Goal: Task Accomplishment & Management: Manage account settings

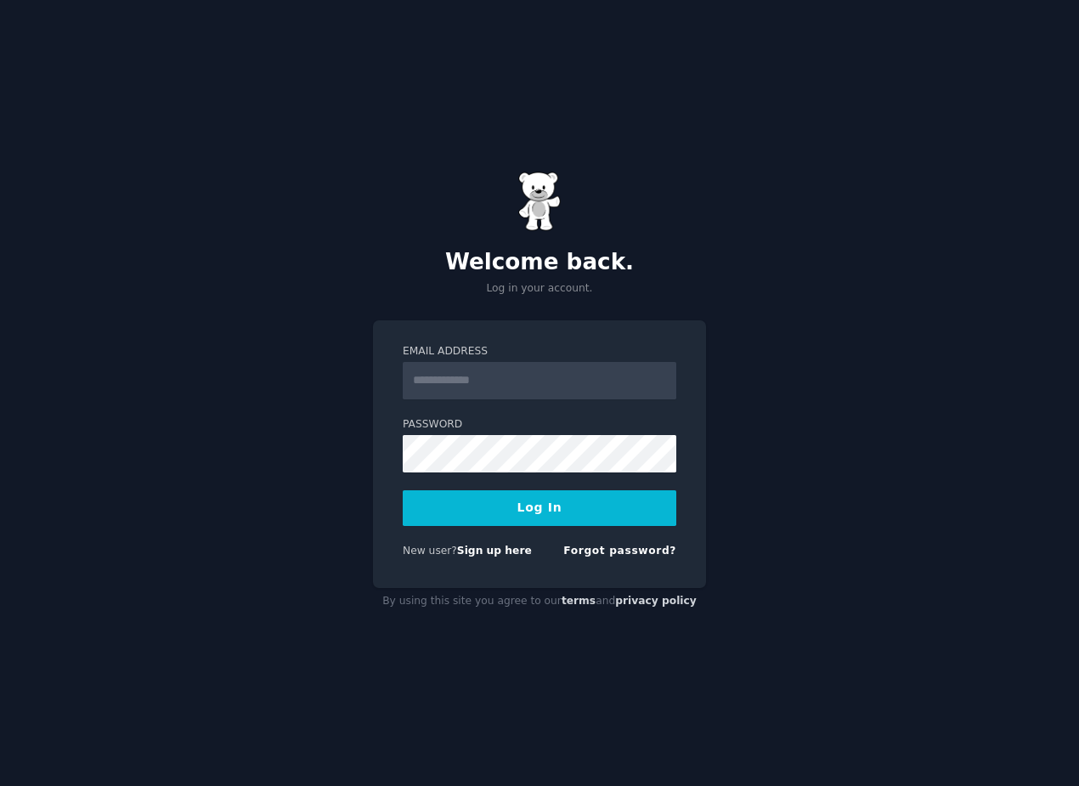
click at [0, 785] on nordpass-portal at bounding box center [0, 786] width 0 height 0
type input "**********"
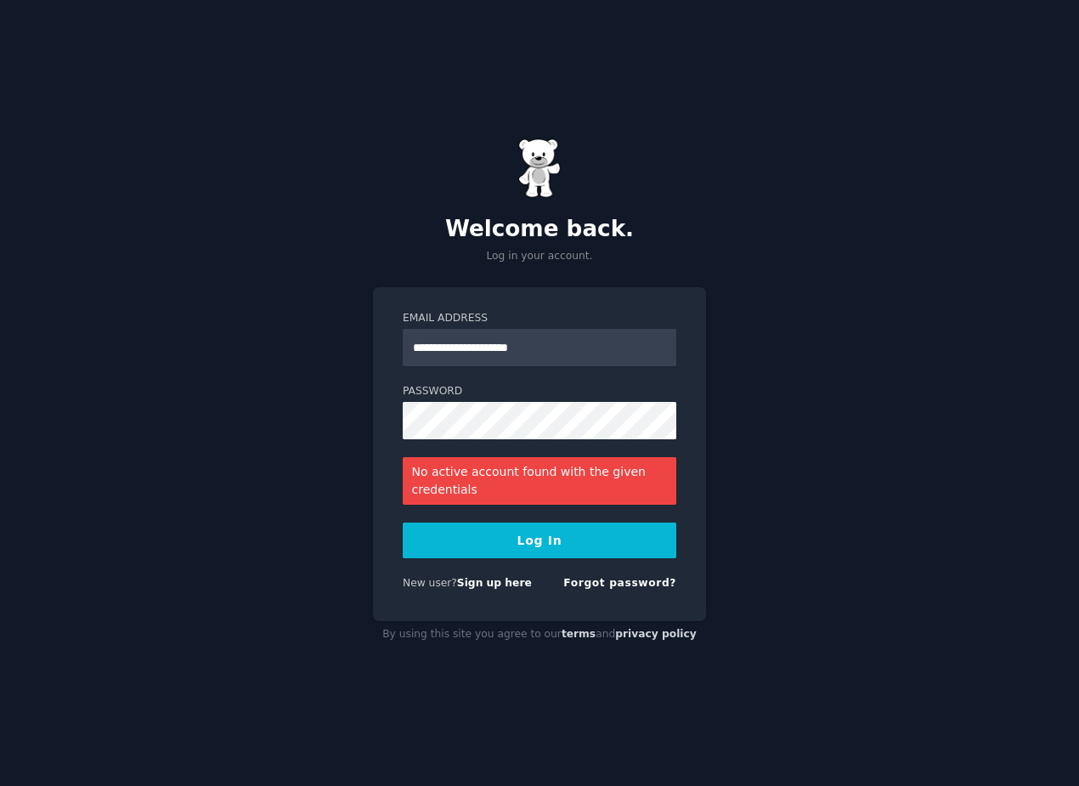
click at [0, 785] on nordpass-autofill-portal at bounding box center [0, 786] width 0 height 0
click at [491, 544] on button "Log In" at bounding box center [540, 541] width 274 height 36
click at [491, 581] on link "Sign up here" at bounding box center [494, 583] width 75 height 12
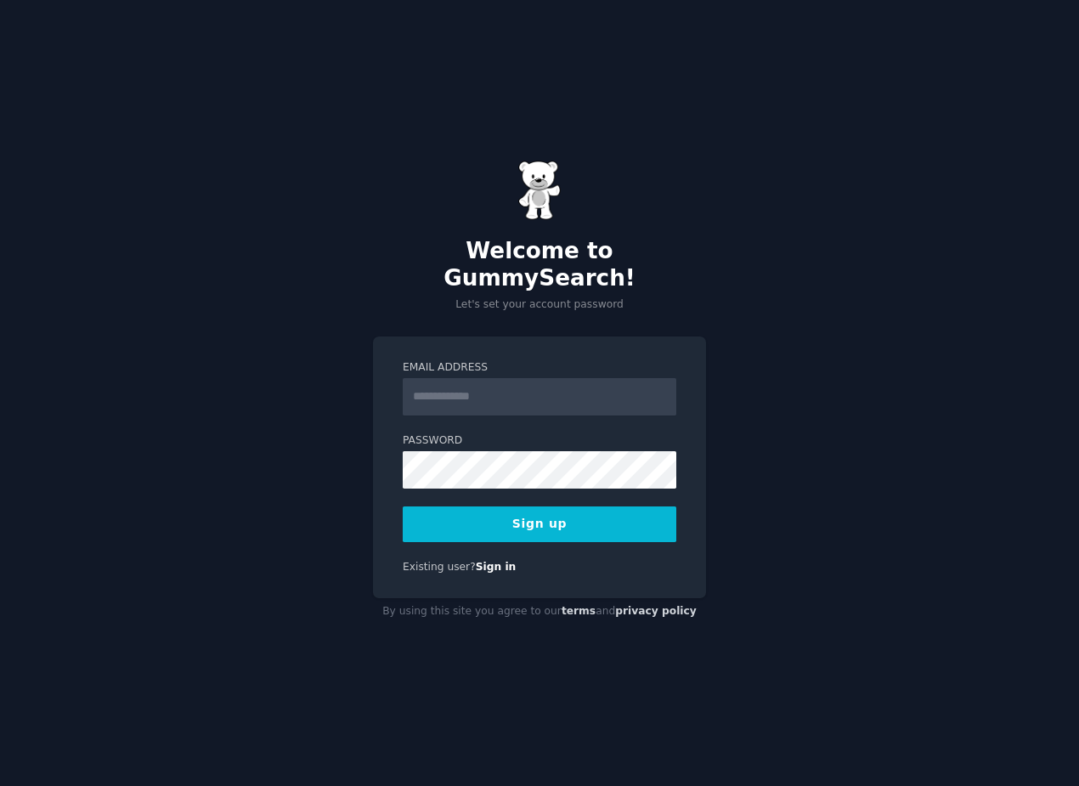
type input "*"
type input "**********"
click at [403, 489] on nordpass-icon at bounding box center [403, 489] width 0 height 0
click at [0, 785] on nordpass-autofill-portal at bounding box center [0, 786] width 0 height 0
click at [582, 521] on button "Sign up" at bounding box center [540, 525] width 274 height 36
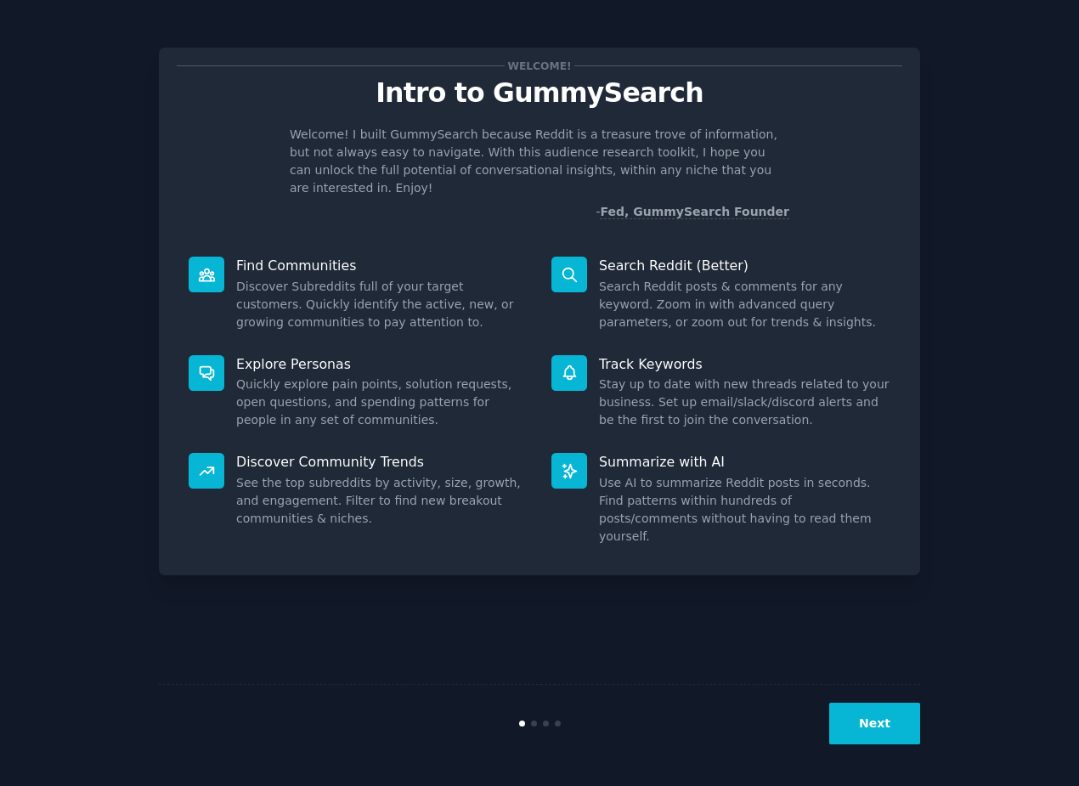
click at [0, 785] on nordpass-portal at bounding box center [0, 786] width 0 height 0
click at [868, 703] on button "Next" at bounding box center [875, 724] width 91 height 42
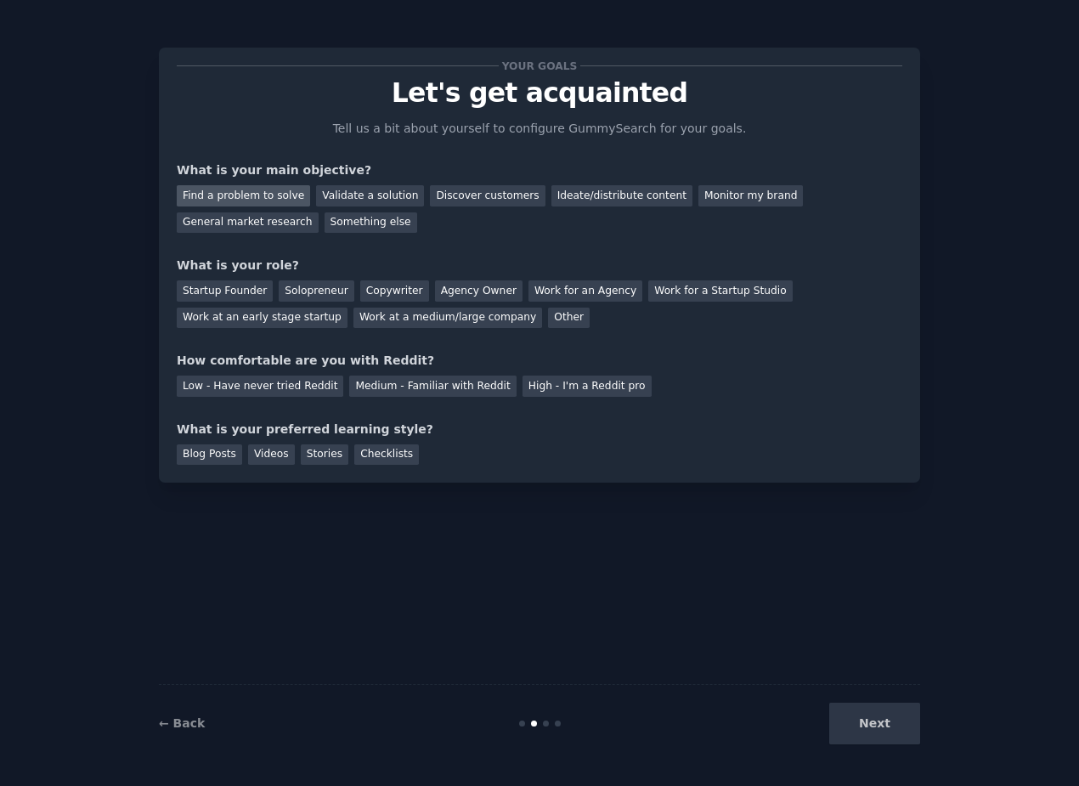
click at [289, 193] on div "Find a problem to solve" at bounding box center [243, 195] width 133 height 21
click at [298, 290] on div "Solopreneur" at bounding box center [316, 290] width 75 height 21
click at [382, 389] on div "Medium - Familiar with Reddit" at bounding box center [432, 386] width 167 height 21
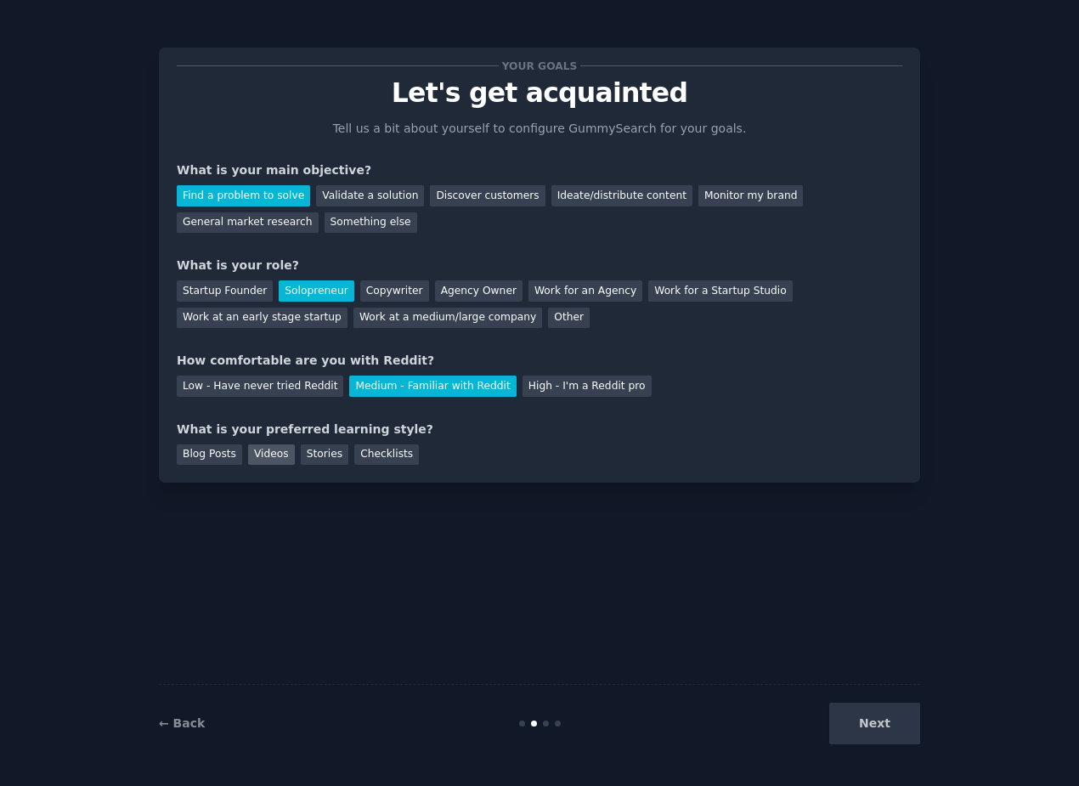
click at [260, 450] on div "Videos" at bounding box center [271, 455] width 47 height 21
click at [887, 721] on button "Next" at bounding box center [875, 724] width 91 height 42
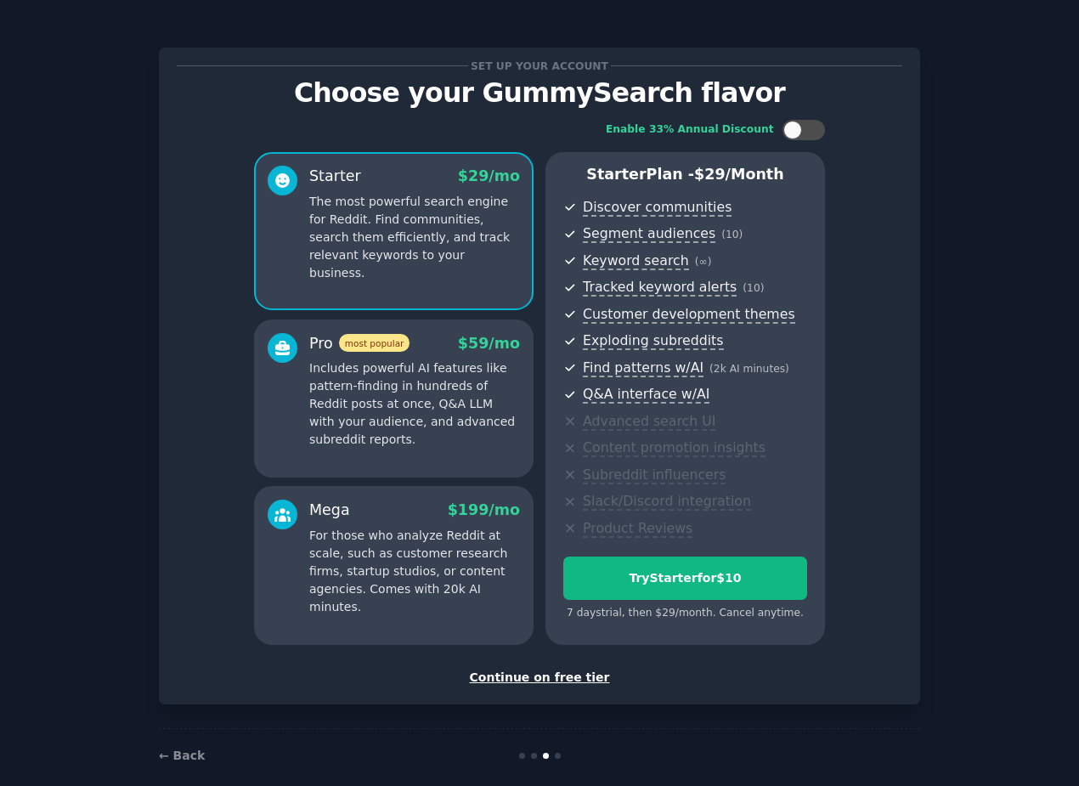
click at [801, 149] on div "Enable 33% Annual Discount Starter $ 29 /mo The most powerful search engine for…" at bounding box center [540, 382] width 726 height 549
click at [801, 139] on div at bounding box center [804, 130] width 42 height 20
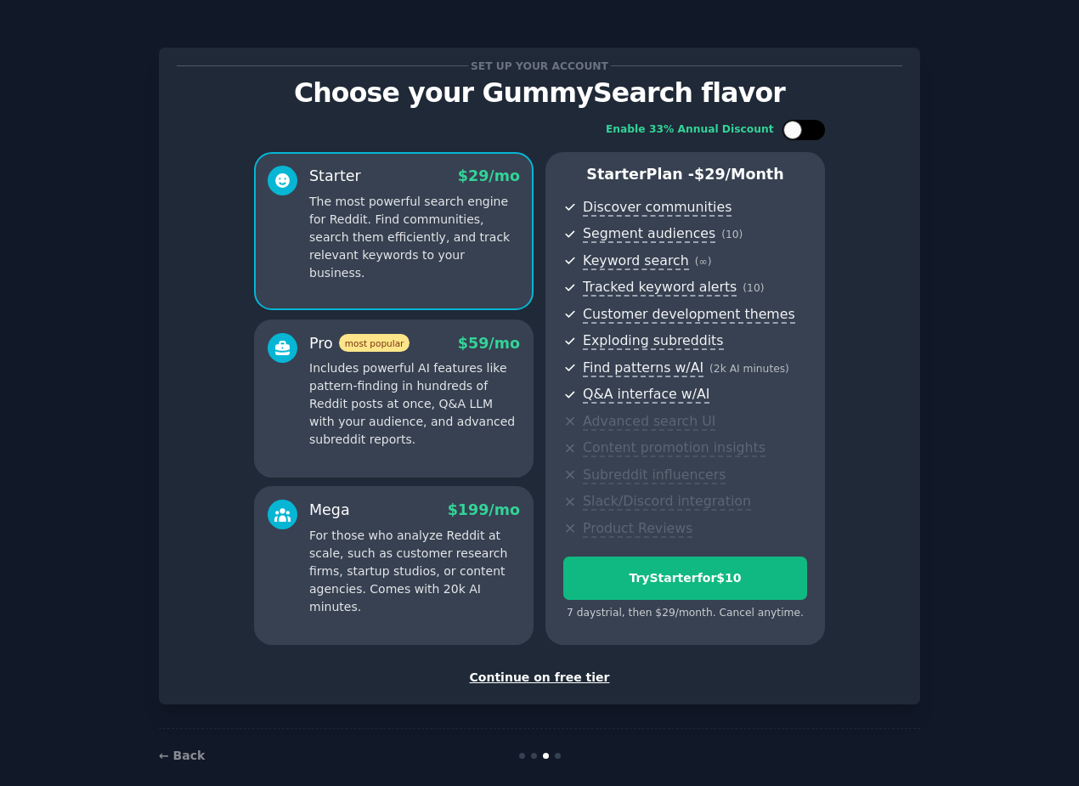
click at [801, 139] on div at bounding box center [804, 130] width 42 height 20
checkbox input "false"
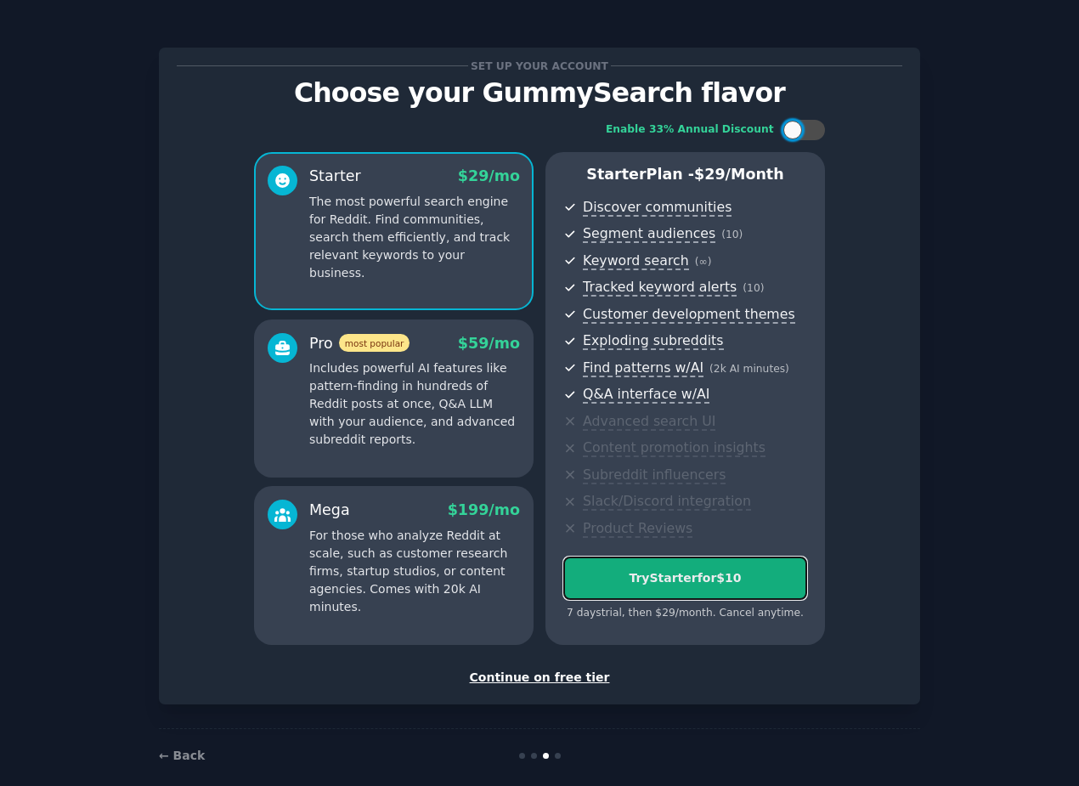
click at [664, 569] on div "Try Starter for $10" at bounding box center [685, 578] width 242 height 18
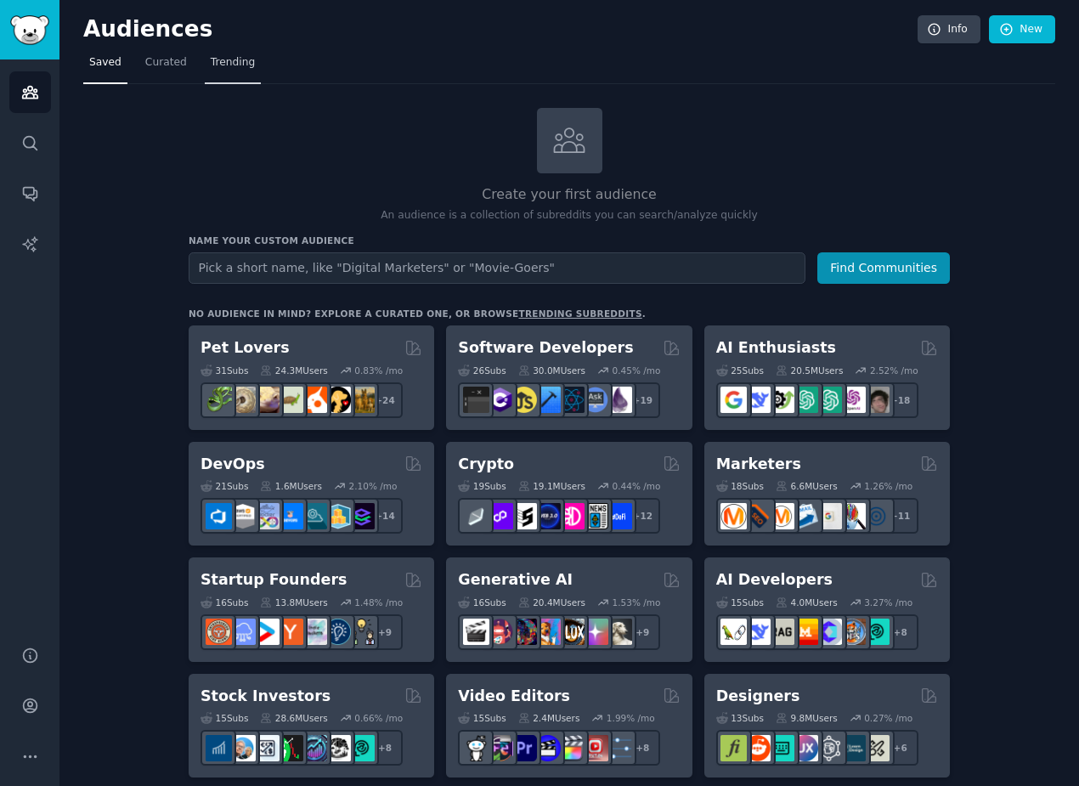
click at [245, 65] on span "Trending" at bounding box center [233, 62] width 44 height 15
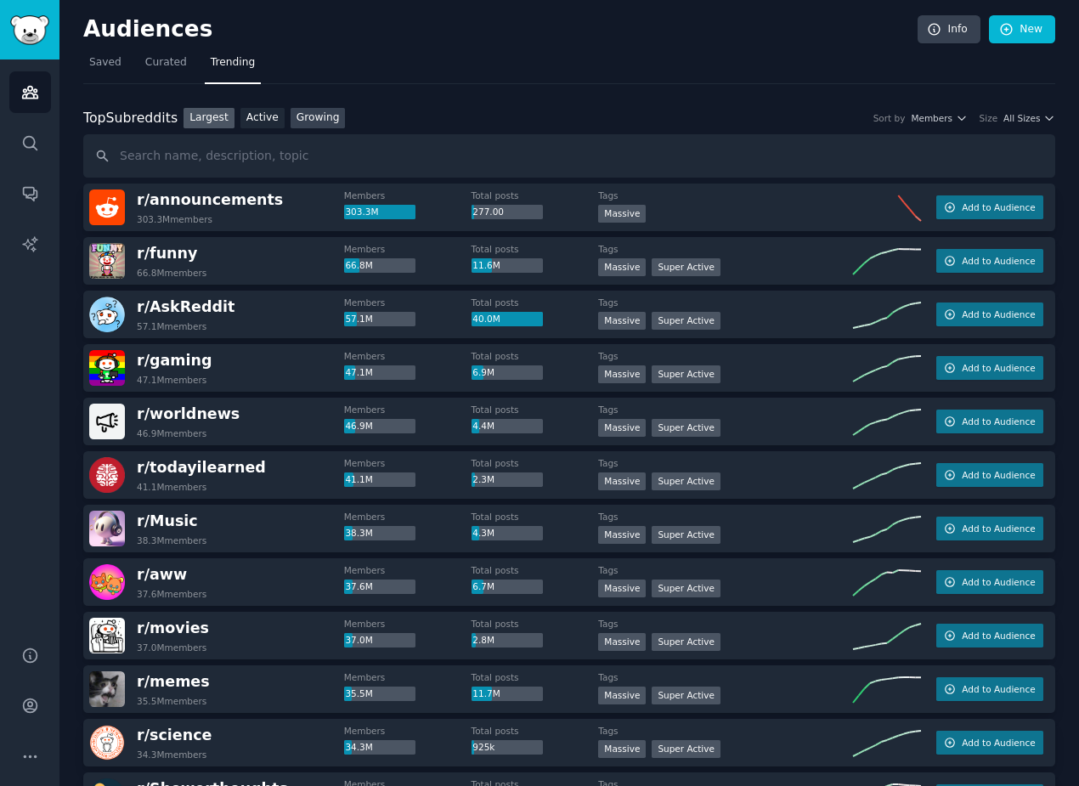
click at [324, 116] on link "Growing" at bounding box center [318, 118] width 55 height 21
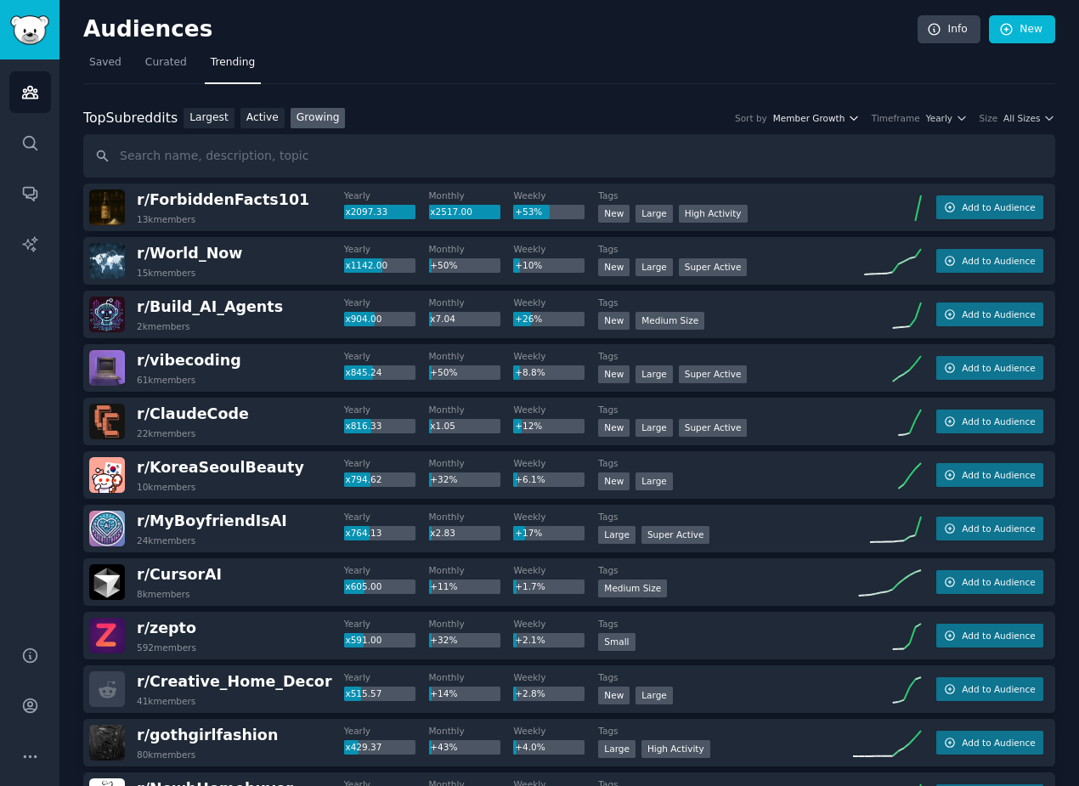
click at [852, 112] on icon "button" at bounding box center [854, 118] width 12 height 12
click at [957, 117] on icon "button" at bounding box center [962, 118] width 12 height 12
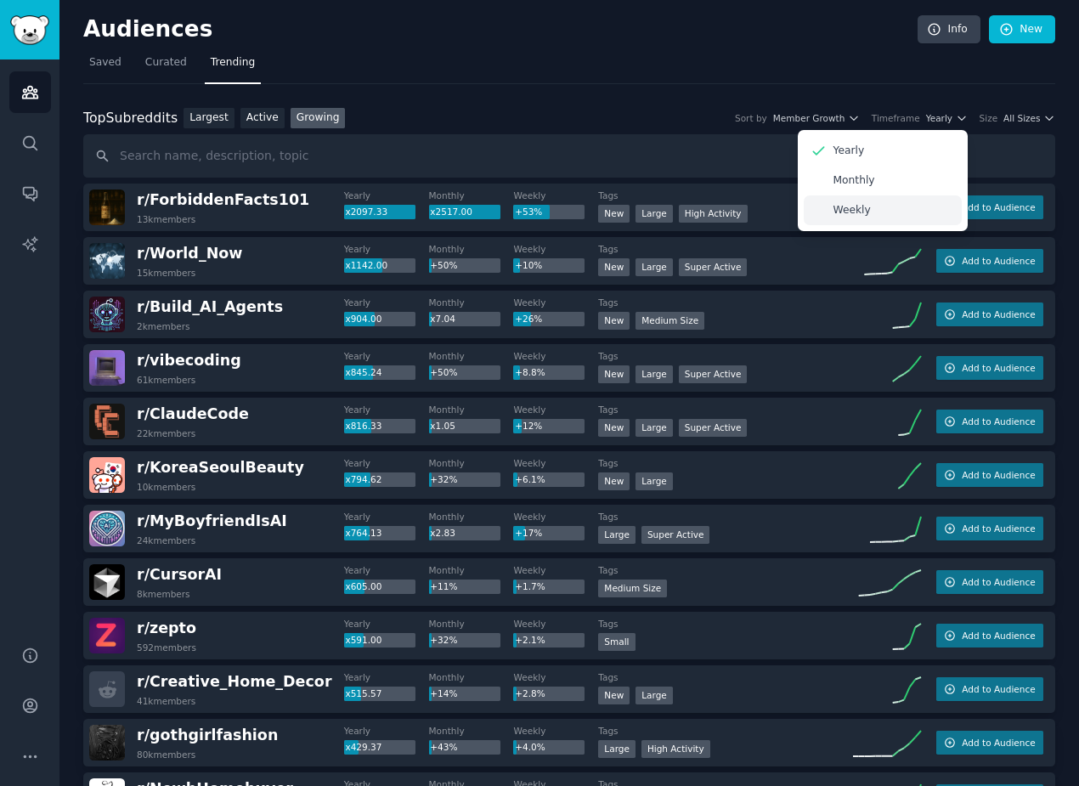
click at [893, 206] on div "Weekly" at bounding box center [883, 210] width 158 height 30
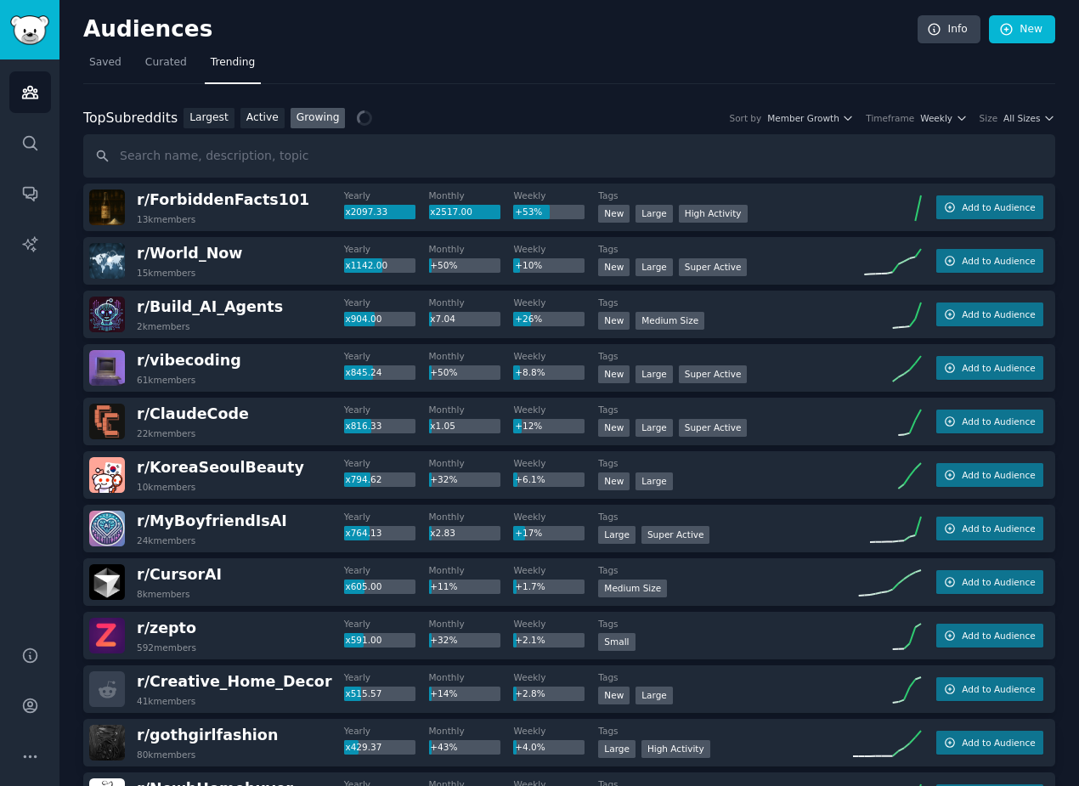
click at [1015, 125] on div "Top Subreddits Top Subreddits Largest Active Growing Sort by Member Growth Time…" at bounding box center [569, 118] width 972 height 21
click at [928, 114] on span "Weekly" at bounding box center [937, 118] width 32 height 12
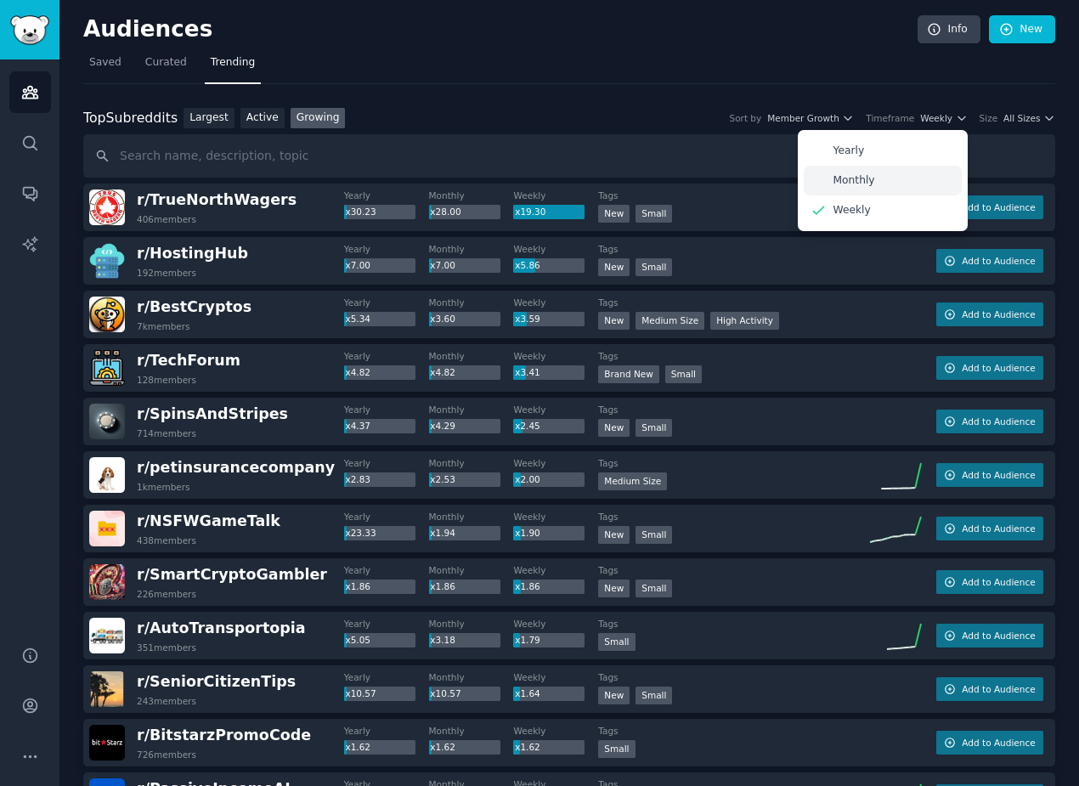
click at [856, 186] on p "Monthly" at bounding box center [855, 180] width 42 height 15
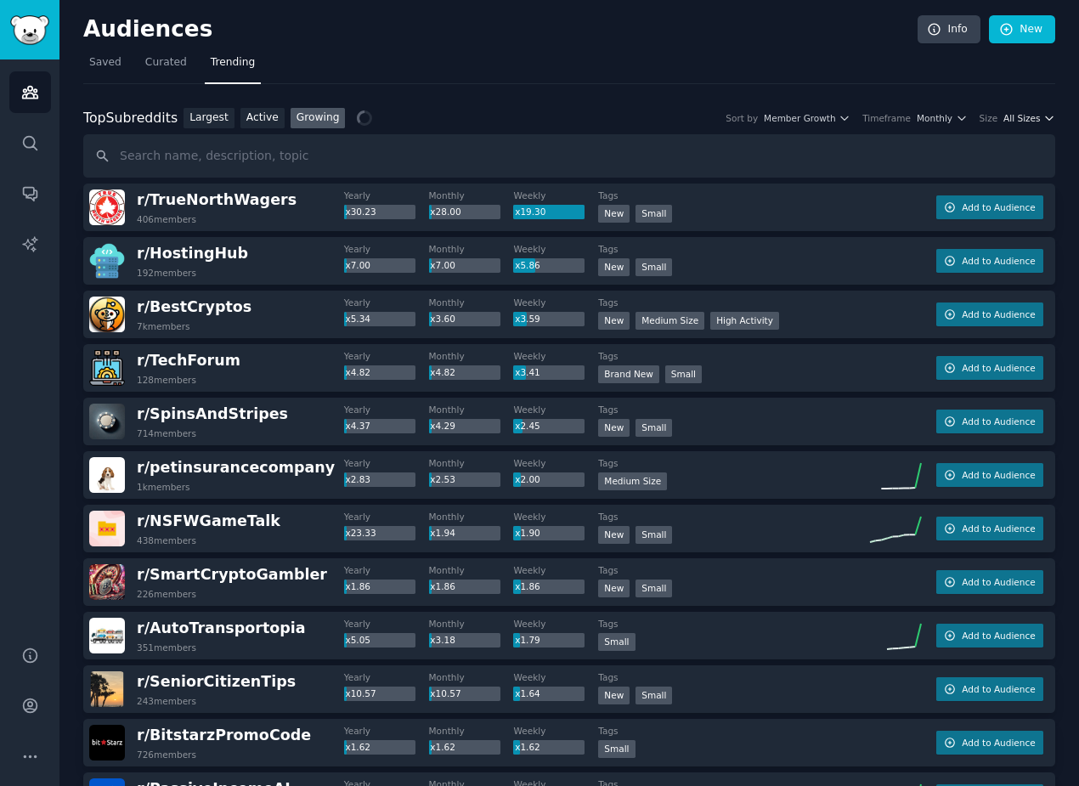
click at [1037, 114] on button "All Sizes" at bounding box center [1030, 118] width 52 height 12
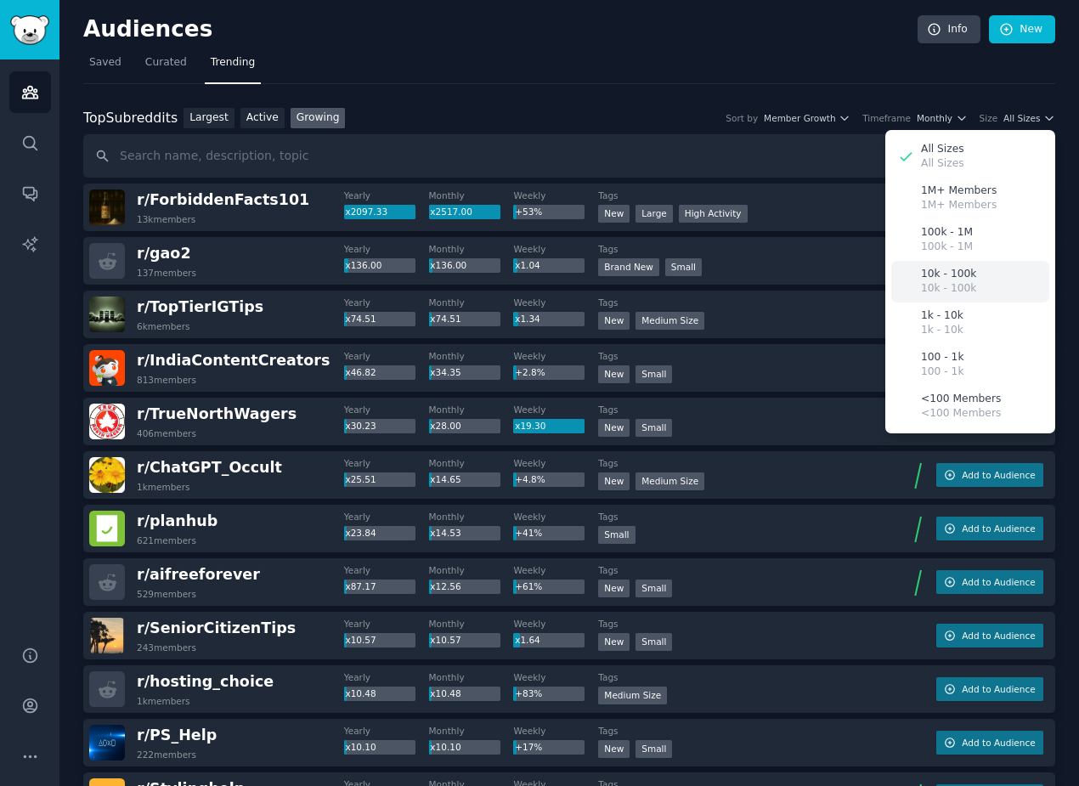
click at [913, 289] on div "10k - 100k 10k - 100k" at bounding box center [971, 282] width 158 height 42
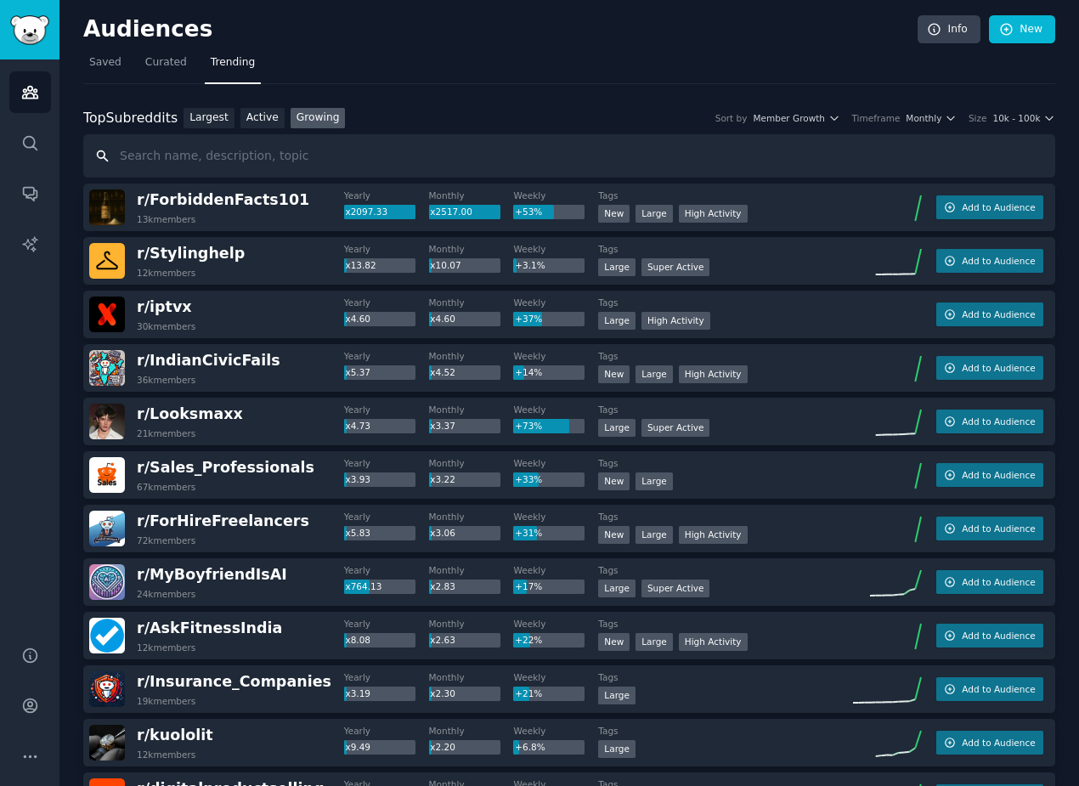
click at [258, 160] on input "text" at bounding box center [569, 155] width 972 height 43
type input "finance"
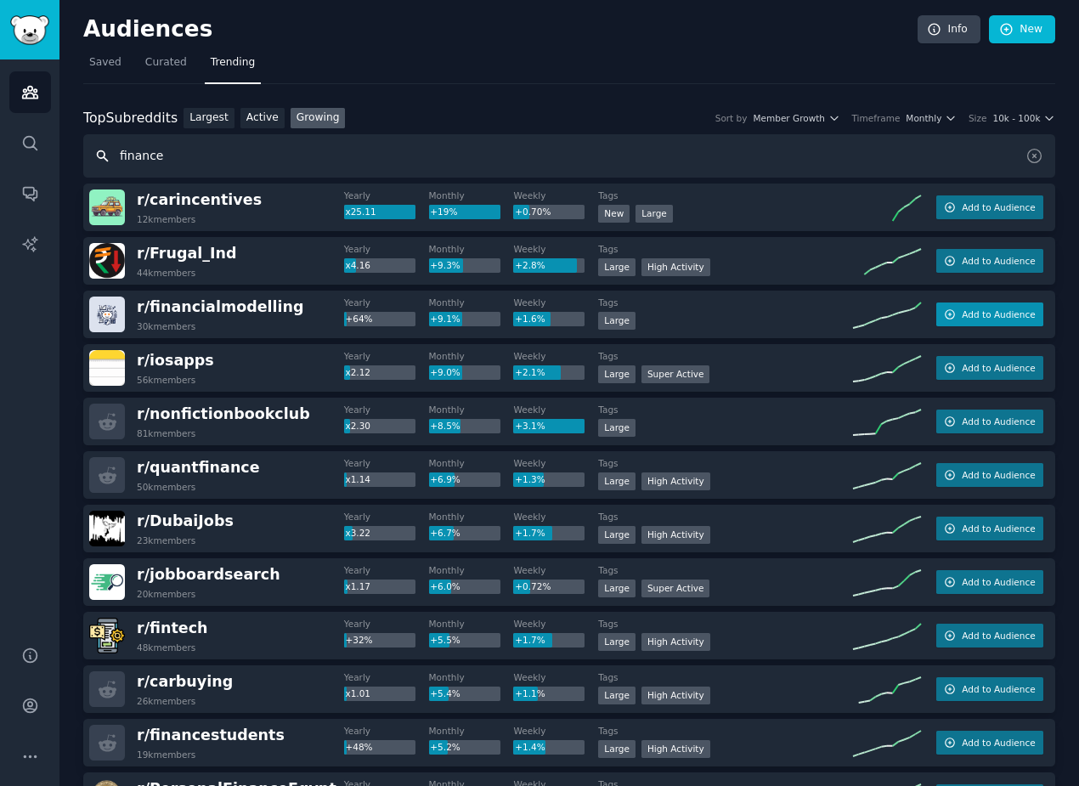
click at [966, 317] on span "Add to Audience" at bounding box center [998, 315] width 73 height 12
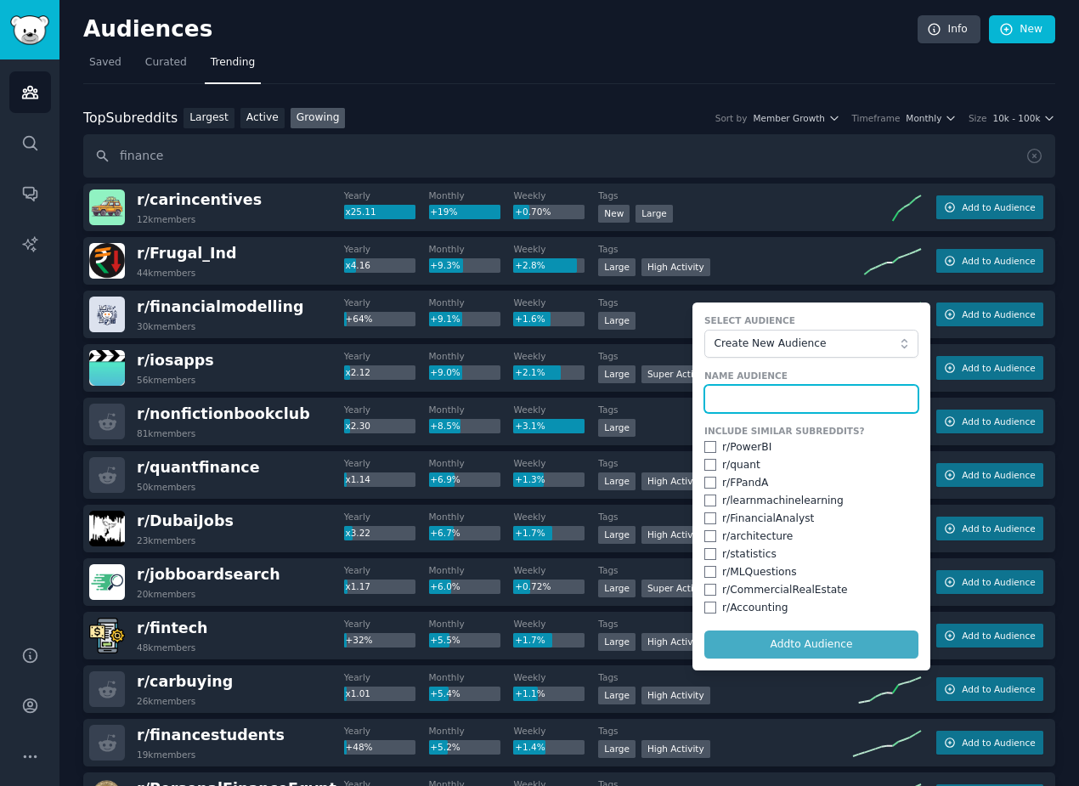
click at [751, 399] on input "text" at bounding box center [812, 399] width 214 height 29
type input "cfo"
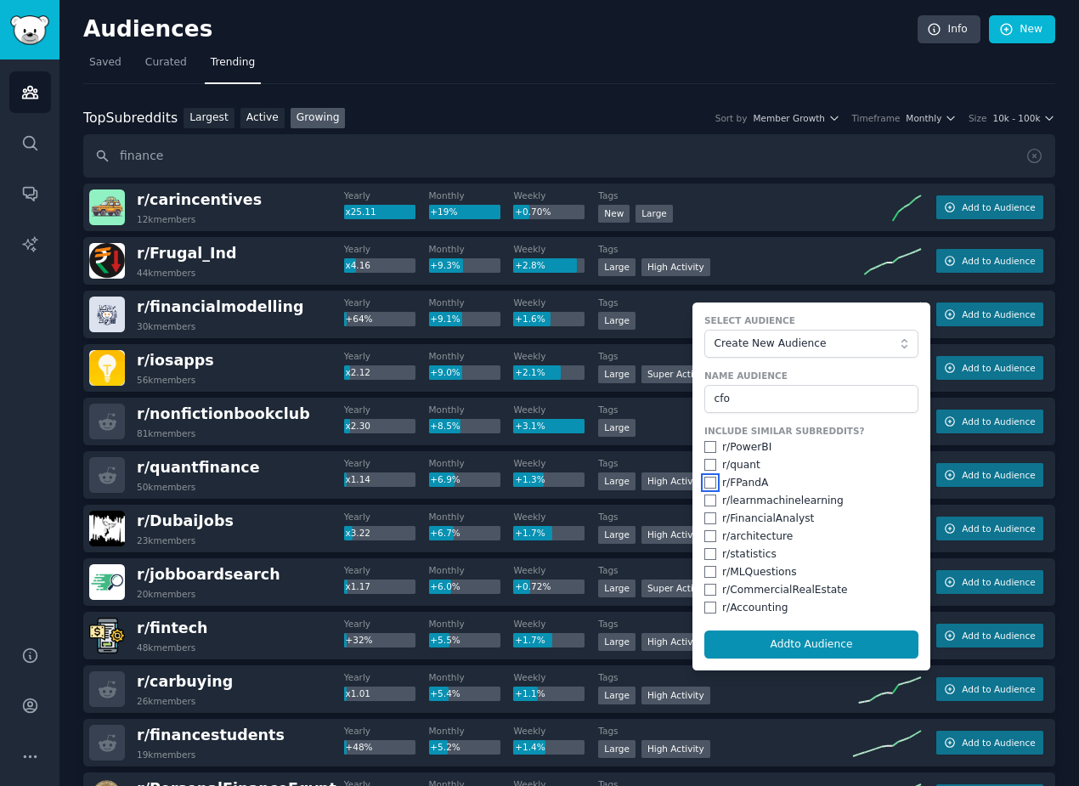
click at [707, 484] on input "checkbox" at bounding box center [711, 483] width 12 height 12
checkbox input "true"
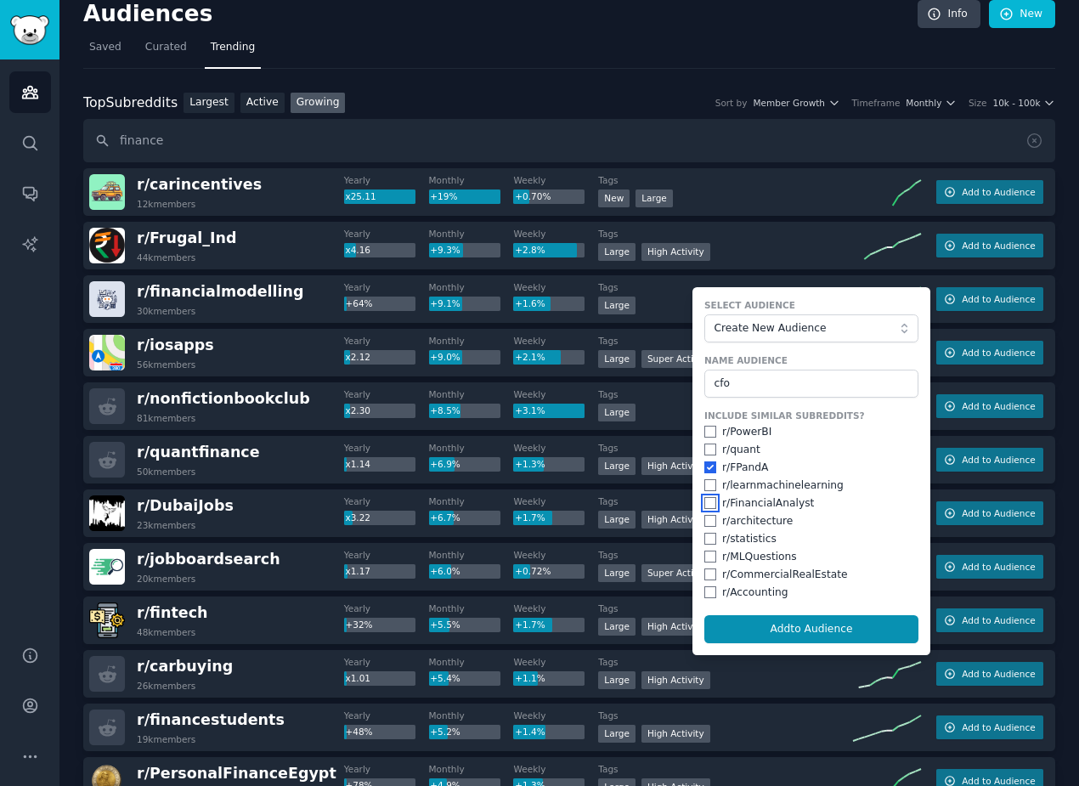
click at [705, 506] on input "checkbox" at bounding box center [711, 503] width 12 height 12
checkbox input "true"
click at [708, 595] on input "checkbox" at bounding box center [711, 592] width 12 height 12
checkbox input "true"
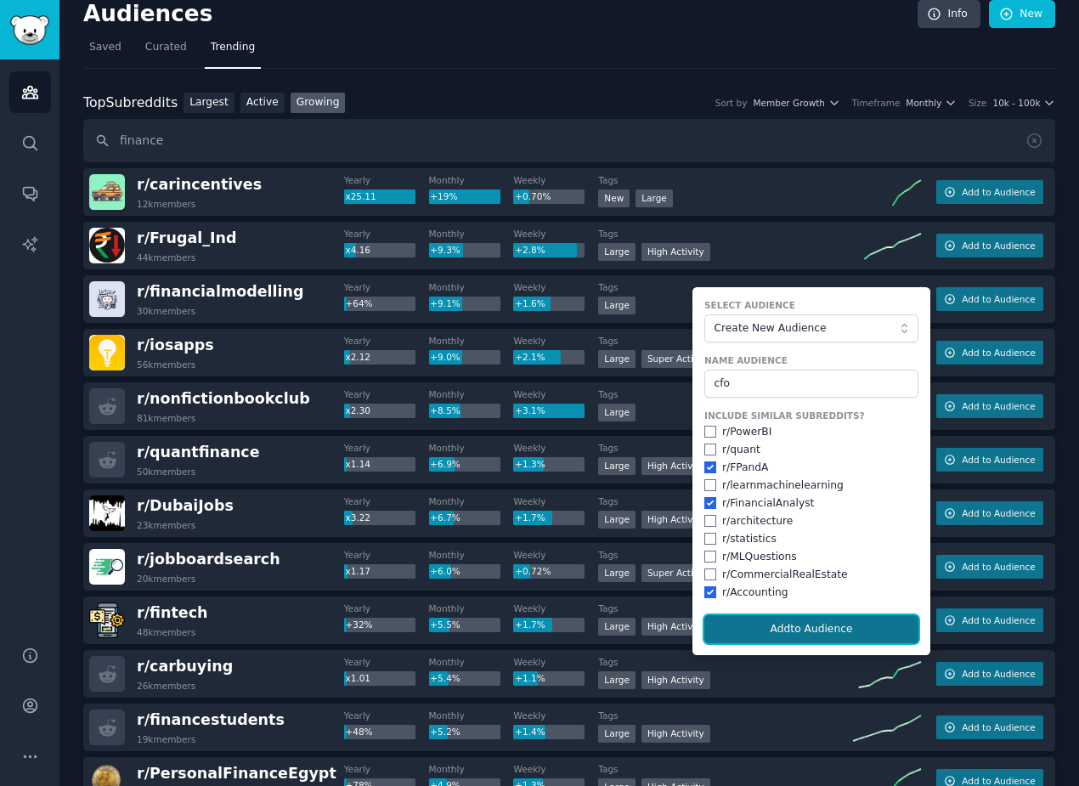
click at [750, 627] on button "Add to Audience" at bounding box center [812, 629] width 214 height 29
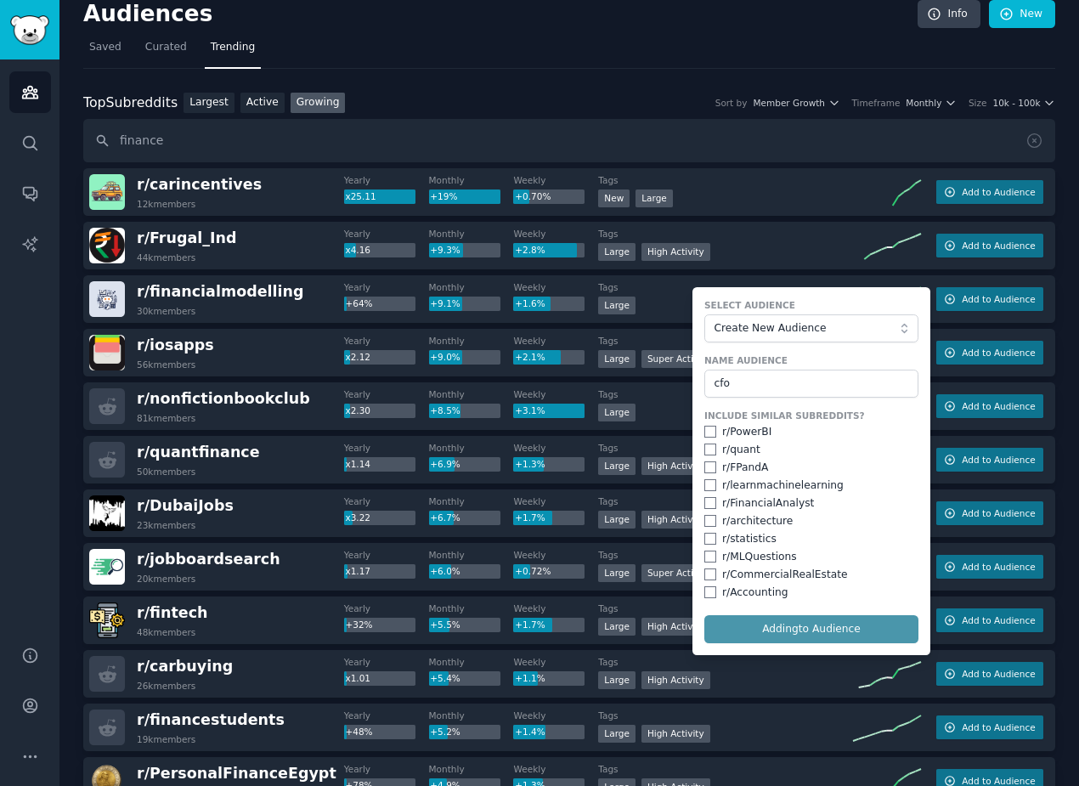
checkbox input "false"
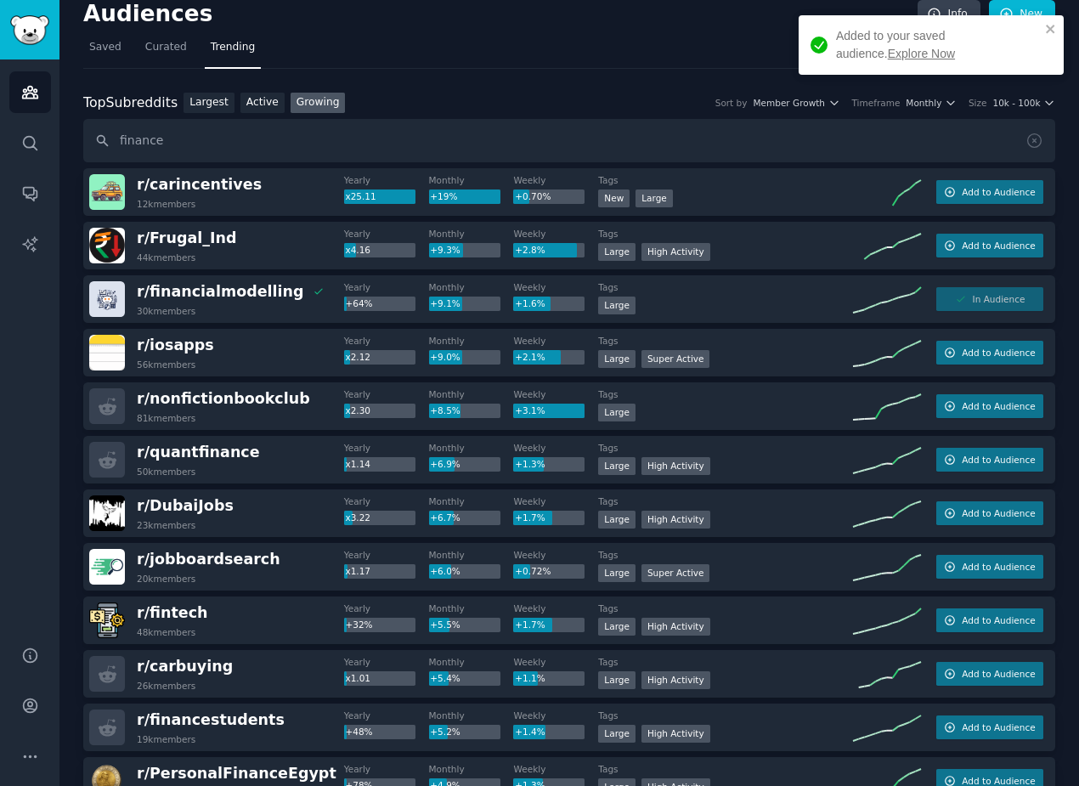
click at [888, 58] on link "Explore Now" at bounding box center [921, 54] width 67 height 14
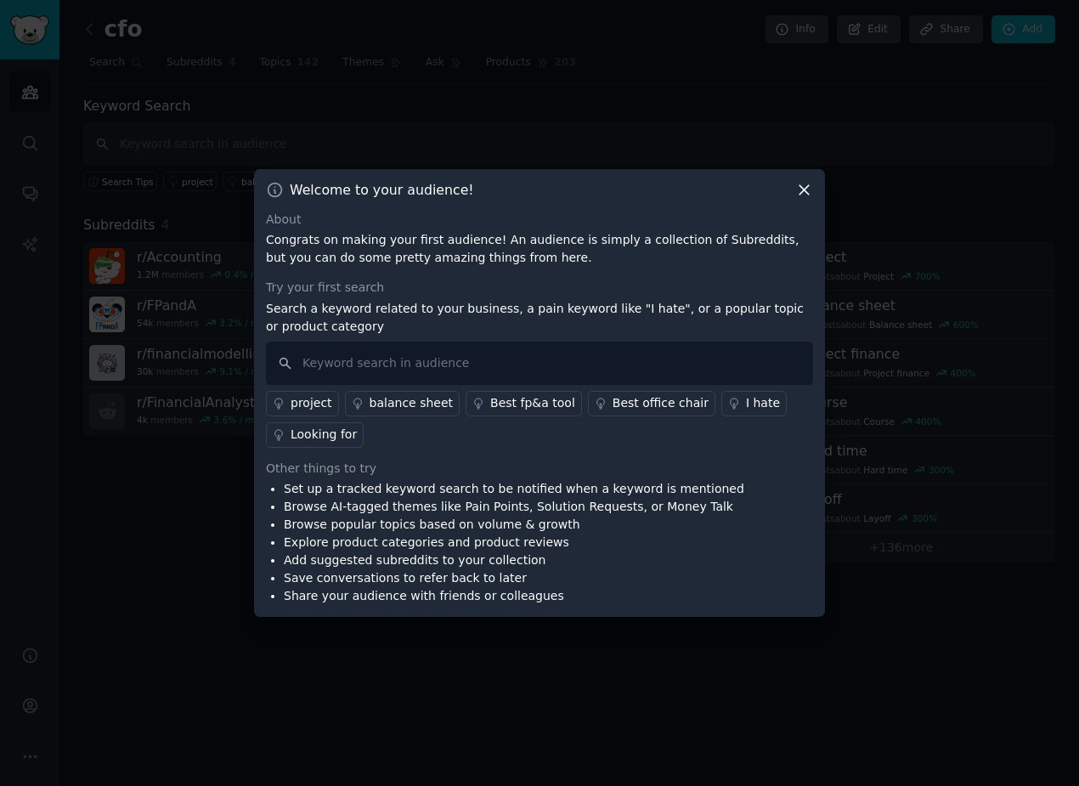
click at [803, 190] on icon at bounding box center [804, 189] width 9 height 9
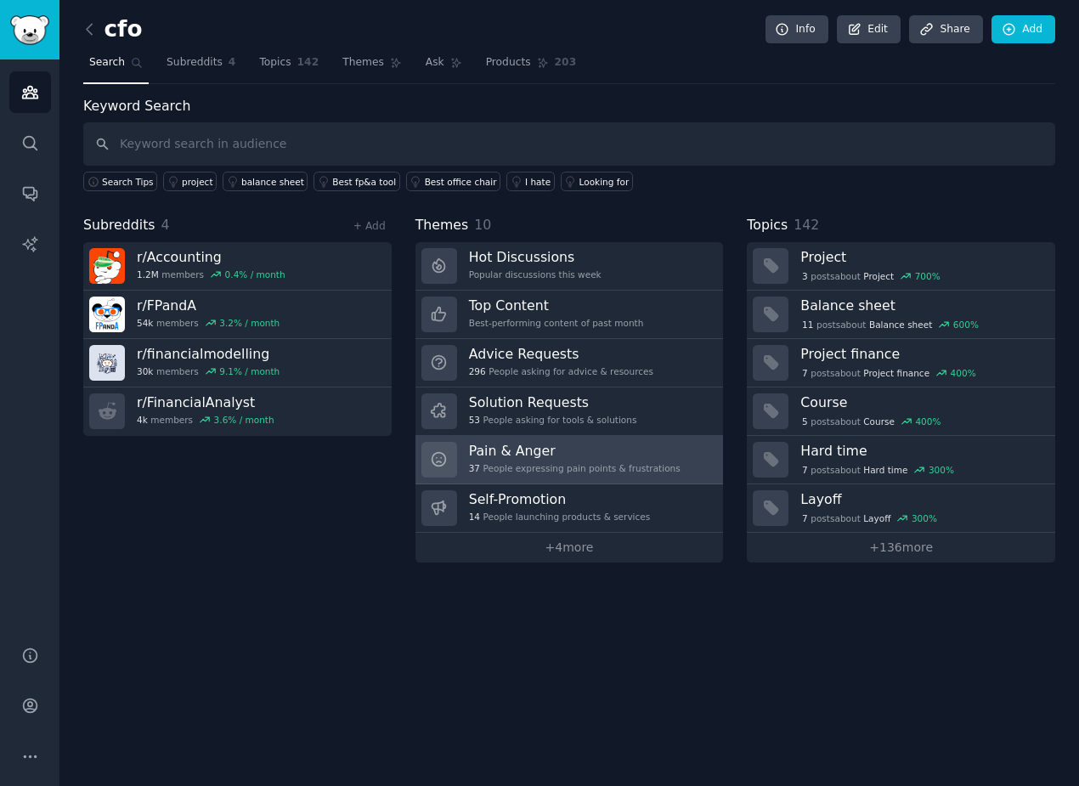
click at [564, 463] on div "37 People expressing pain points & frustrations" at bounding box center [575, 468] width 212 height 12
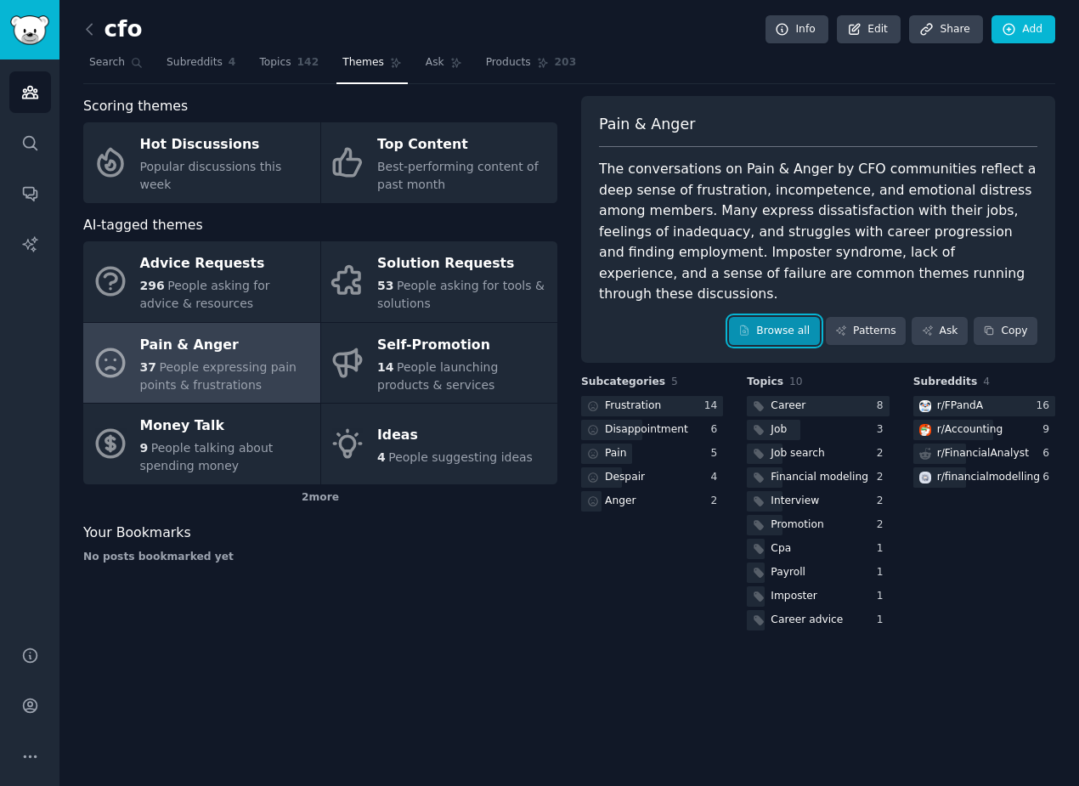
click at [776, 317] on link "Browse all" at bounding box center [774, 331] width 91 height 29
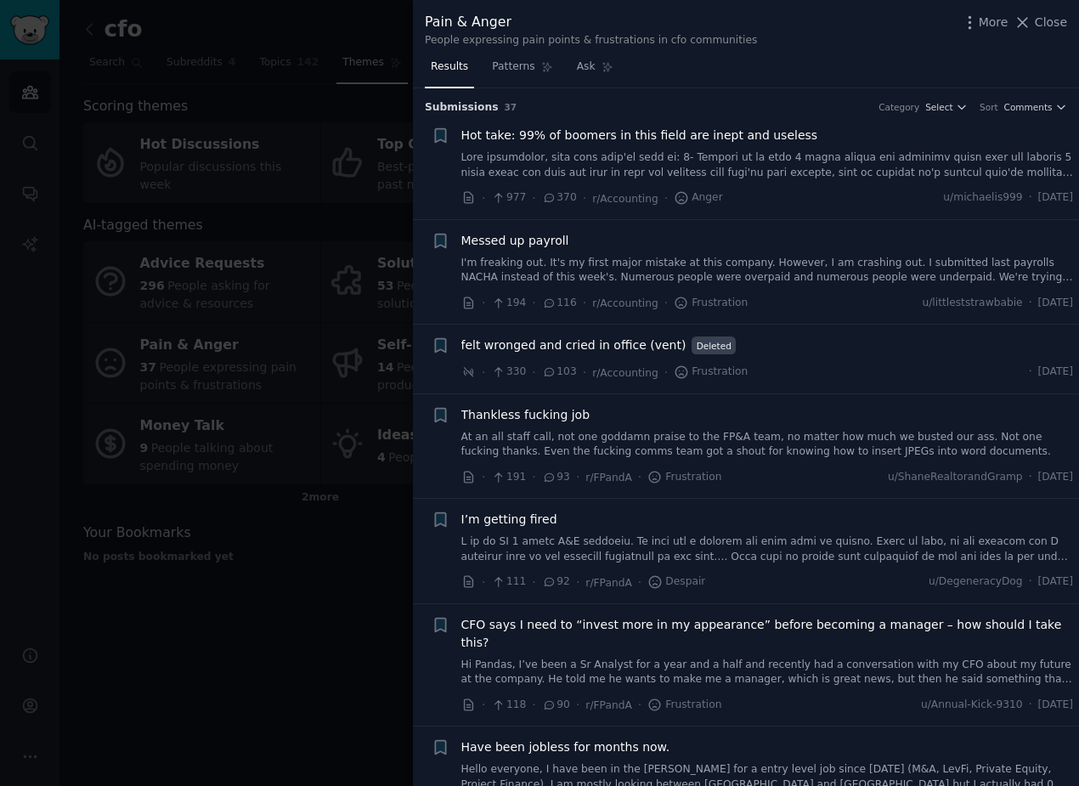
click at [738, 173] on link at bounding box center [768, 165] width 613 height 30
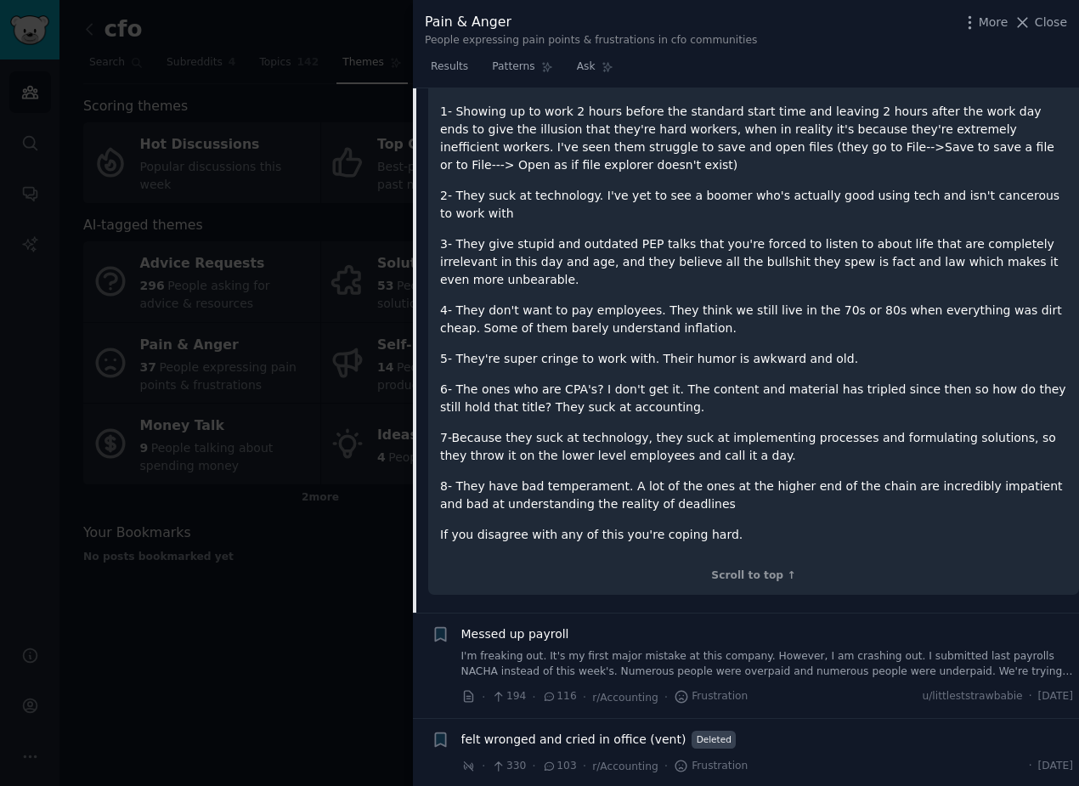
scroll to position [270, 0]
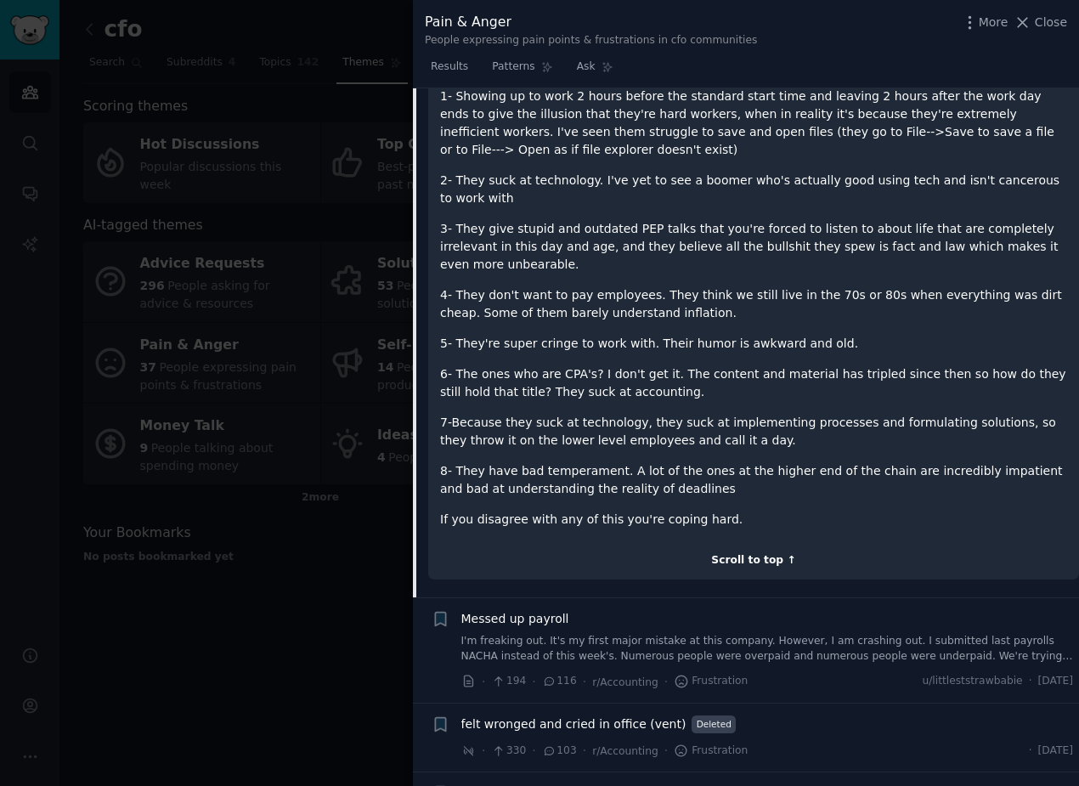
click at [769, 563] on div "Scroll to top ↑" at bounding box center [753, 560] width 627 height 15
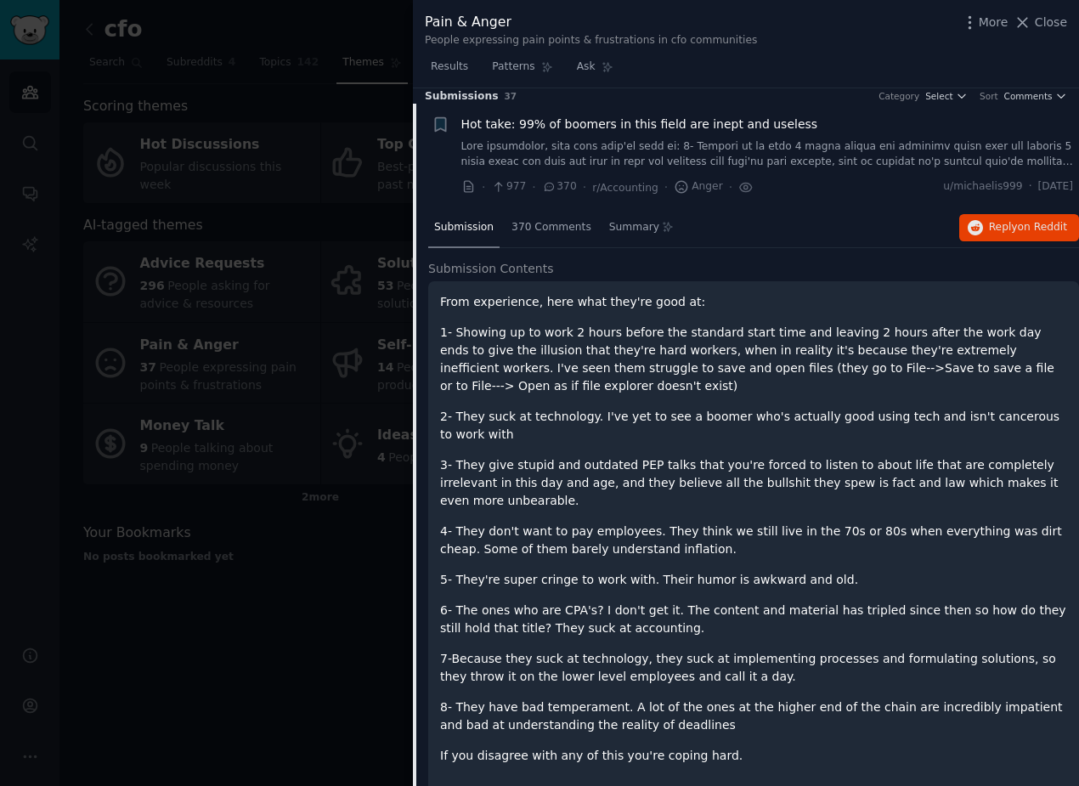
scroll to position [9, 0]
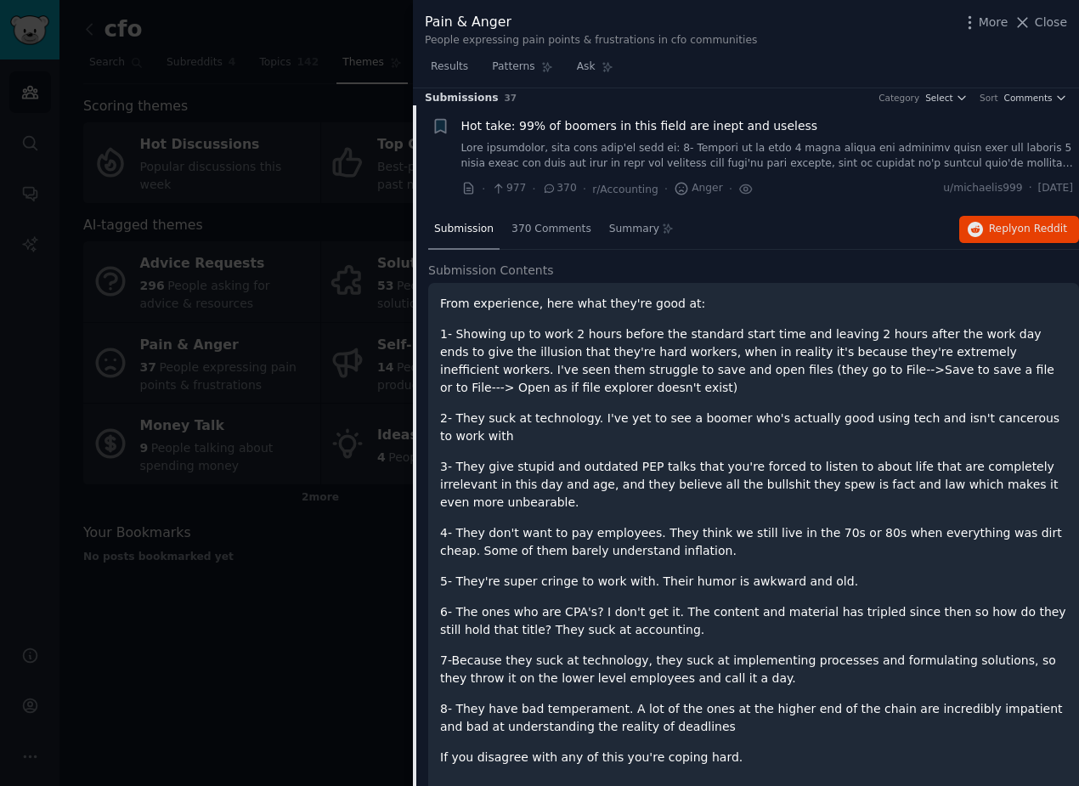
click at [586, 144] on link at bounding box center [768, 156] width 613 height 30
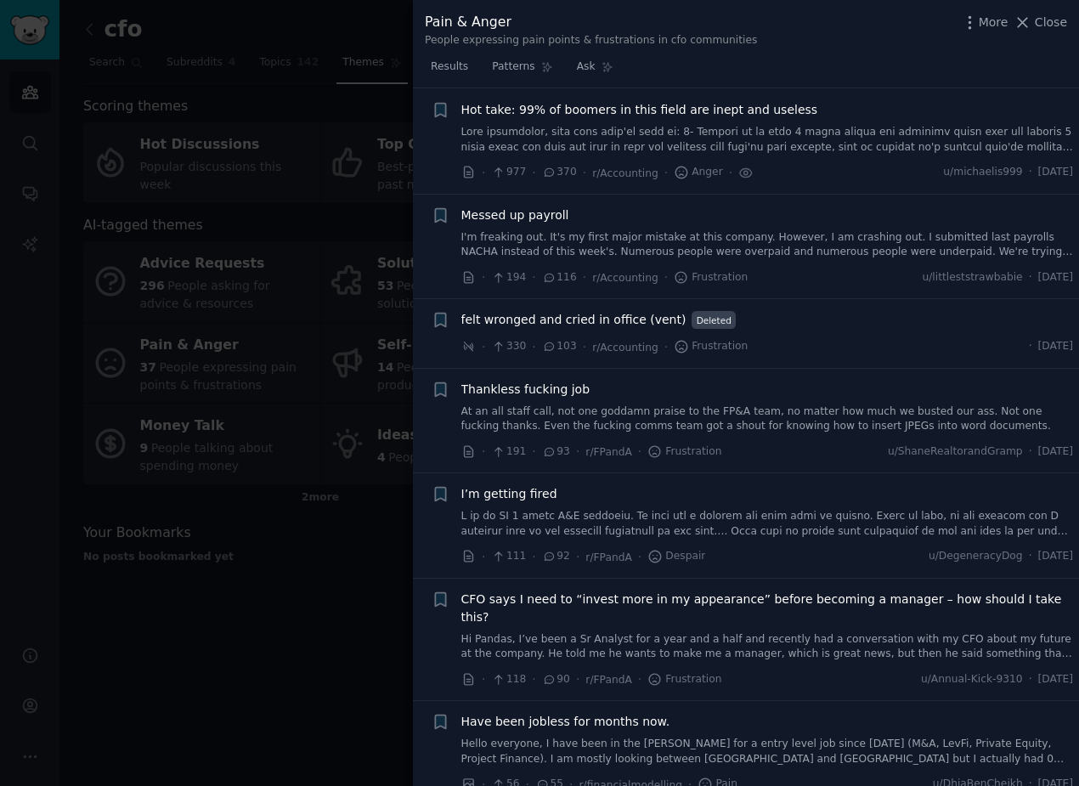
scroll to position [26, 0]
click at [586, 144] on link at bounding box center [768, 139] width 613 height 30
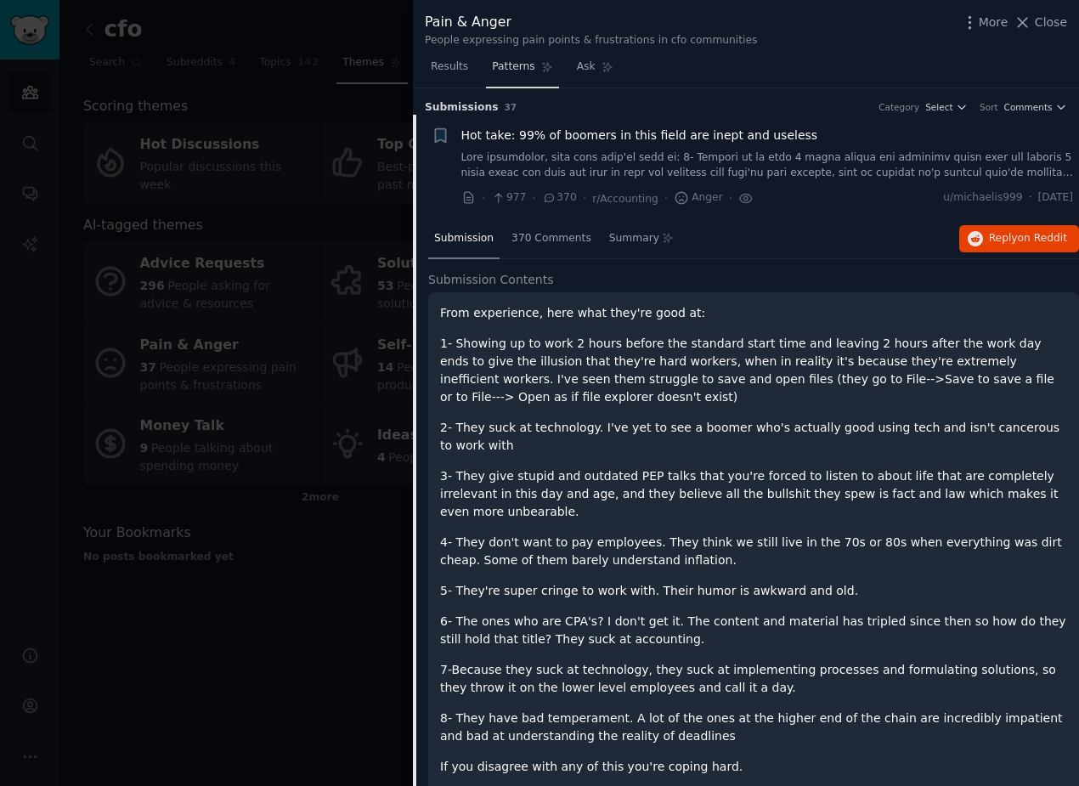
click at [504, 65] on span "Patterns" at bounding box center [513, 66] width 42 height 15
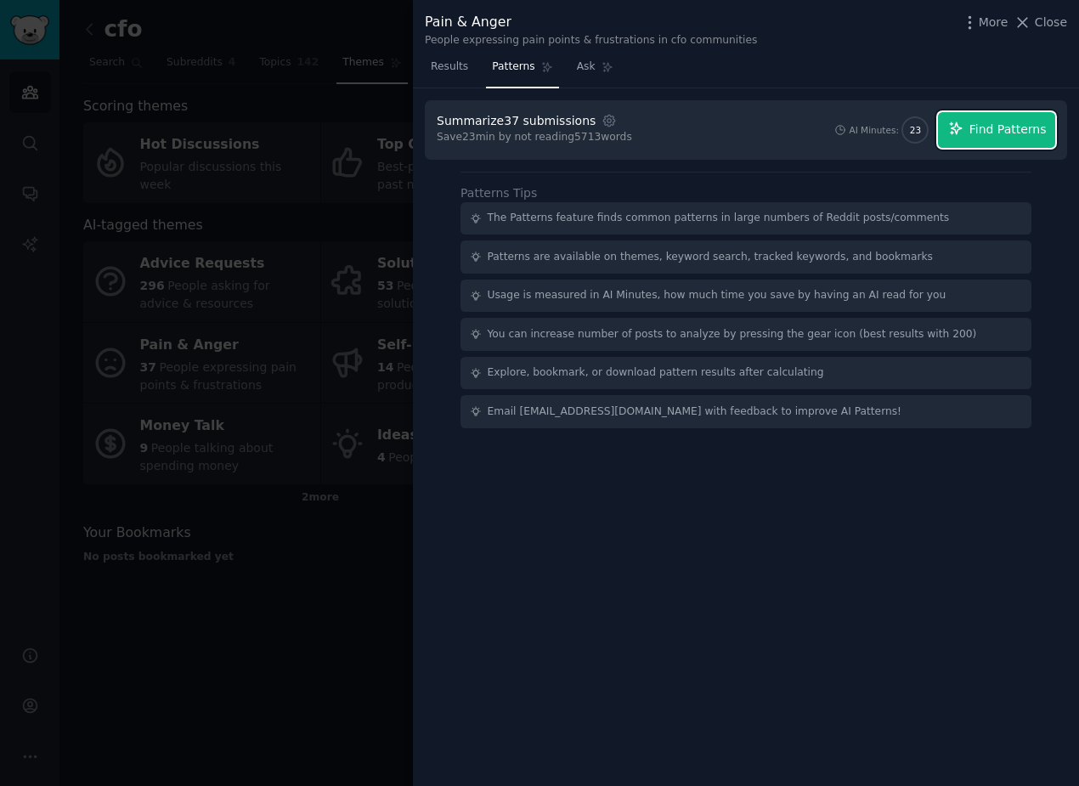
click at [999, 127] on span "Find Patterns" at bounding box center [1008, 130] width 77 height 18
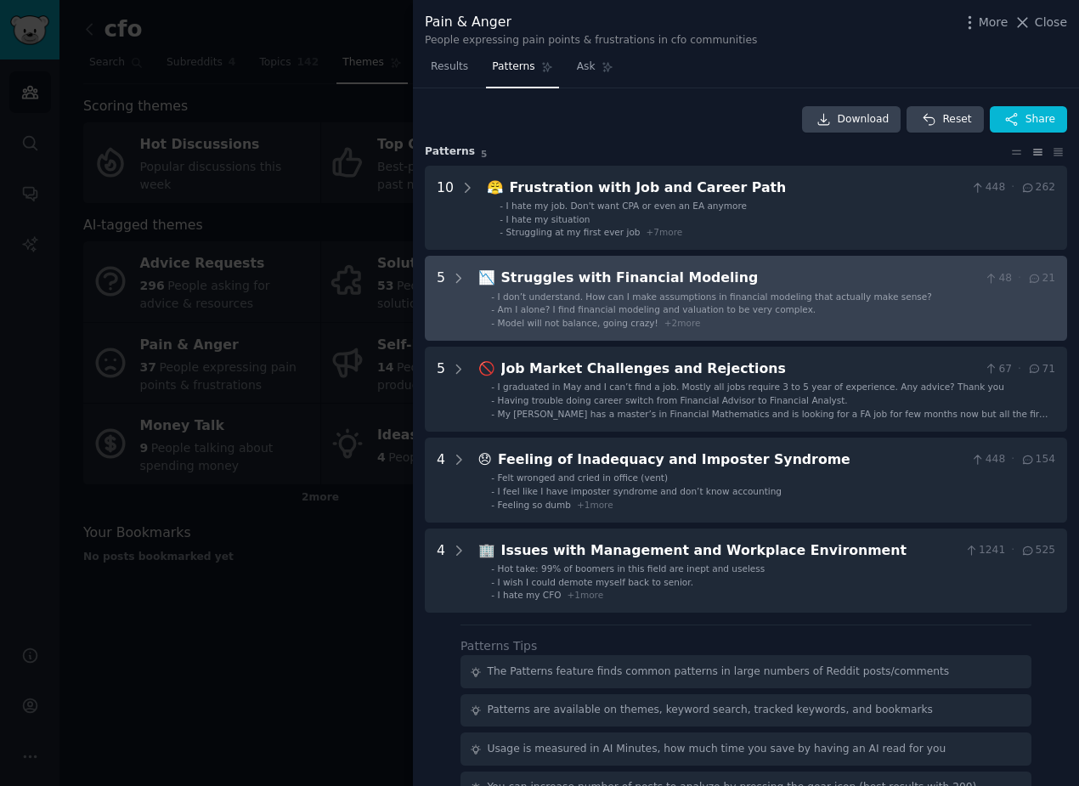
click at [904, 288] on div "Struggles with Financial Modeling" at bounding box center [739, 278] width 477 height 21
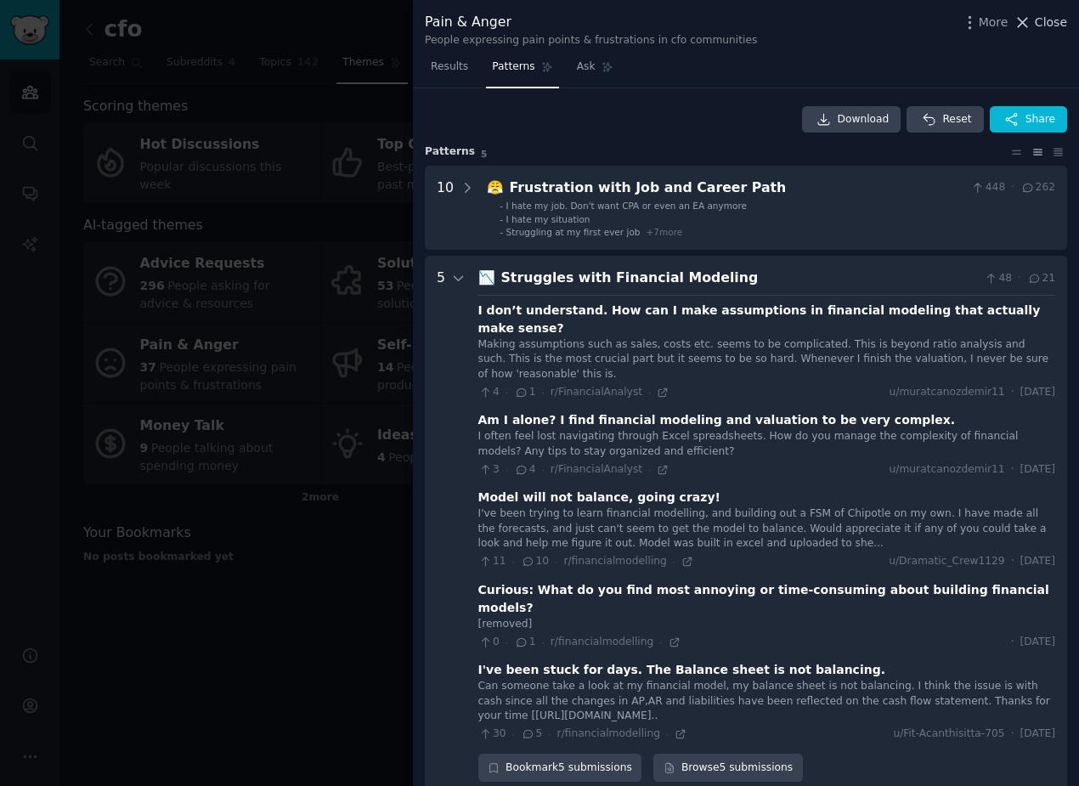
click at [1045, 25] on span "Close" at bounding box center [1051, 23] width 32 height 18
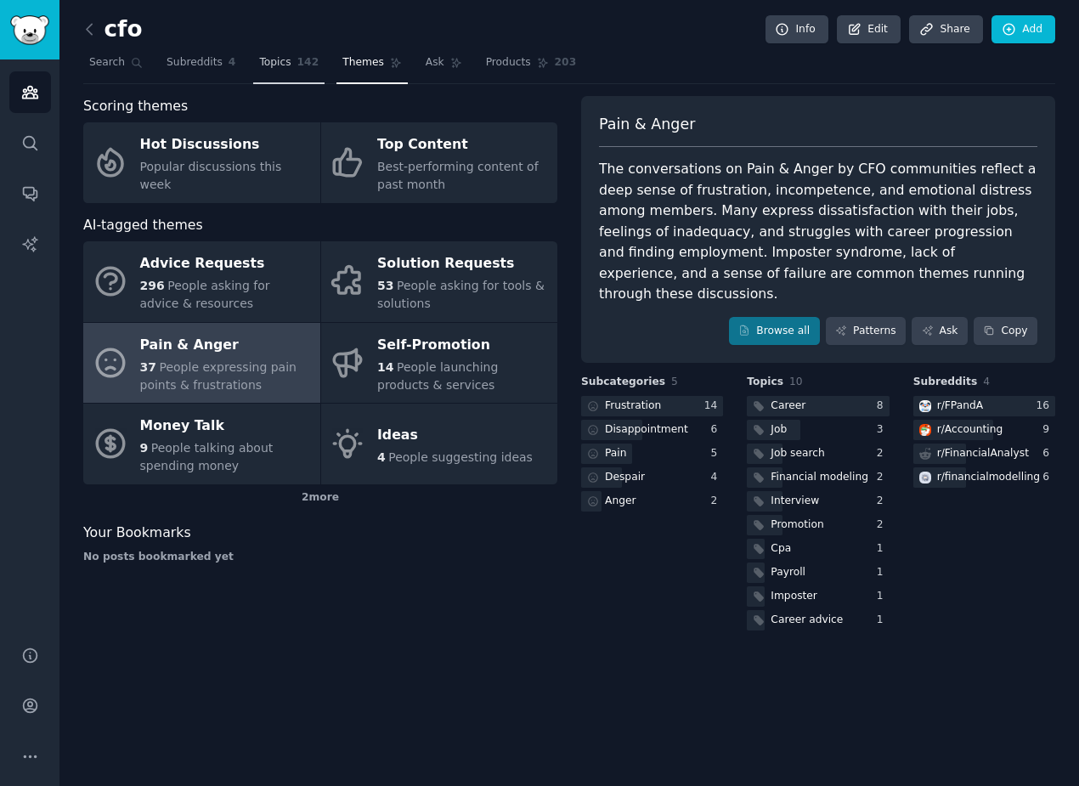
click at [273, 63] on span "Topics" at bounding box center [274, 62] width 31 height 15
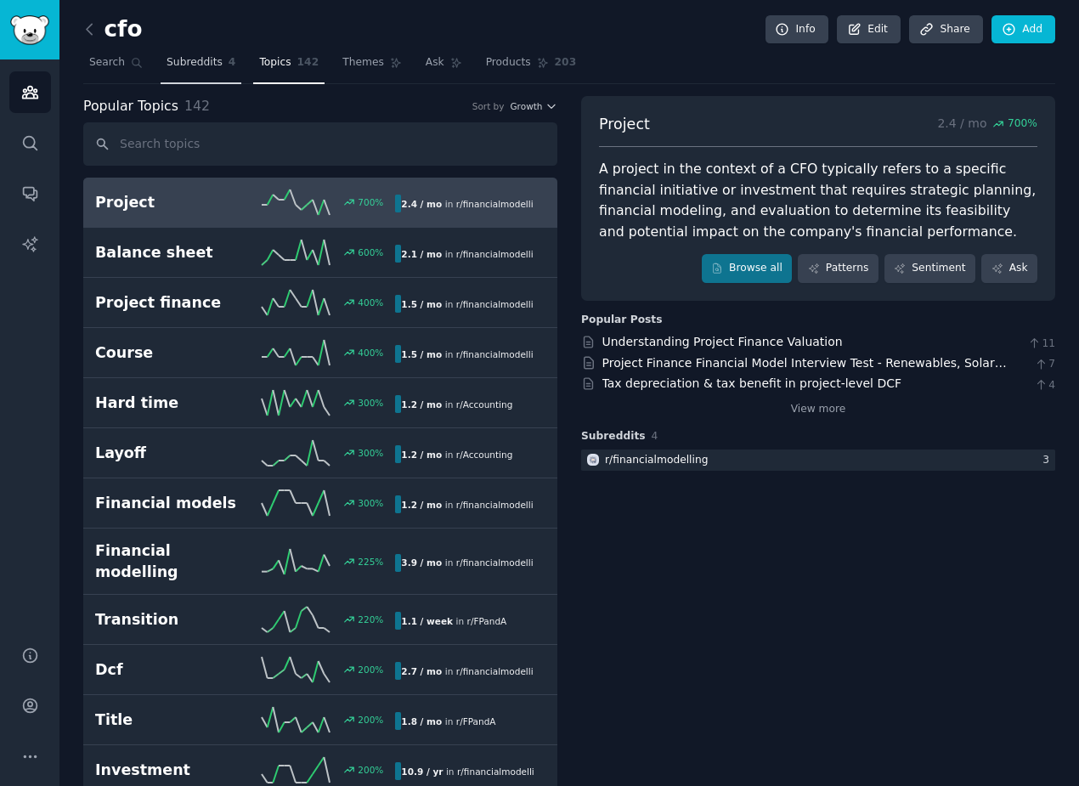
click at [194, 69] on span "Subreddits" at bounding box center [195, 62] width 56 height 15
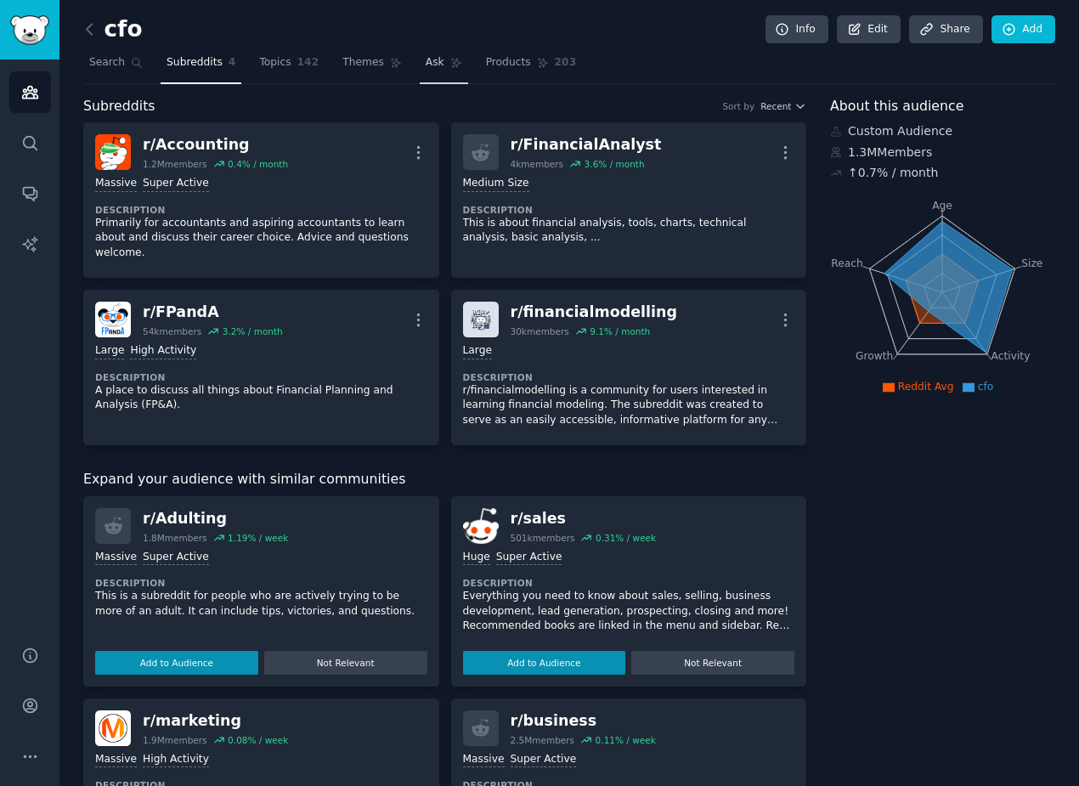
click at [429, 61] on span "Ask" at bounding box center [435, 62] width 19 height 15
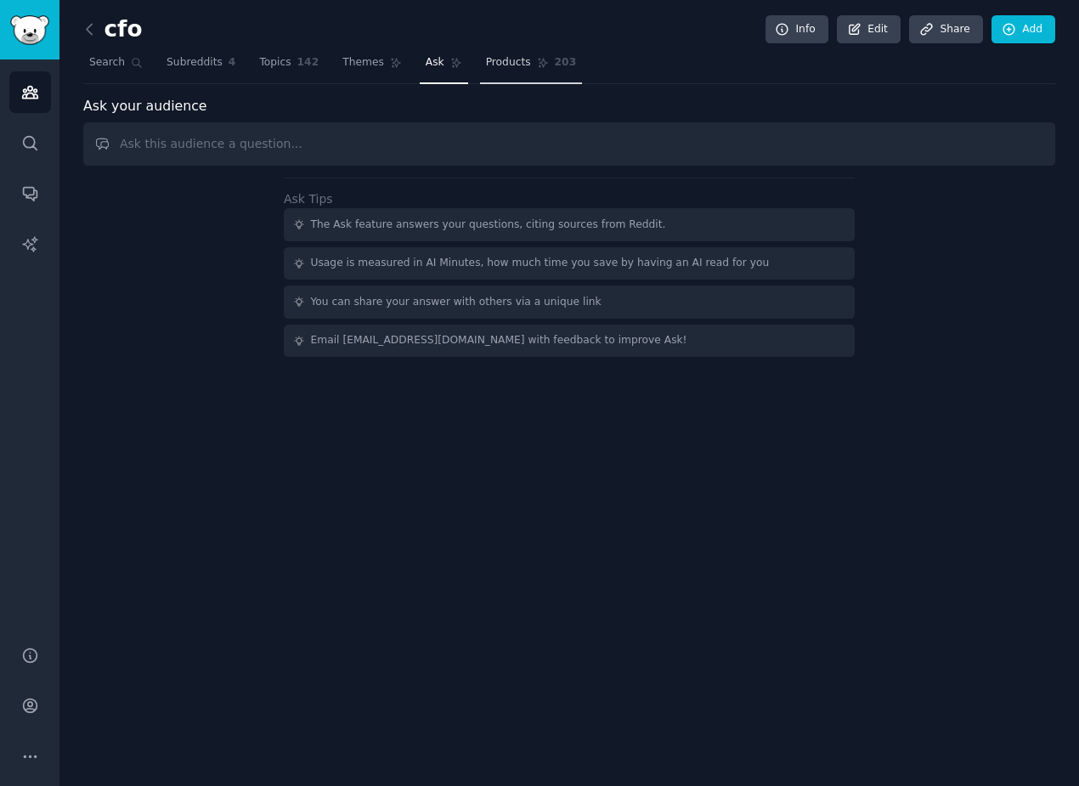
click at [497, 71] on link "Products 203" at bounding box center [531, 66] width 102 height 35
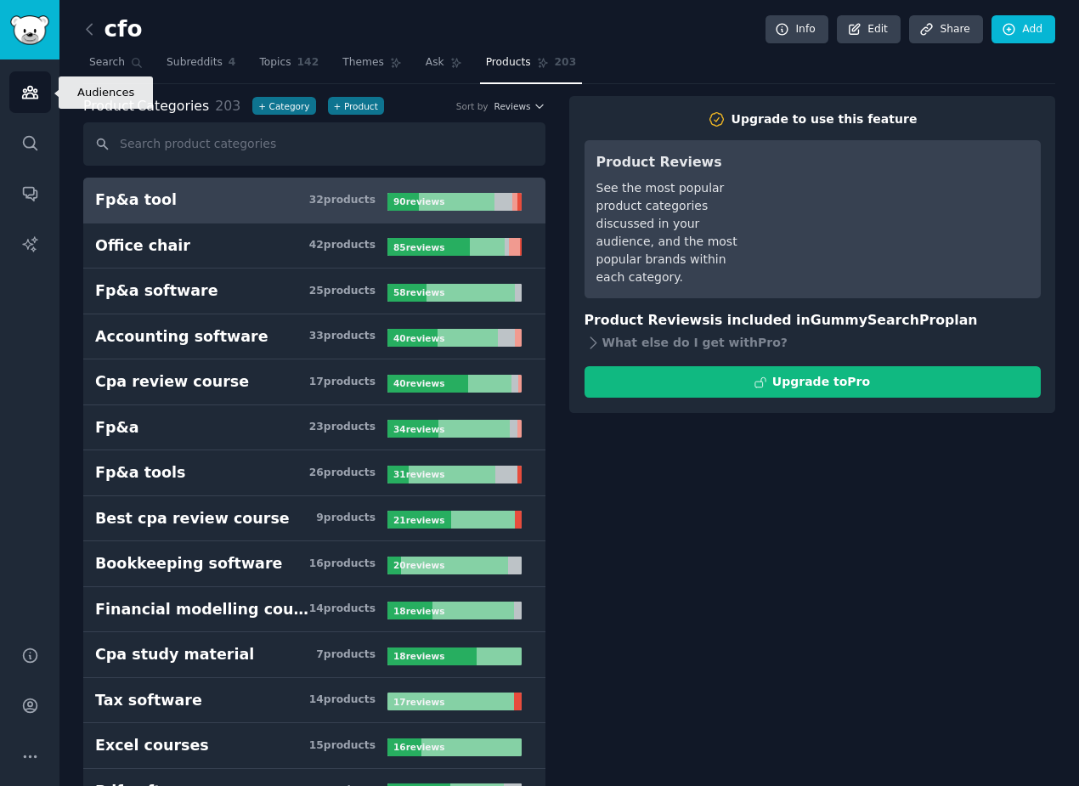
click at [37, 103] on link "Audiences" at bounding box center [30, 92] width 42 height 42
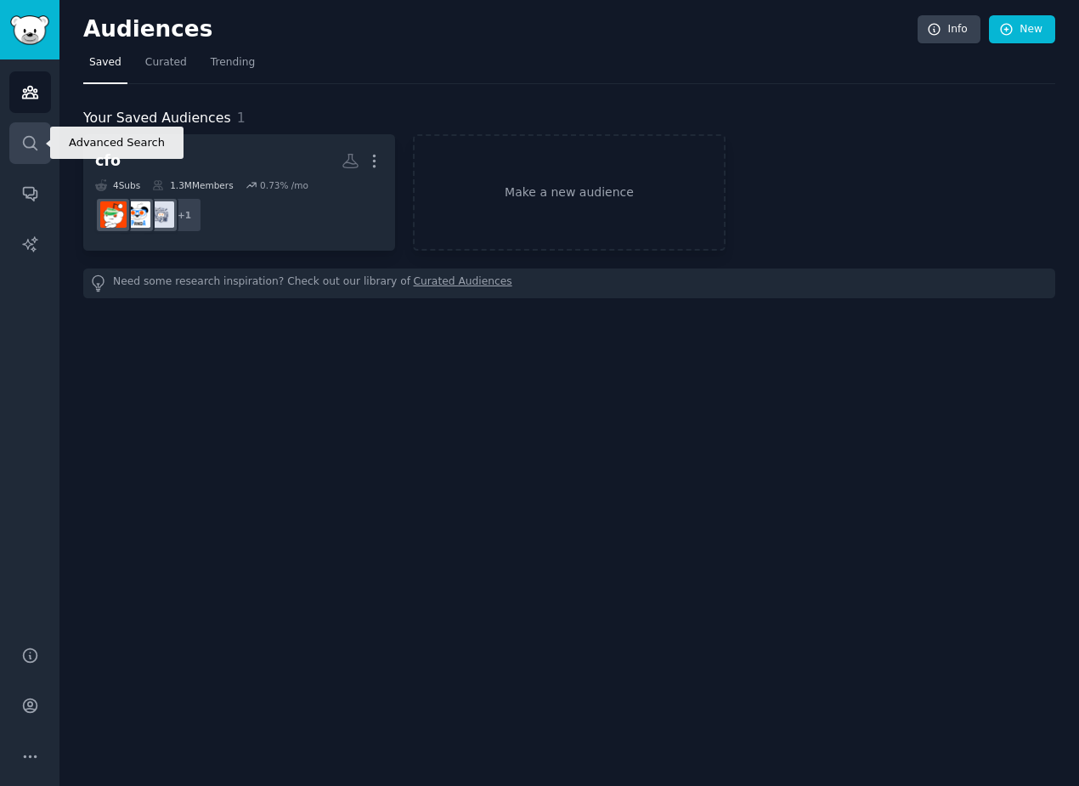
click at [28, 140] on icon "Sidebar" at bounding box center [30, 143] width 18 height 18
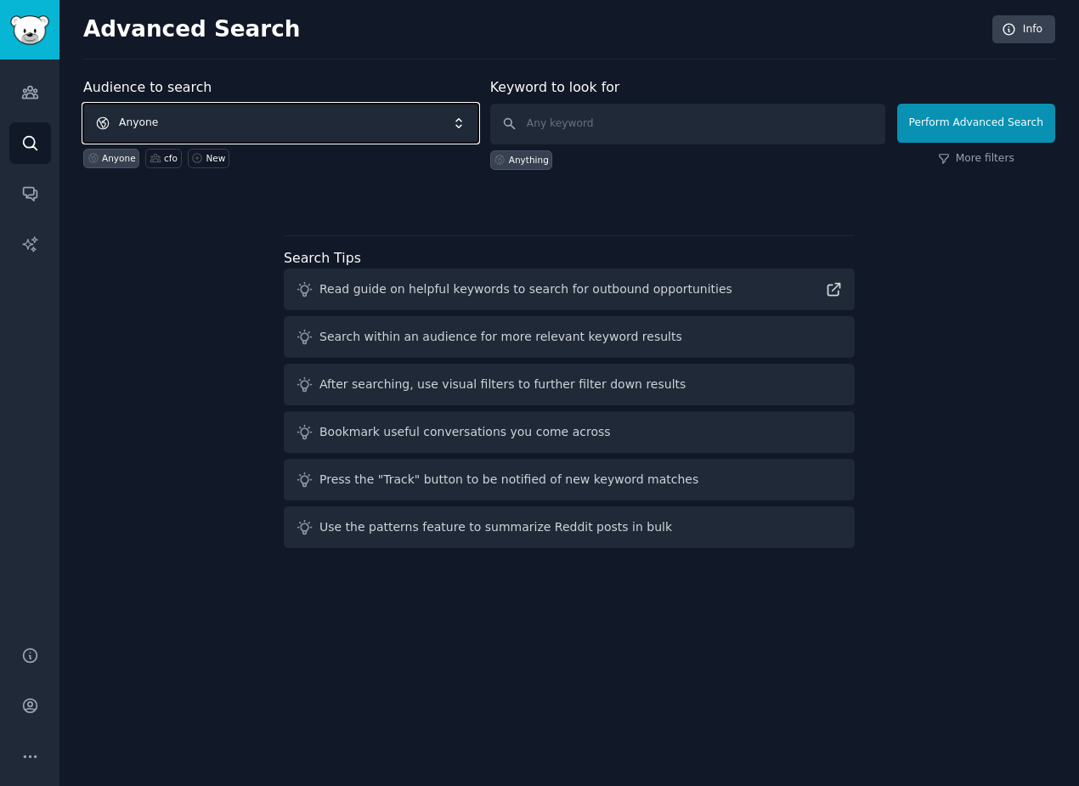
click at [406, 127] on span "Anyone" at bounding box center [280, 123] width 395 height 39
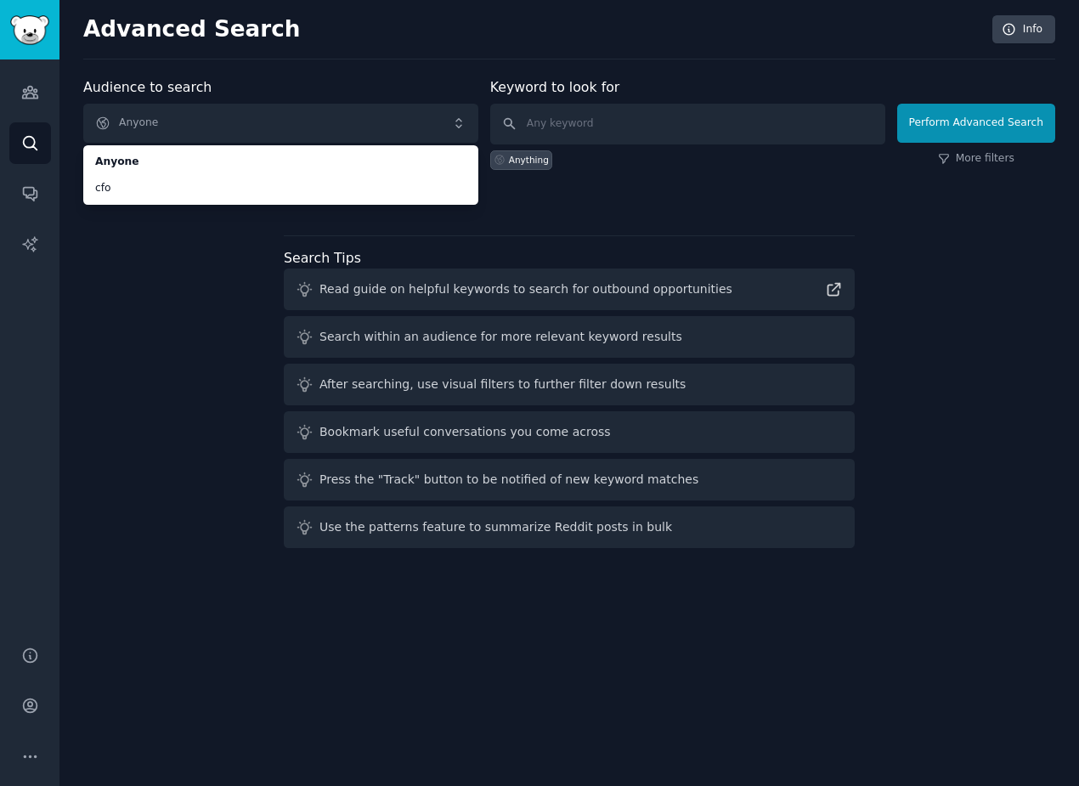
click at [395, 229] on div "Audience to search Anyone Anyone cfo Anyone cfo New Keyword to look for Anythin…" at bounding box center [569, 316] width 972 height 478
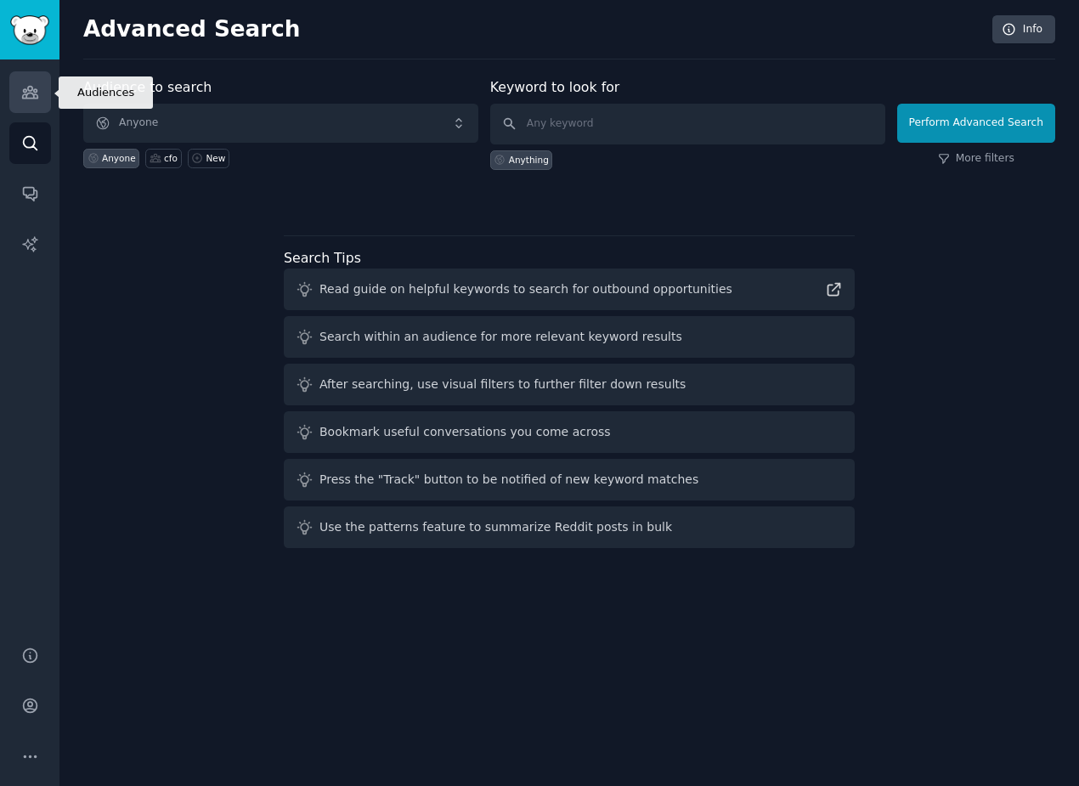
click at [40, 96] on link "Audiences" at bounding box center [30, 92] width 42 height 42
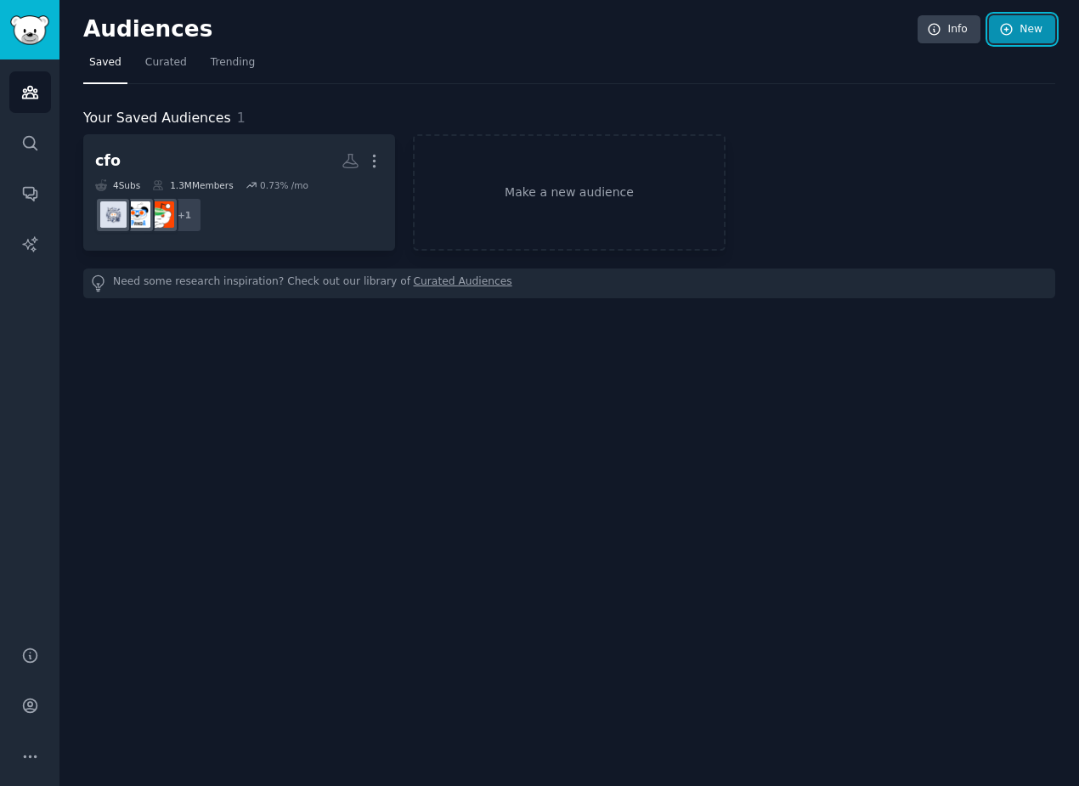
click at [1020, 29] on link "New" at bounding box center [1022, 29] width 66 height 29
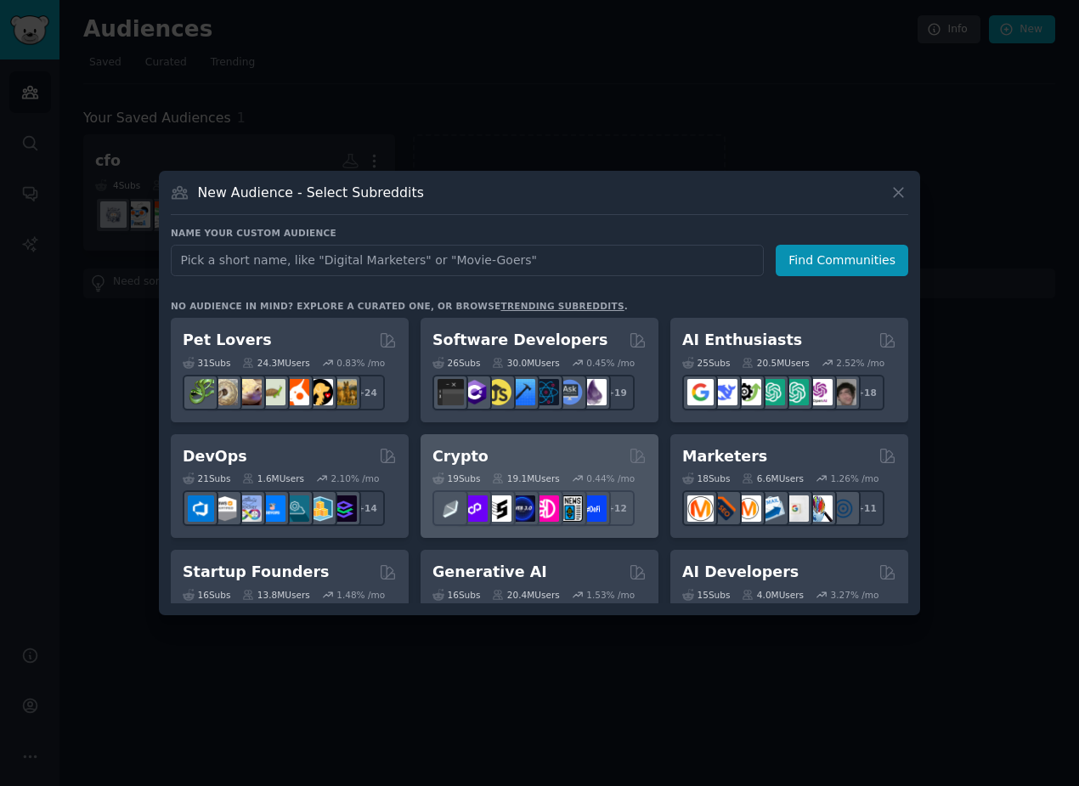
click at [503, 456] on div "Crypto" at bounding box center [540, 456] width 214 height 21
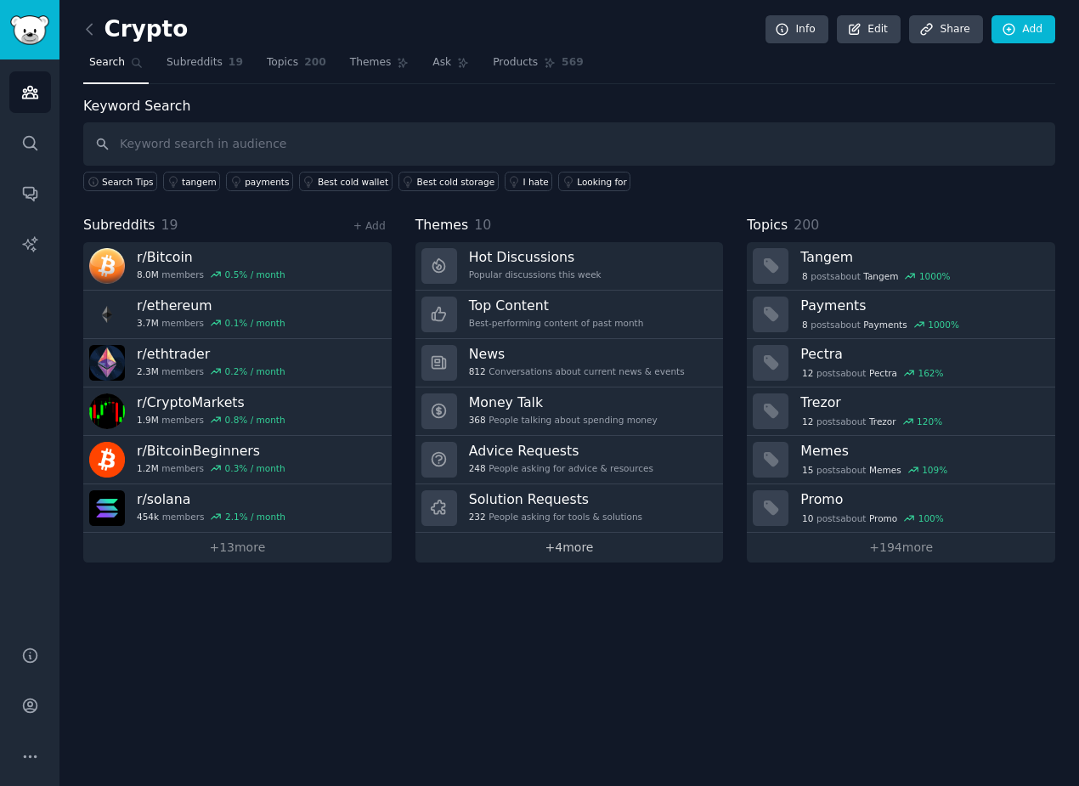
click at [563, 548] on link "+ 4 more" at bounding box center [570, 548] width 309 height 30
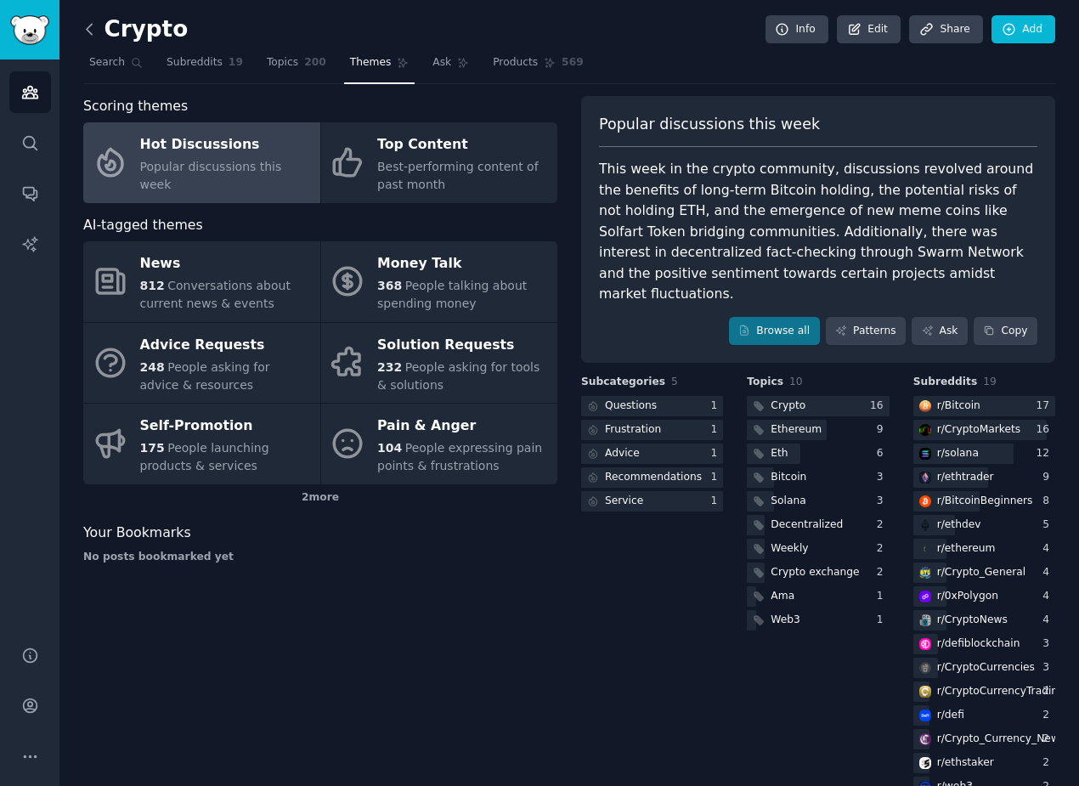
click at [88, 29] on icon at bounding box center [90, 29] width 18 height 18
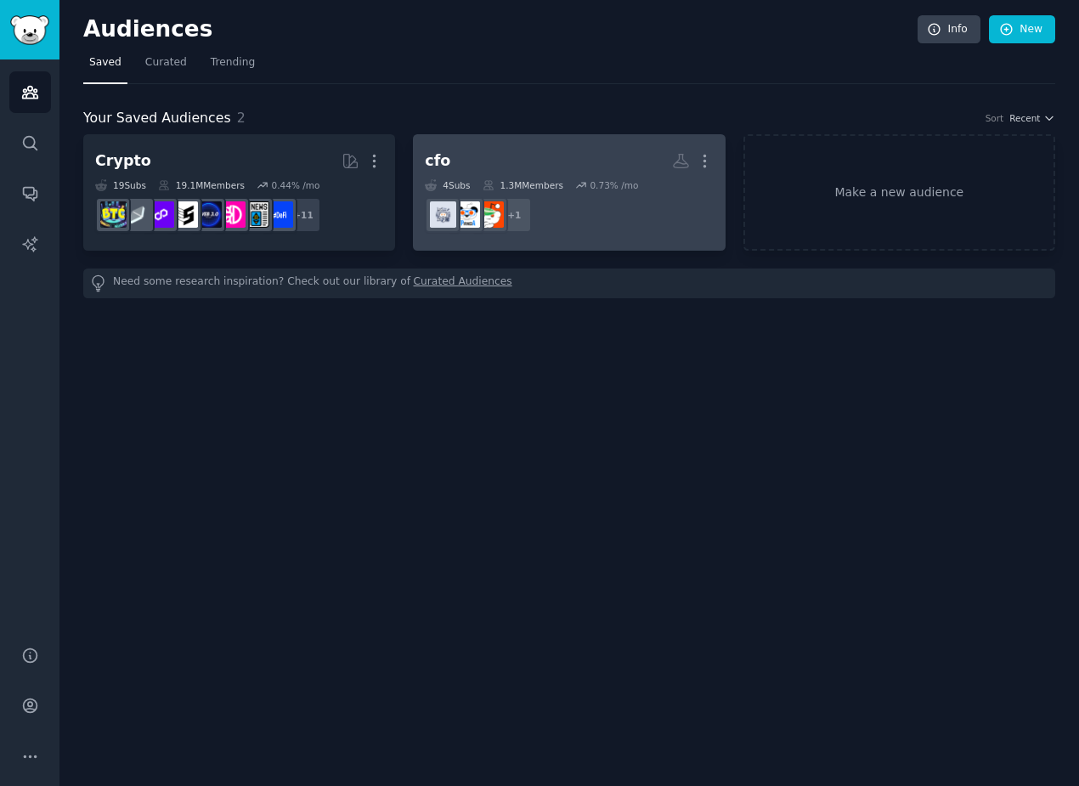
click at [448, 167] on h2 "cfo More" at bounding box center [569, 161] width 288 height 30
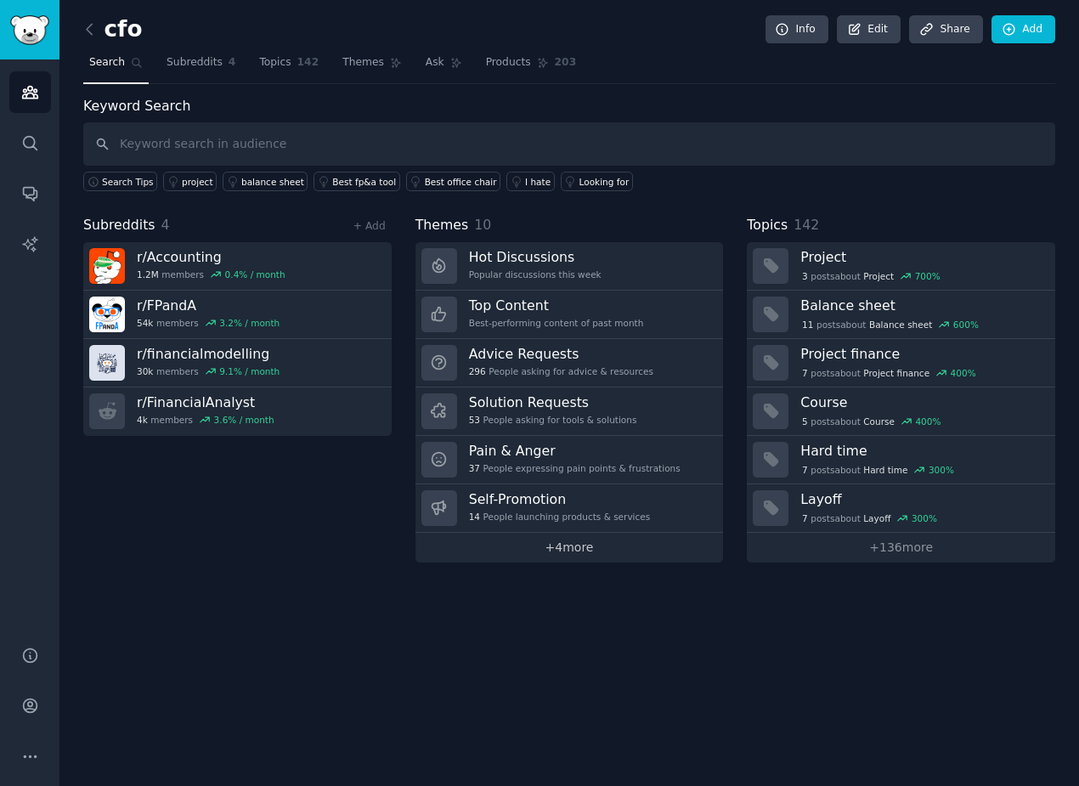
click at [568, 550] on link "+ 4 more" at bounding box center [570, 548] width 309 height 30
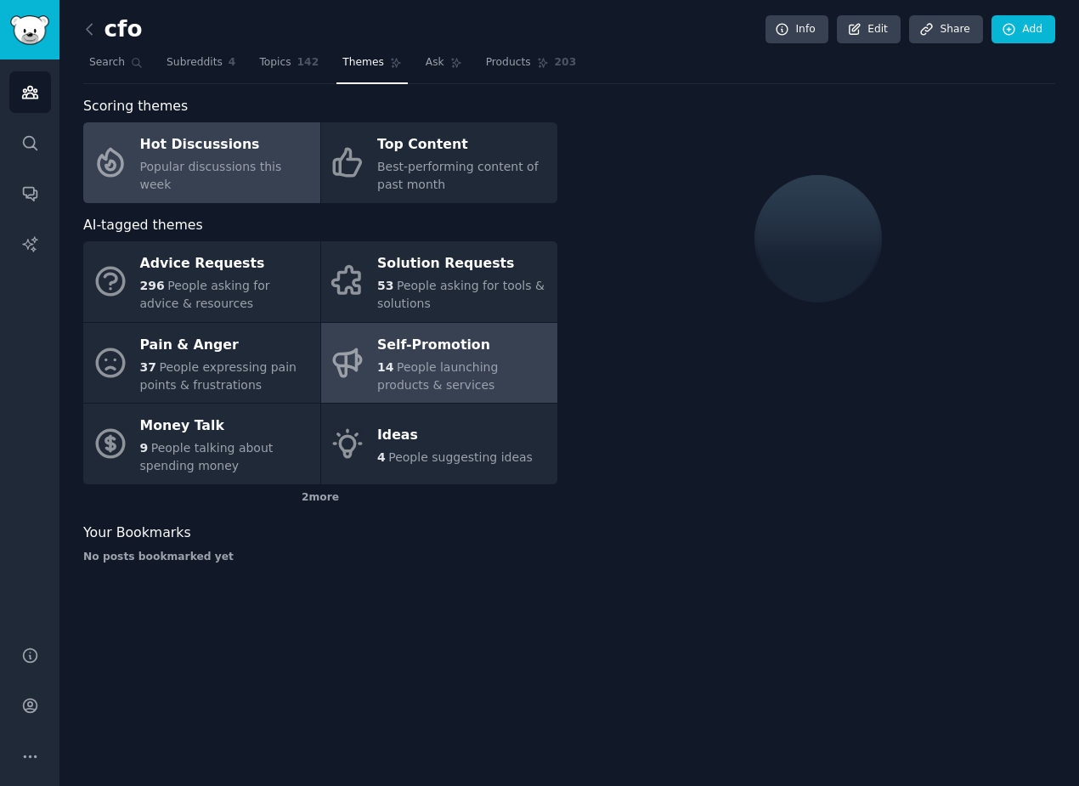
click at [389, 351] on div "Self-Promotion" at bounding box center [463, 344] width 172 height 27
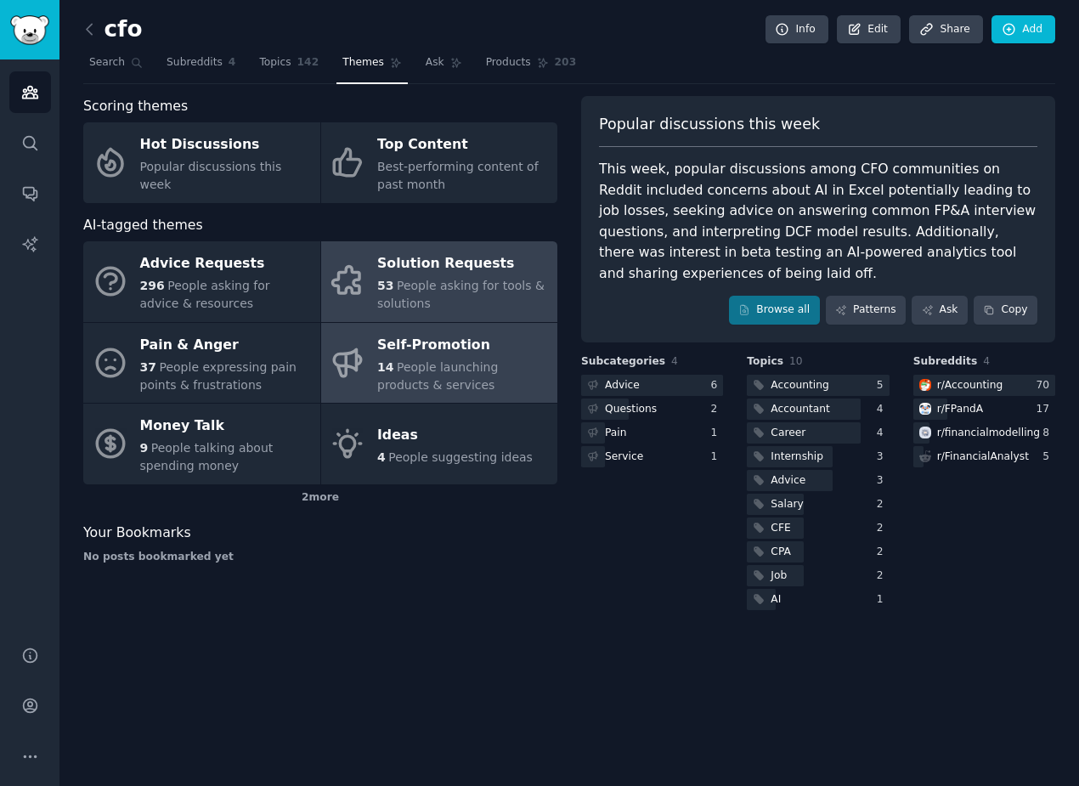
click at [367, 291] on link "Solution Requests 53 People asking for tools & solutions" at bounding box center [439, 281] width 237 height 81
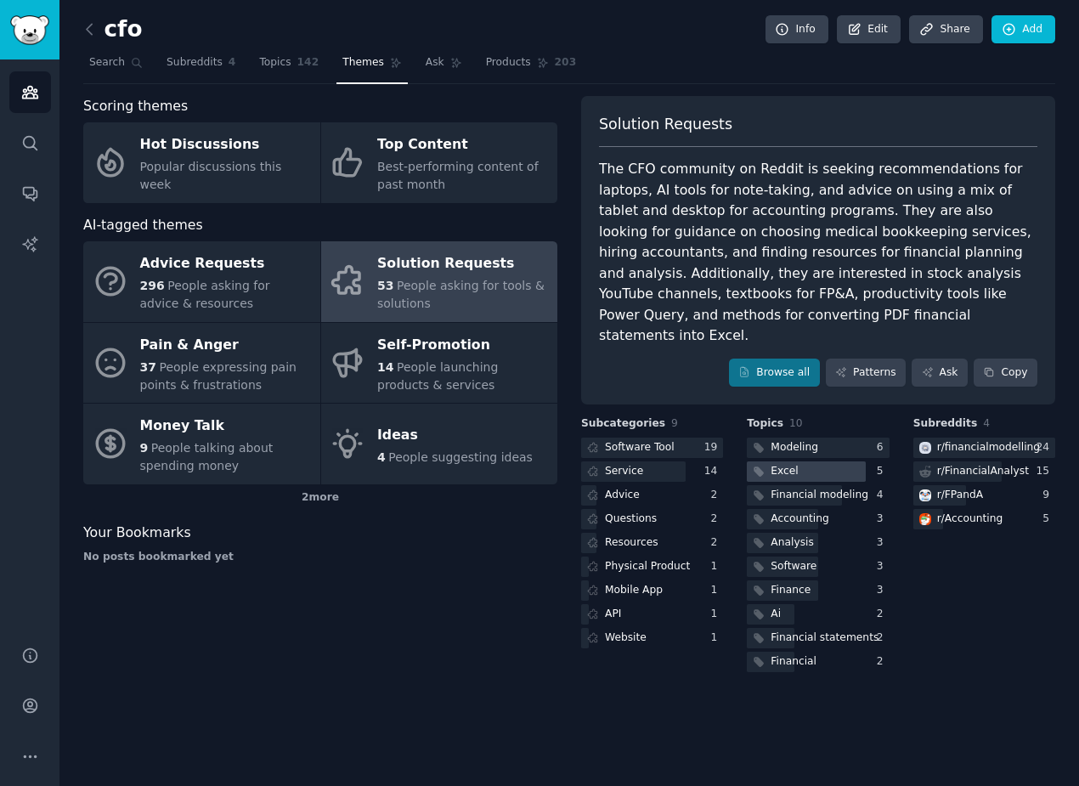
click at [831, 462] on div at bounding box center [806, 472] width 118 height 21
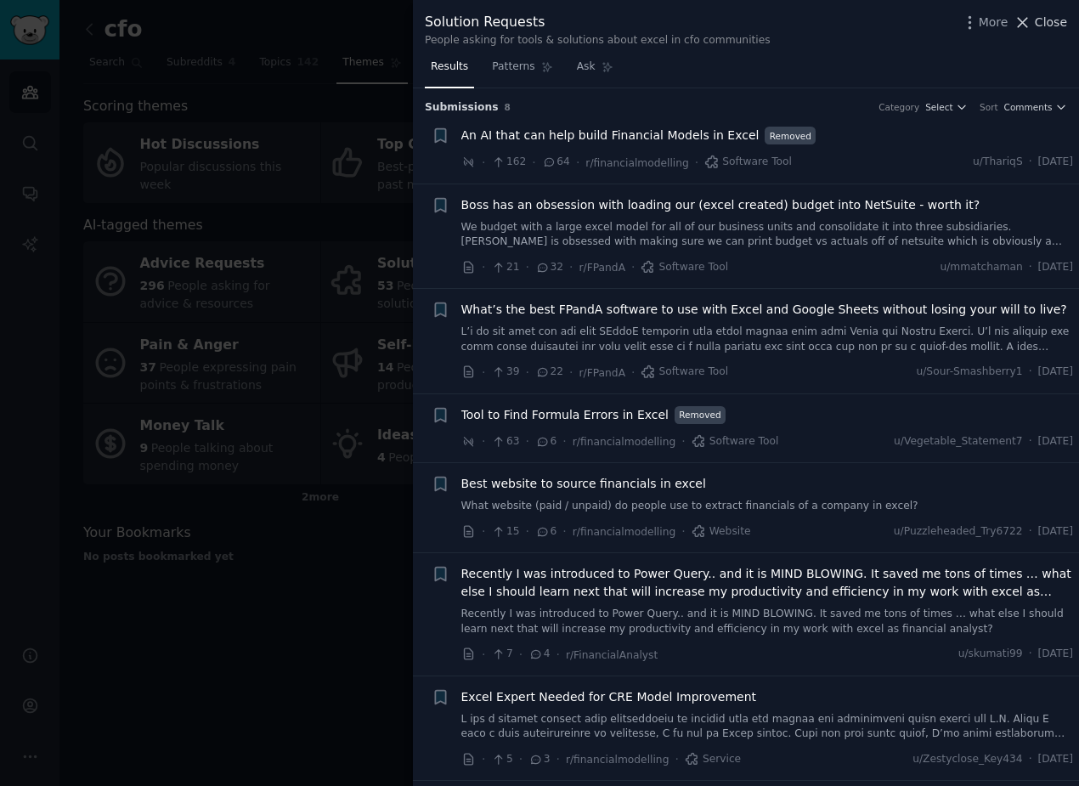
click at [1051, 26] on span "Close" at bounding box center [1051, 23] width 32 height 18
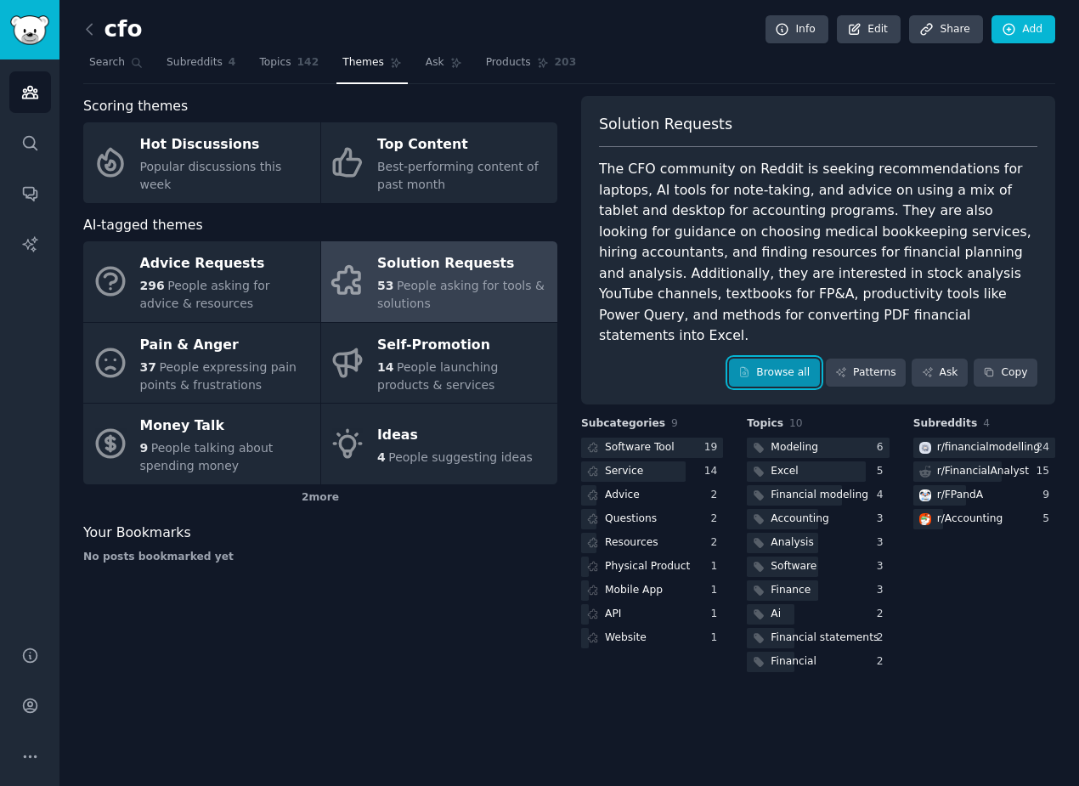
click at [797, 359] on link "Browse all" at bounding box center [774, 373] width 91 height 29
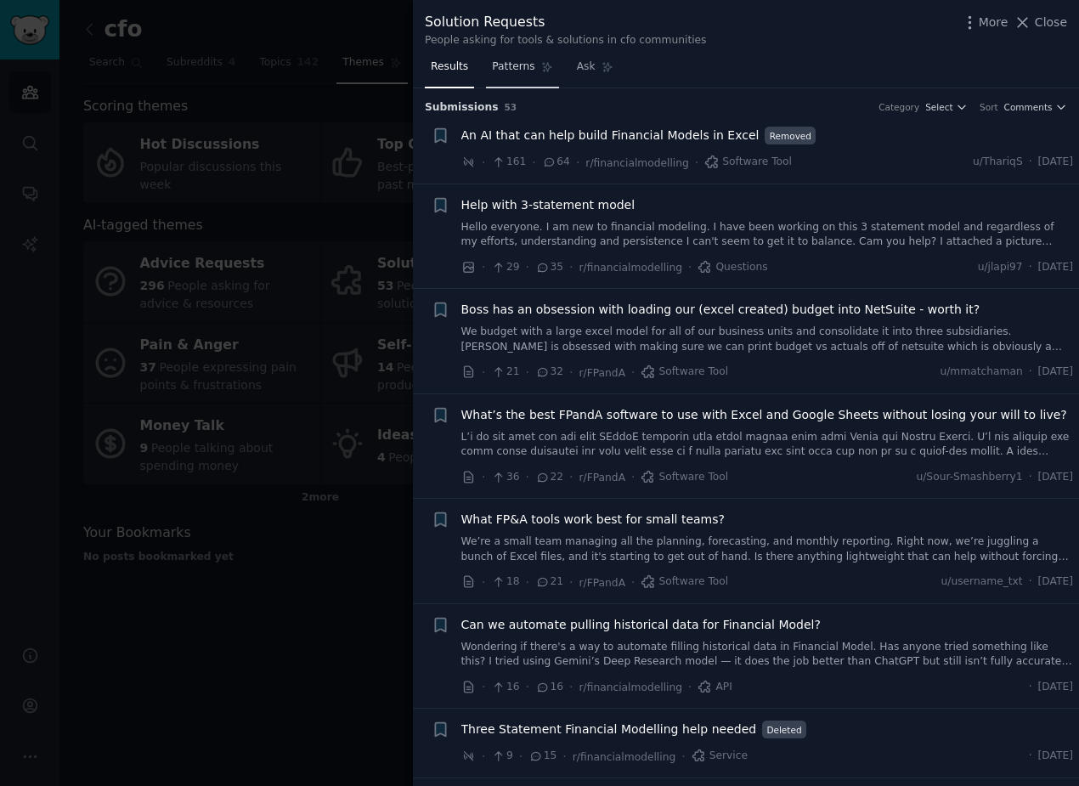
click at [535, 79] on link "Patterns" at bounding box center [522, 71] width 72 height 35
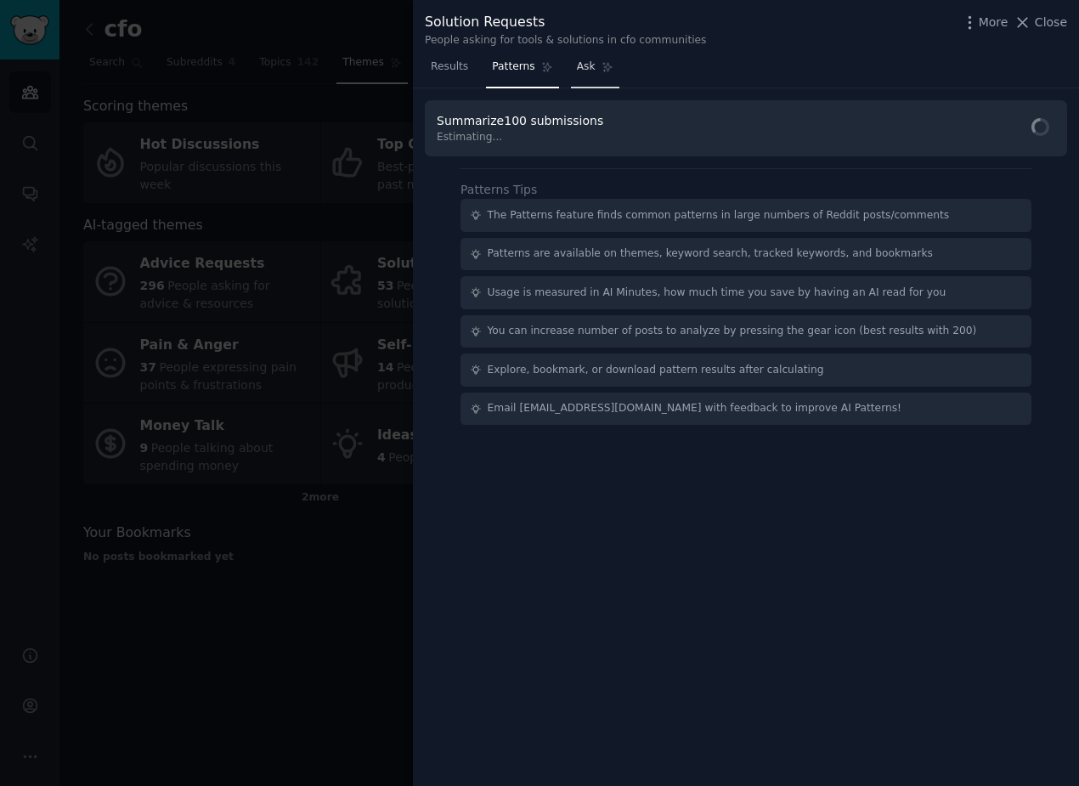
click at [586, 78] on link "Ask" at bounding box center [595, 71] width 48 height 35
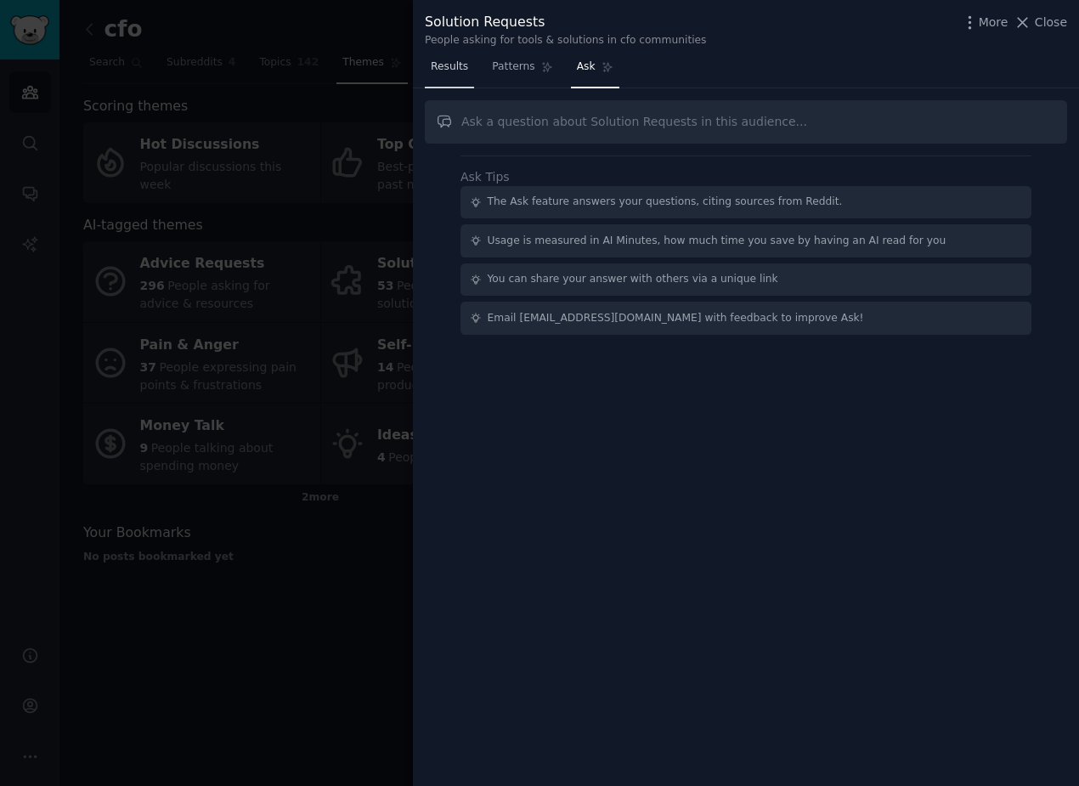
click at [465, 64] on span "Results" at bounding box center [449, 66] width 37 height 15
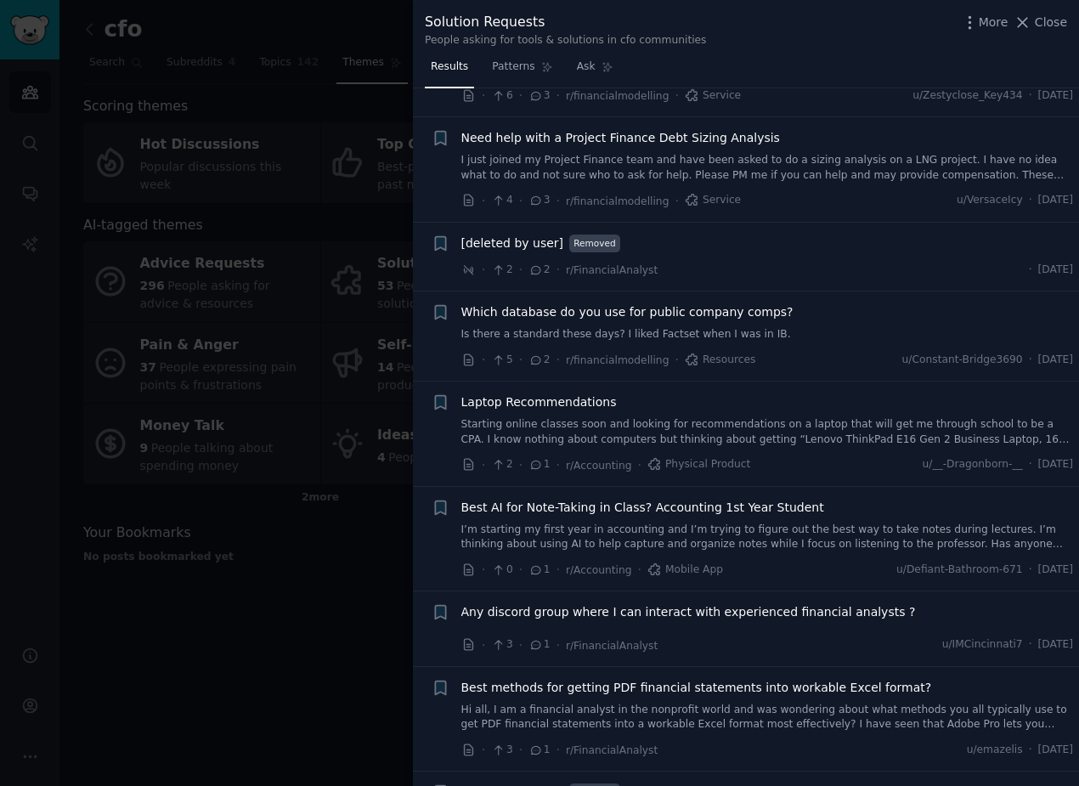
scroll to position [3005, 0]
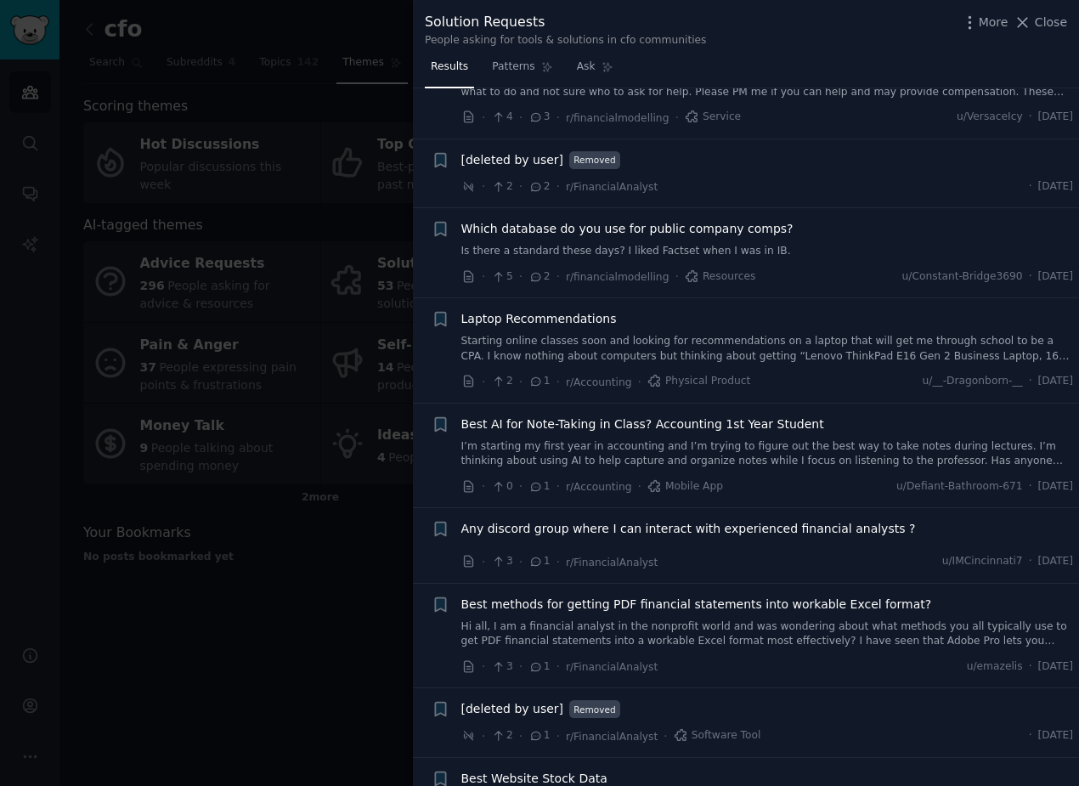
click at [760, 596] on div "Best methods for getting PDF financial statements into workable Excel format? H…" at bounding box center [768, 623] width 613 height 54
click at [752, 620] on link "Hi all, I am a financial analyst in the nonprofit world and was wondering about…" at bounding box center [768, 635] width 613 height 30
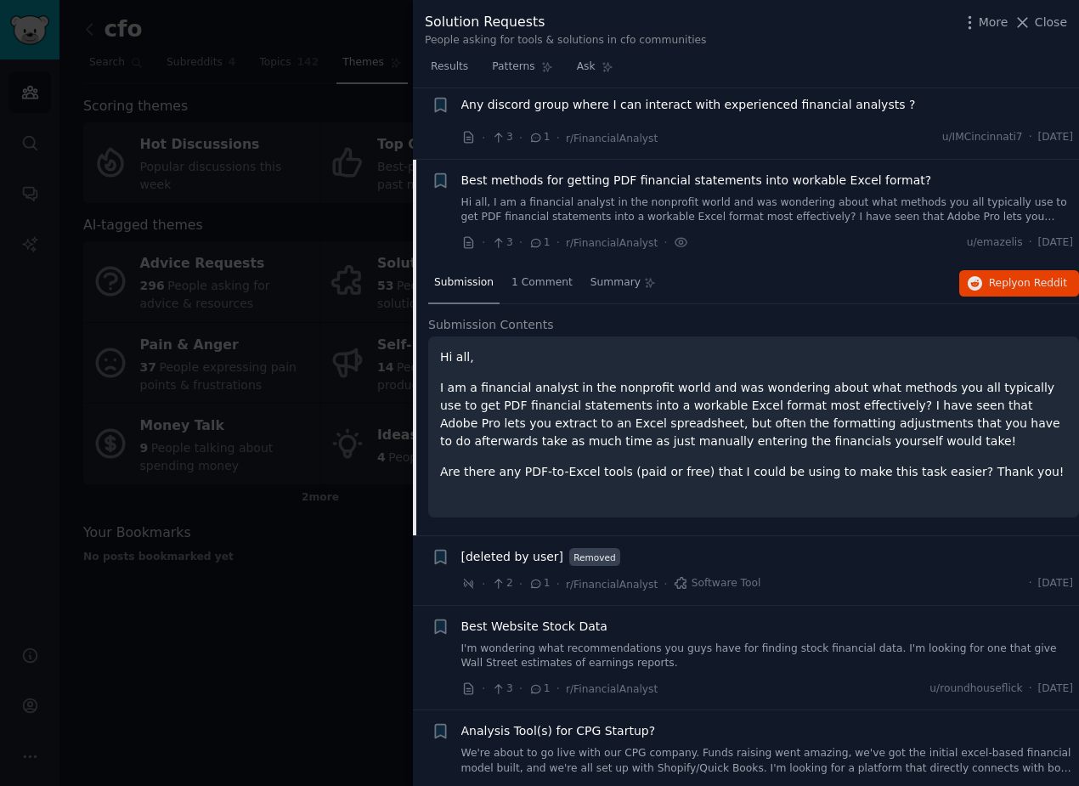
scroll to position [3431, 0]
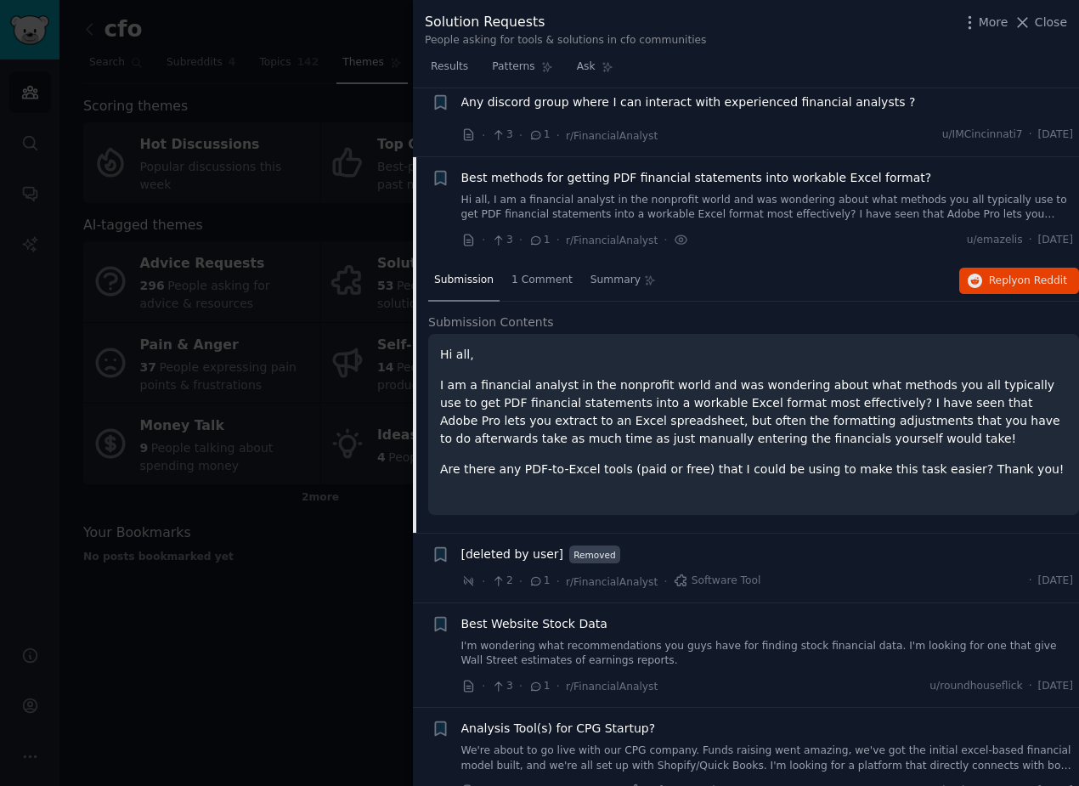
click at [545, 377] on p "I am a financial analyst in the nonprofit world and was wondering about what me…" at bounding box center [753, 412] width 627 height 71
click at [510, 261] on div "1 Comment" at bounding box center [542, 281] width 73 height 41
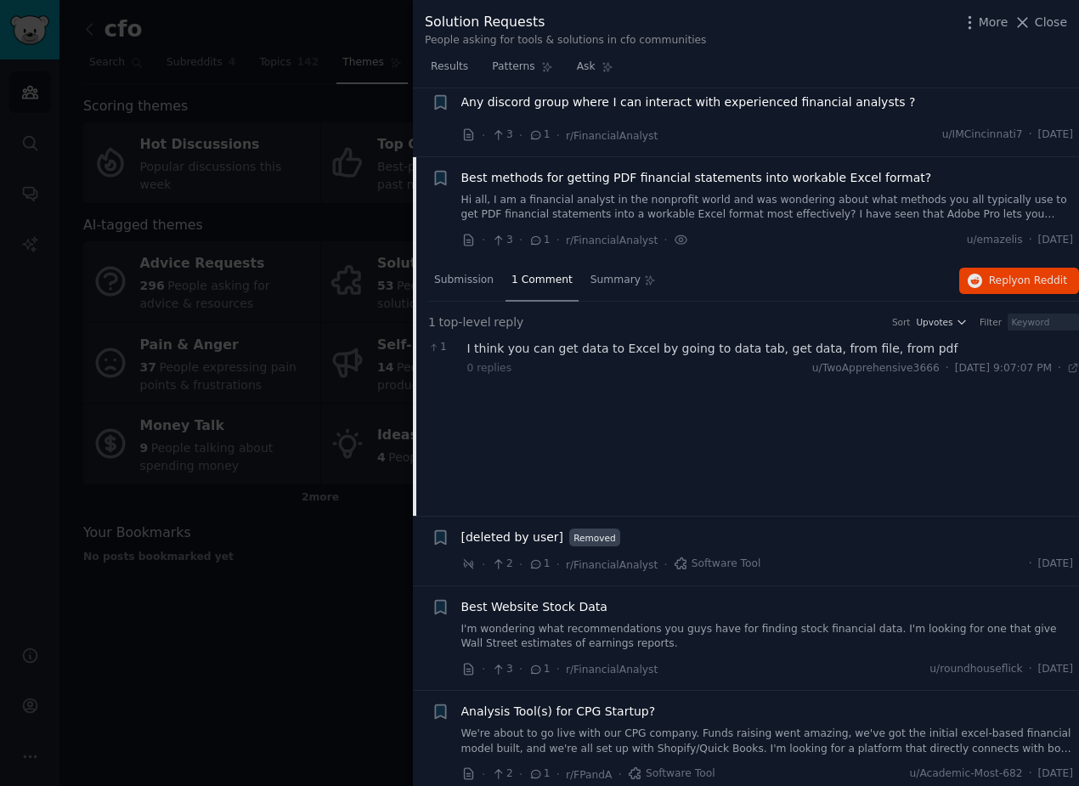
click at [332, 611] on div at bounding box center [539, 393] width 1079 height 786
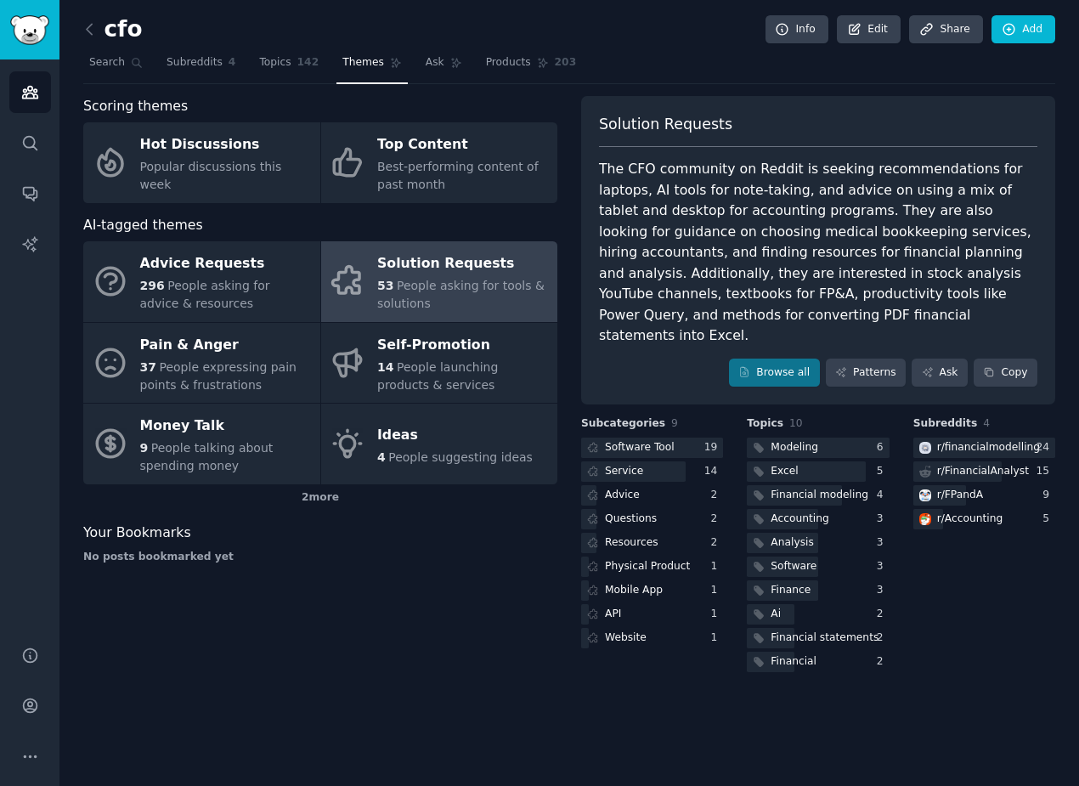
click at [429, 281] on span "People asking for tools & solutions" at bounding box center [460, 294] width 167 height 31
click at [762, 359] on link "Browse all" at bounding box center [774, 373] width 91 height 29
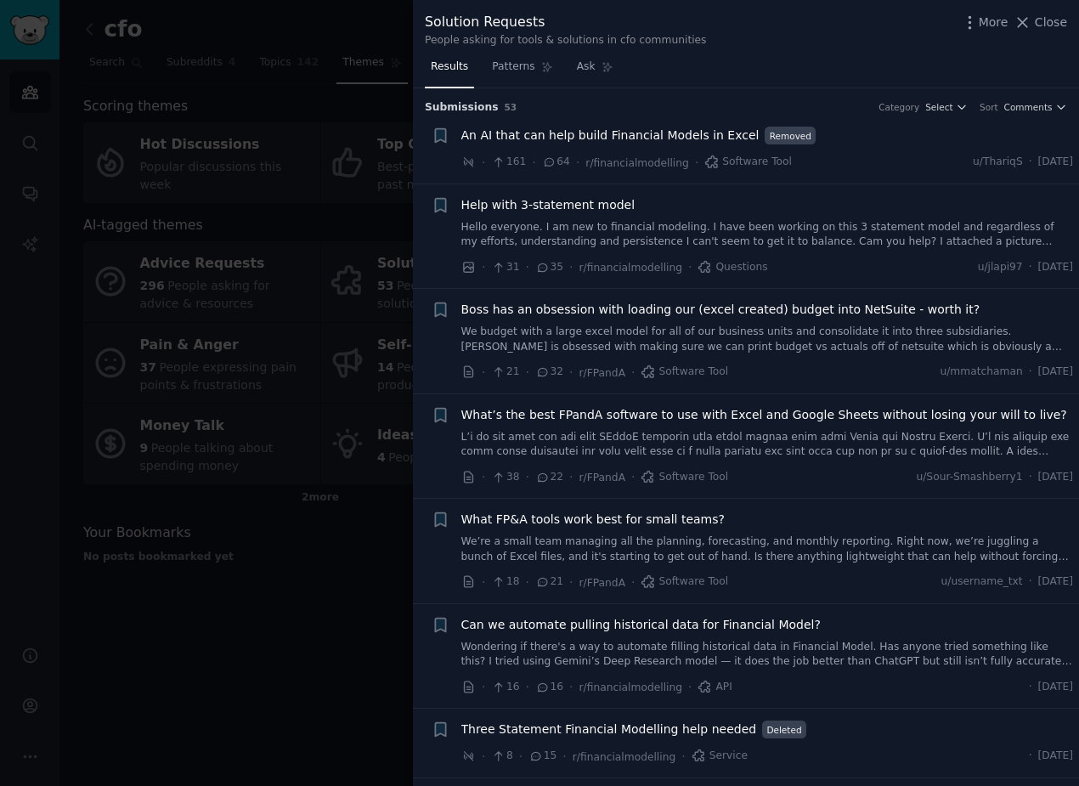
click at [858, 653] on link "Wondering if there's a way to automate filling historical data in Financial Mod…" at bounding box center [768, 655] width 613 height 30
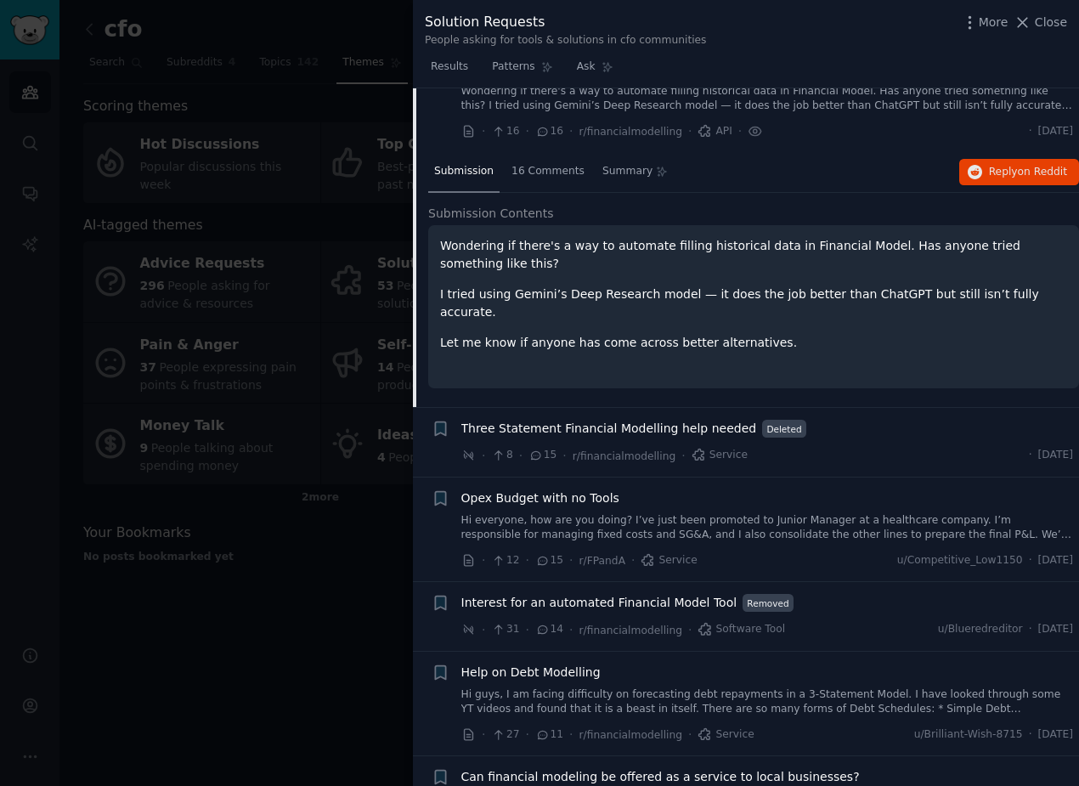
scroll to position [555, 0]
click at [536, 160] on div "16 Comments" at bounding box center [548, 173] width 85 height 41
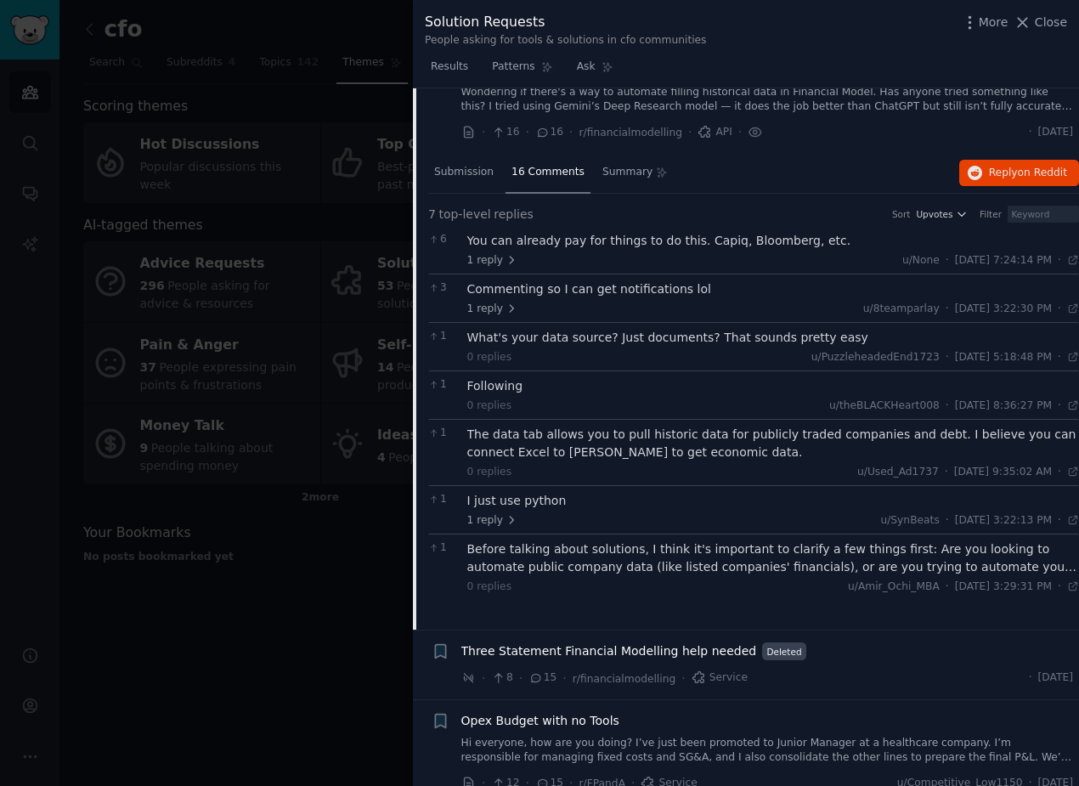
click at [649, 256] on div "1 reply u/None · Sat 4/19/2025, 7:24:14 PM Sat 4/19/2025 ·" at bounding box center [773, 260] width 613 height 15
click at [644, 243] on div "You can already pay for things to do this. Capiq, Bloomberg, etc." at bounding box center [773, 241] width 613 height 18
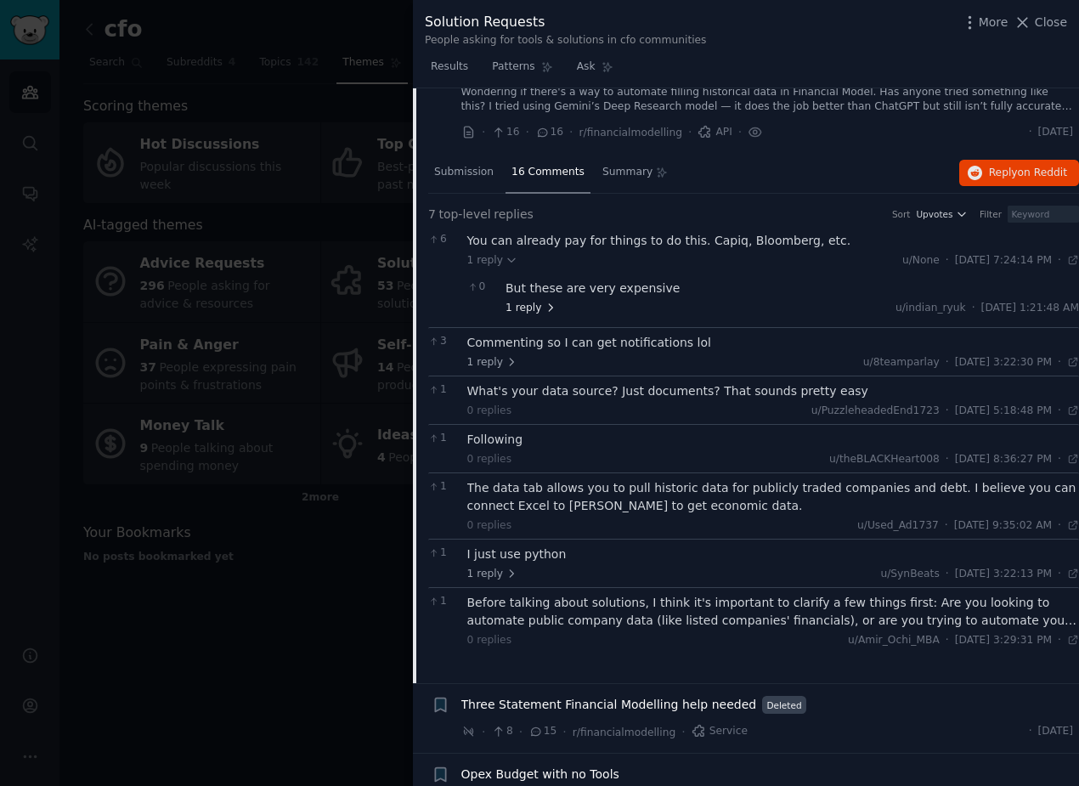
click at [531, 309] on span "1 reply" at bounding box center [531, 308] width 51 height 15
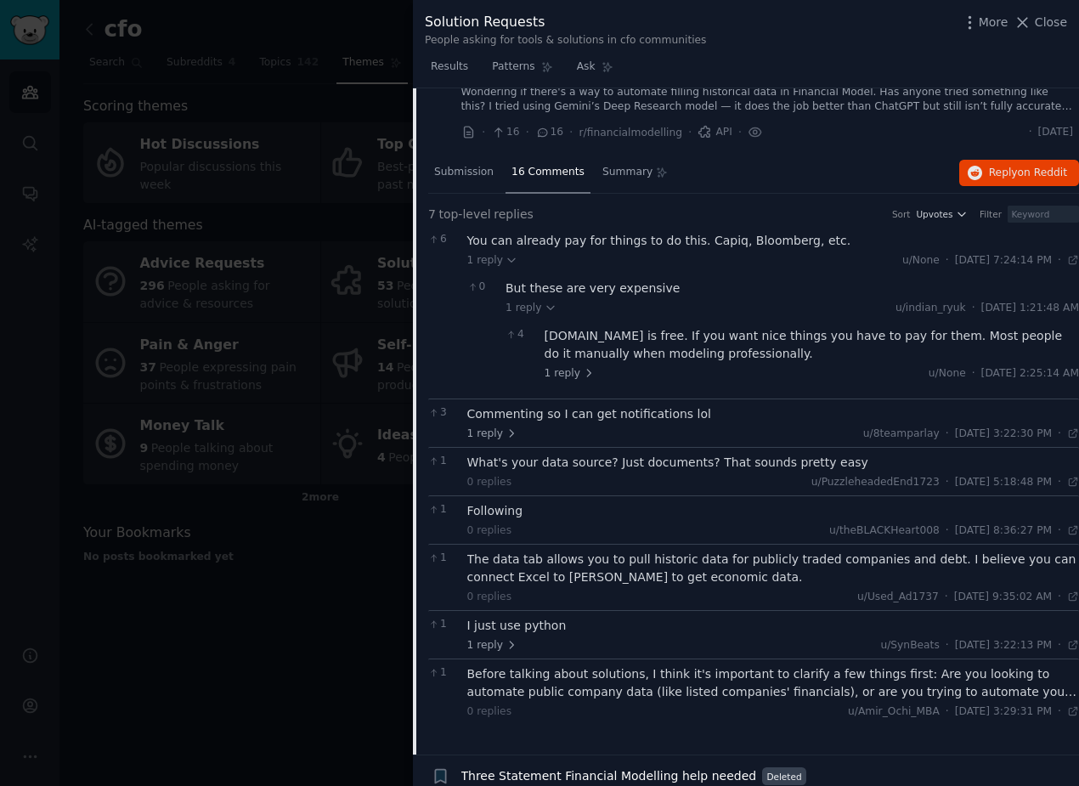
click at [340, 199] on div at bounding box center [539, 393] width 1079 height 786
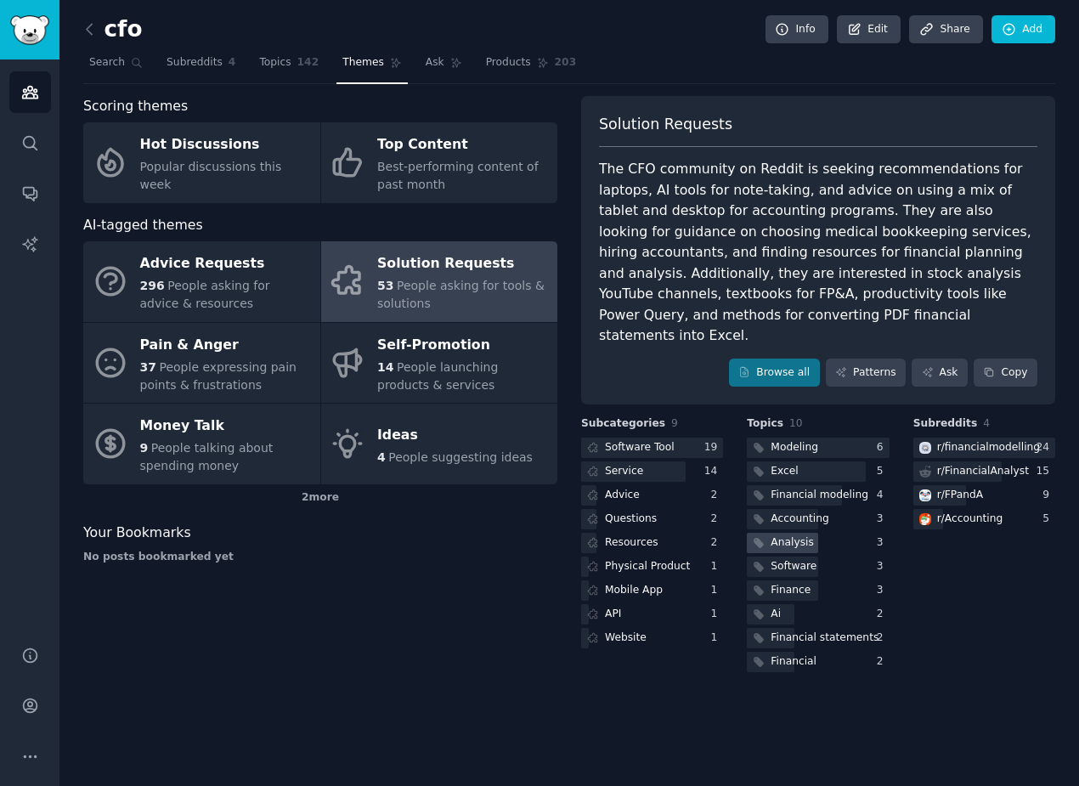
click at [782, 535] on div "Analysis" at bounding box center [792, 542] width 42 height 15
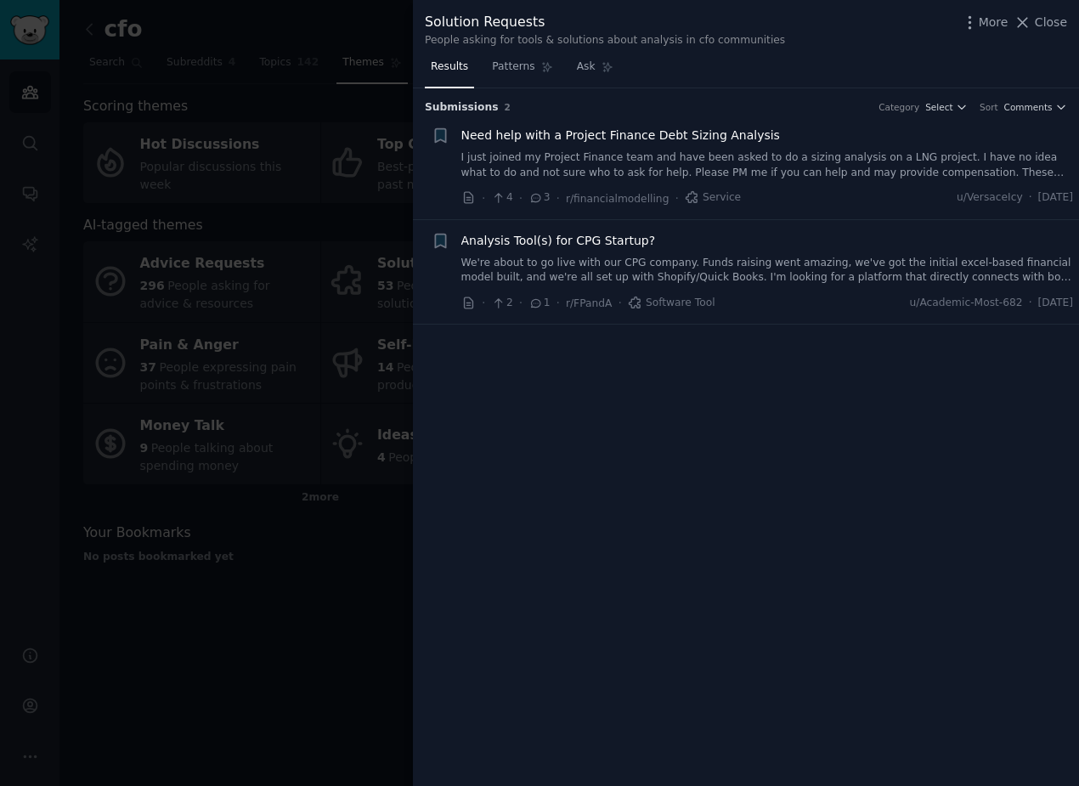
click at [296, 271] on div at bounding box center [539, 393] width 1079 height 786
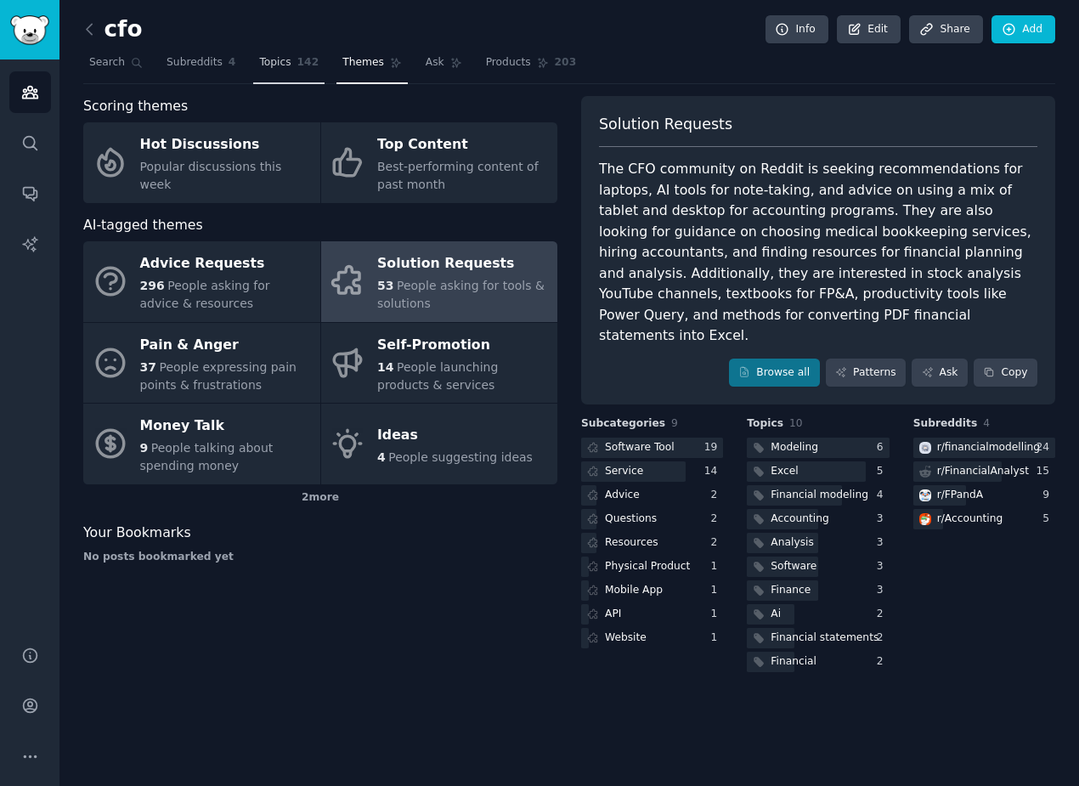
click at [273, 64] on span "Topics" at bounding box center [274, 62] width 31 height 15
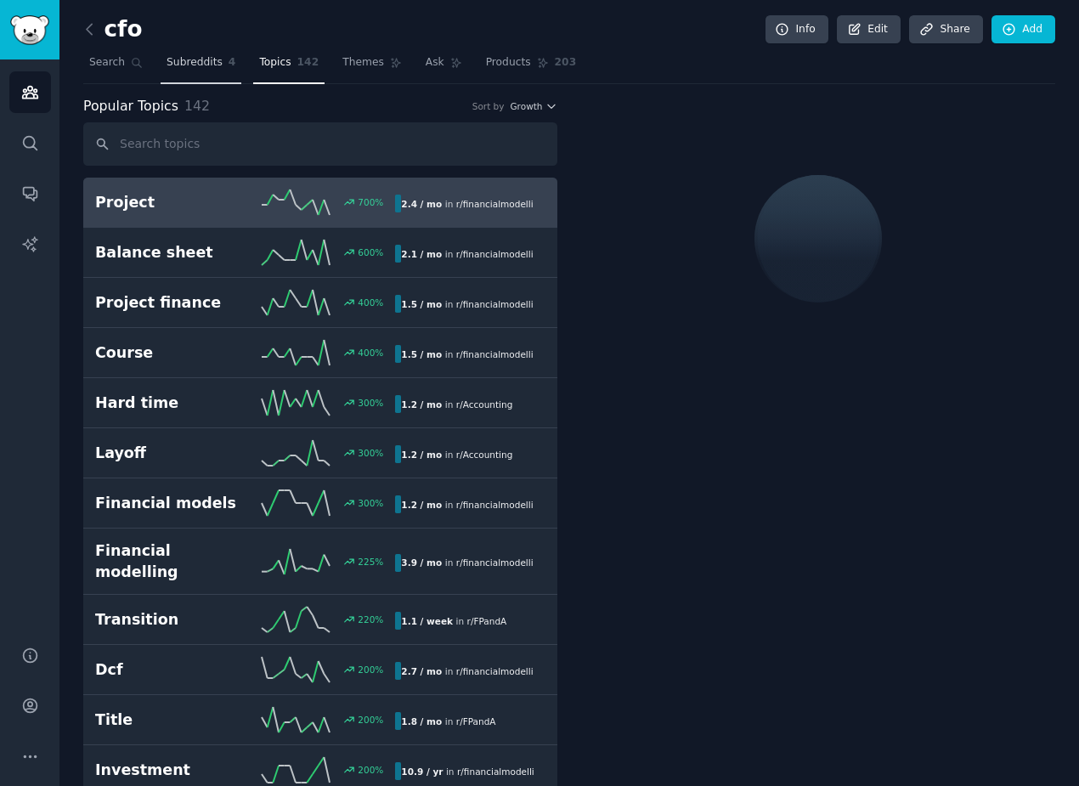
click at [215, 59] on span "Subreddits" at bounding box center [195, 62] width 56 height 15
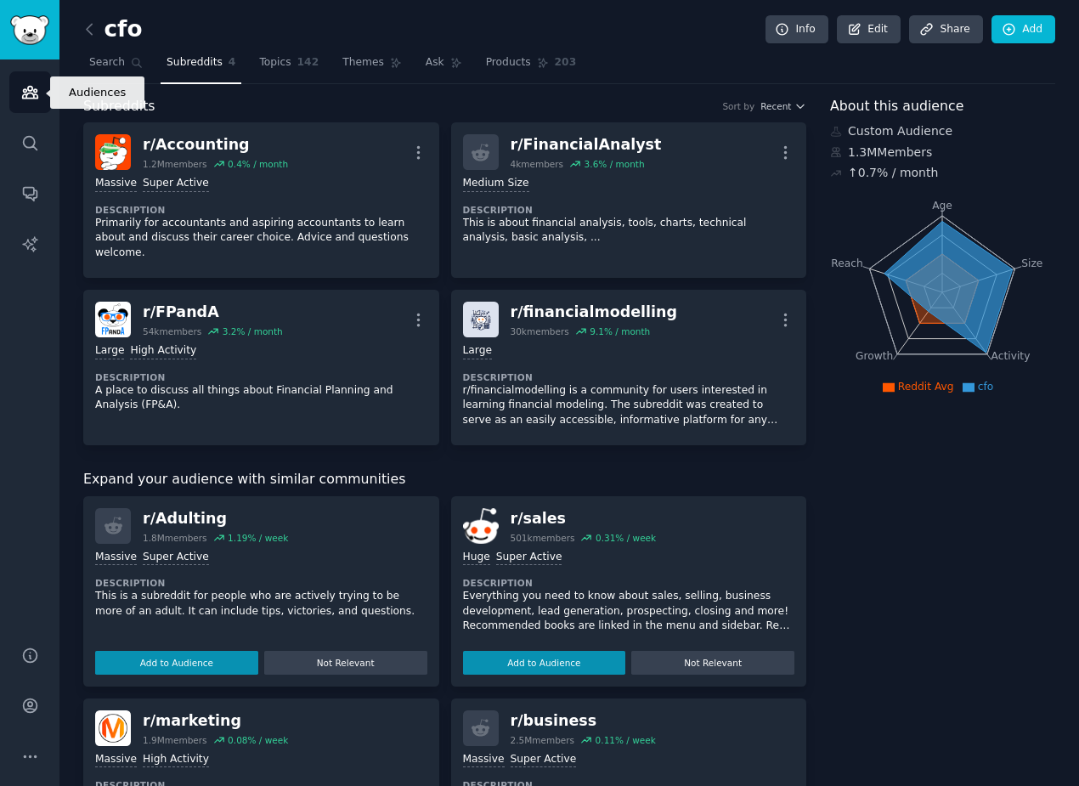
click at [30, 105] on link "Audiences" at bounding box center [30, 92] width 42 height 42
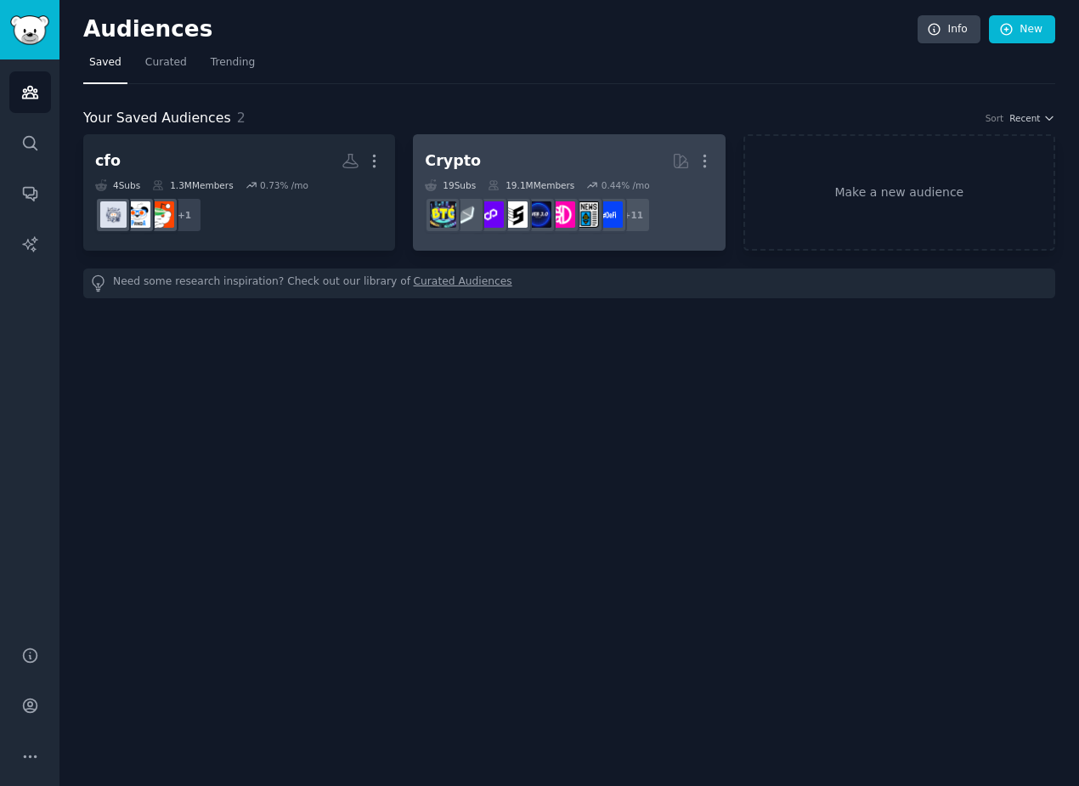
click at [464, 156] on div "Crypto" at bounding box center [453, 160] width 56 height 21
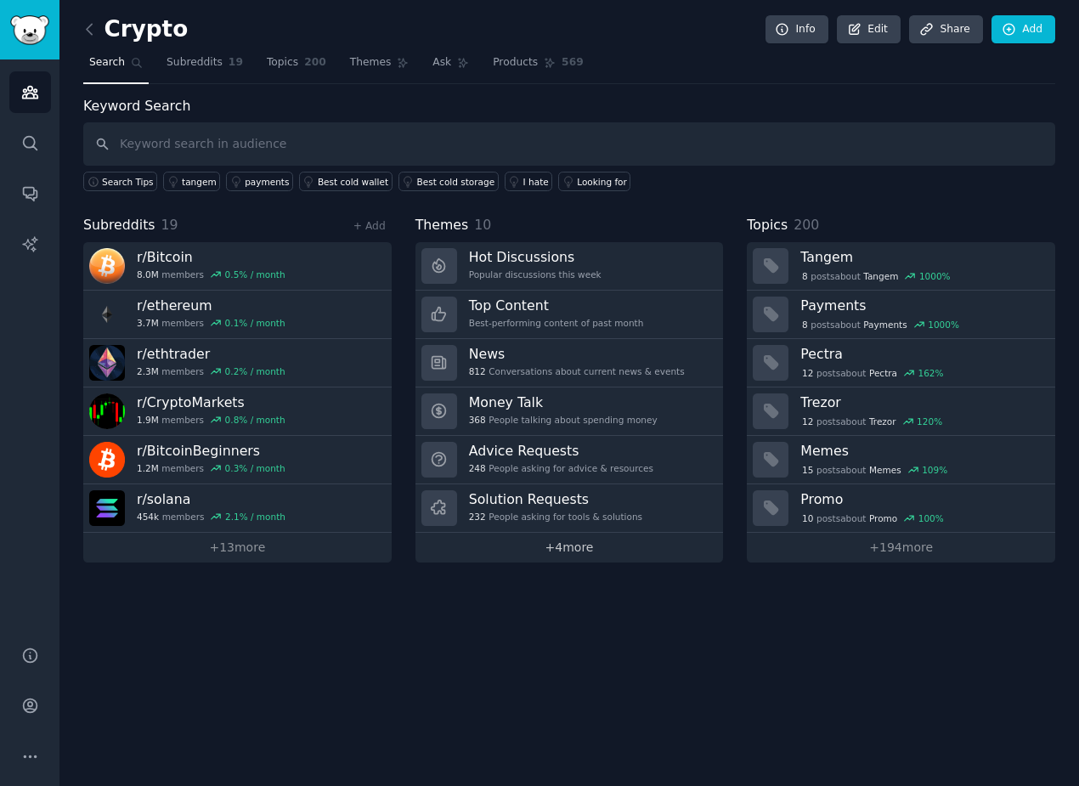
click at [522, 547] on link "+ 4 more" at bounding box center [570, 548] width 309 height 30
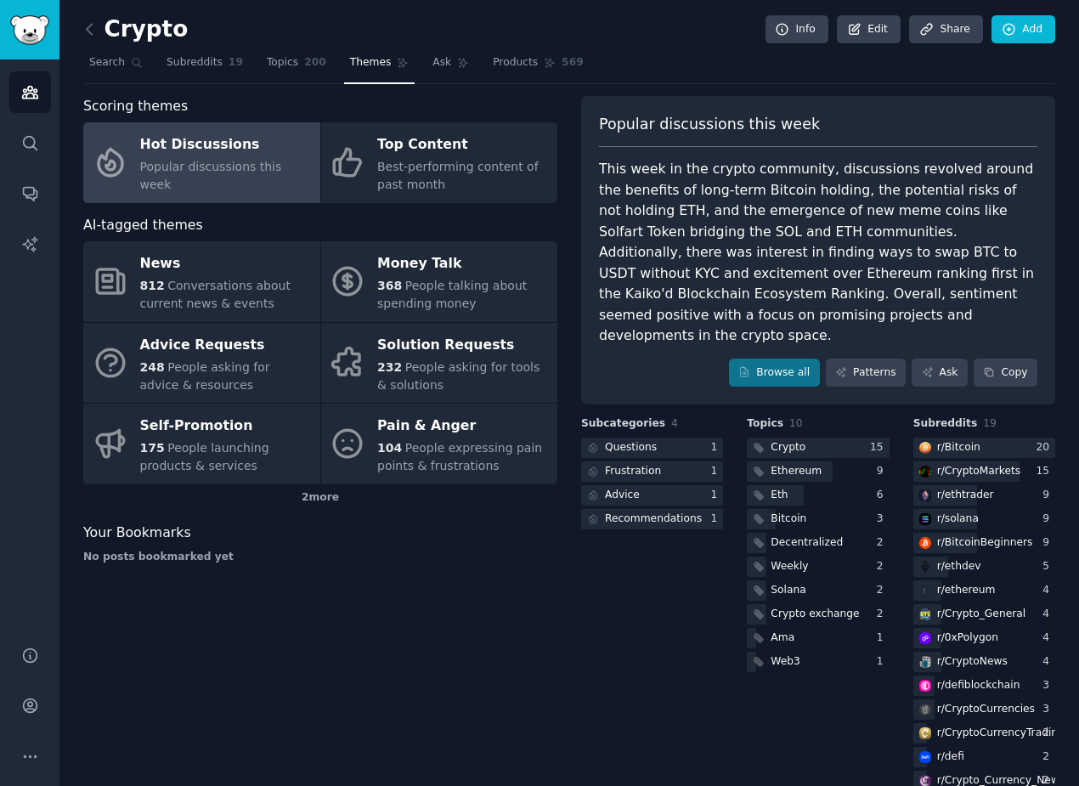
click at [261, 150] on div "Hot Discussions" at bounding box center [226, 145] width 172 height 27
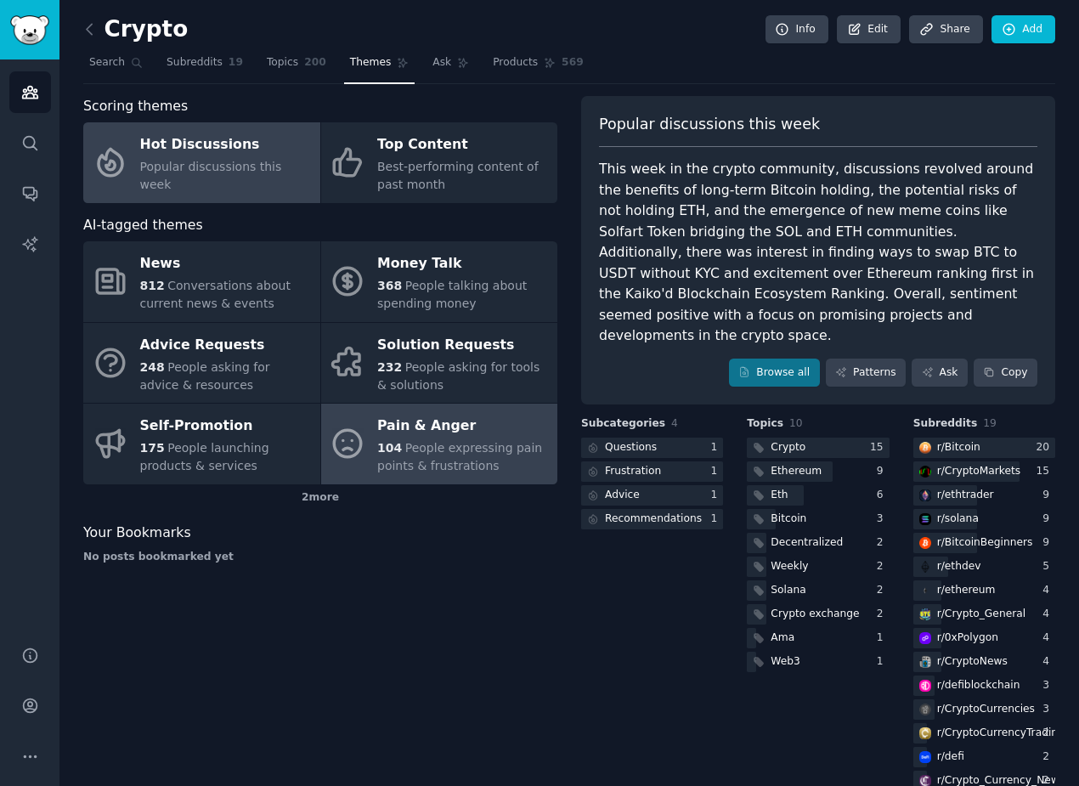
click at [395, 441] on span "104" at bounding box center [389, 448] width 25 height 14
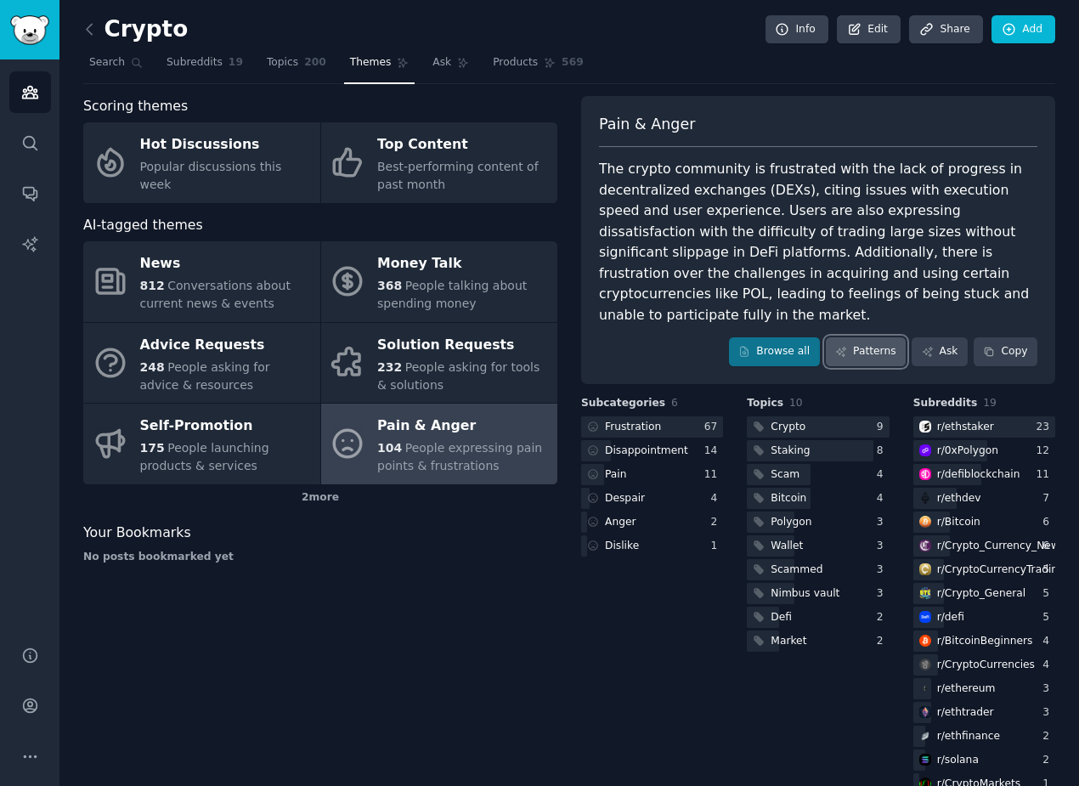
click at [851, 337] on link "Patterns" at bounding box center [866, 351] width 80 height 29
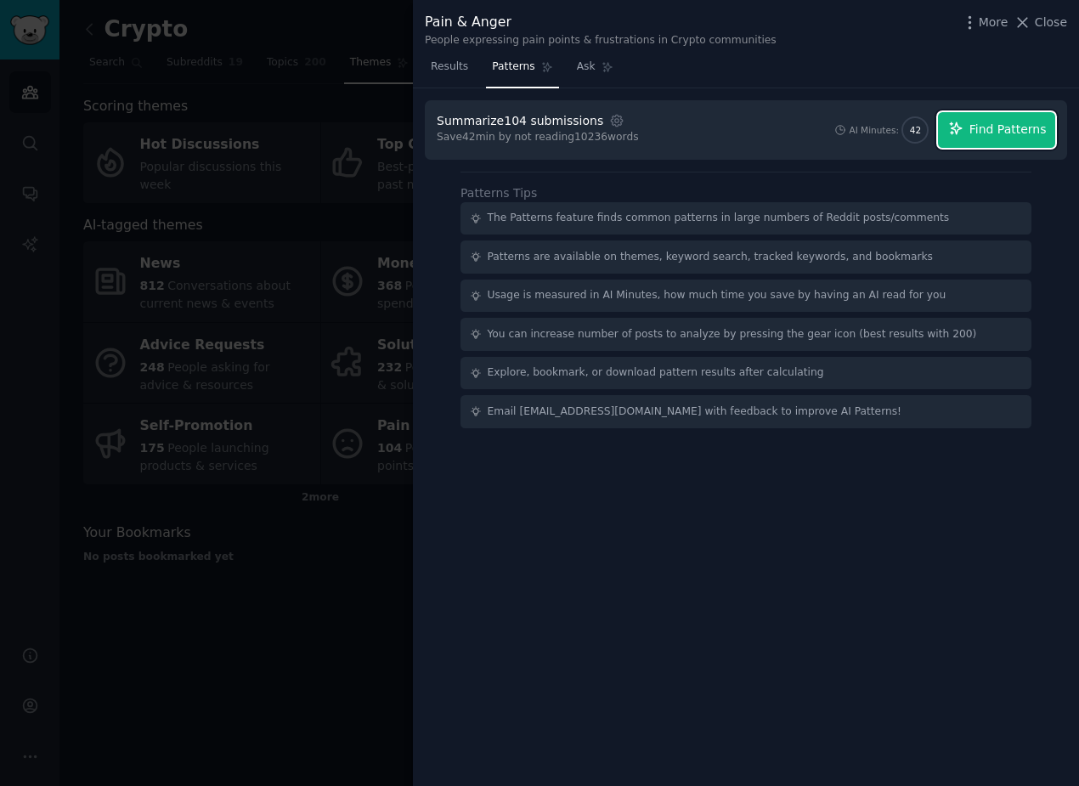
click at [960, 133] on icon "button" at bounding box center [956, 128] width 15 height 15
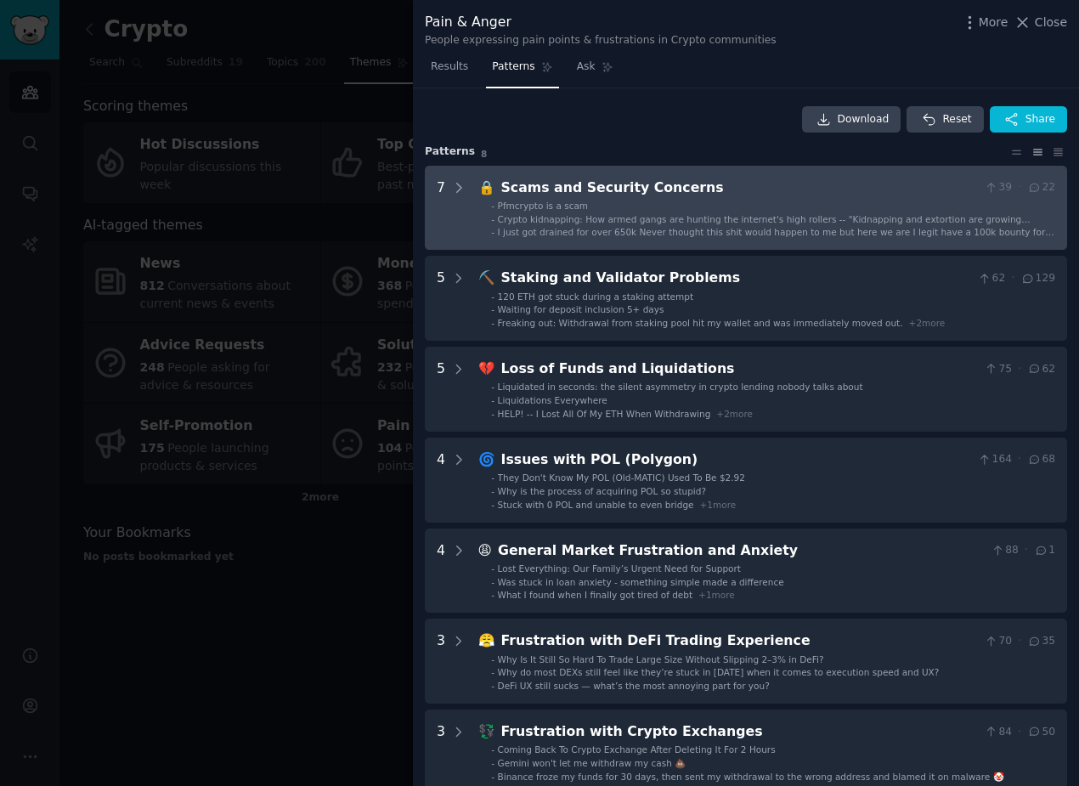
click at [565, 233] on span "I just got drained for over 650k Never thought this shit would happen to me but…" at bounding box center [776, 244] width 557 height 34
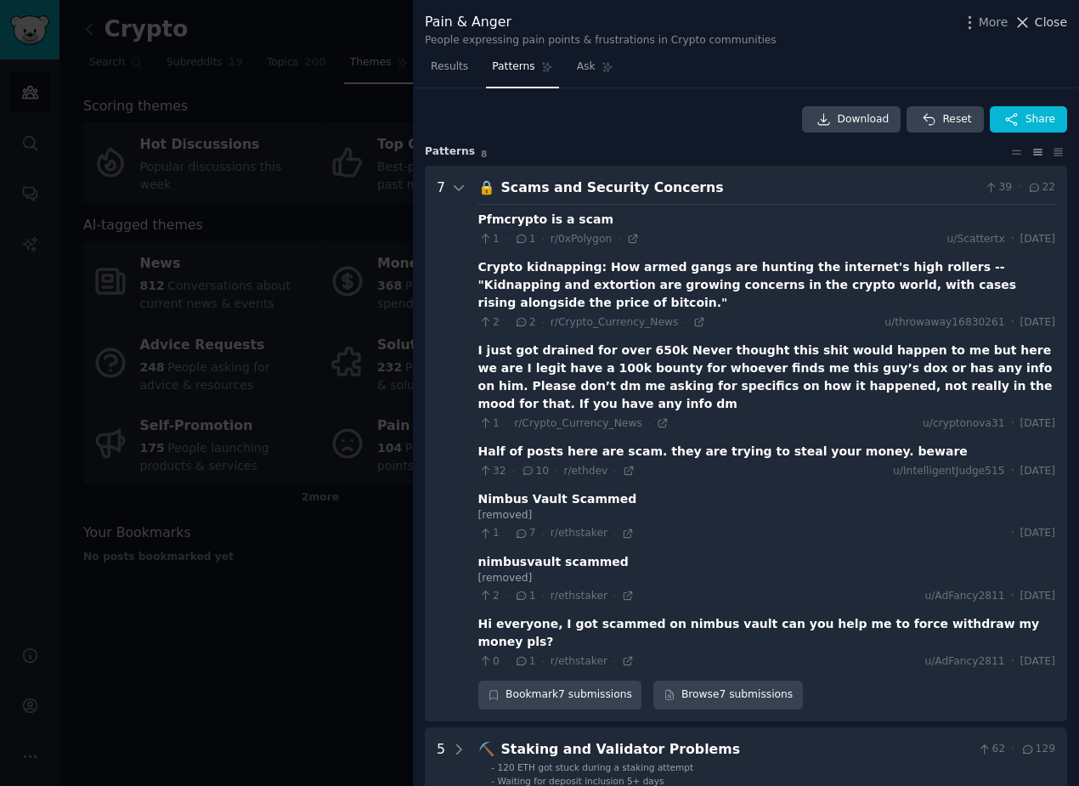
click at [1045, 18] on span "Close" at bounding box center [1051, 23] width 32 height 18
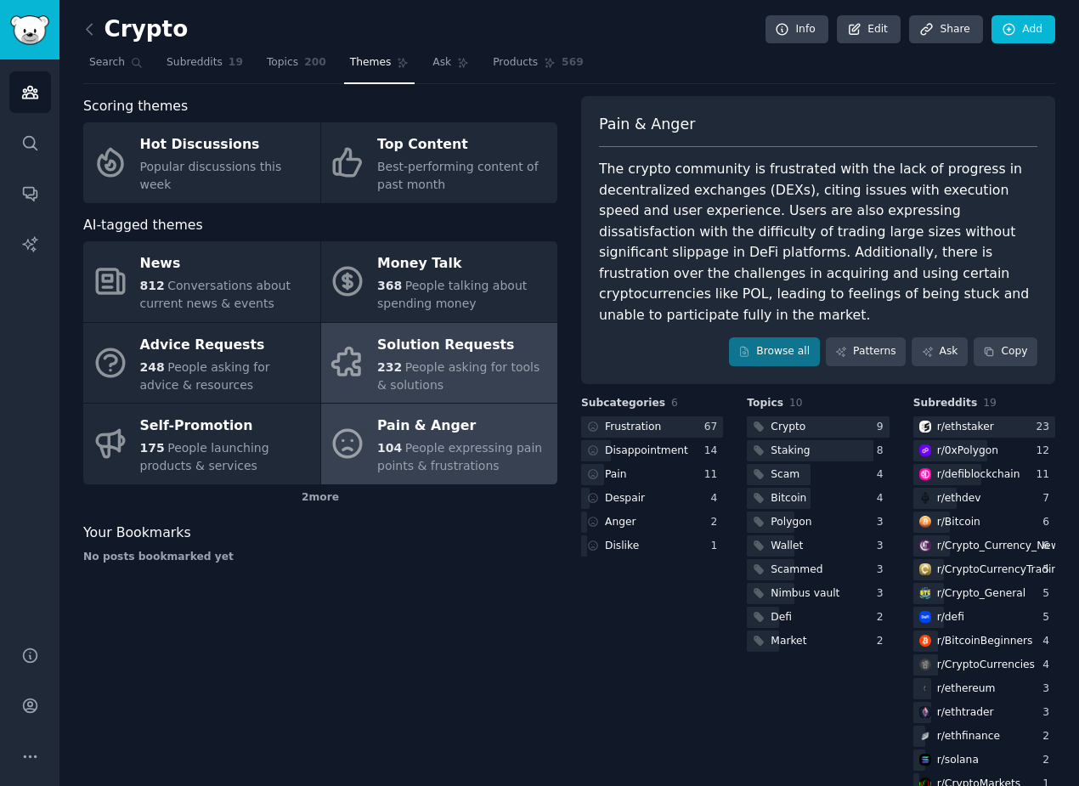
click at [453, 365] on span "People asking for tools & solutions" at bounding box center [458, 375] width 162 height 31
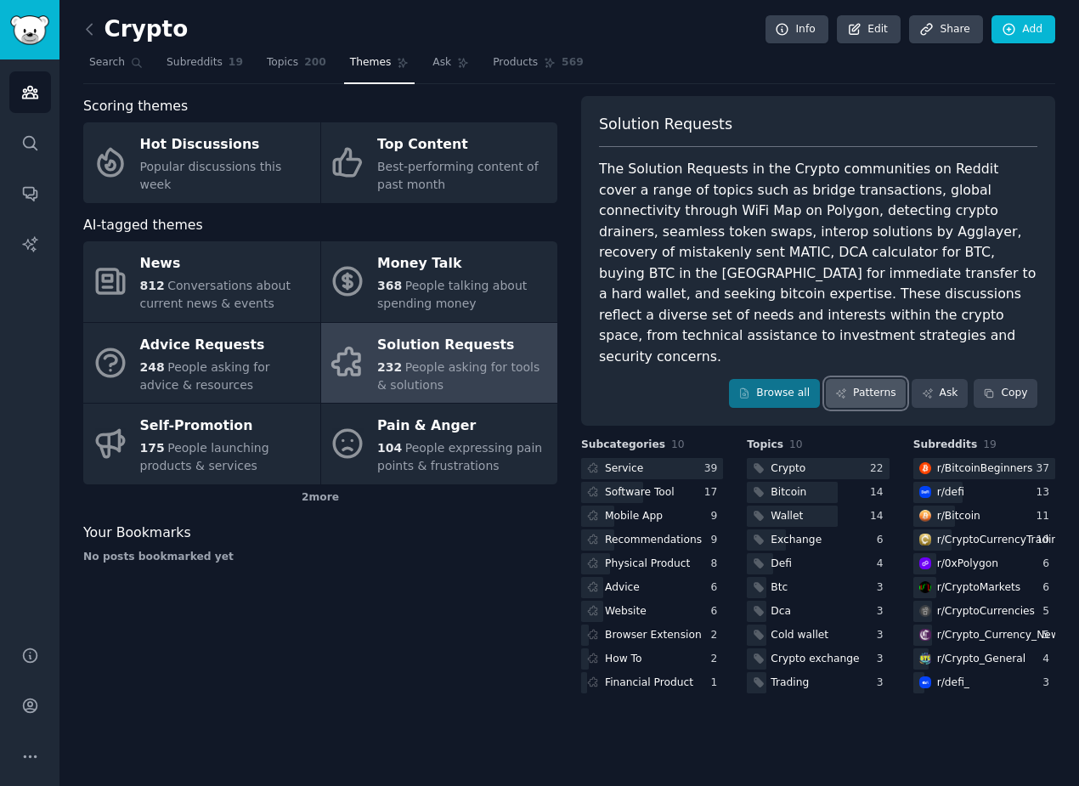
click at [863, 379] on link "Patterns" at bounding box center [866, 393] width 80 height 29
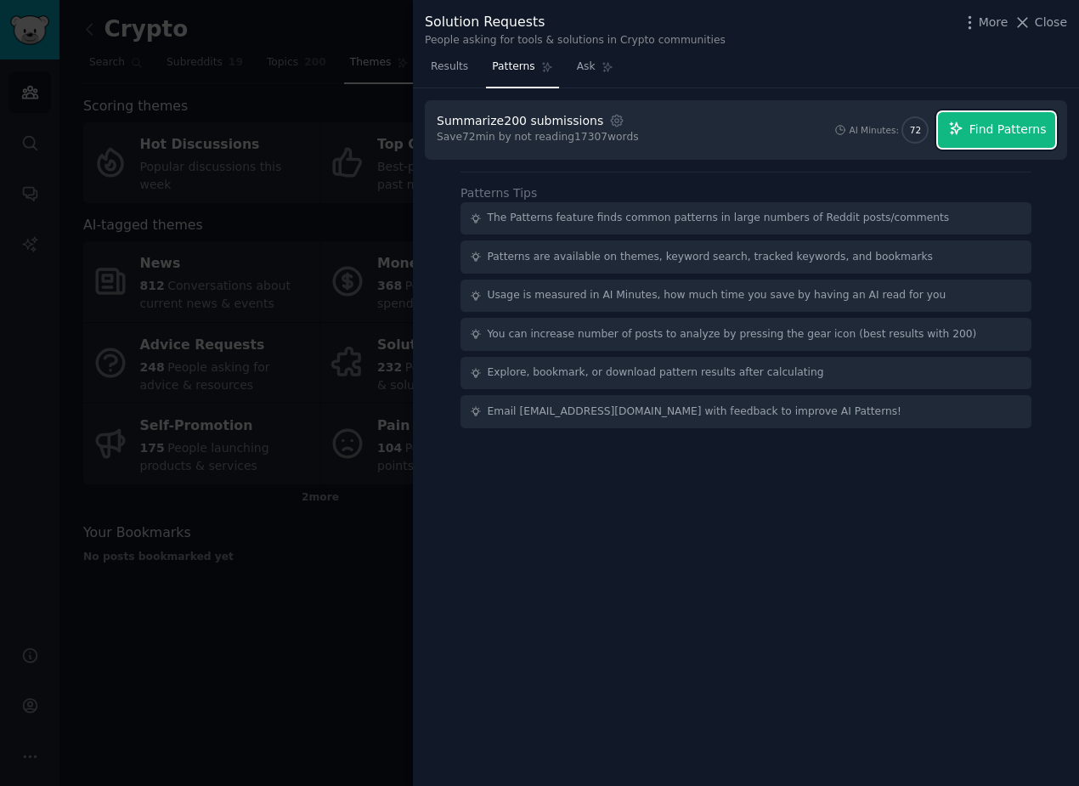
click at [976, 144] on button "Find Patterns" at bounding box center [996, 130] width 117 height 36
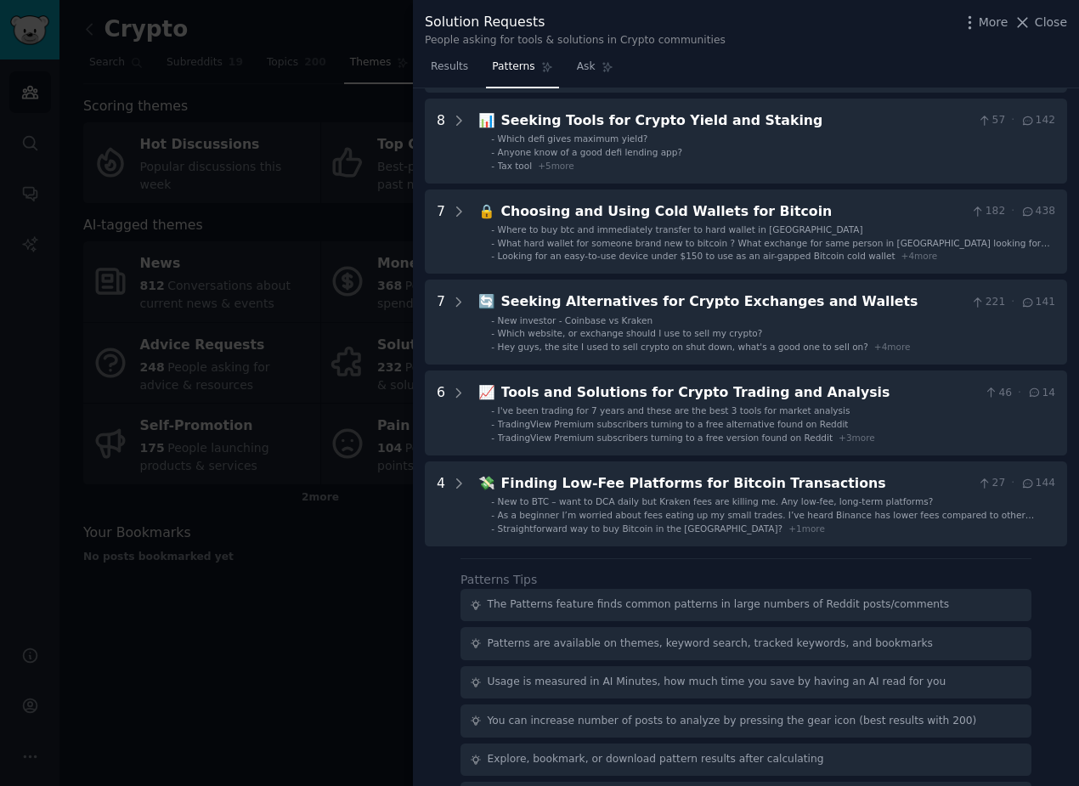
scroll to position [322, 0]
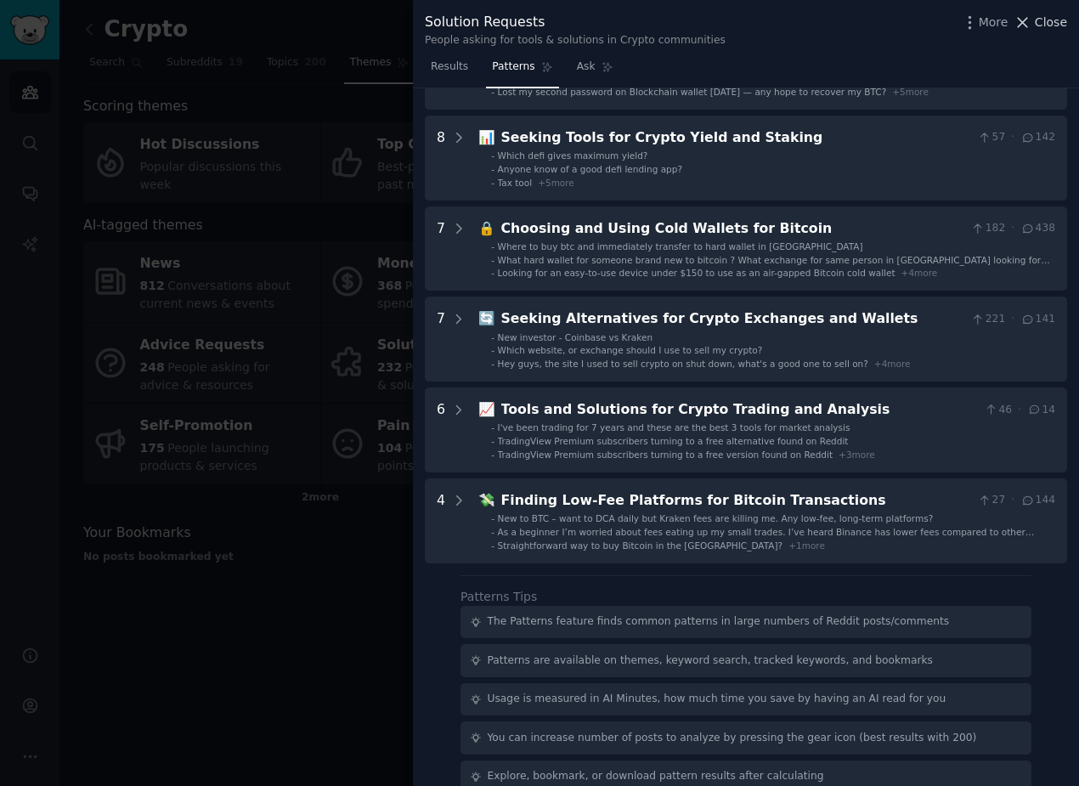
click at [1018, 16] on icon at bounding box center [1023, 23] width 18 height 18
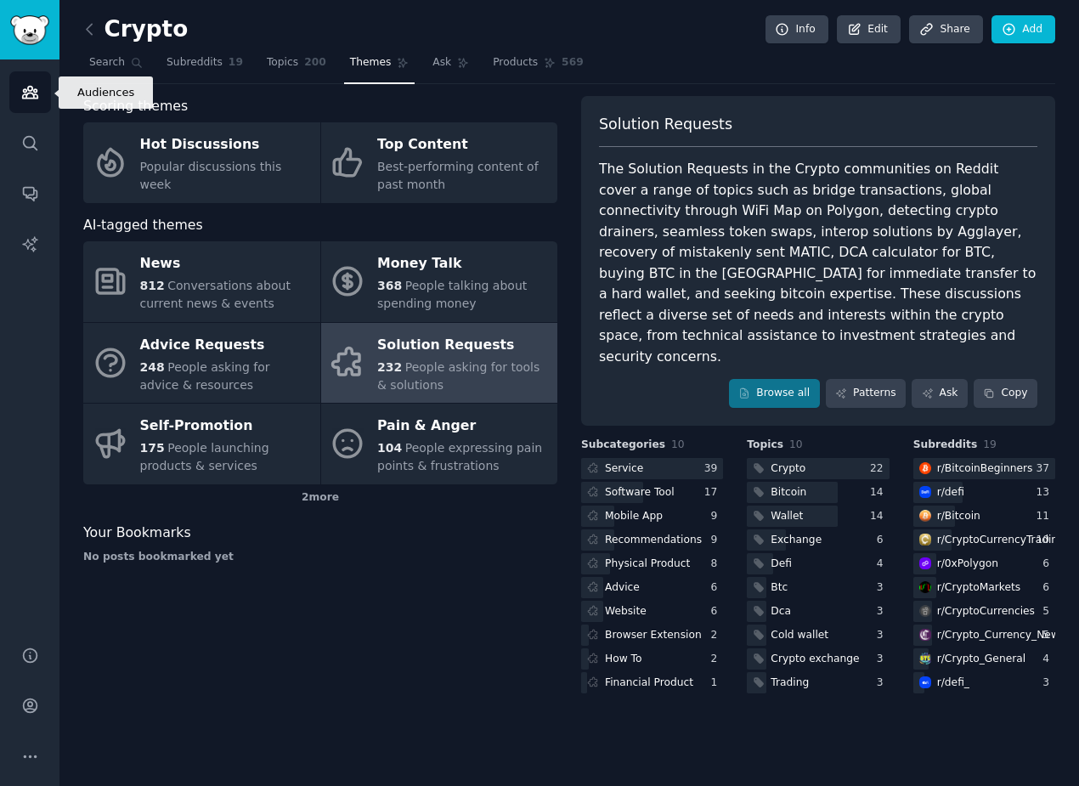
click at [25, 97] on icon "Sidebar" at bounding box center [30, 92] width 18 height 18
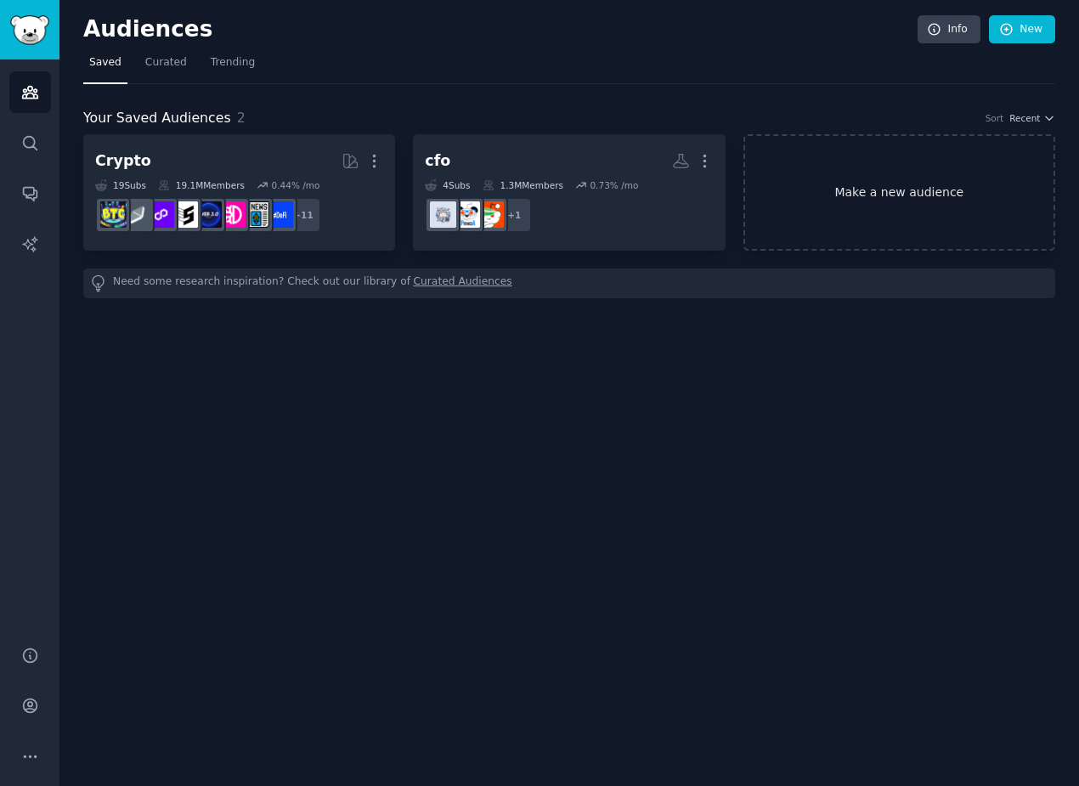
click at [772, 220] on link "Make a new audience" at bounding box center [900, 192] width 312 height 116
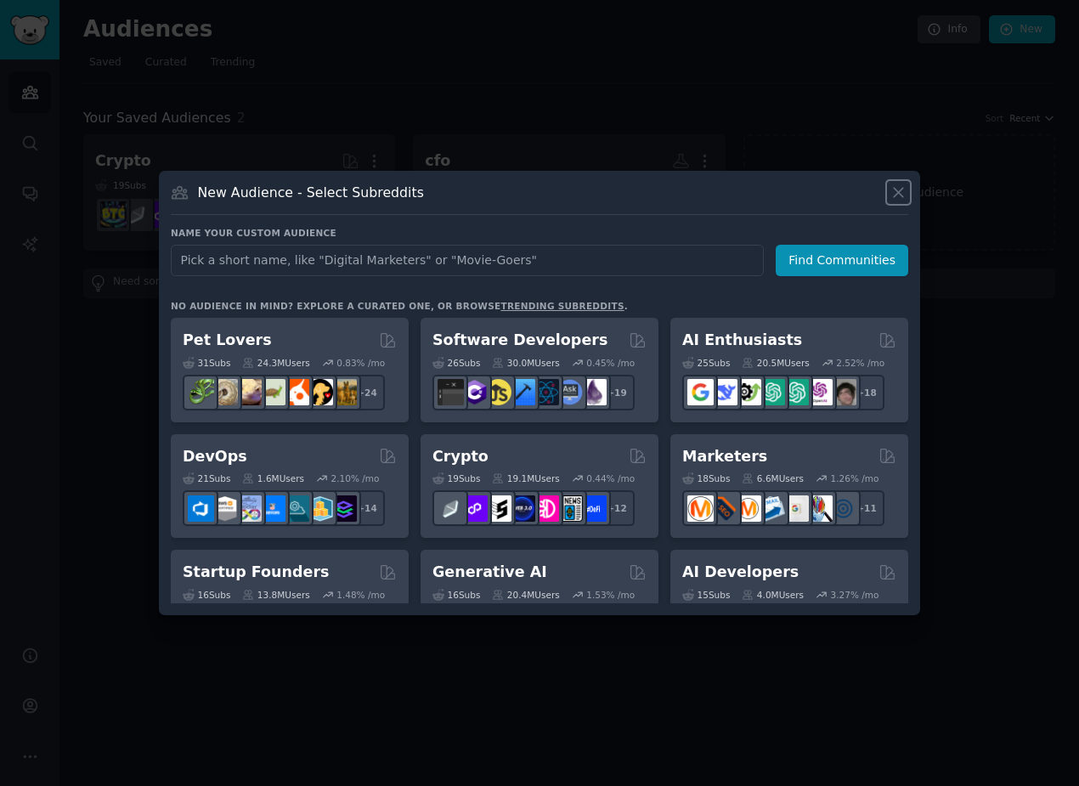
click at [892, 198] on icon at bounding box center [899, 193] width 18 height 18
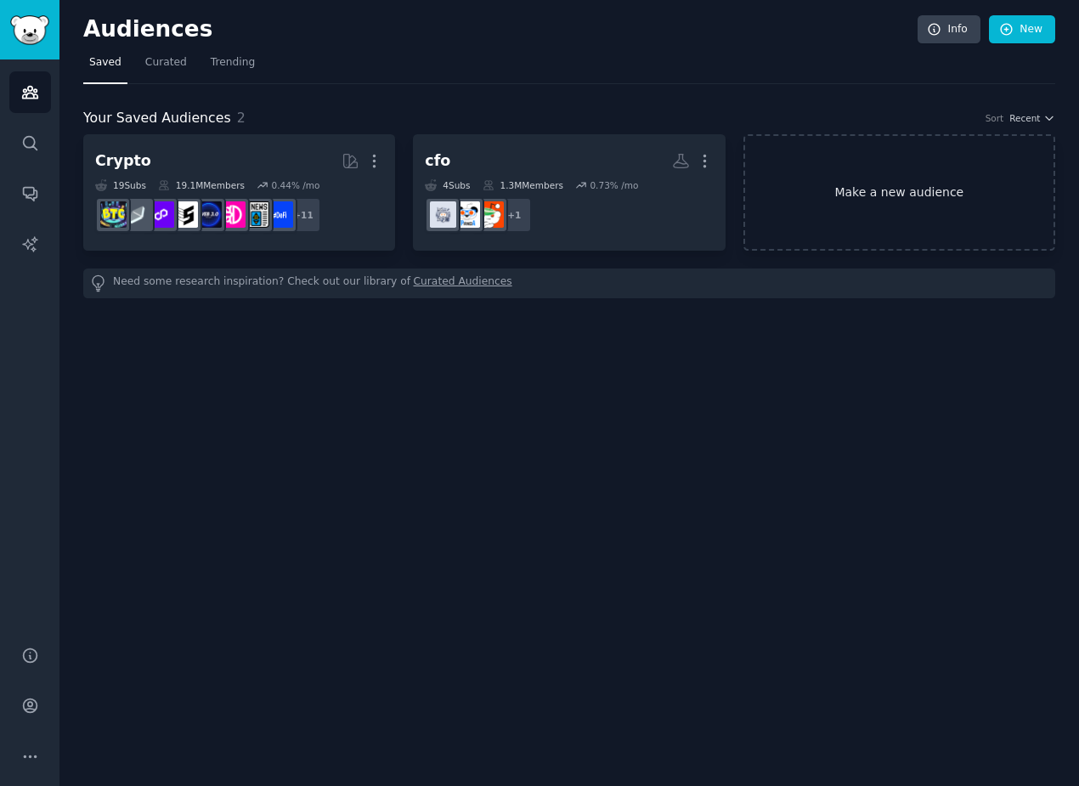
click at [892, 198] on link "Make a new audience" at bounding box center [900, 192] width 312 height 116
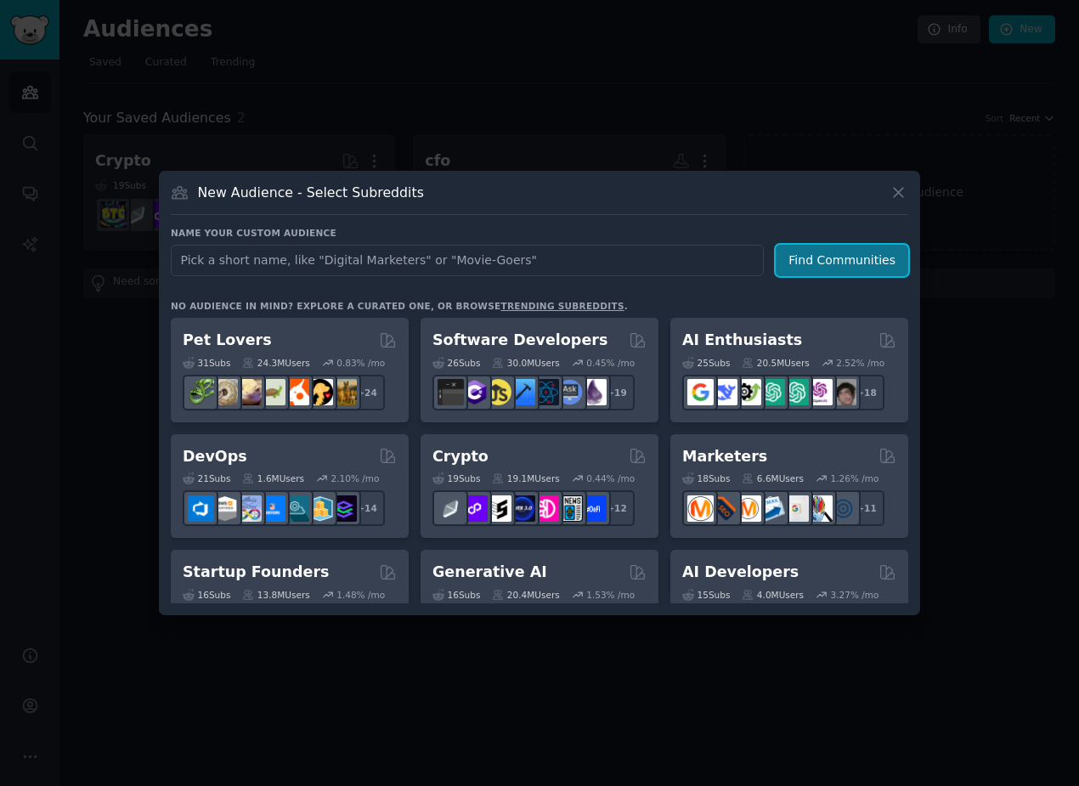
click at [851, 254] on button "Find Communities" at bounding box center [842, 260] width 133 height 31
click at [894, 192] on icon at bounding box center [899, 193] width 18 height 18
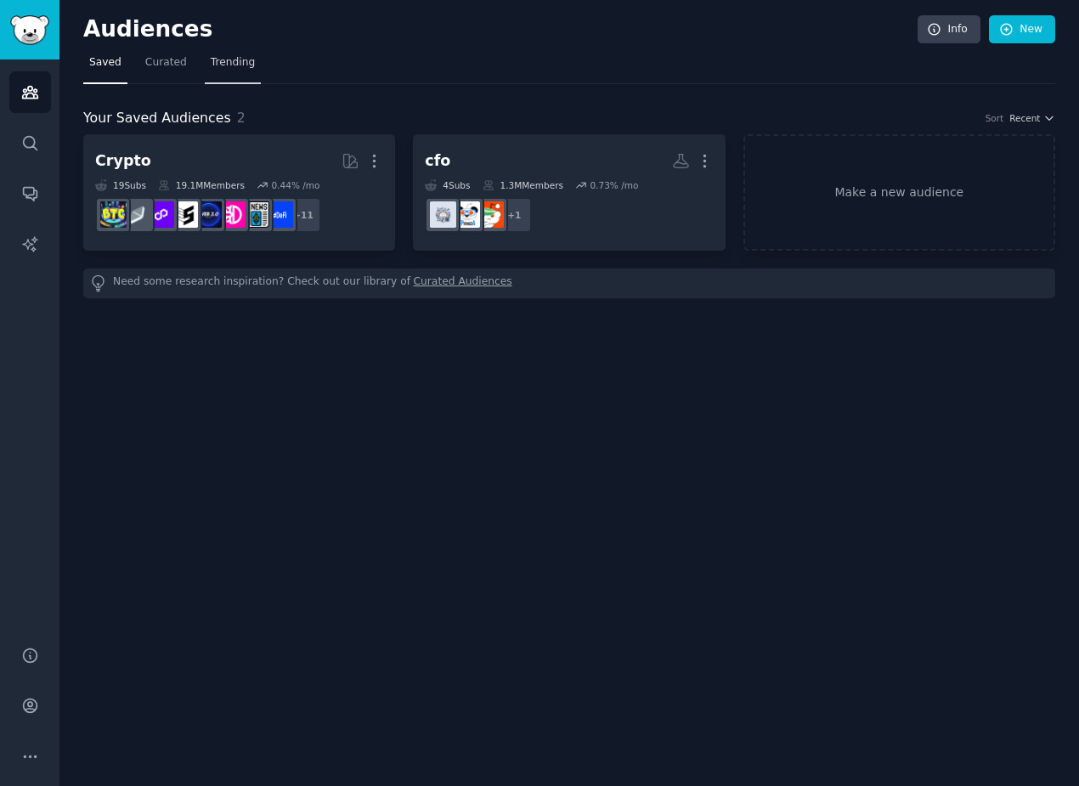
click at [232, 59] on span "Trending" at bounding box center [233, 62] width 44 height 15
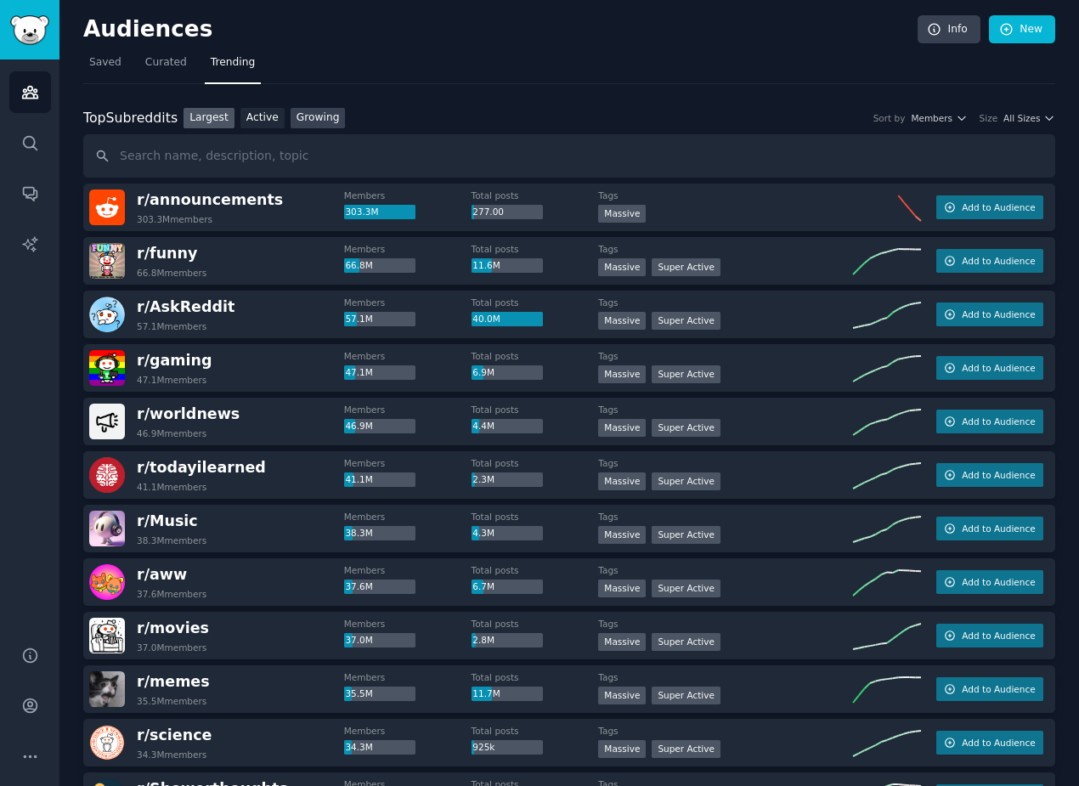
click at [317, 121] on link "Growing" at bounding box center [318, 118] width 55 height 21
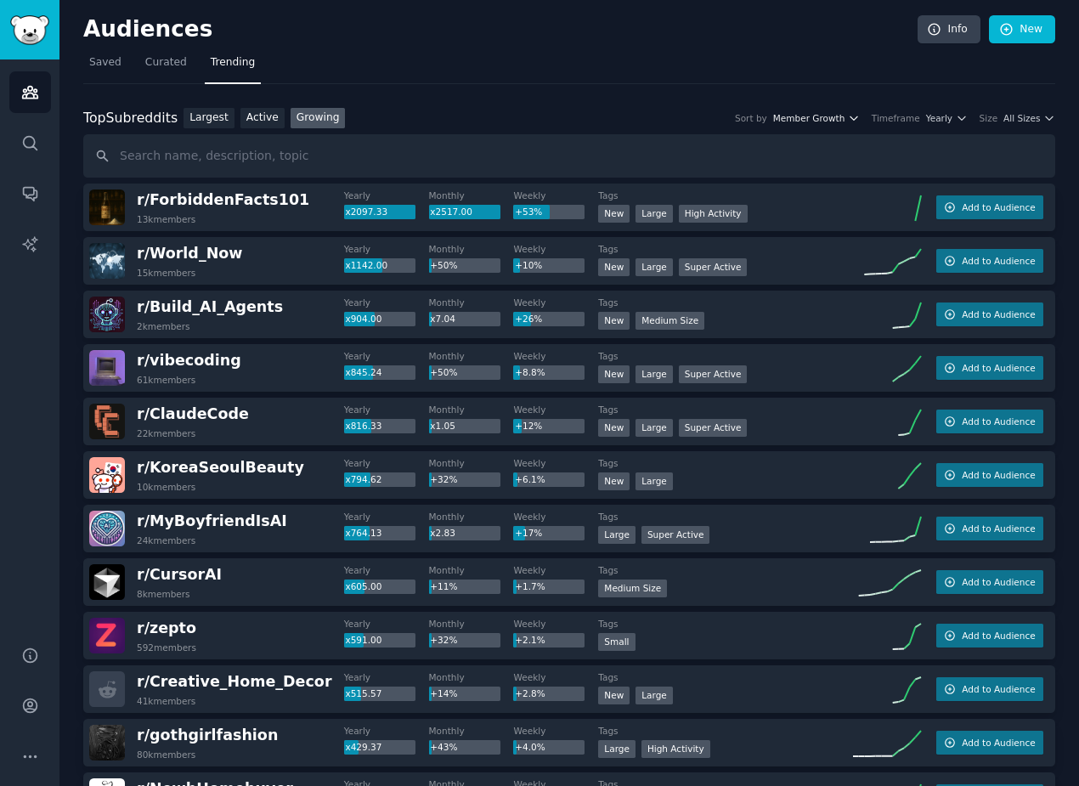
click at [839, 116] on span "Member Growth" at bounding box center [809, 118] width 72 height 12
click at [893, 114] on div "Timeframe" at bounding box center [896, 118] width 48 height 12
click at [1021, 117] on span "All Sizes" at bounding box center [1022, 118] width 37 height 12
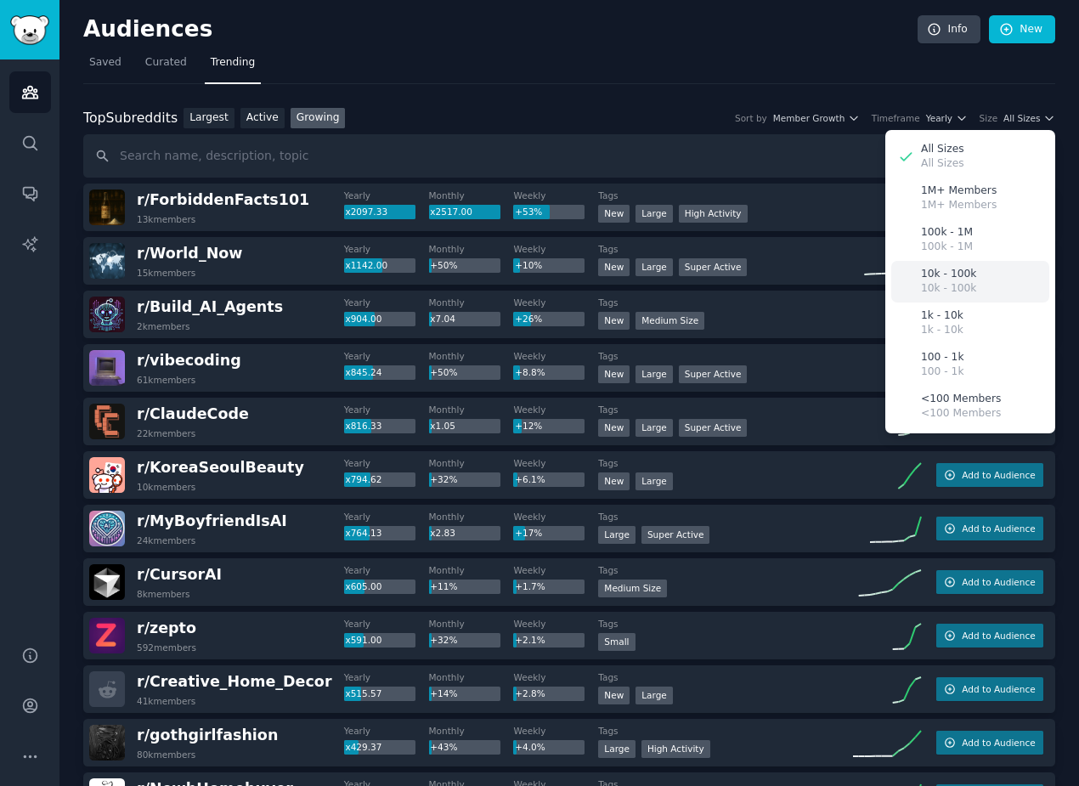
click at [926, 287] on p "10k - 100k" at bounding box center [948, 288] width 55 height 15
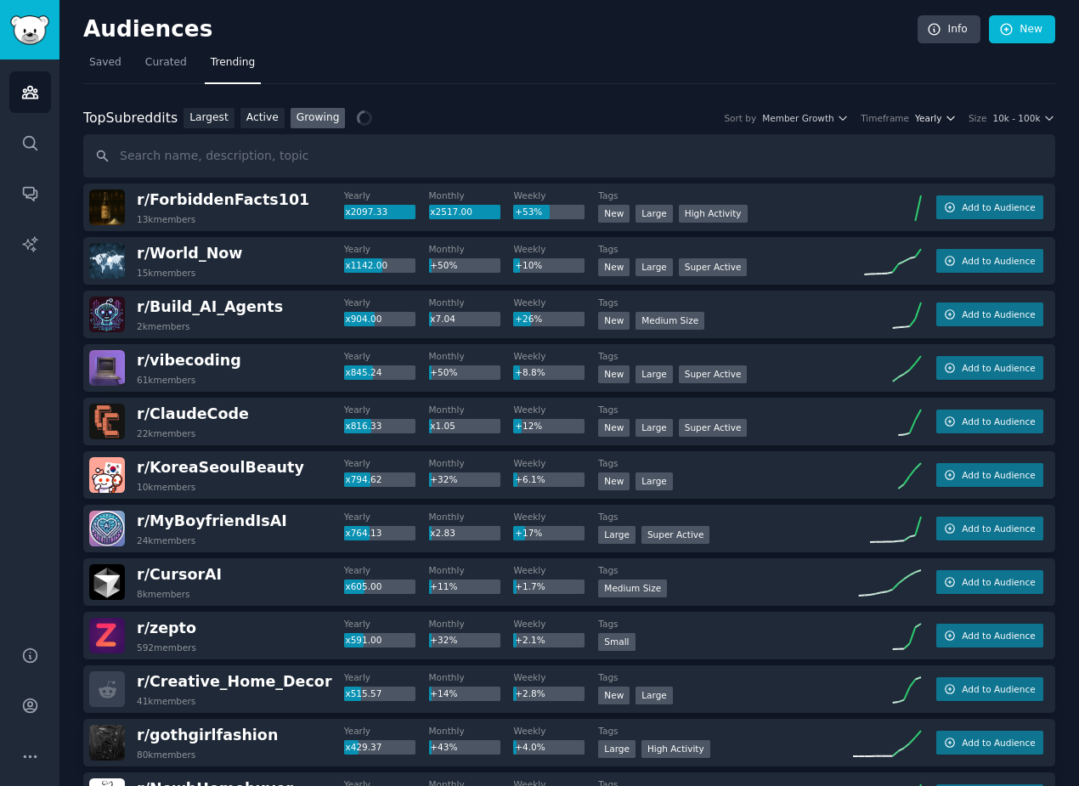
click at [947, 122] on icon "button" at bounding box center [951, 118] width 12 height 12
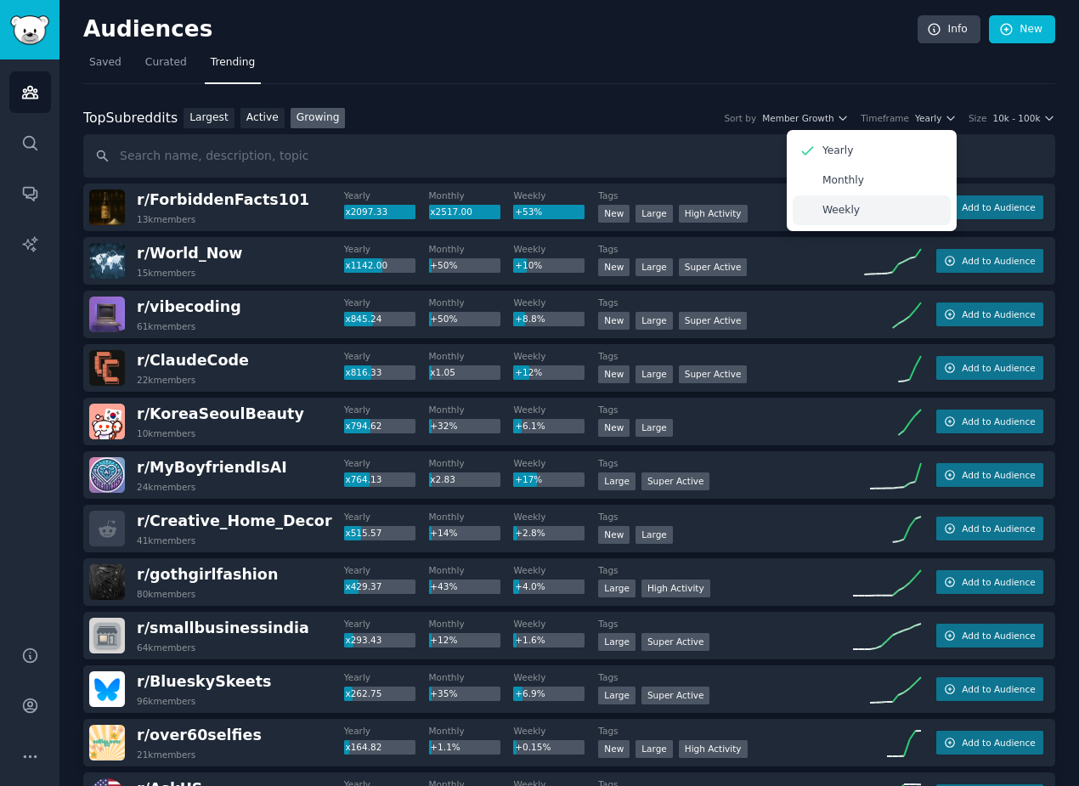
click at [864, 204] on div "Weekly" at bounding box center [872, 210] width 158 height 30
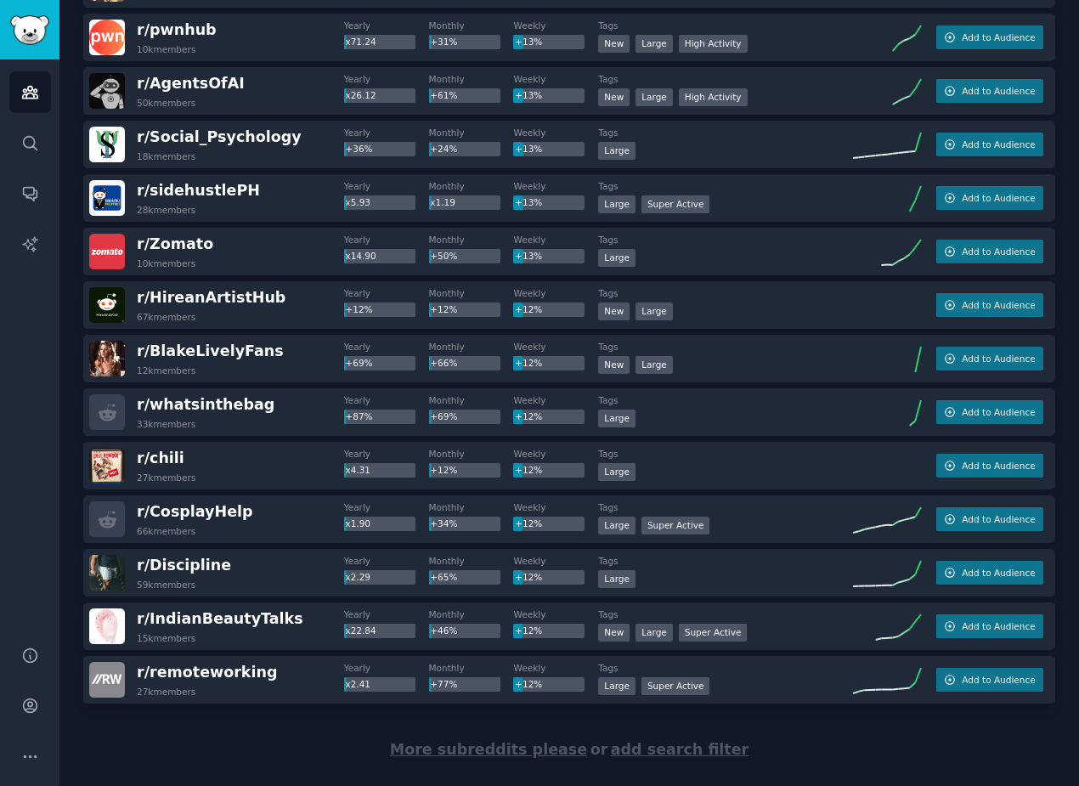
scroll to position [2184, 0]
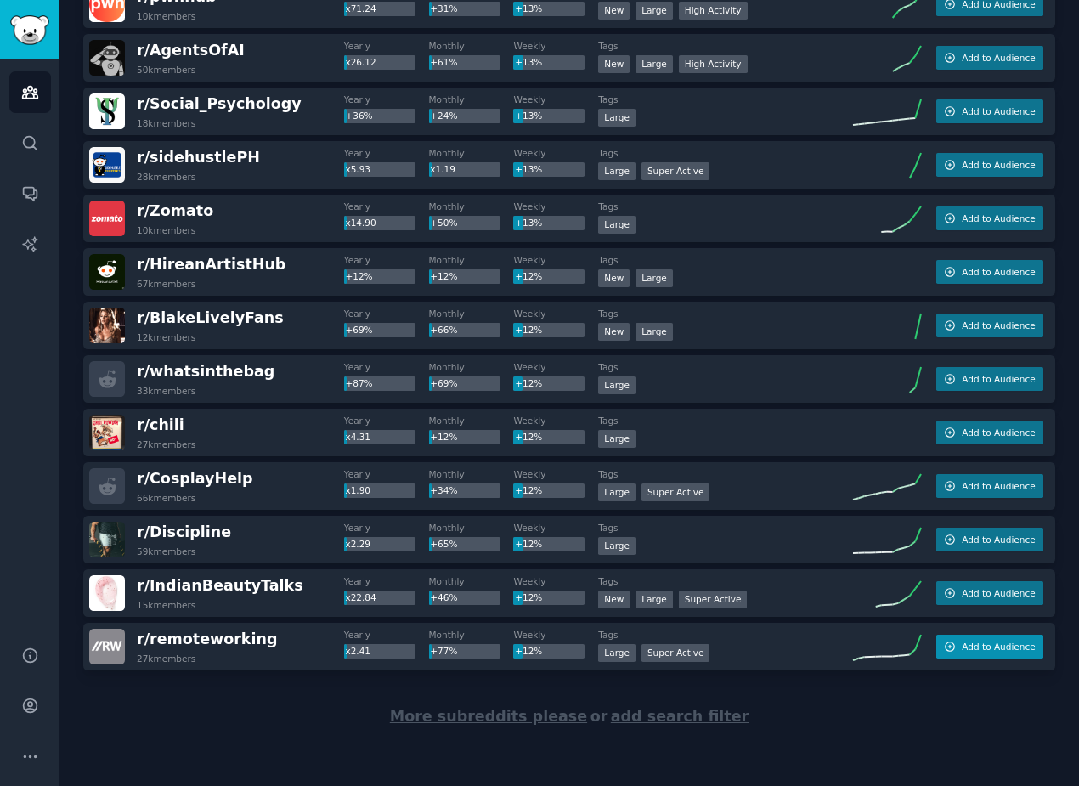
click at [959, 647] on button "Add to Audience" at bounding box center [990, 647] width 107 height 24
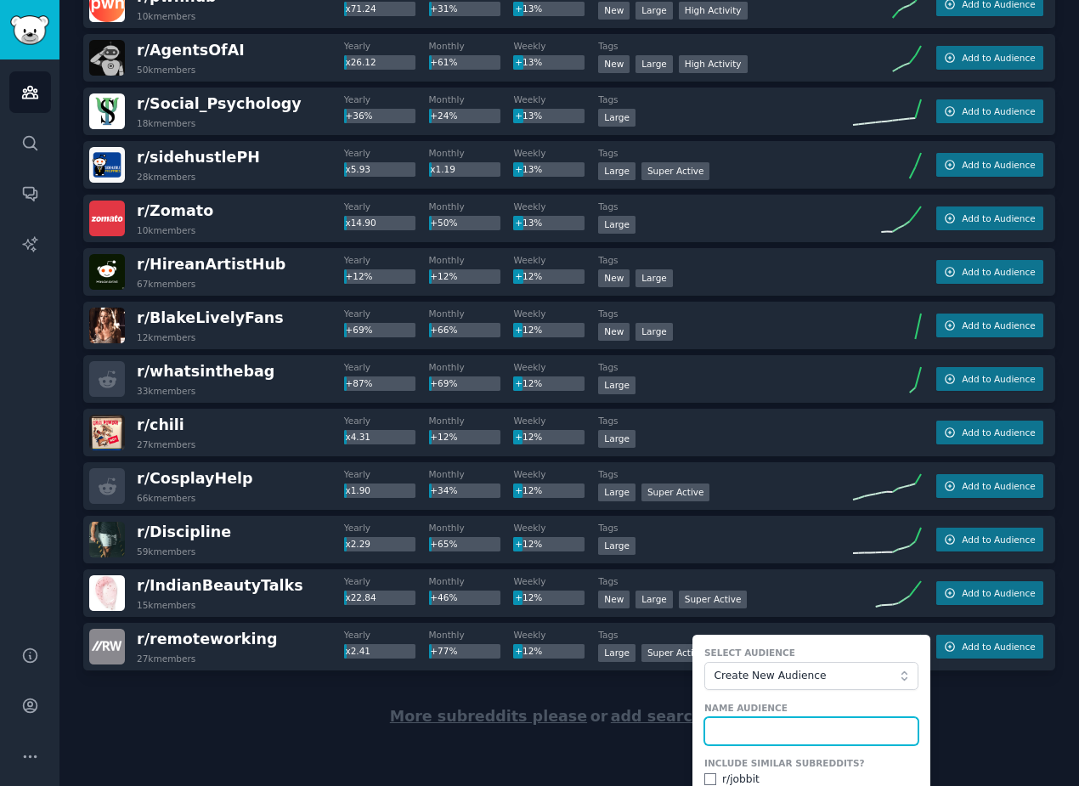
click at [747, 723] on input "text" at bounding box center [812, 731] width 214 height 29
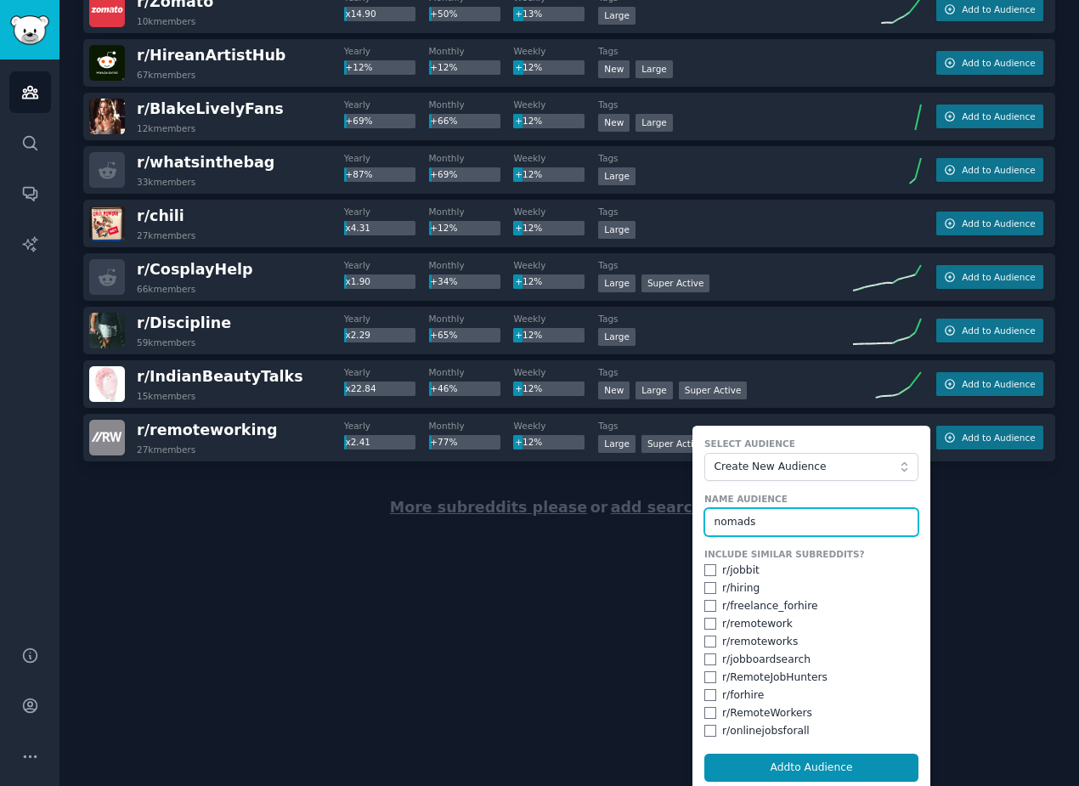
scroll to position [2401, 0]
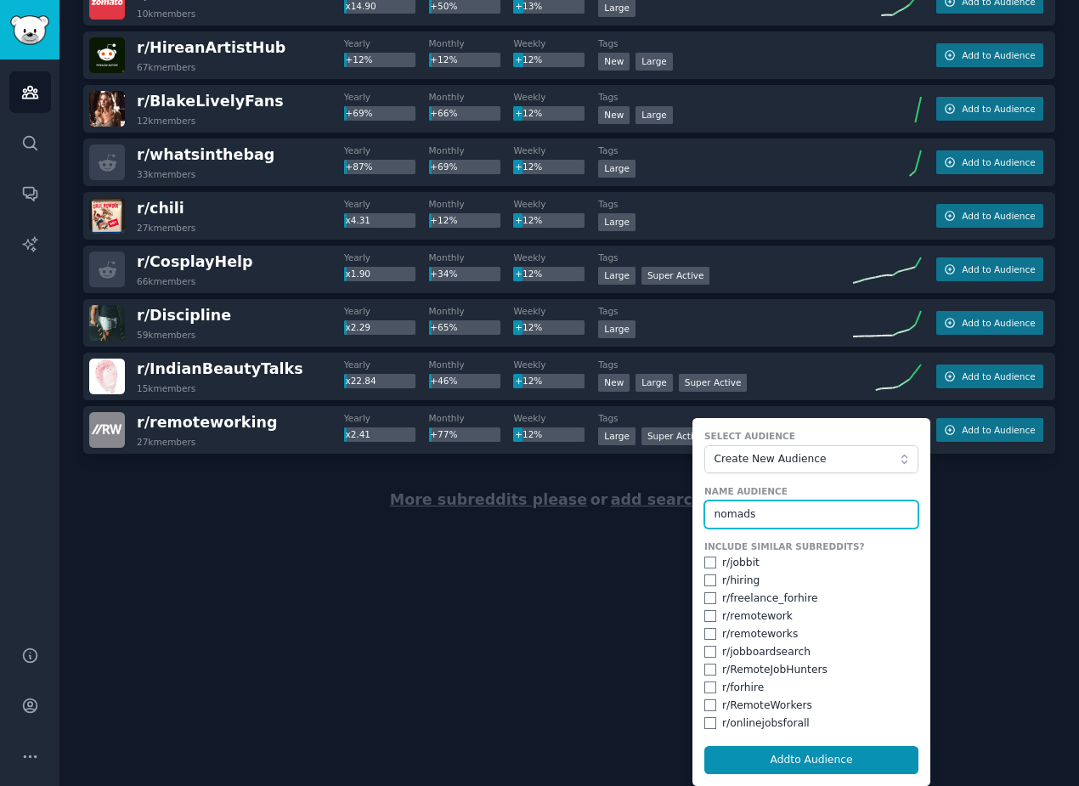
type input "nomads"
click at [706, 615] on input "checkbox" at bounding box center [711, 616] width 12 height 12
checkbox input "true"
click at [705, 632] on input "checkbox" at bounding box center [711, 634] width 12 height 12
checkbox input "true"
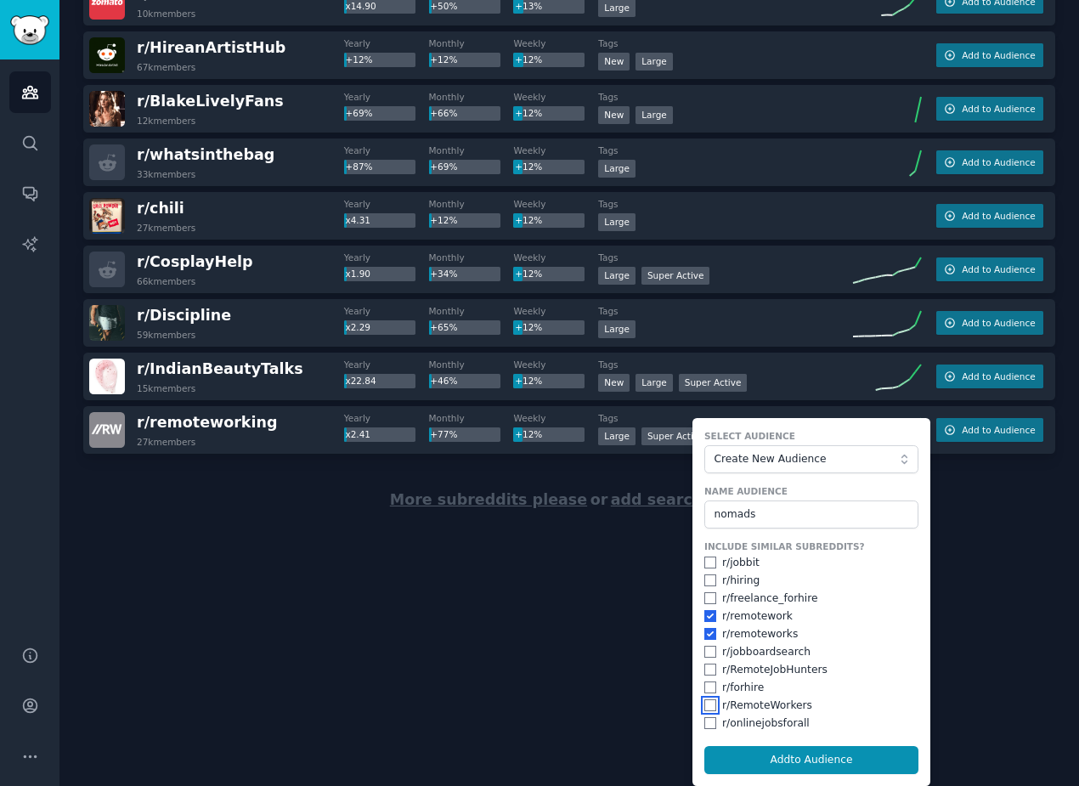
click at [705, 706] on input "checkbox" at bounding box center [711, 706] width 12 height 12
checkbox input "true"
click at [754, 765] on button "Add to Audience" at bounding box center [812, 760] width 214 height 29
checkbox input "false"
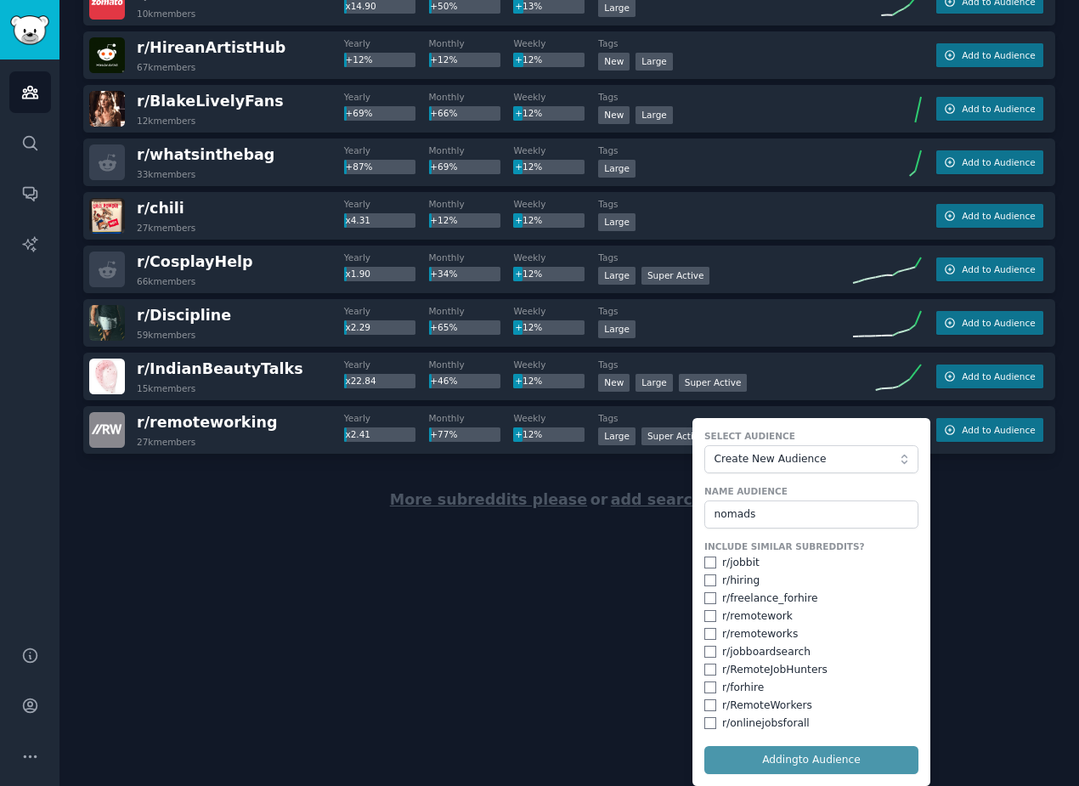
checkbox input "false"
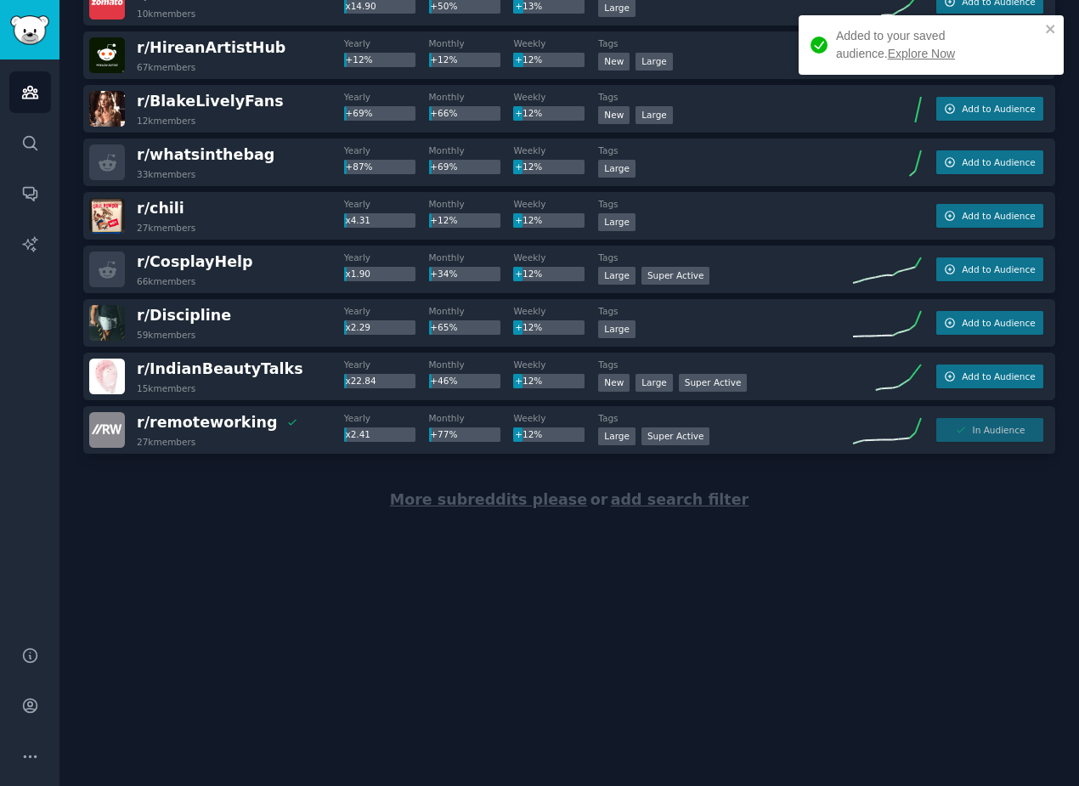
scroll to position [2184, 0]
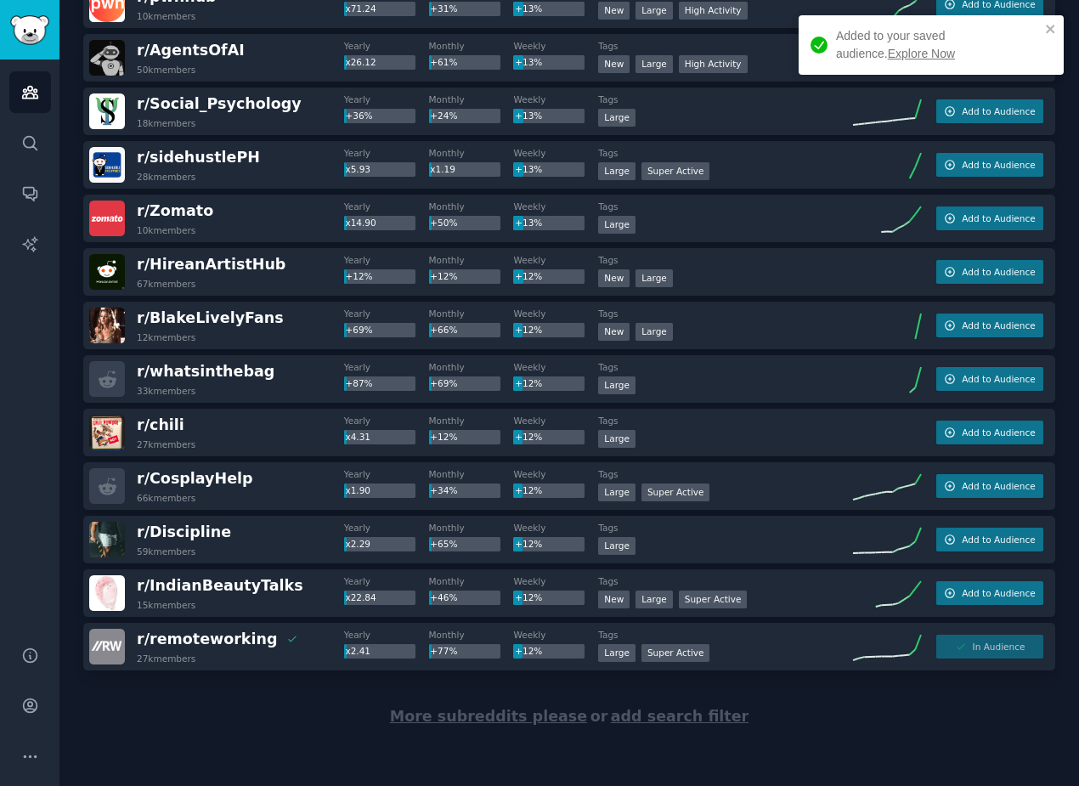
click at [888, 54] on link "Explore Now" at bounding box center [921, 54] width 67 height 14
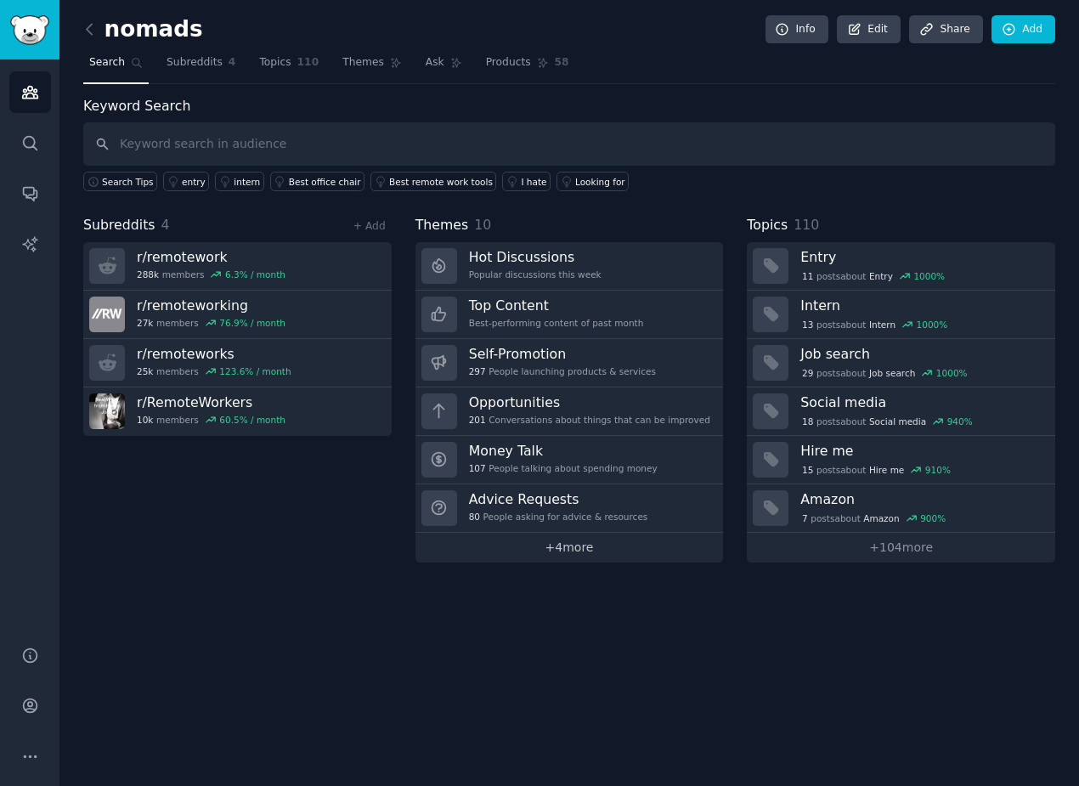
click at [569, 543] on link "+ 4 more" at bounding box center [570, 548] width 309 height 30
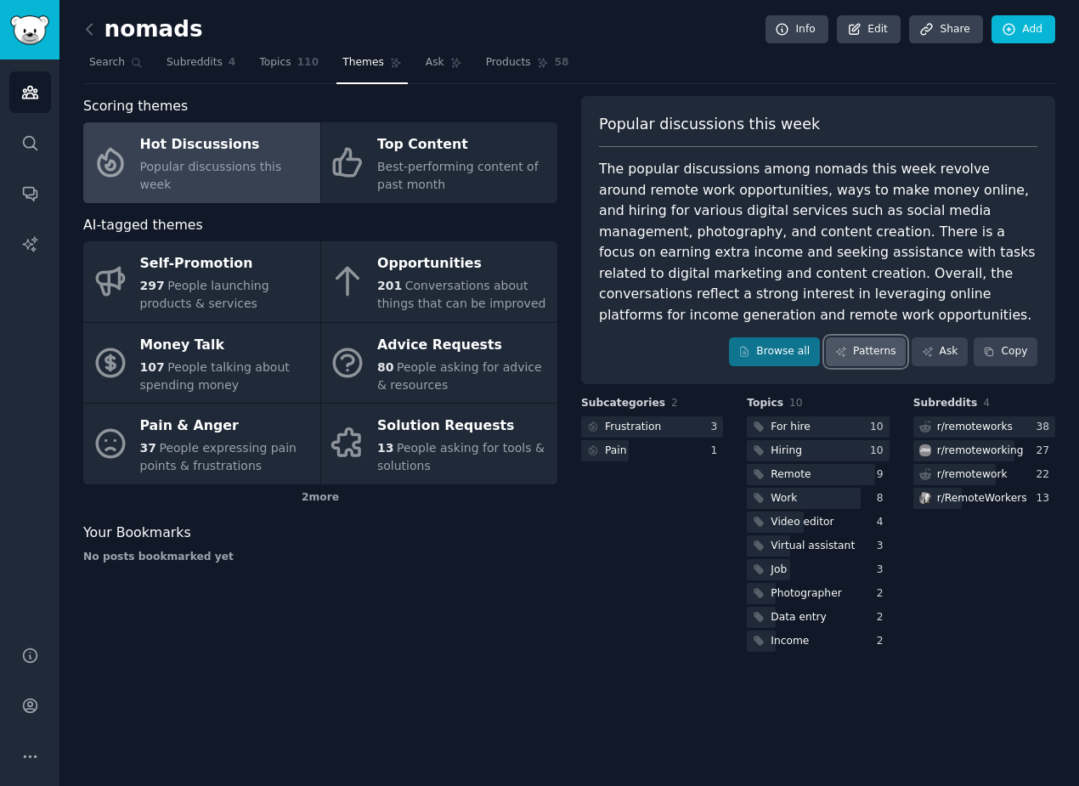
click at [853, 353] on link "Patterns" at bounding box center [866, 351] width 80 height 29
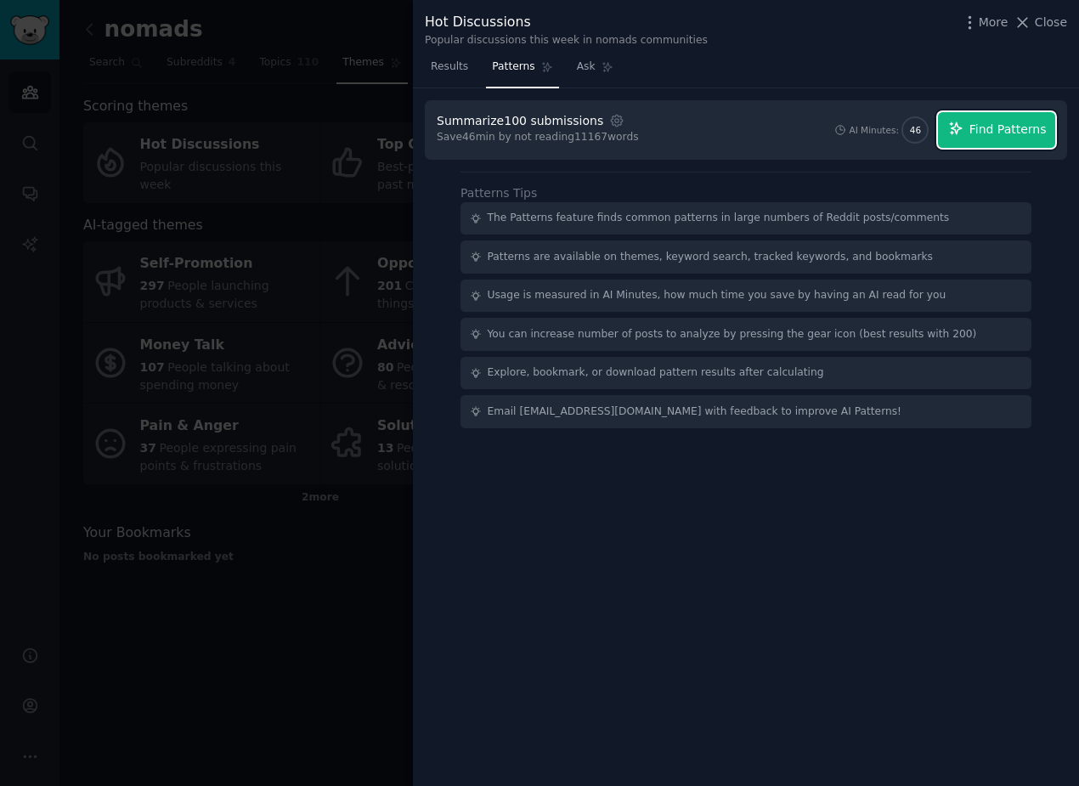
click at [1012, 129] on span "Find Patterns" at bounding box center [1008, 130] width 77 height 18
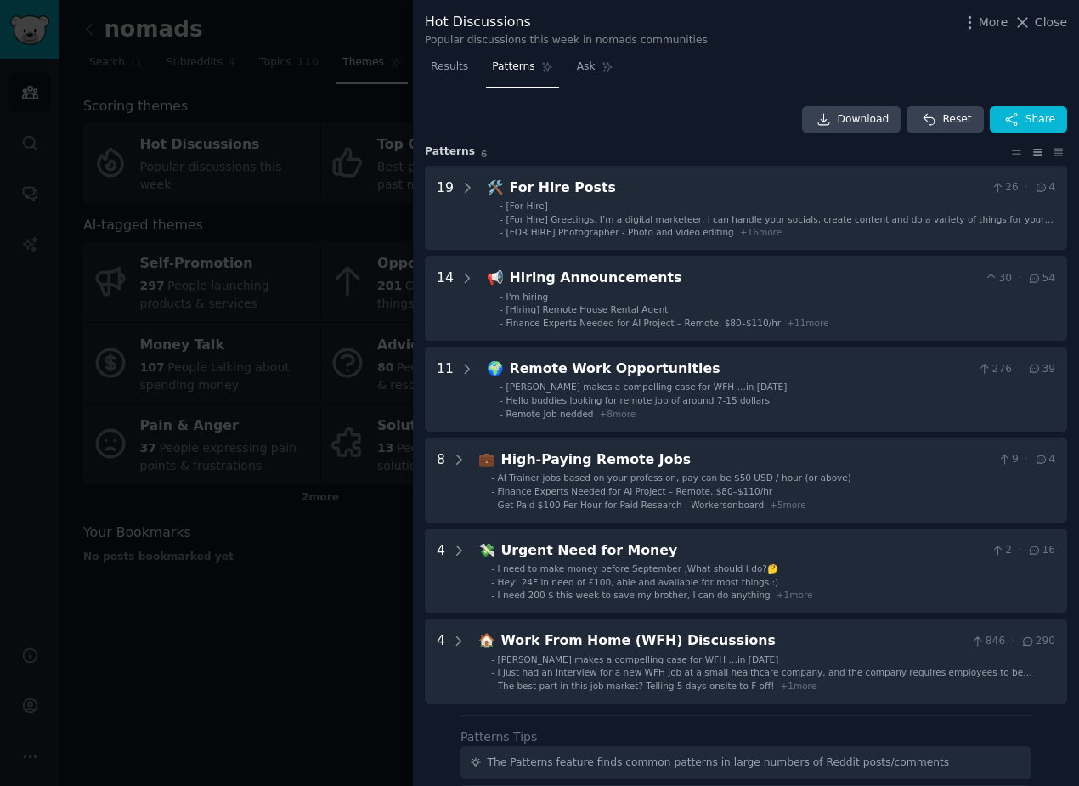
click at [1042, 20] on span "Close" at bounding box center [1051, 23] width 32 height 18
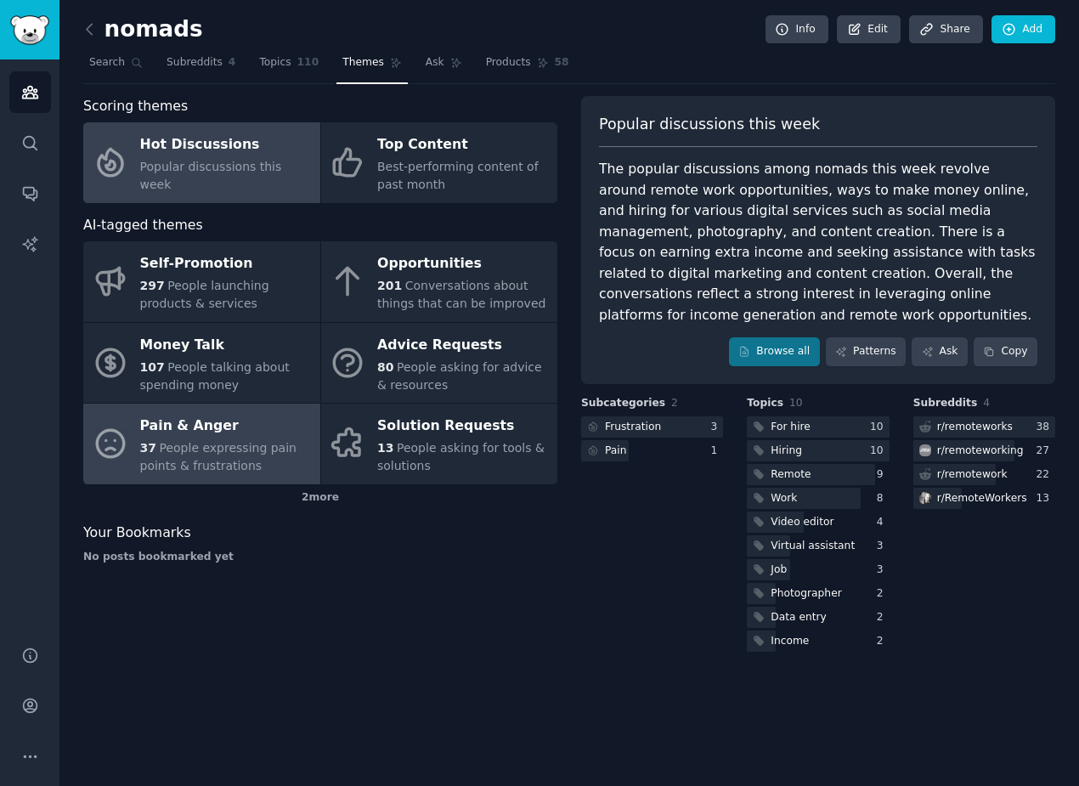
click at [240, 453] on span "People expressing pain points & frustrations" at bounding box center [218, 456] width 156 height 31
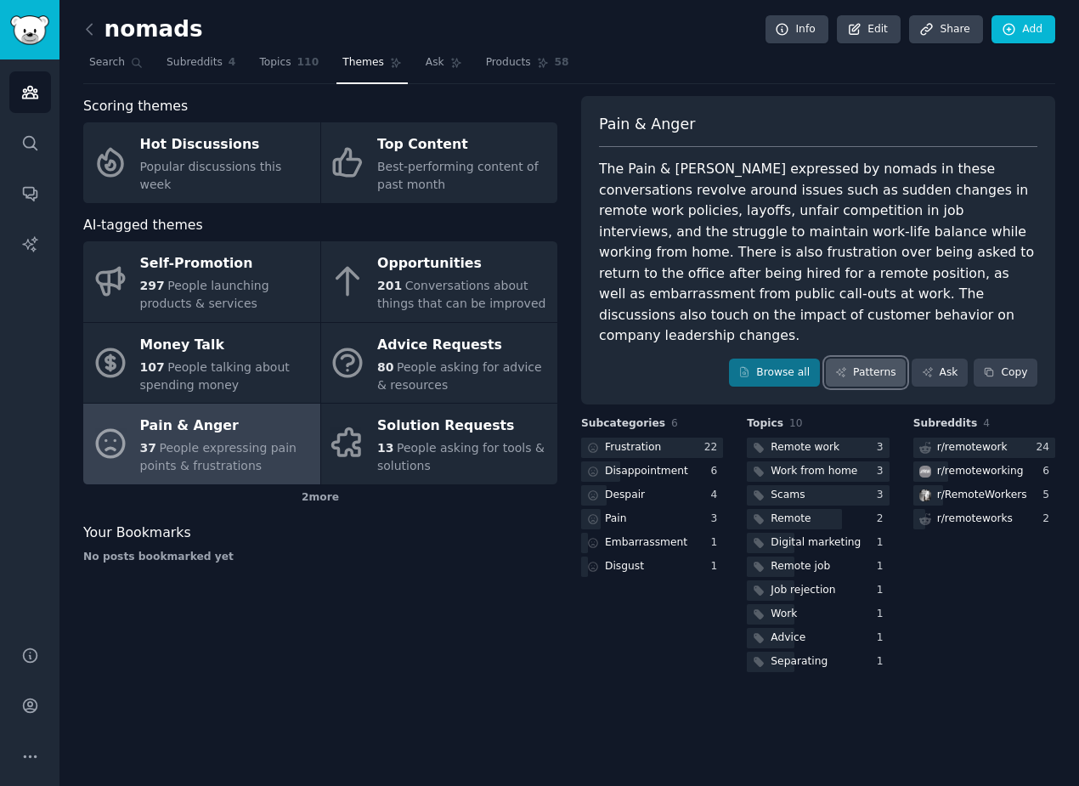
click at [869, 359] on link "Patterns" at bounding box center [866, 373] width 80 height 29
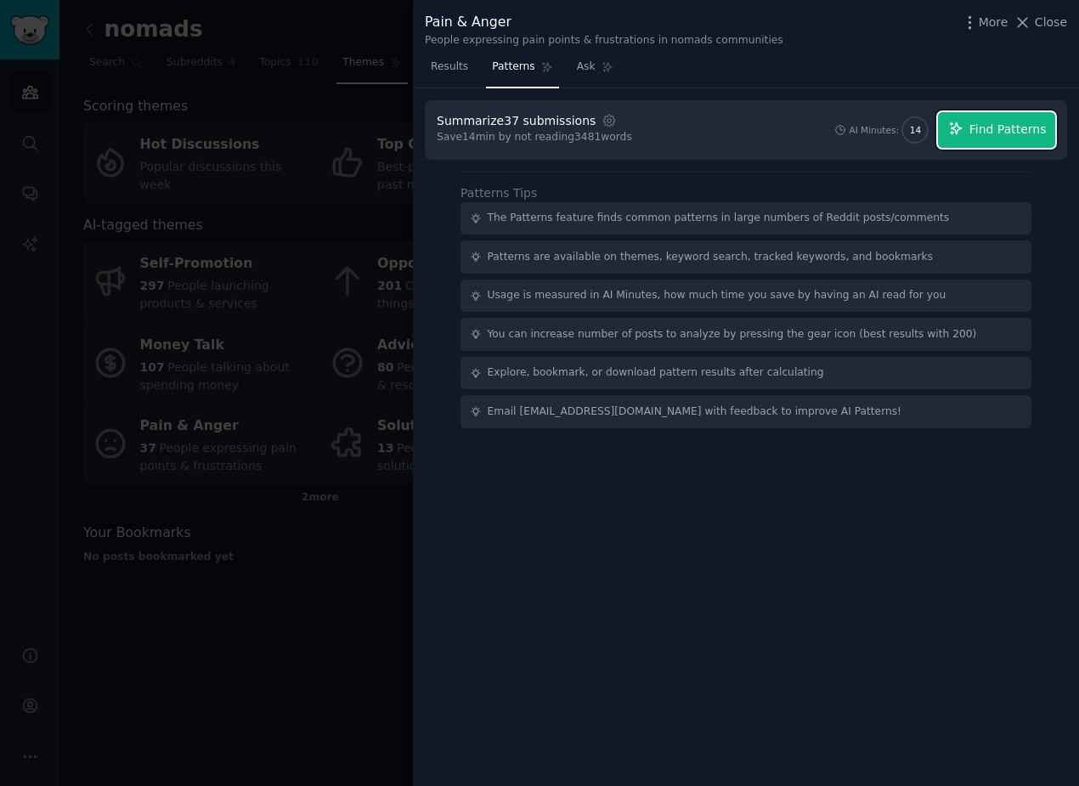
click at [968, 129] on button "Find Patterns" at bounding box center [996, 130] width 117 height 36
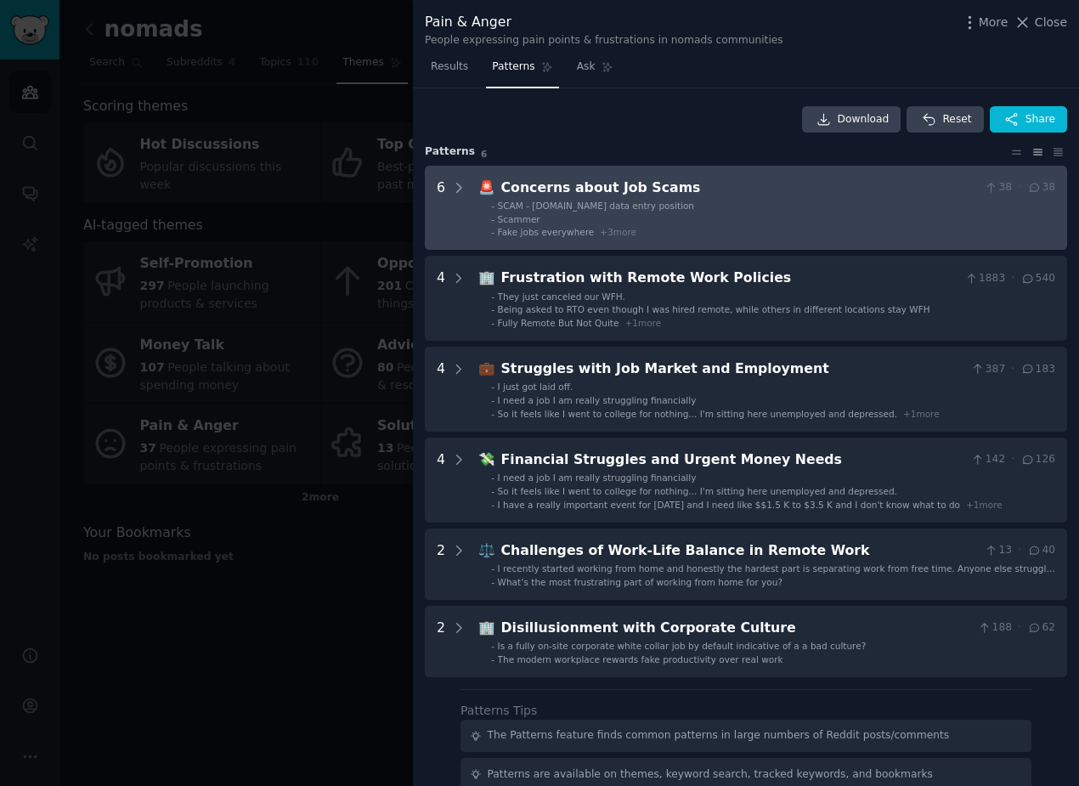
click at [496, 223] on li "- Scammer" at bounding box center [773, 219] width 564 height 12
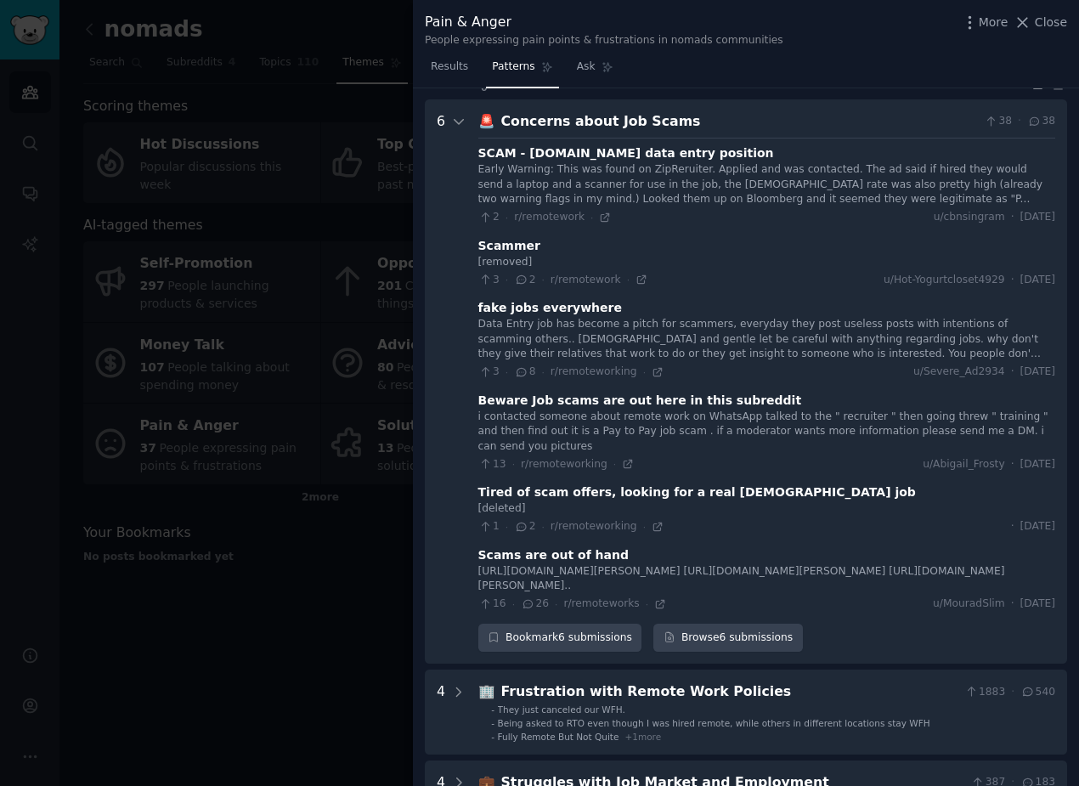
scroll to position [77, 0]
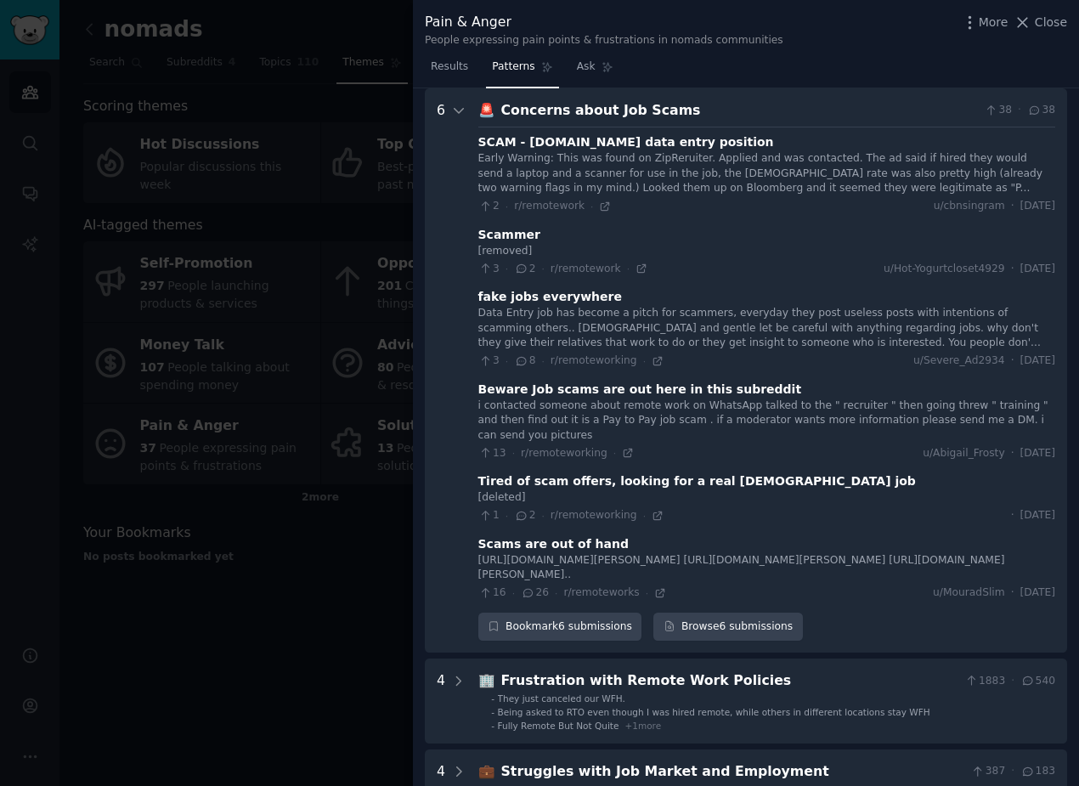
click at [337, 634] on div at bounding box center [539, 393] width 1079 height 786
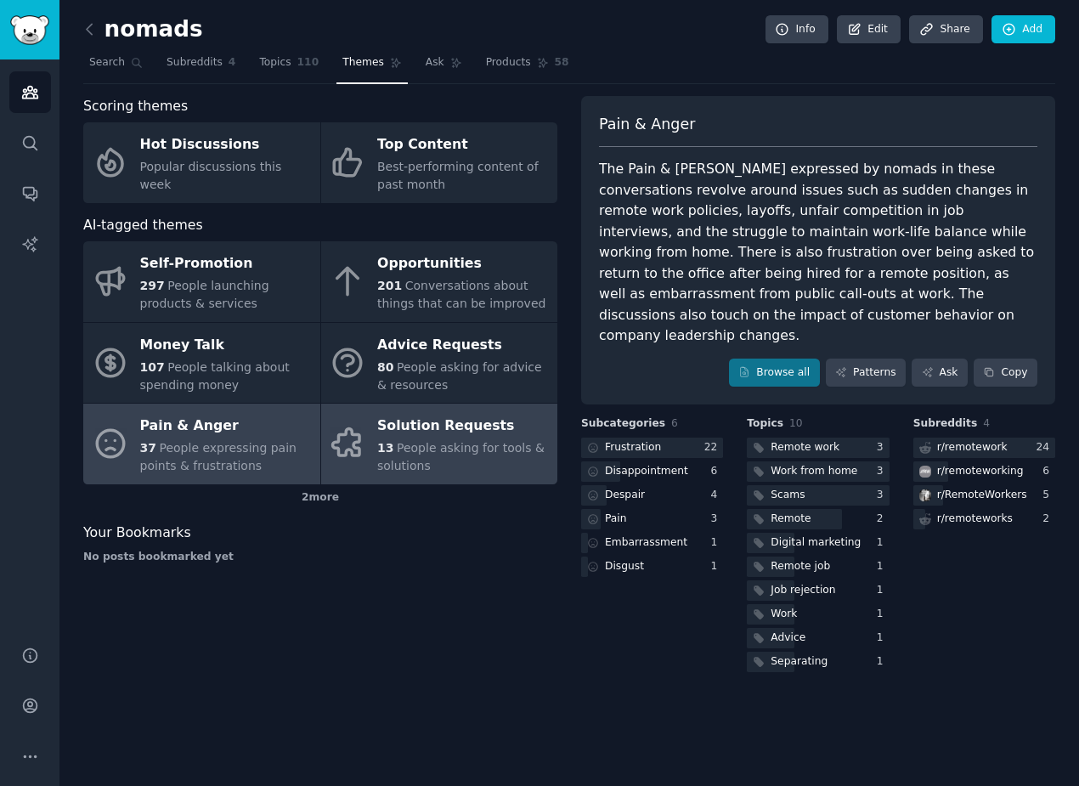
click at [397, 421] on div "Solution Requests" at bounding box center [463, 426] width 172 height 27
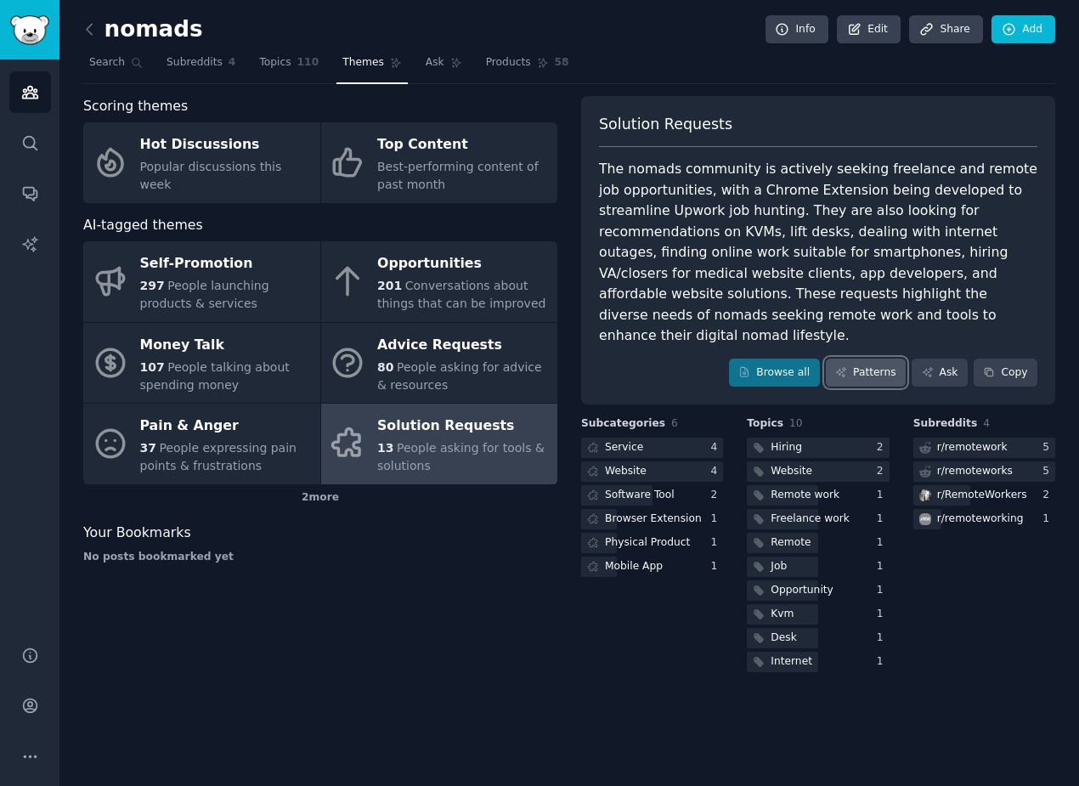
click at [847, 366] on icon at bounding box center [842, 372] width 12 height 12
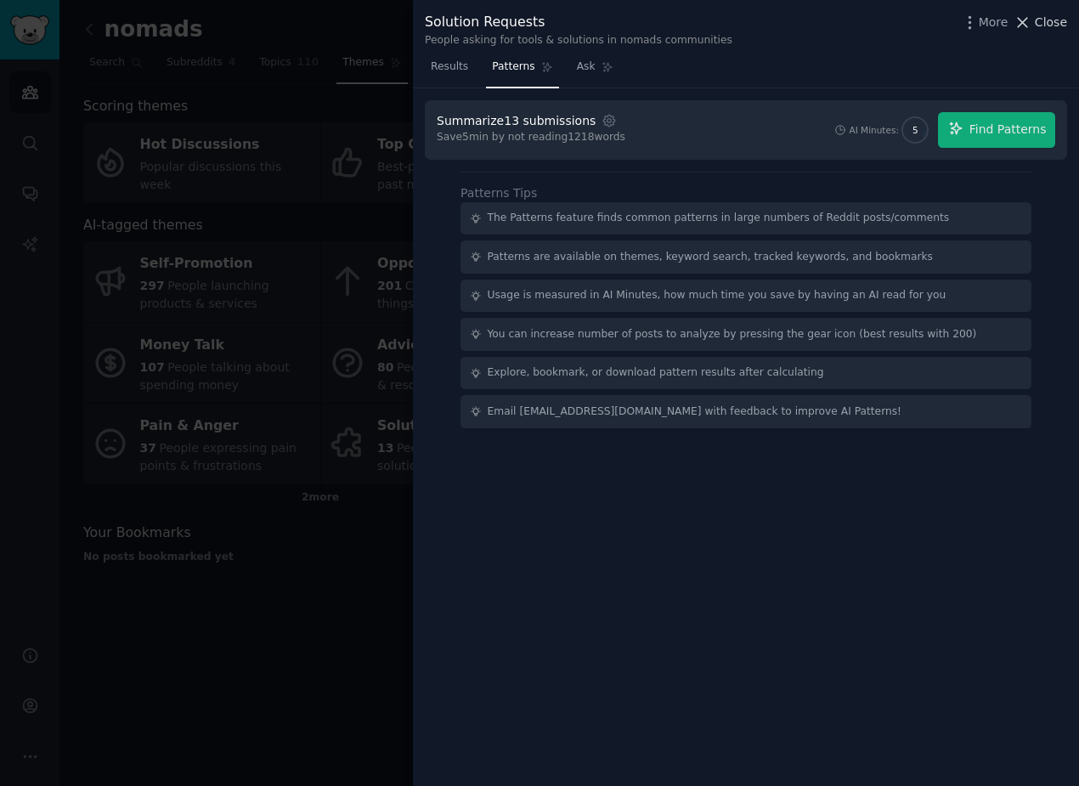
click at [1036, 17] on span "Close" at bounding box center [1051, 23] width 32 height 18
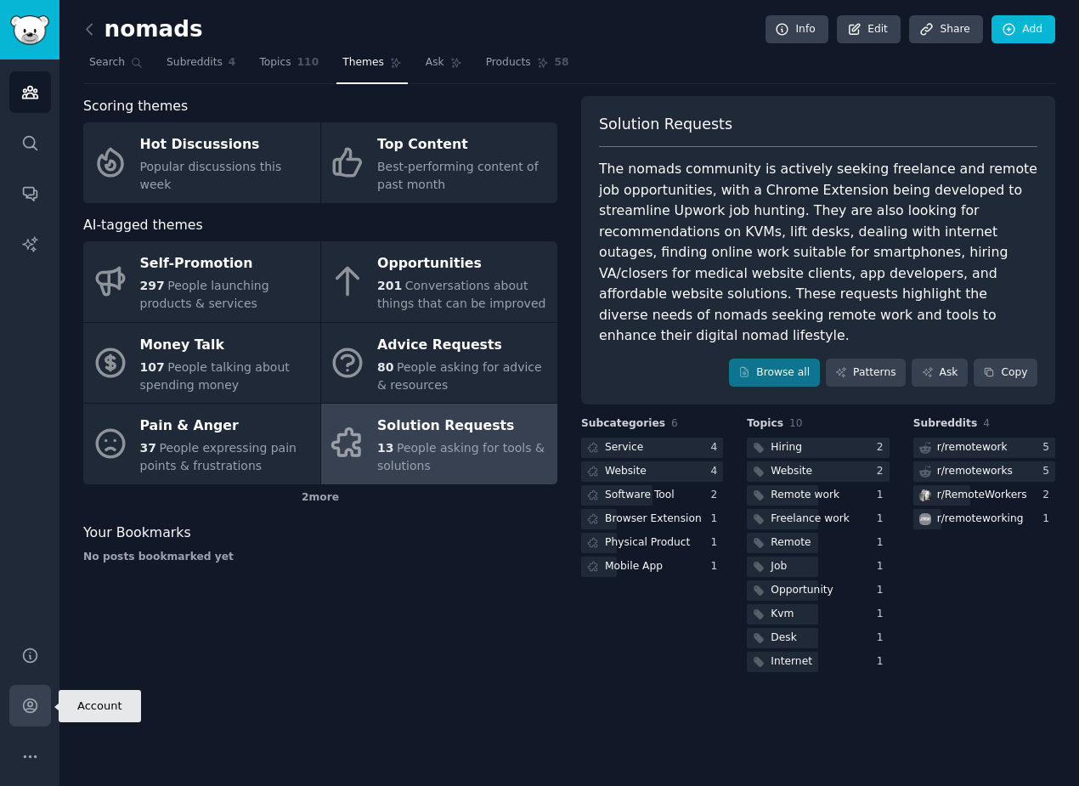
click at [29, 711] on icon "Sidebar" at bounding box center [30, 706] width 18 height 18
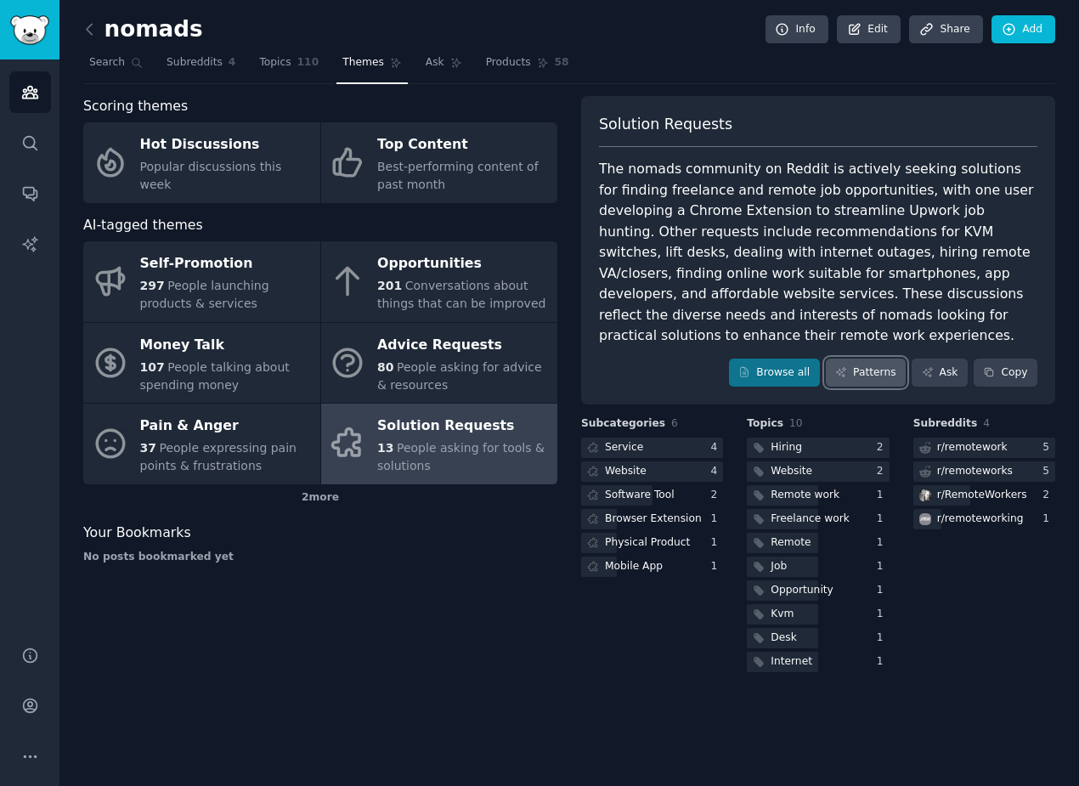
click at [840, 377] on icon at bounding box center [842, 372] width 12 height 12
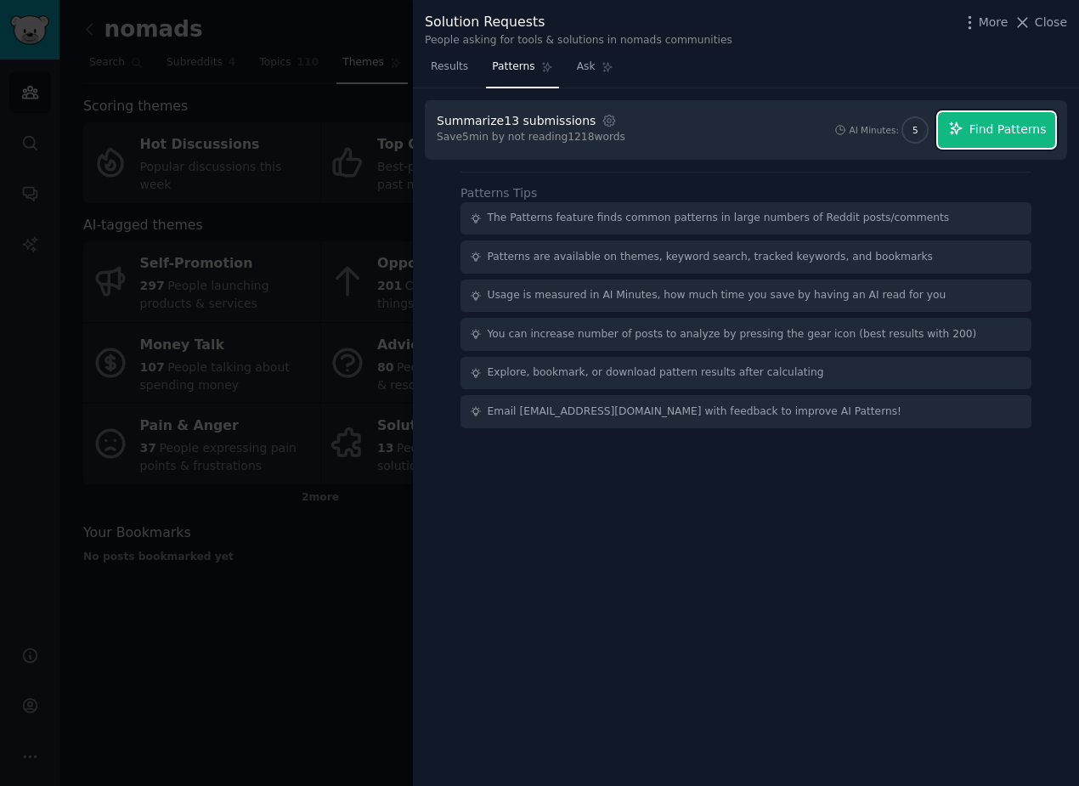
click at [1000, 133] on span "Find Patterns" at bounding box center [1008, 130] width 77 height 18
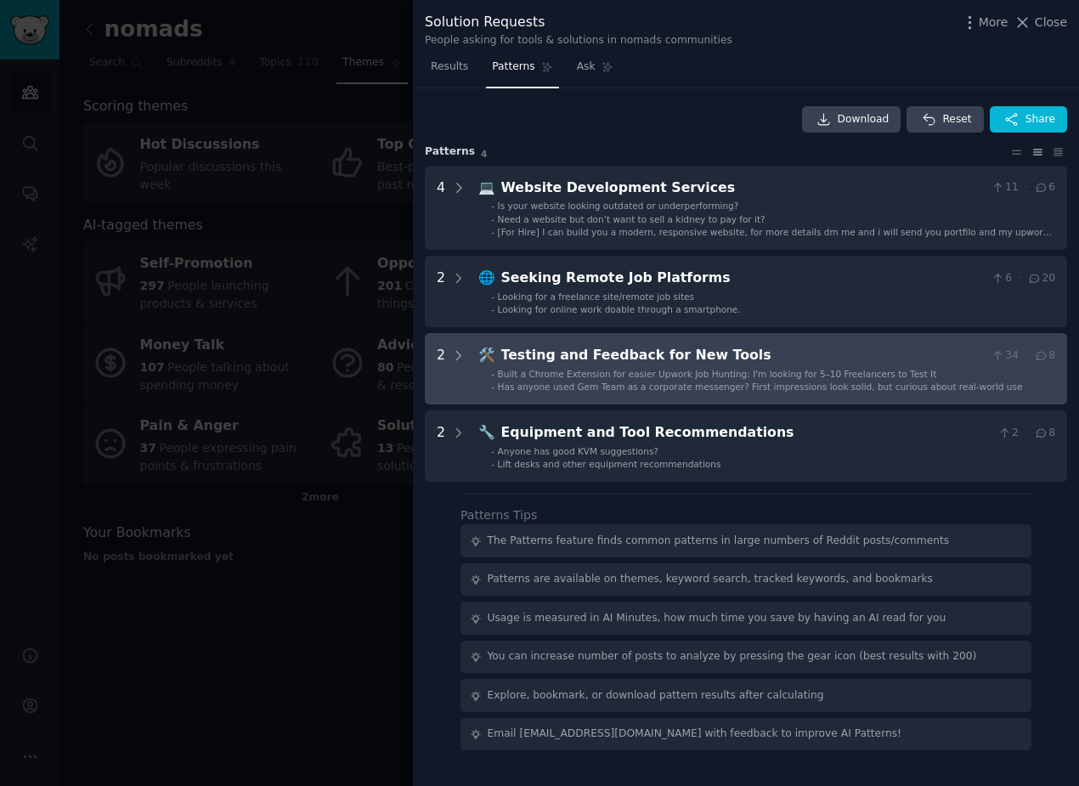
click at [592, 365] on div "Testing and Feedback for New Tools" at bounding box center [743, 355] width 484 height 21
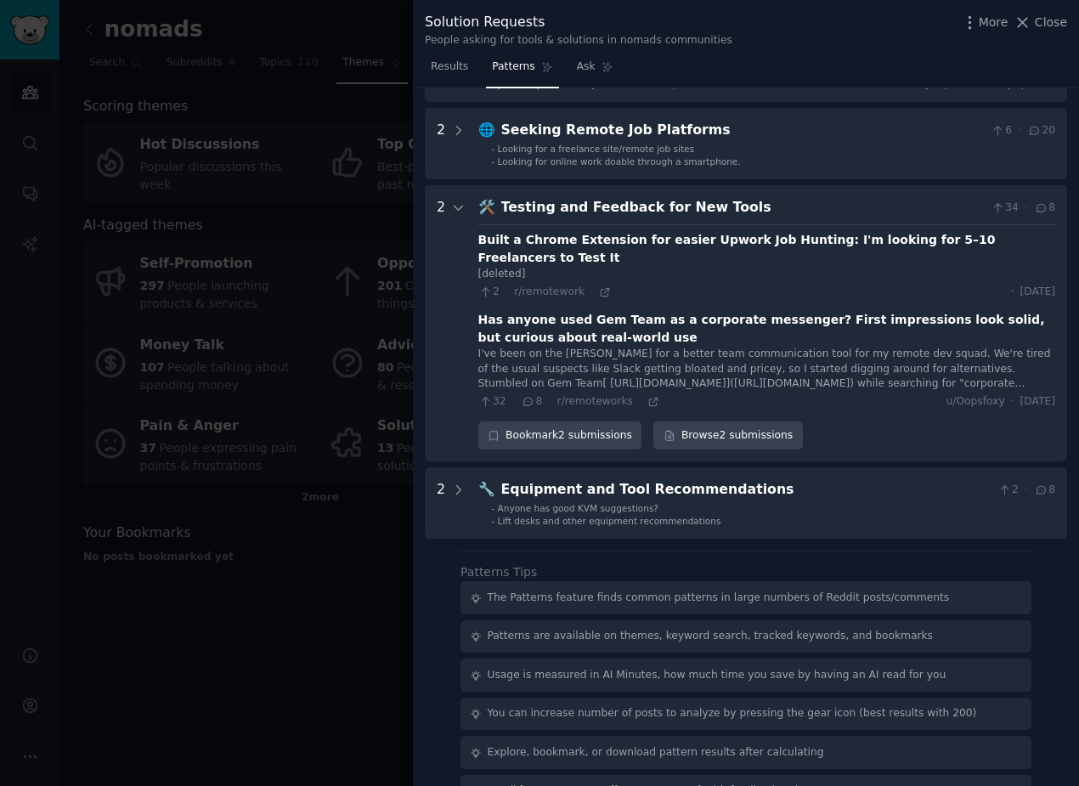
scroll to position [169, 0]
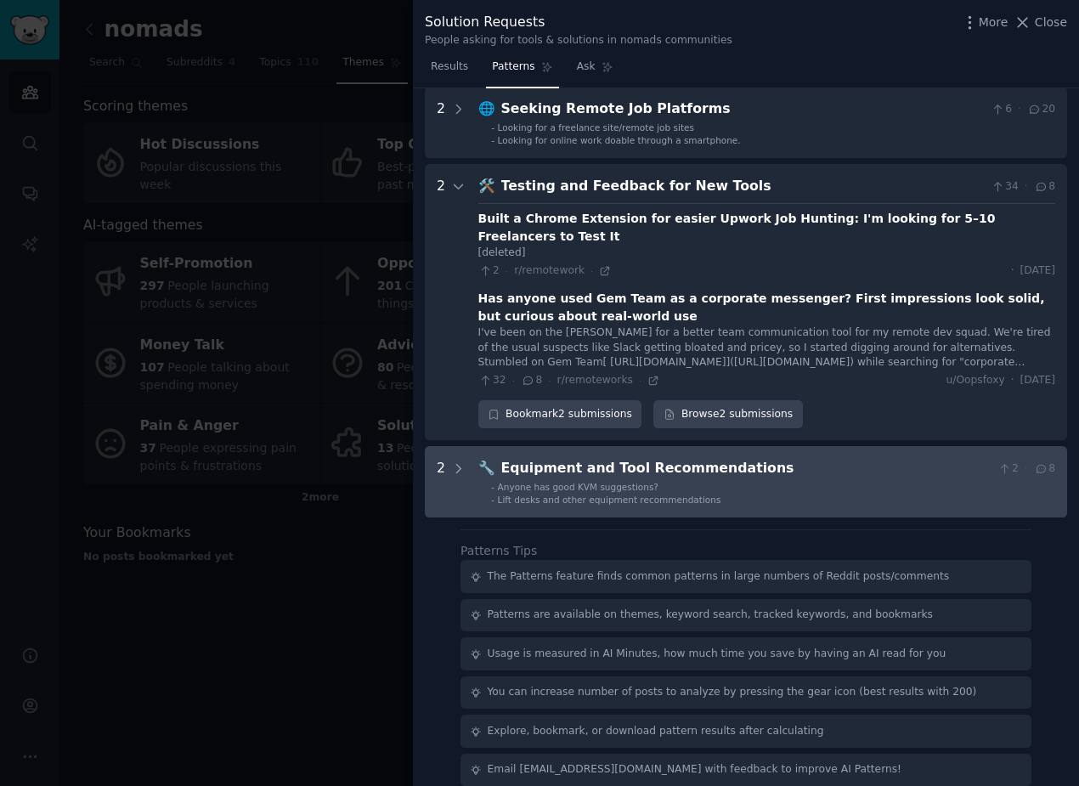
click at [530, 481] on div "Anyone has good KVM suggestions?" at bounding box center [578, 487] width 161 height 12
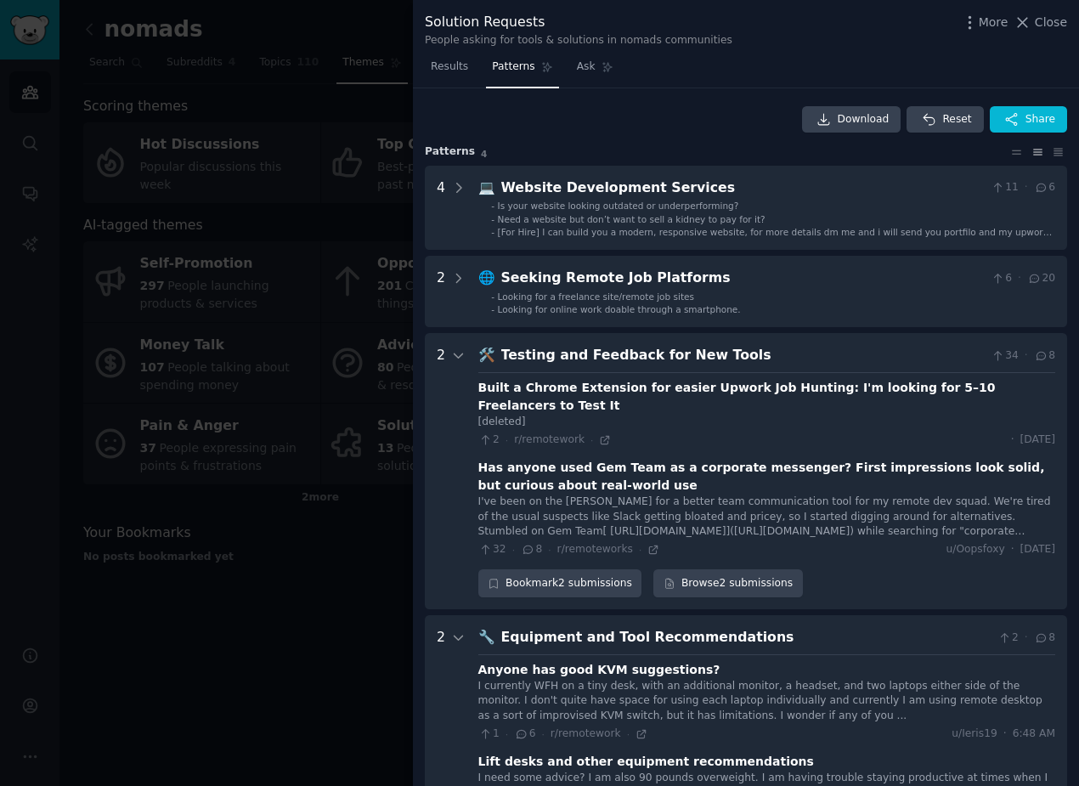
scroll to position [368, 0]
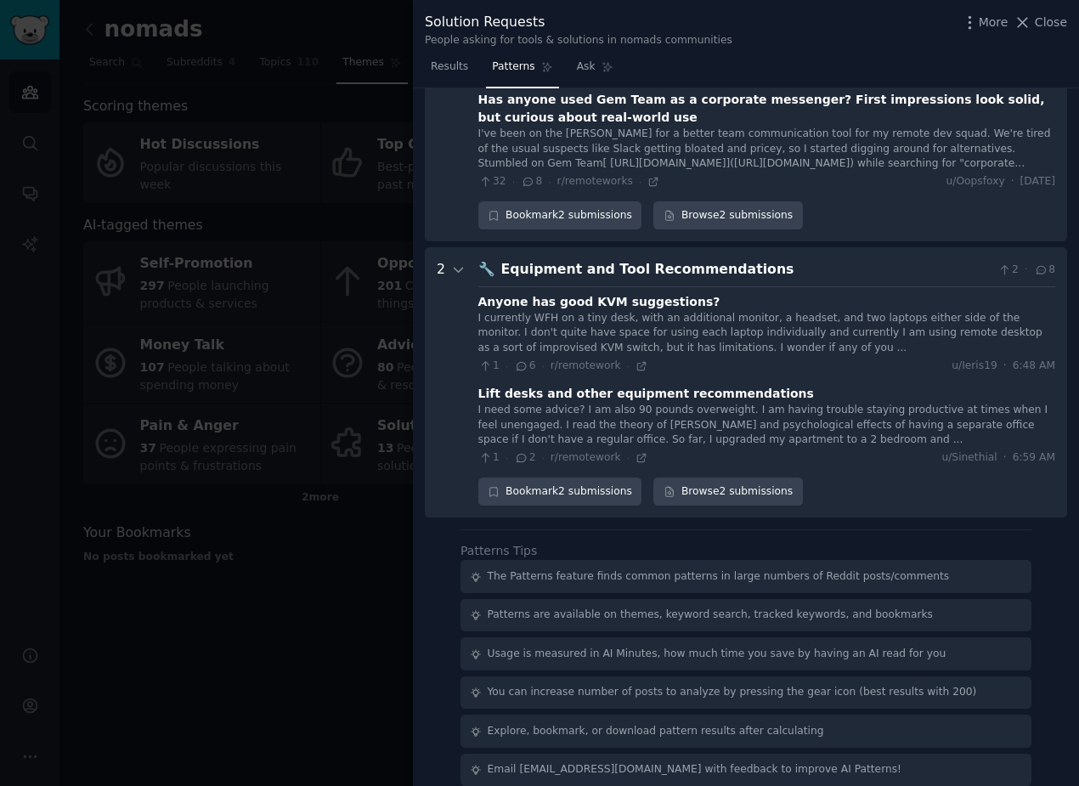
click at [337, 553] on div at bounding box center [539, 393] width 1079 height 786
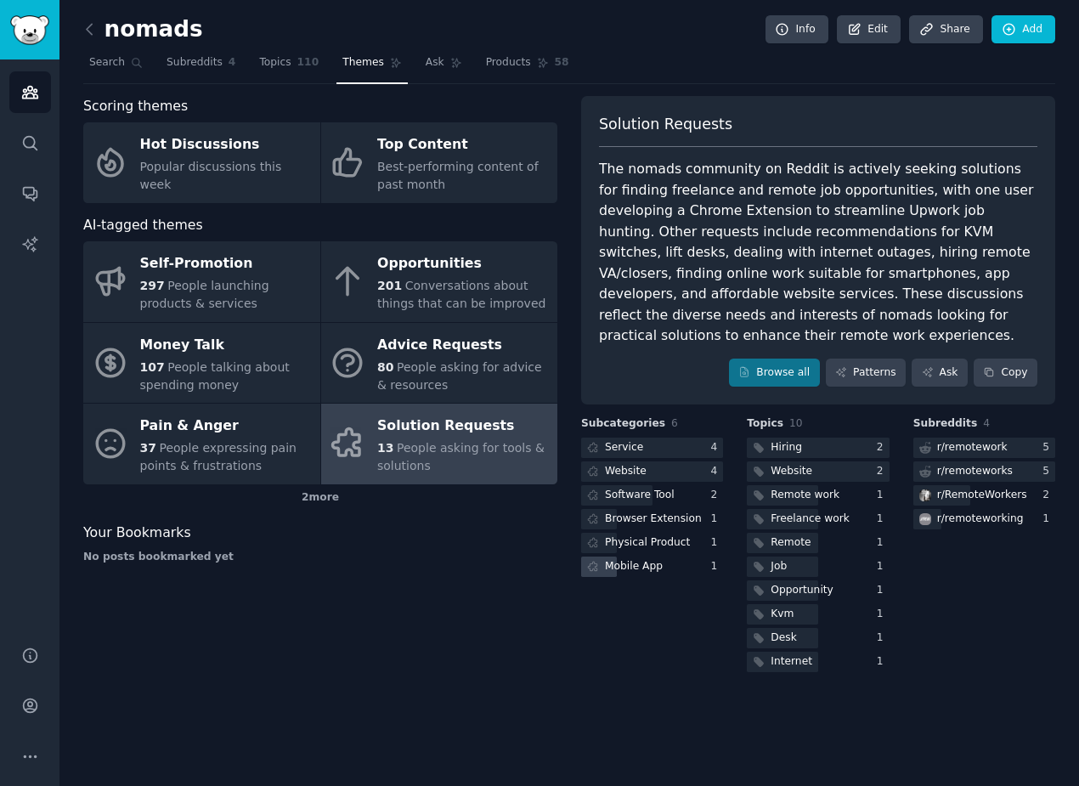
click at [632, 561] on div "Mobile App" at bounding box center [634, 566] width 58 height 15
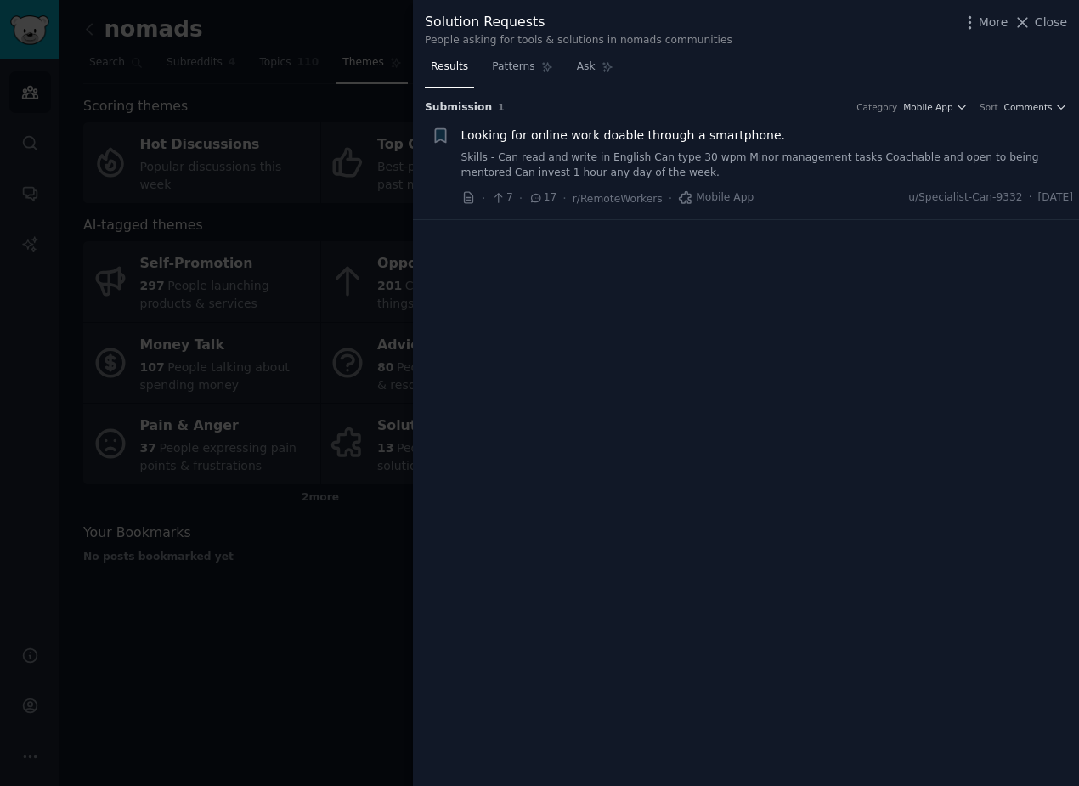
click at [558, 171] on link "Skills - Can read and write in English Can type 30 wpm Minor management tasks C…" at bounding box center [768, 165] width 613 height 30
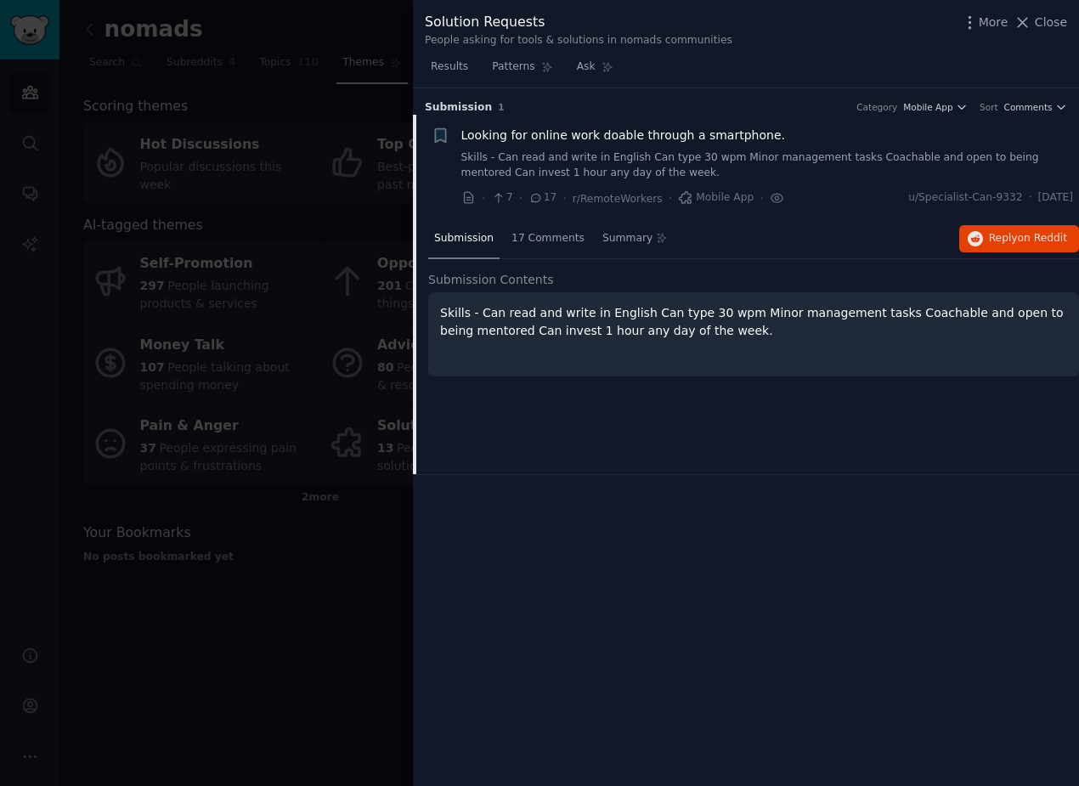
click at [586, 139] on span "Looking for online work doable through a smartphone." at bounding box center [624, 136] width 324 height 18
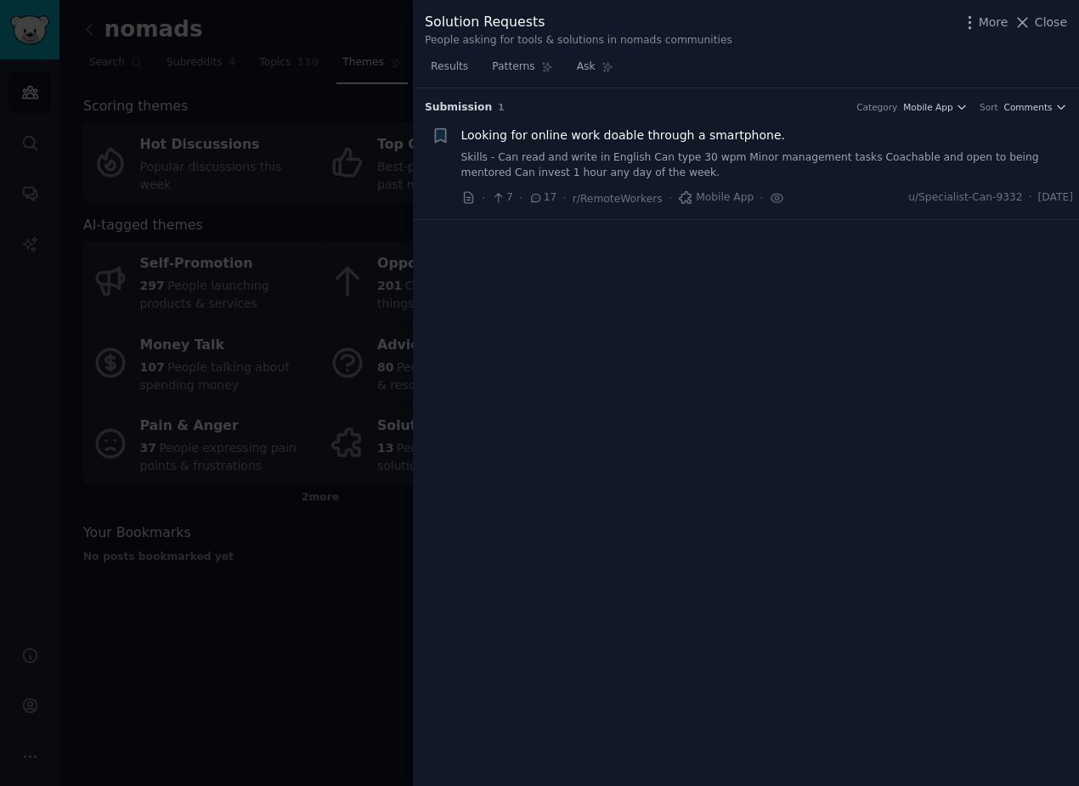
click at [586, 138] on span "Looking for online work doable through a smartphone." at bounding box center [624, 136] width 324 height 18
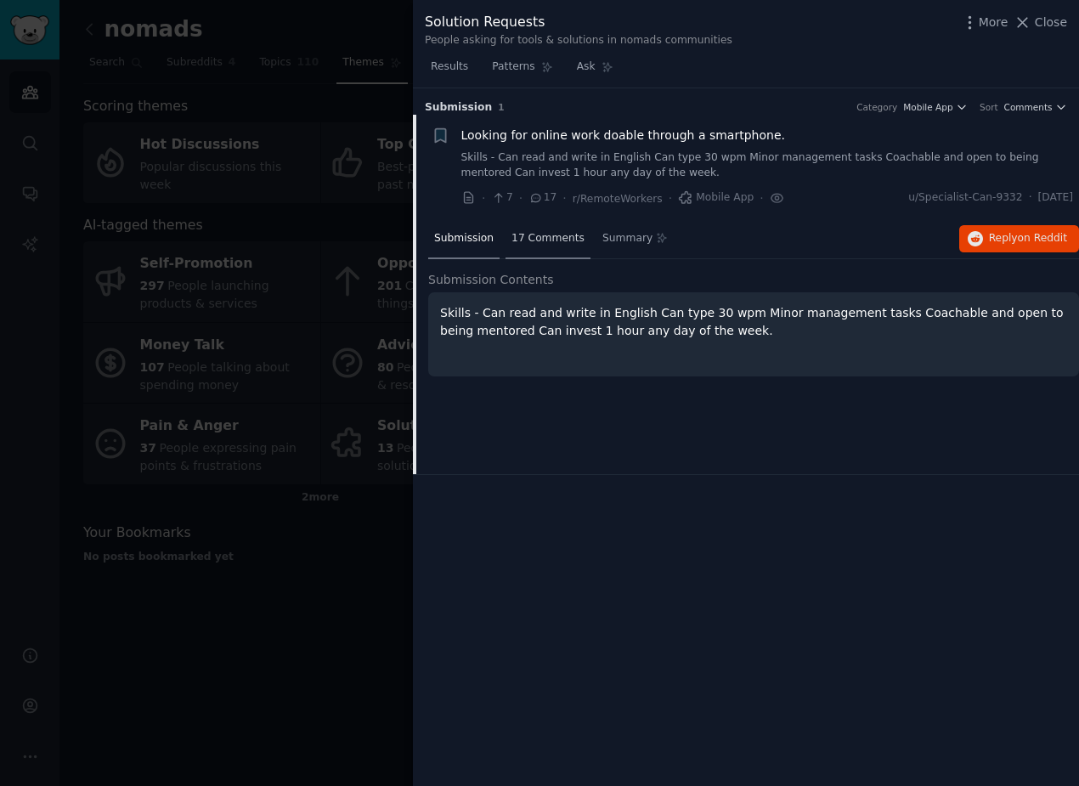
click at [540, 247] on div "17 Comments" at bounding box center [548, 239] width 85 height 41
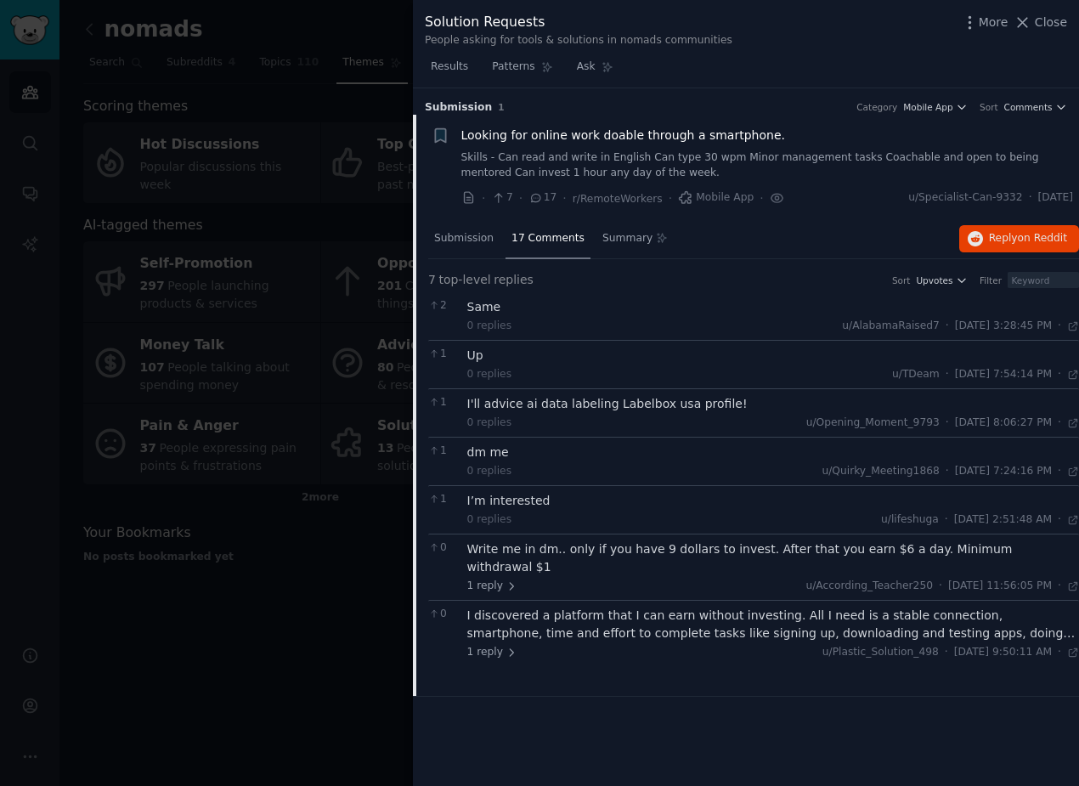
click at [340, 586] on div at bounding box center [539, 393] width 1079 height 786
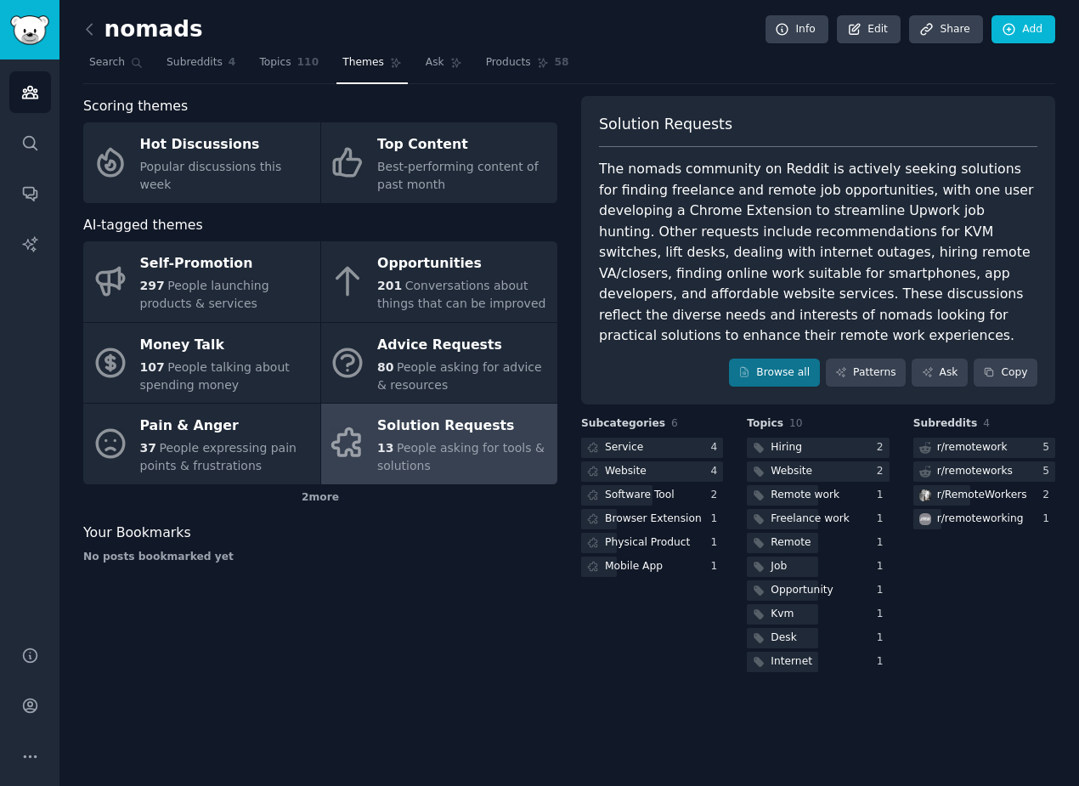
click at [394, 450] on span "People asking for tools & solutions" at bounding box center [460, 456] width 167 height 31
click at [401, 458] on span "People asking for tools & solutions" at bounding box center [460, 456] width 167 height 31
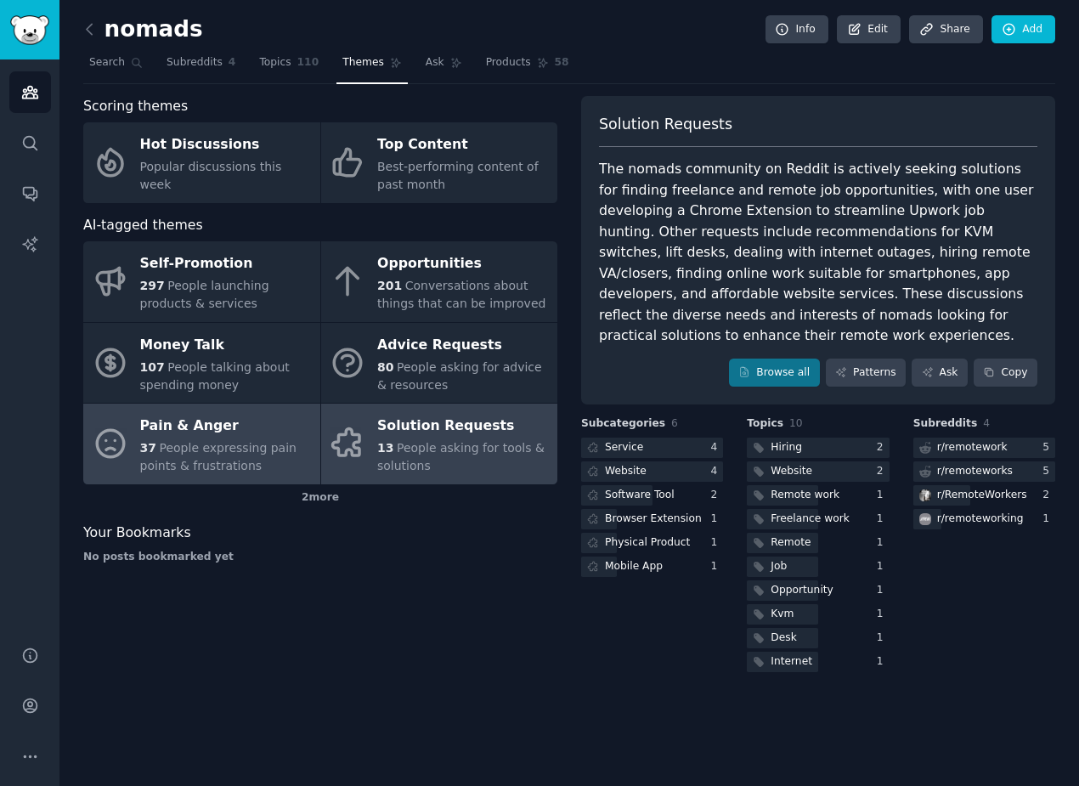
click at [243, 432] on div "Pain & Anger" at bounding box center [226, 426] width 172 height 27
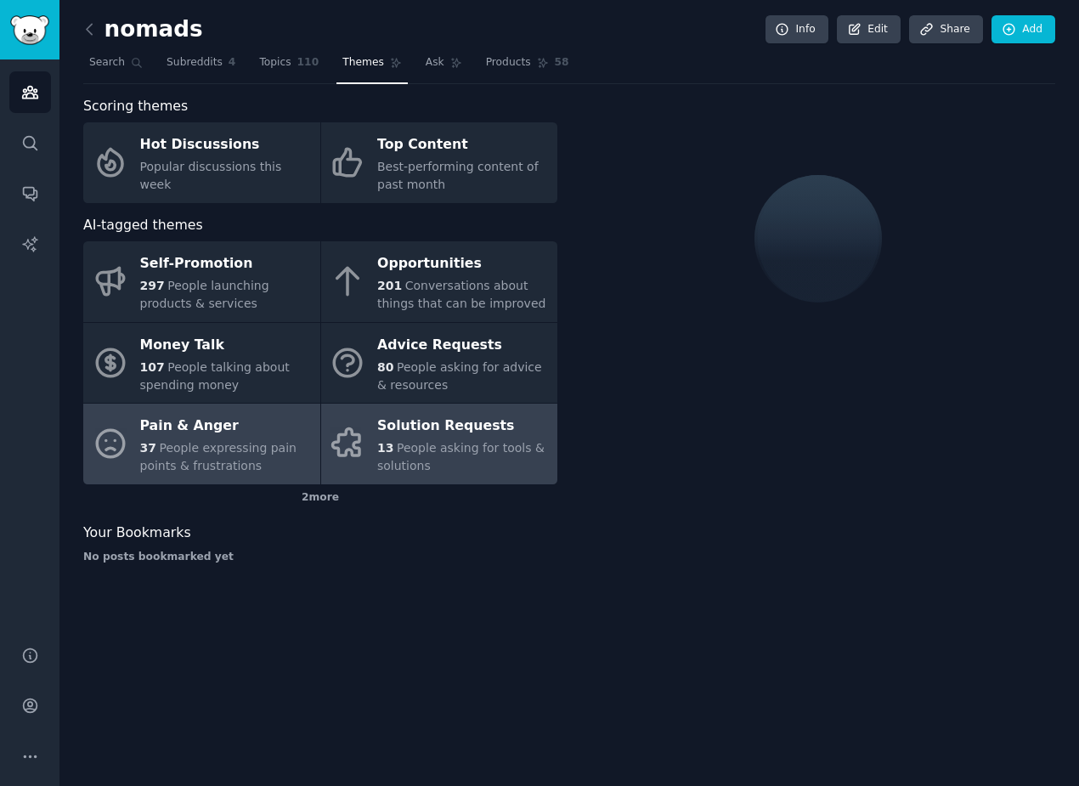
click at [390, 439] on div "13 People asking for tools & solutions" at bounding box center [463, 457] width 172 height 36
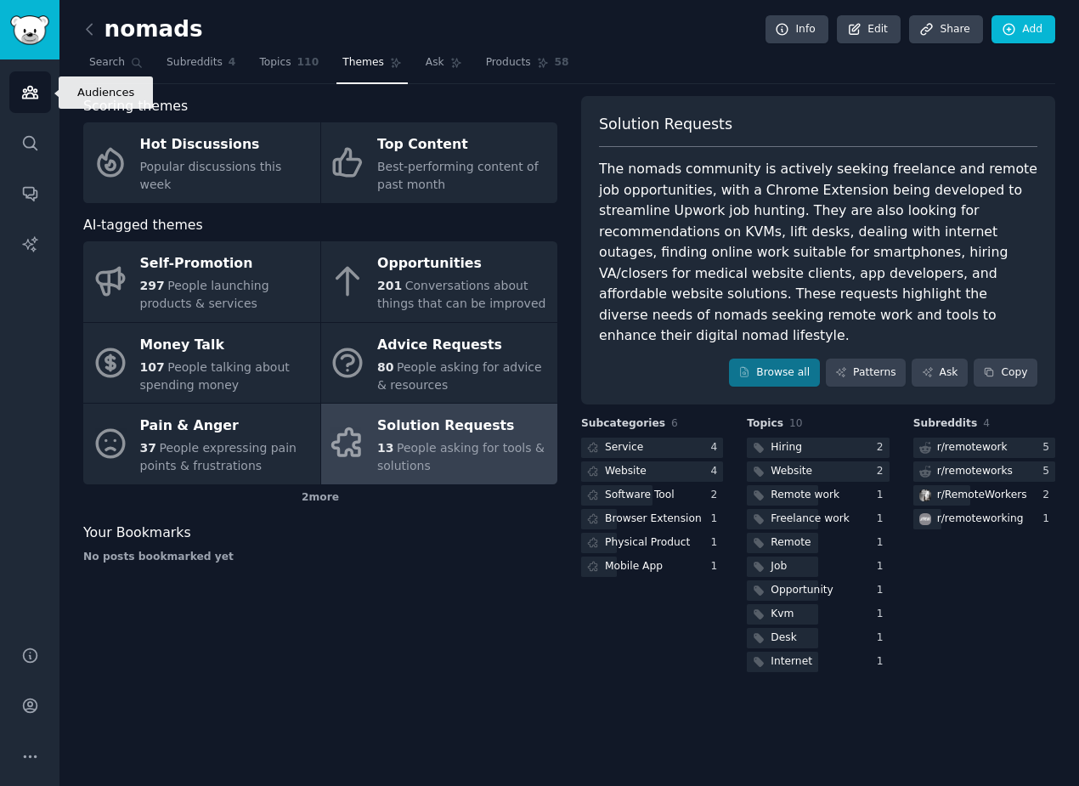
click at [35, 91] on icon "Sidebar" at bounding box center [29, 93] width 15 height 12
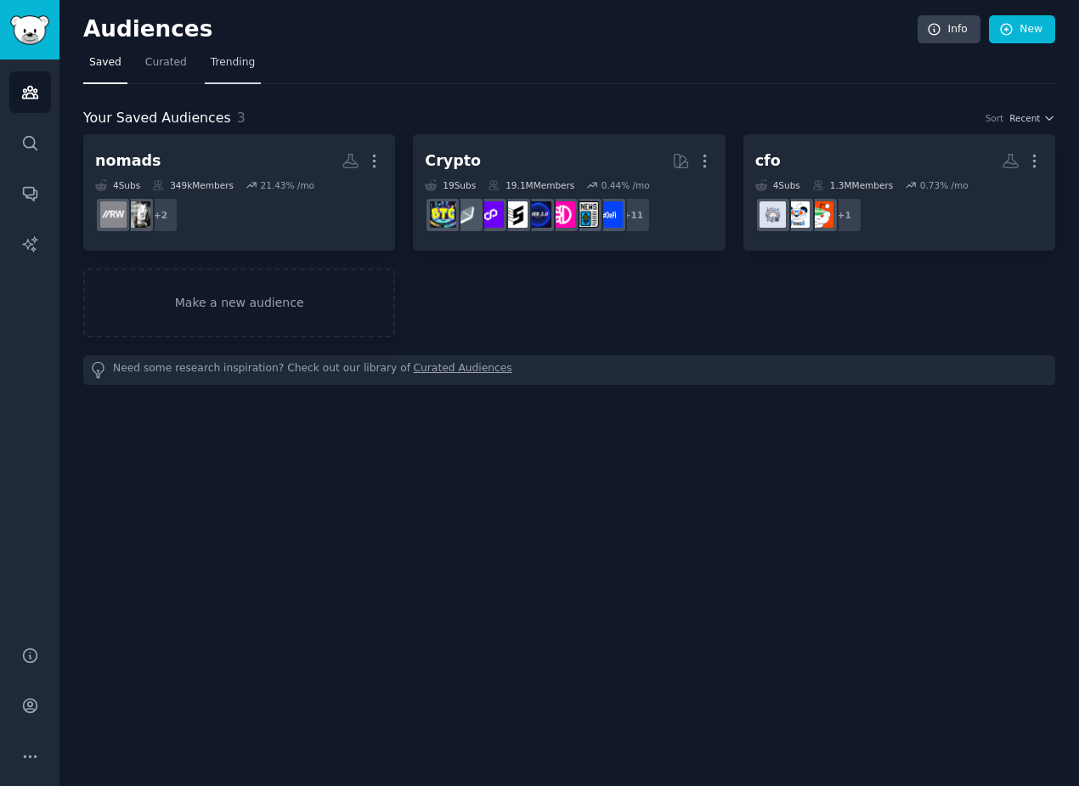
click at [221, 61] on span "Trending" at bounding box center [233, 62] width 44 height 15
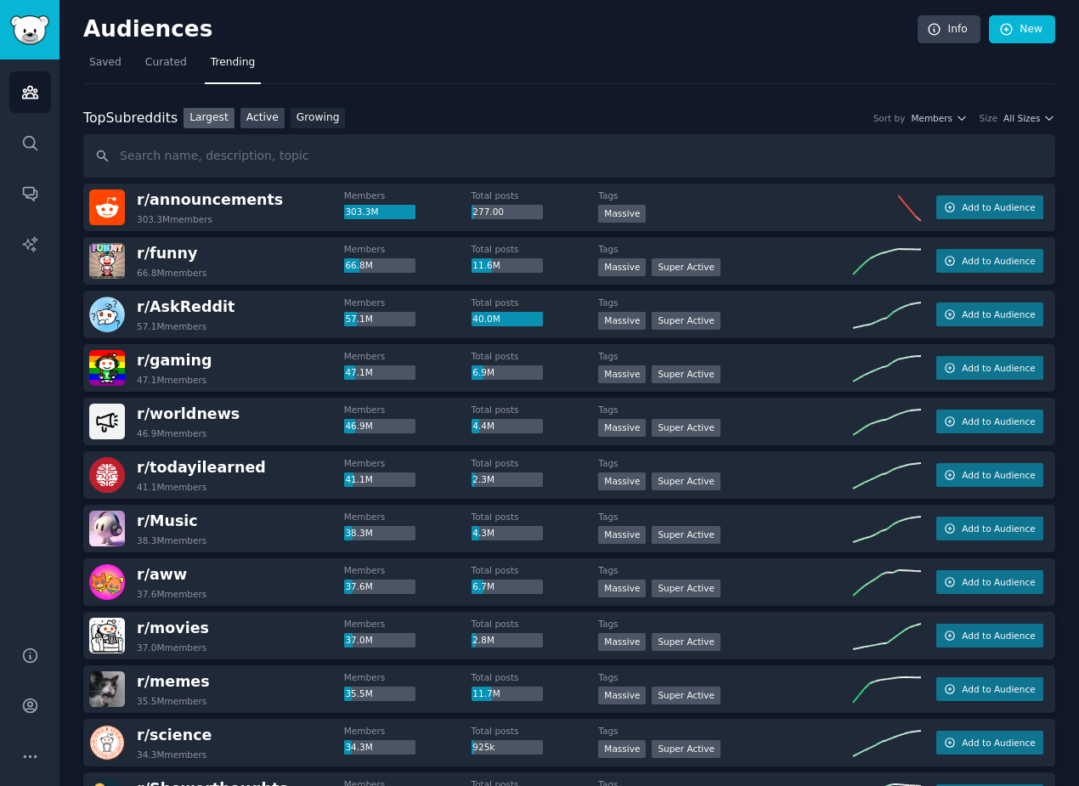
click at [265, 121] on link "Active" at bounding box center [263, 118] width 44 height 21
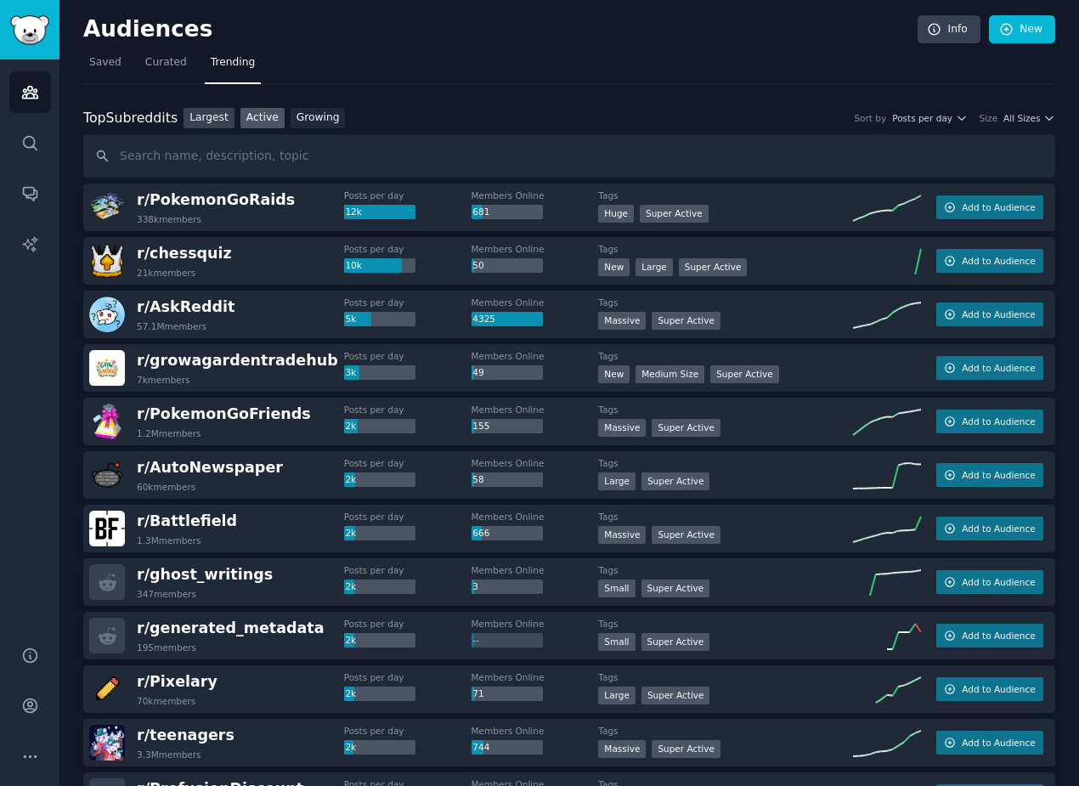
click at [194, 118] on link "Largest" at bounding box center [209, 118] width 51 height 21
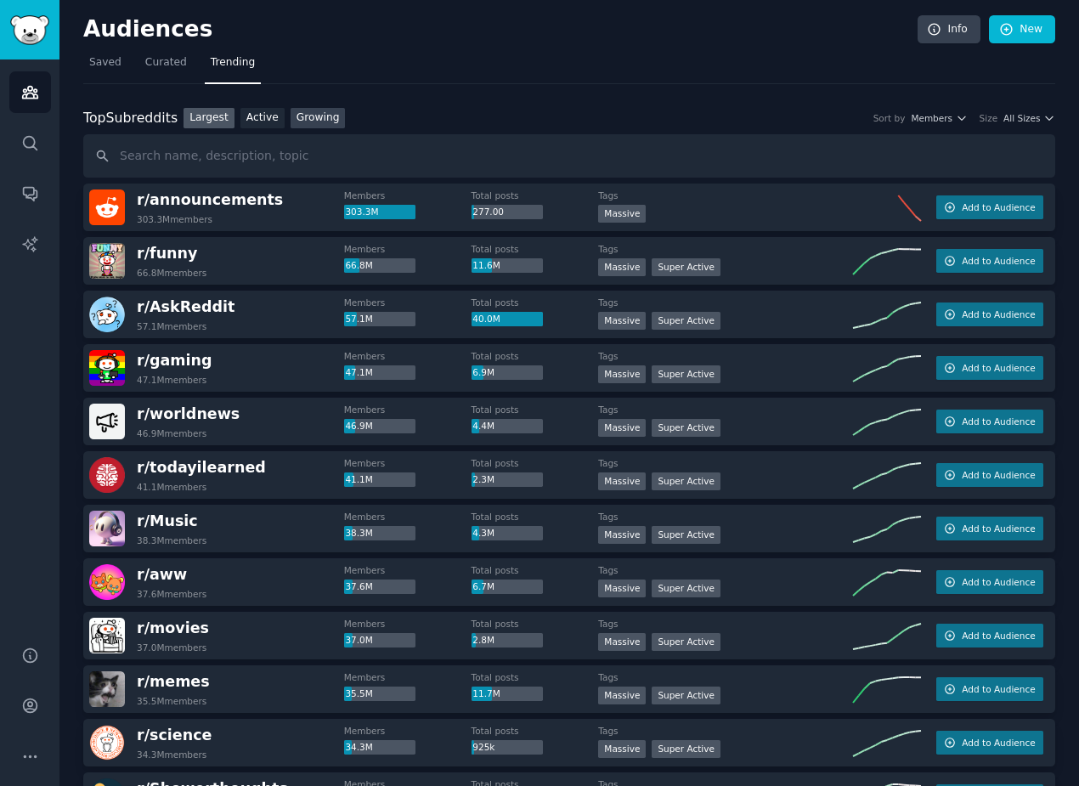
click at [297, 120] on link "Growing" at bounding box center [318, 118] width 55 height 21
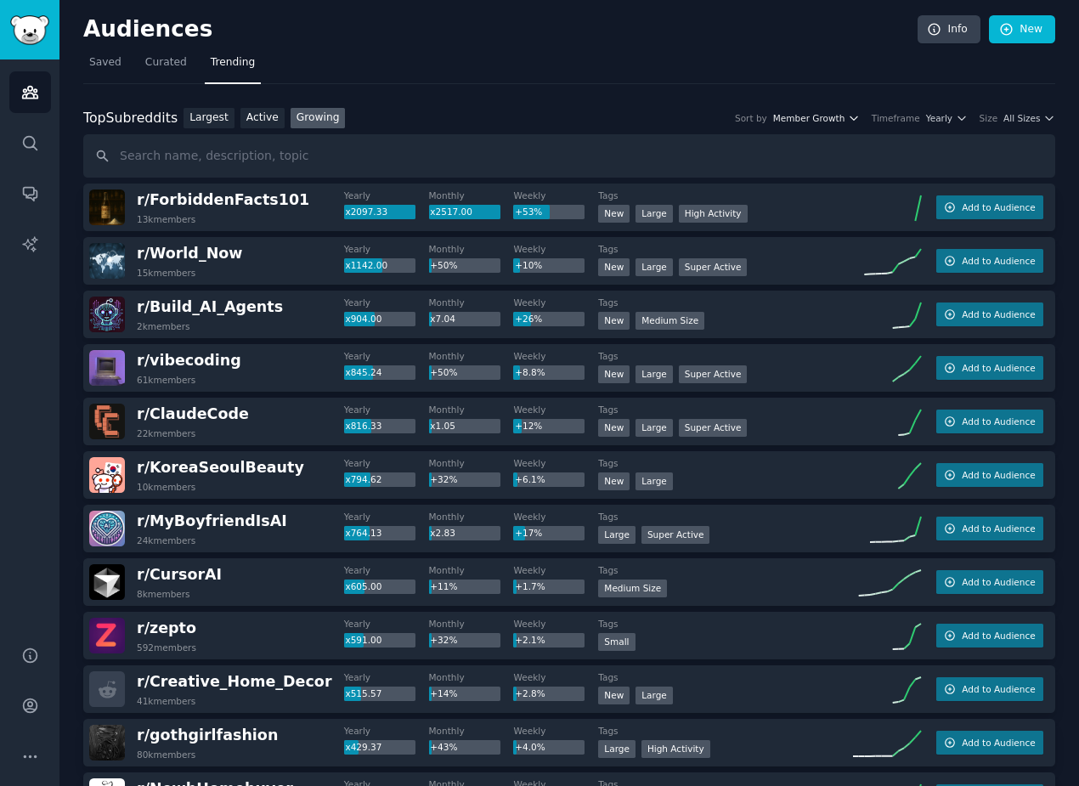
click at [845, 117] on button "Member Growth" at bounding box center [816, 118] width 87 height 12
click at [918, 116] on div "Timeframe Yearly" at bounding box center [920, 118] width 96 height 12
click at [943, 117] on span "Yearly" at bounding box center [939, 118] width 26 height 12
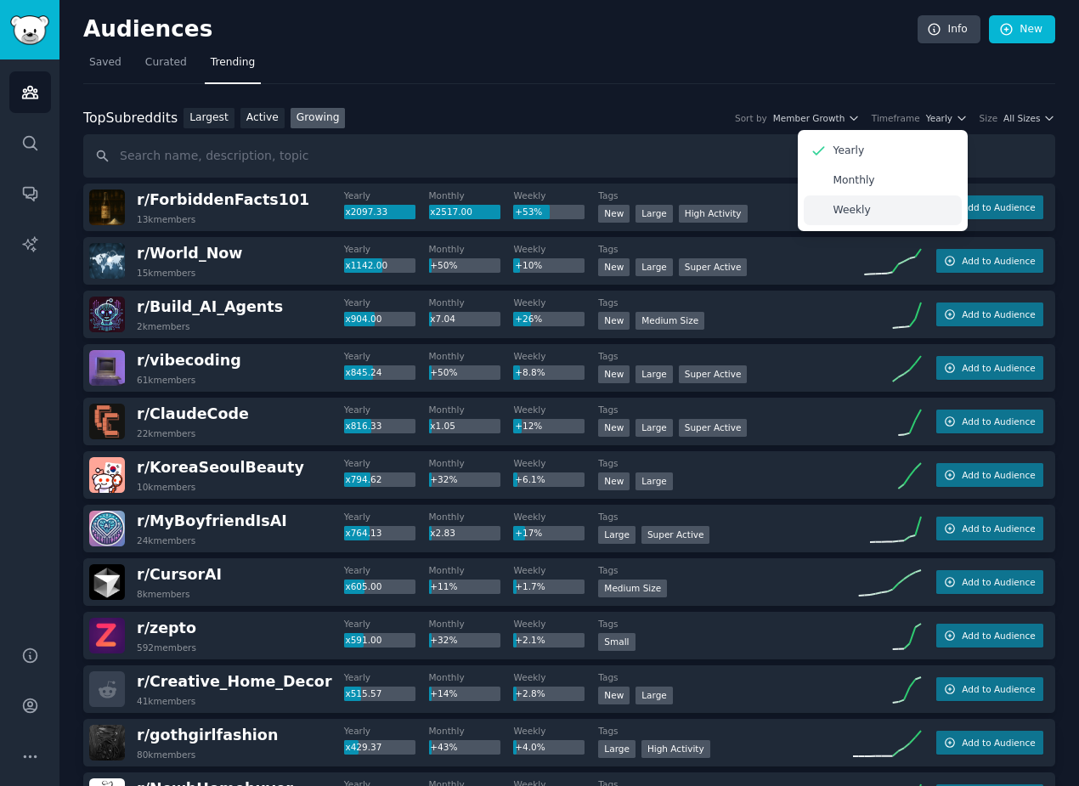
click at [870, 217] on div "Weekly" at bounding box center [883, 210] width 158 height 30
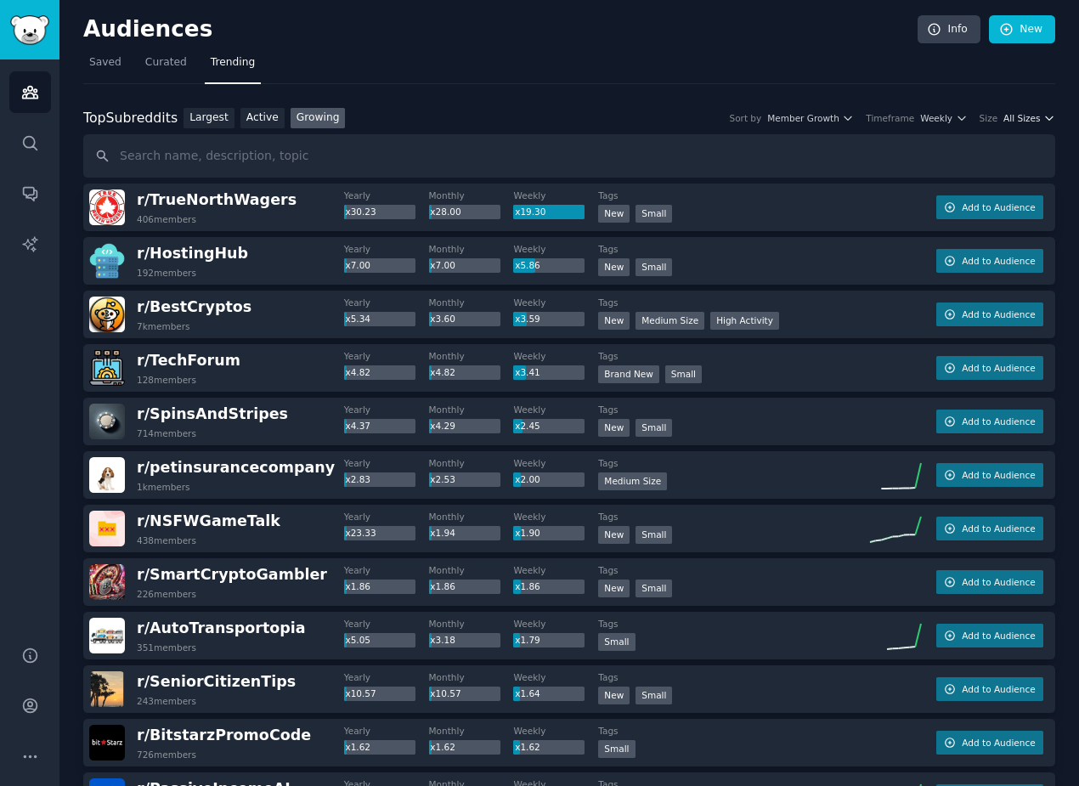
click at [1044, 116] on icon "button" at bounding box center [1050, 118] width 12 height 12
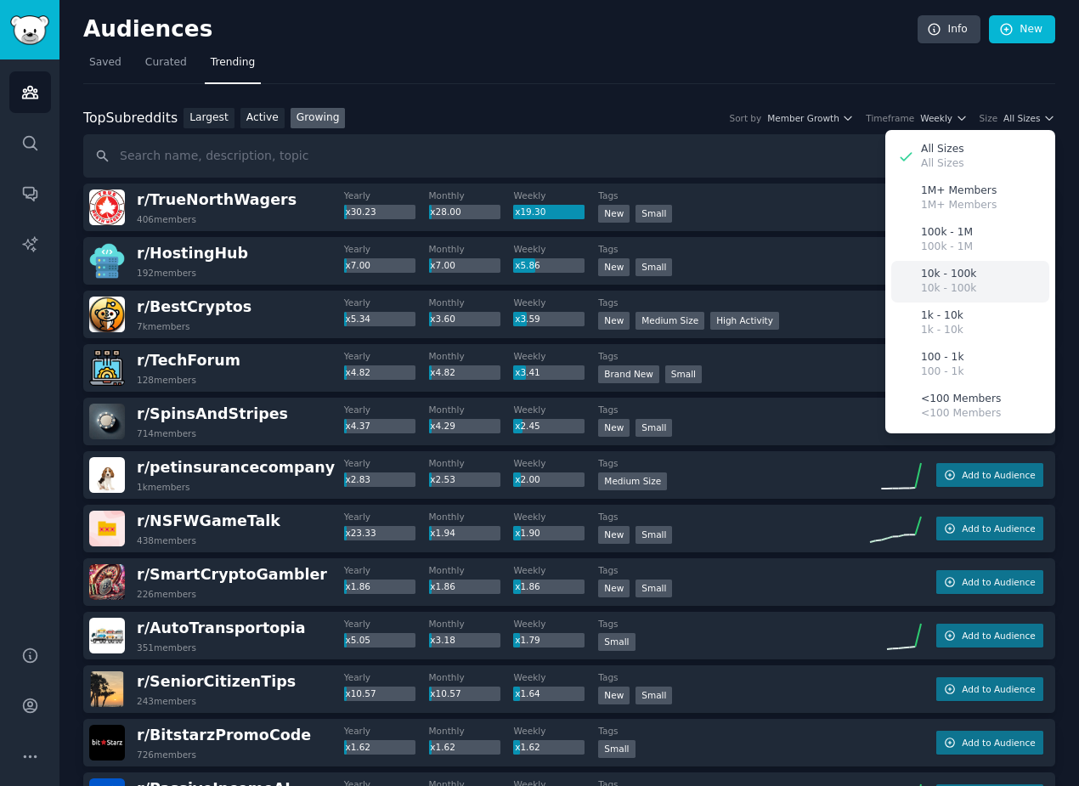
click at [967, 284] on p "10k - 100k" at bounding box center [948, 288] width 55 height 15
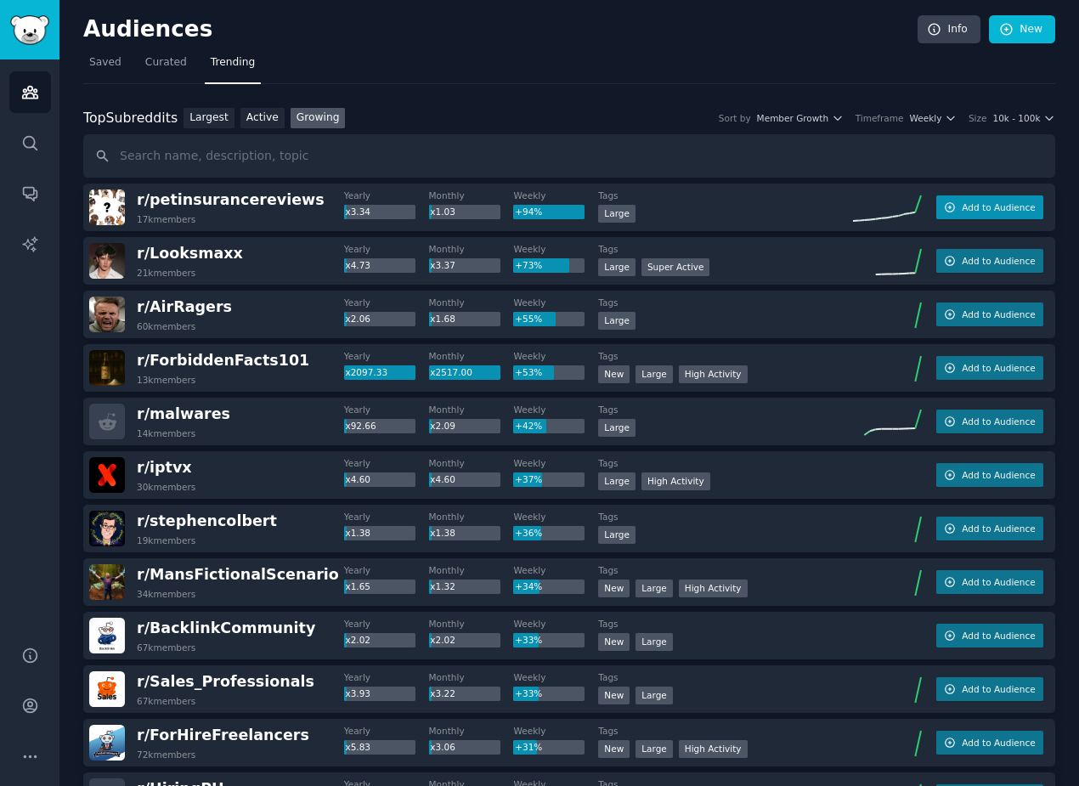
click at [963, 210] on span "Add to Audience" at bounding box center [998, 207] width 73 height 12
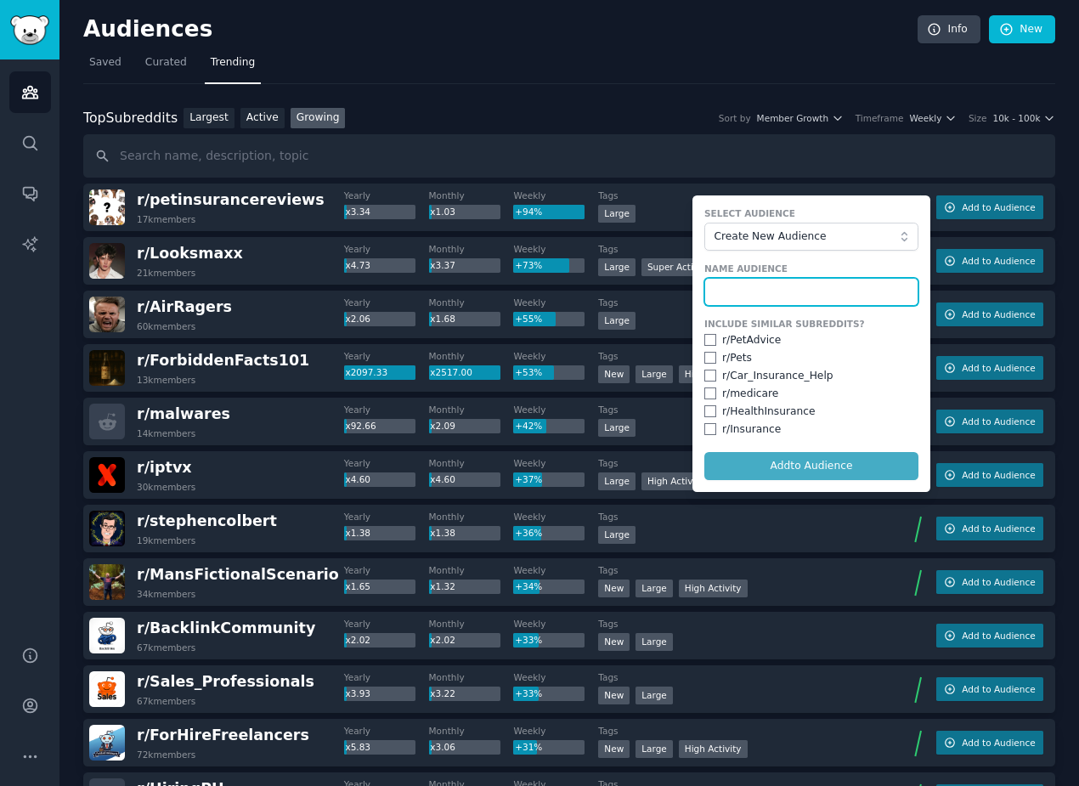
click at [744, 294] on input "text" at bounding box center [812, 292] width 214 height 29
type input "insurance haters"
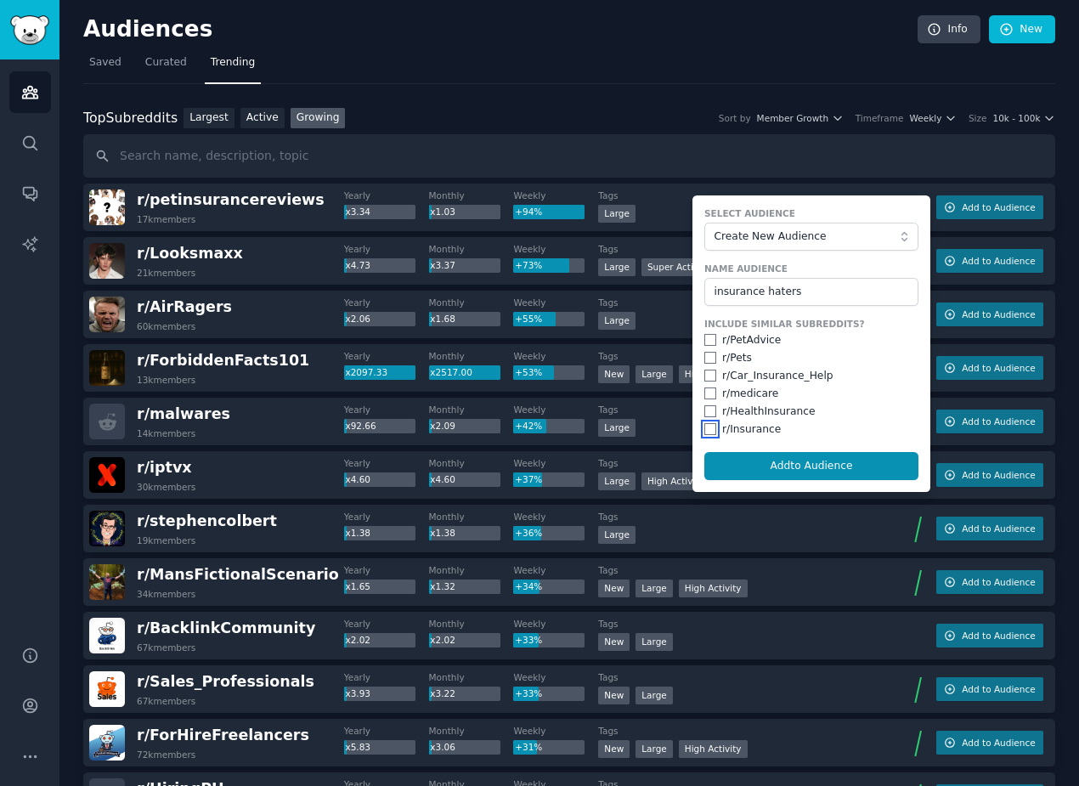
click at [705, 433] on input "checkbox" at bounding box center [711, 429] width 12 height 12
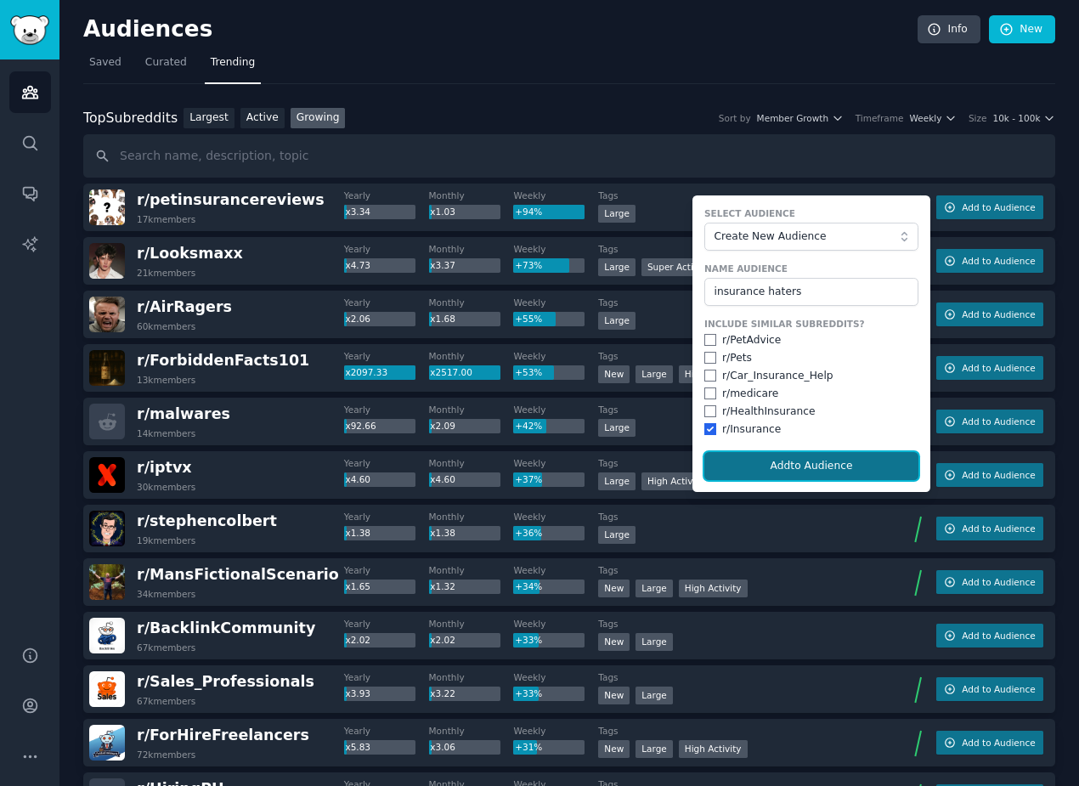
click at [755, 465] on button "Add to Audience" at bounding box center [812, 466] width 214 height 29
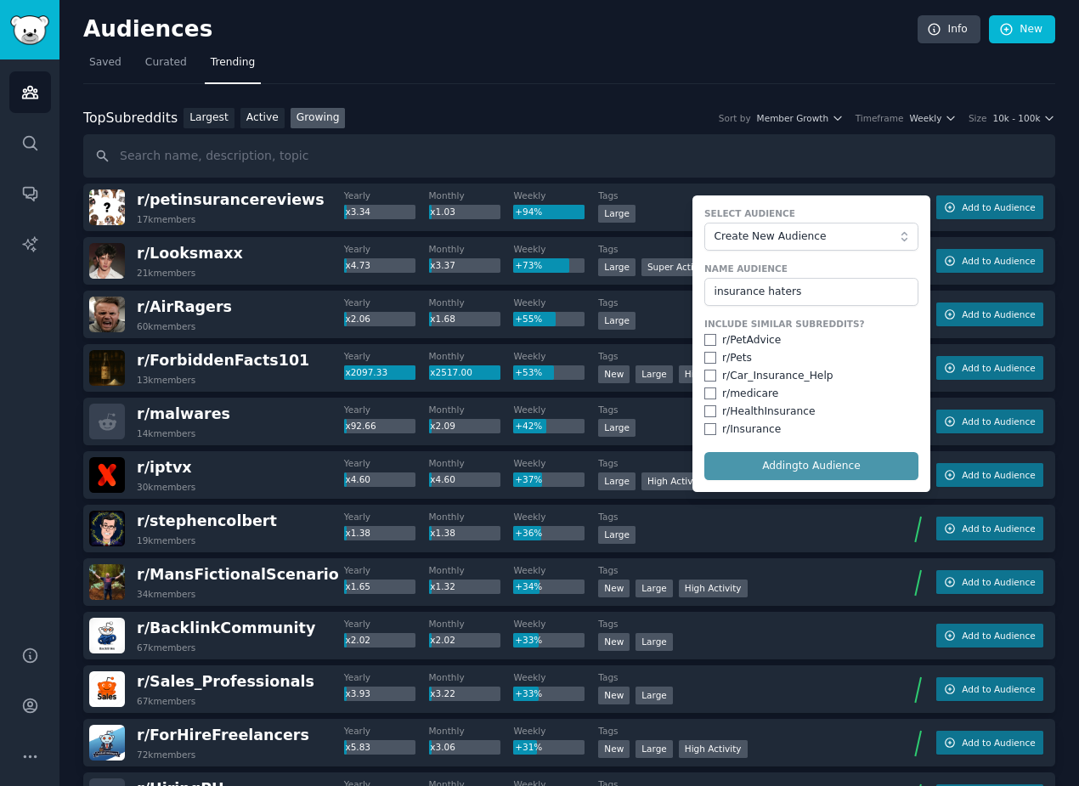
checkbox input "false"
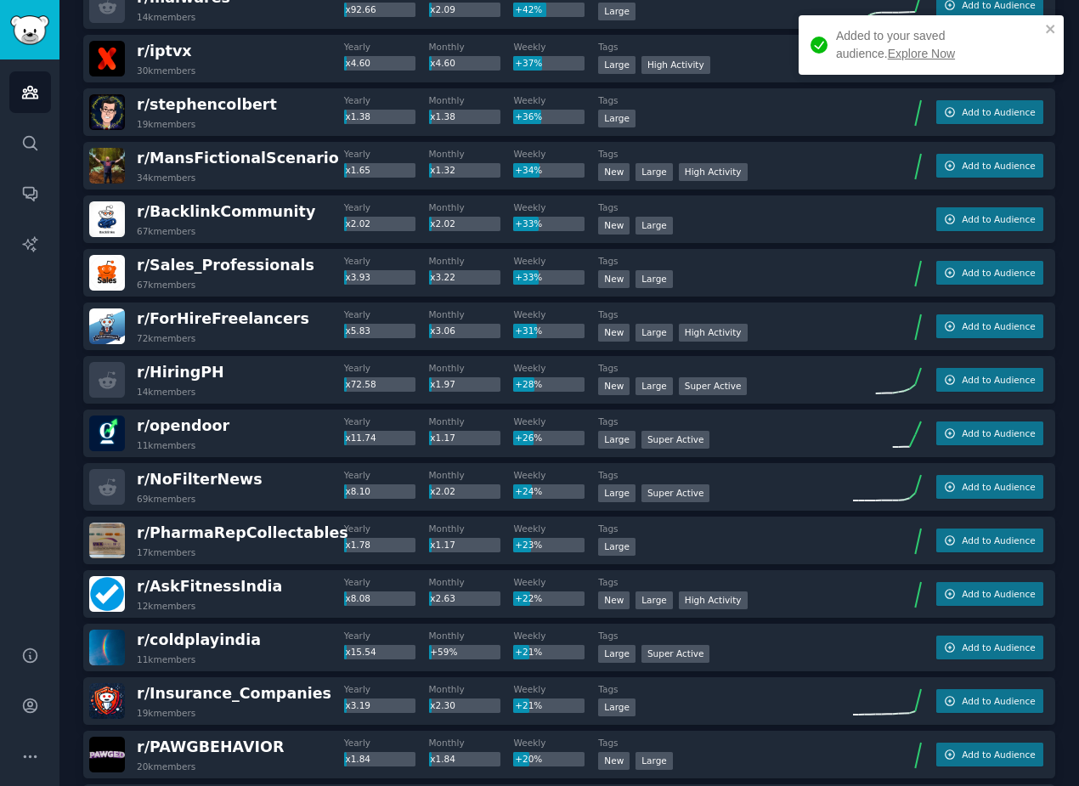
scroll to position [400, 0]
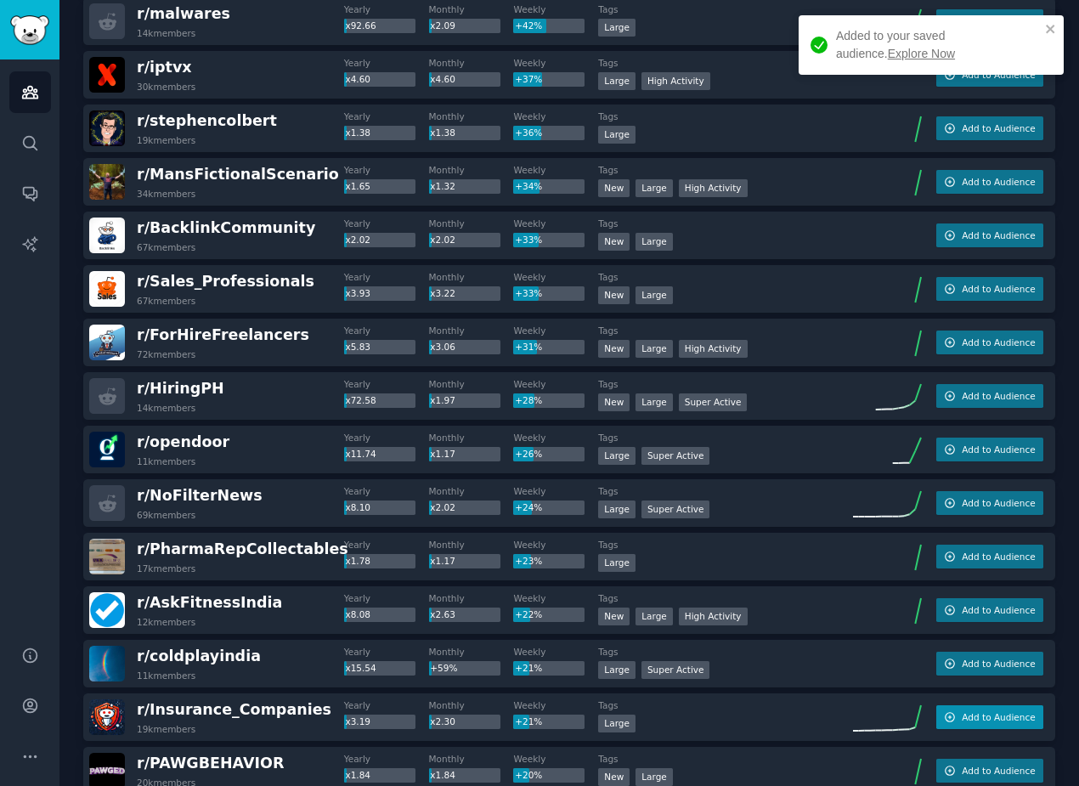
click at [965, 715] on span "Add to Audience" at bounding box center [998, 717] width 73 height 12
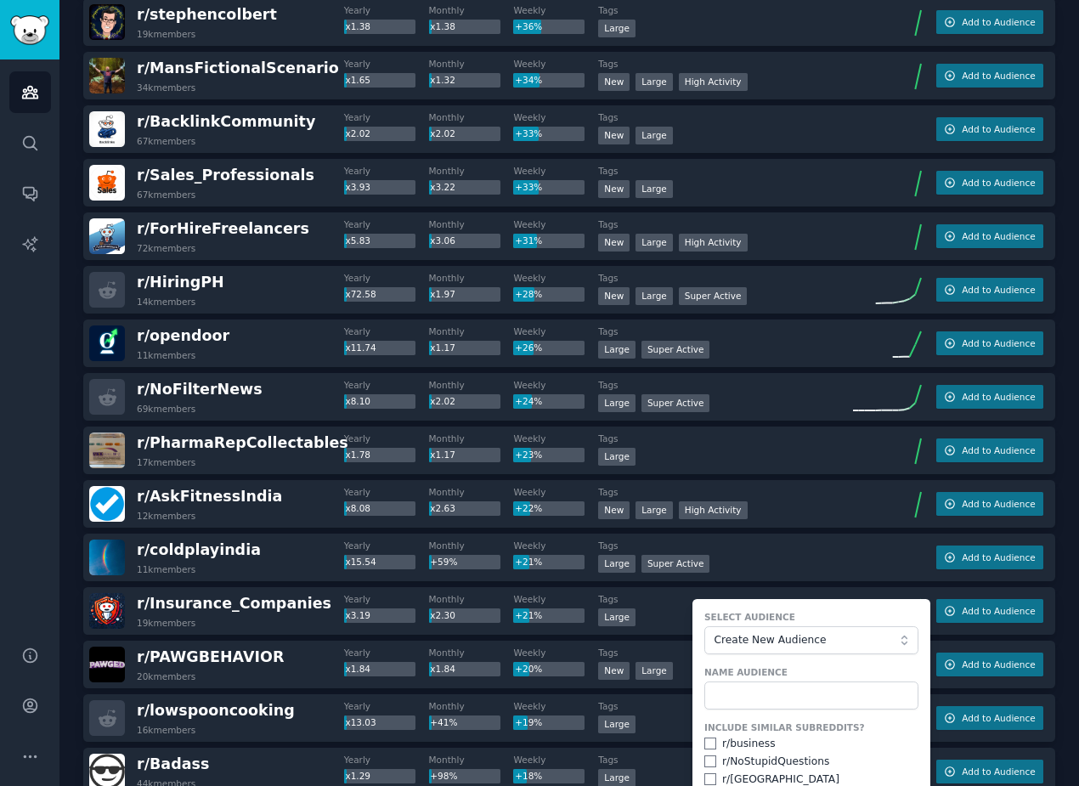
scroll to position [555, 0]
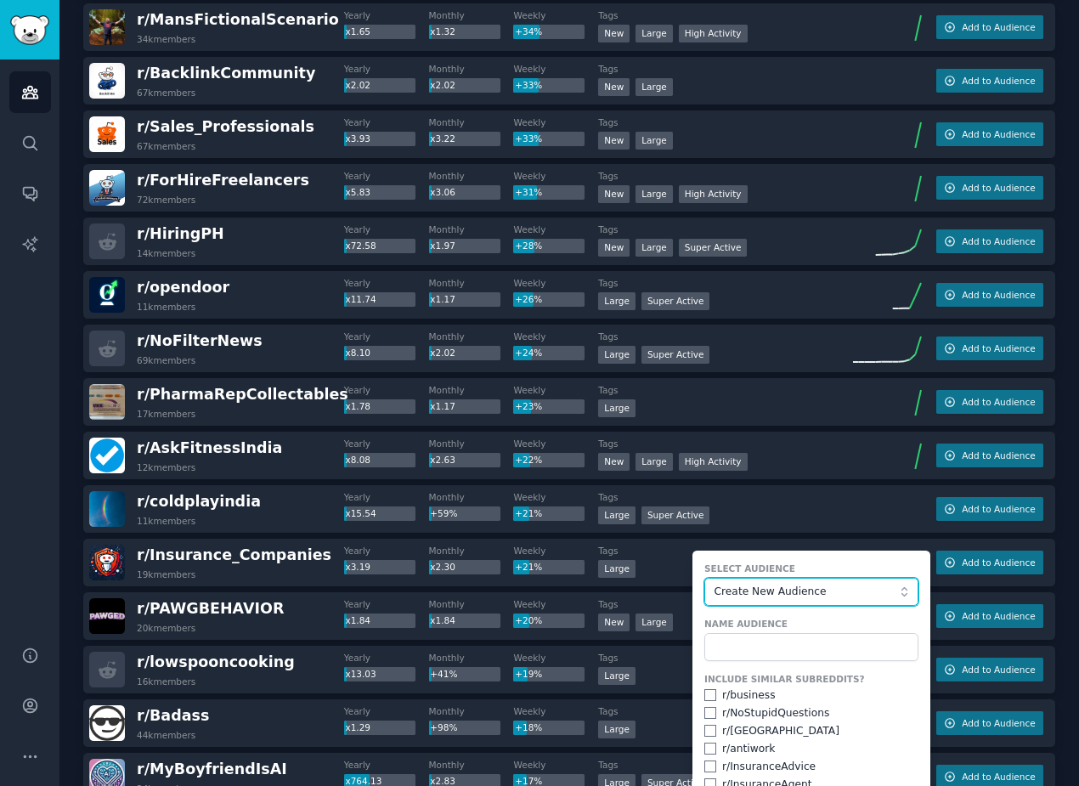
click at [764, 603] on button "Create New Audience" at bounding box center [812, 592] width 214 height 29
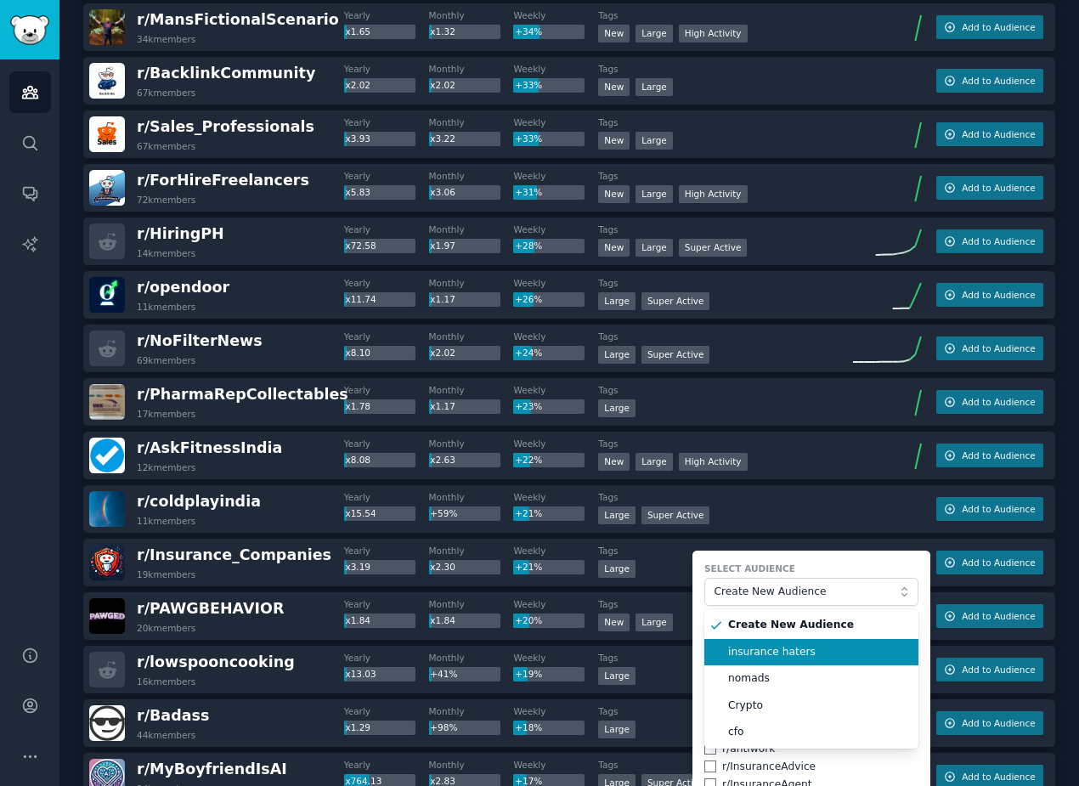
click at [760, 654] on span "insurance haters" at bounding box center [817, 652] width 178 height 15
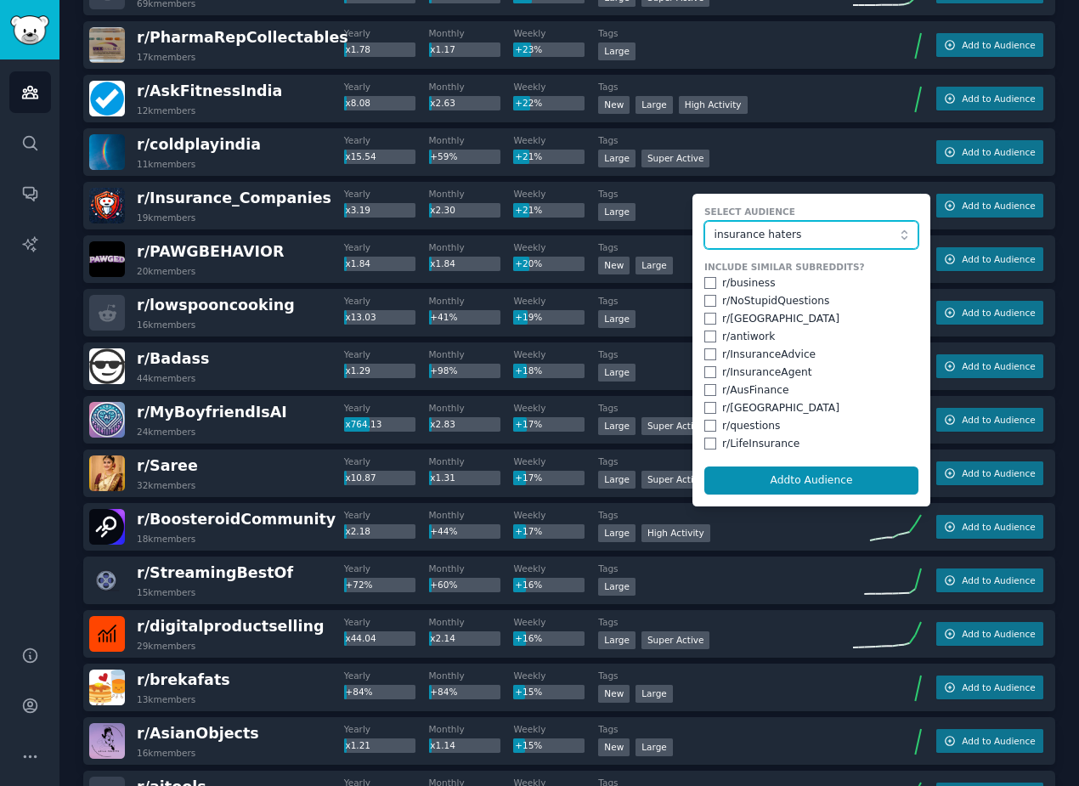
scroll to position [1090, 0]
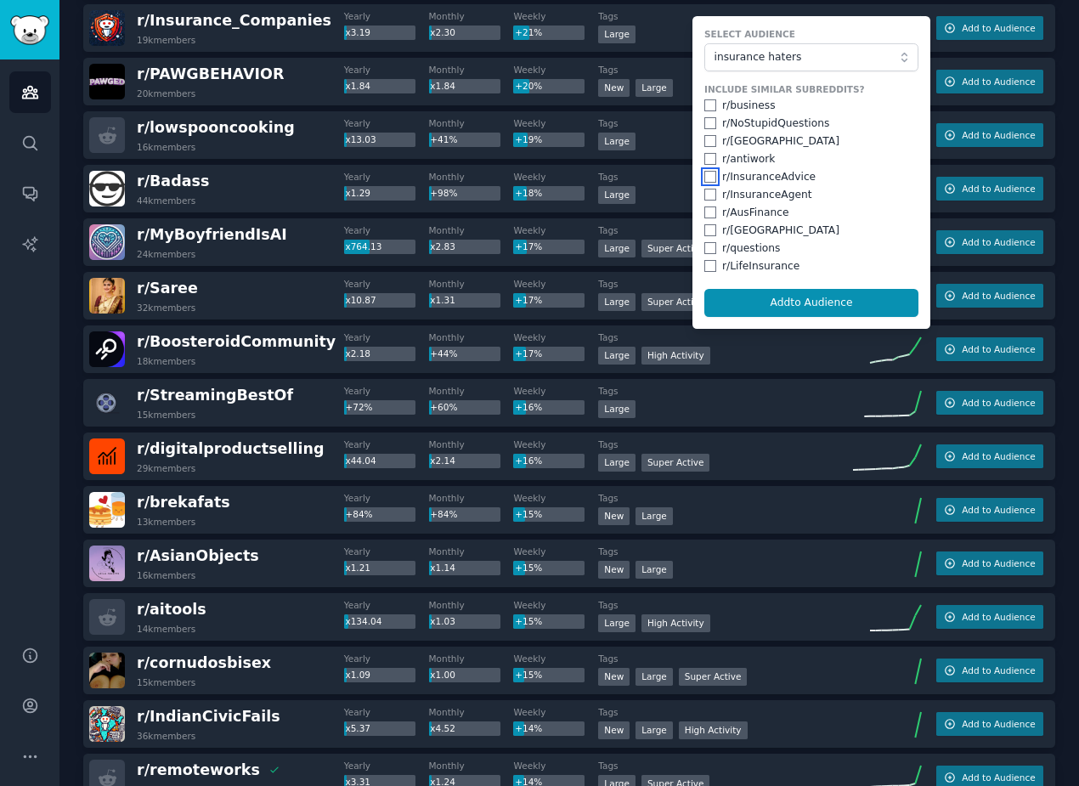
click at [709, 178] on input "checkbox" at bounding box center [711, 177] width 12 height 12
checkbox input "true"
click at [705, 193] on input "checkbox" at bounding box center [711, 195] width 12 height 12
checkbox input "true"
click at [698, 272] on form "Select Audience insurance haters Include Similar Subreddits? r/ business r/ NoS…" at bounding box center [812, 172] width 238 height 313
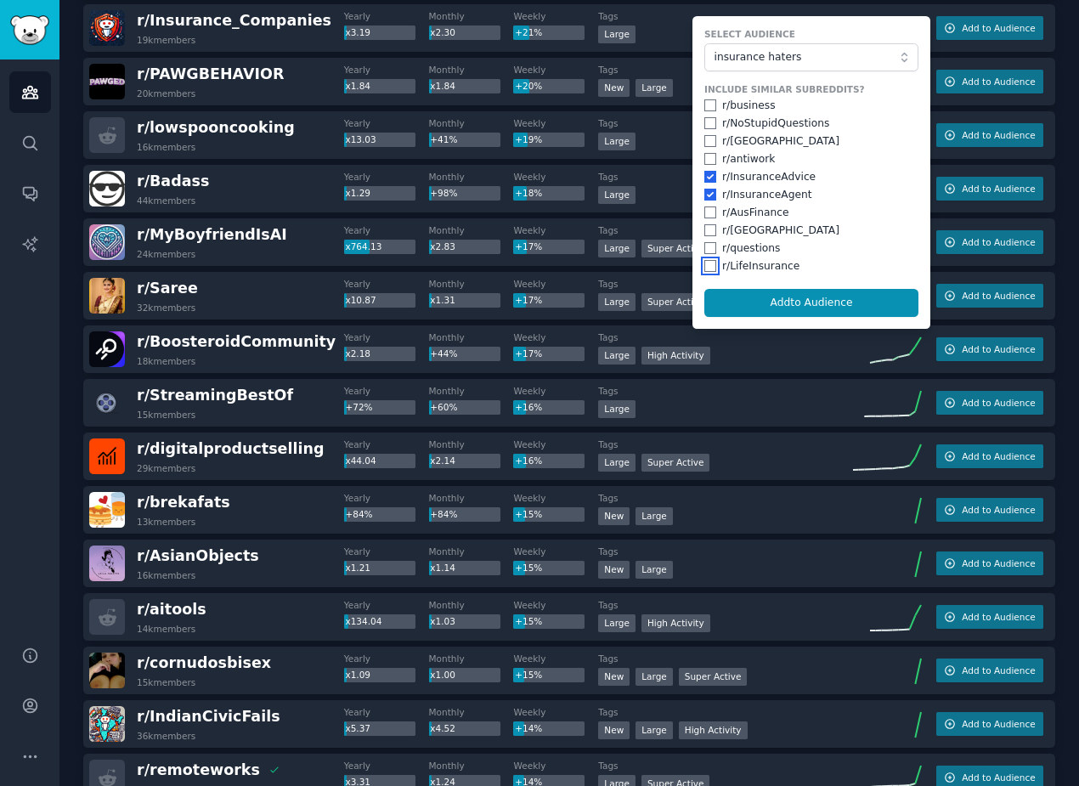
click at [705, 269] on input "checkbox" at bounding box center [711, 266] width 12 height 12
checkbox input "true"
click at [735, 305] on button "Add to Audience" at bounding box center [812, 303] width 214 height 29
checkbox input "false"
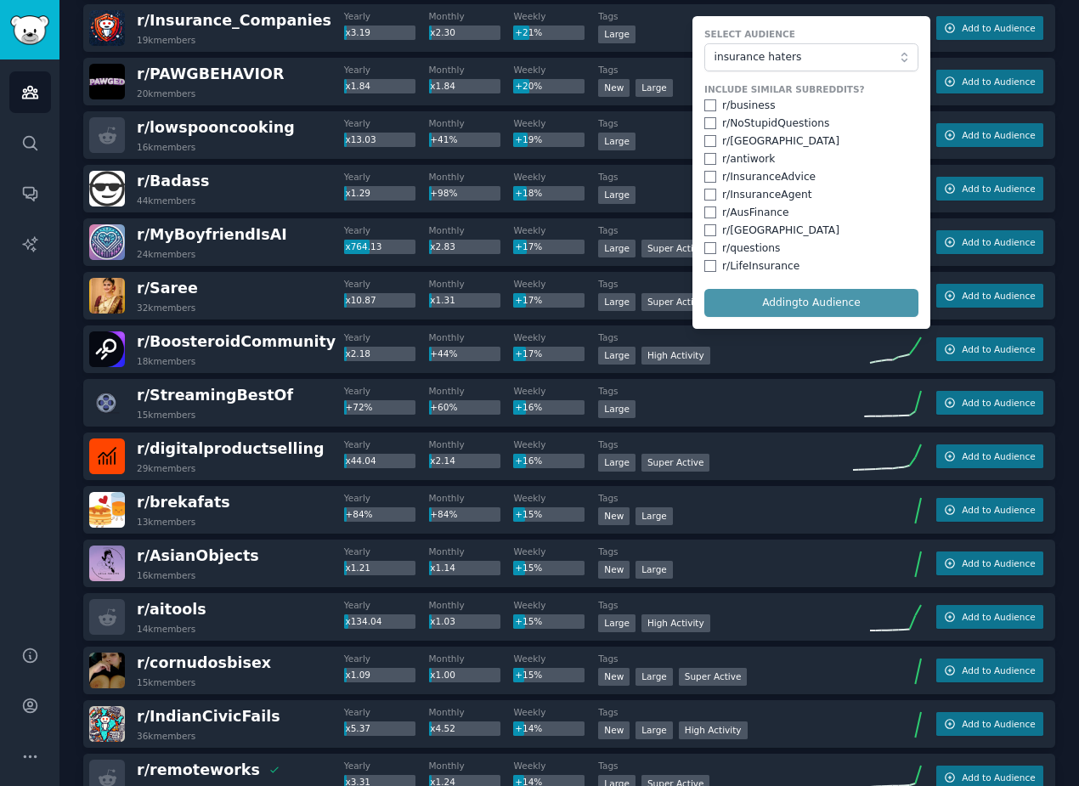
checkbox input "false"
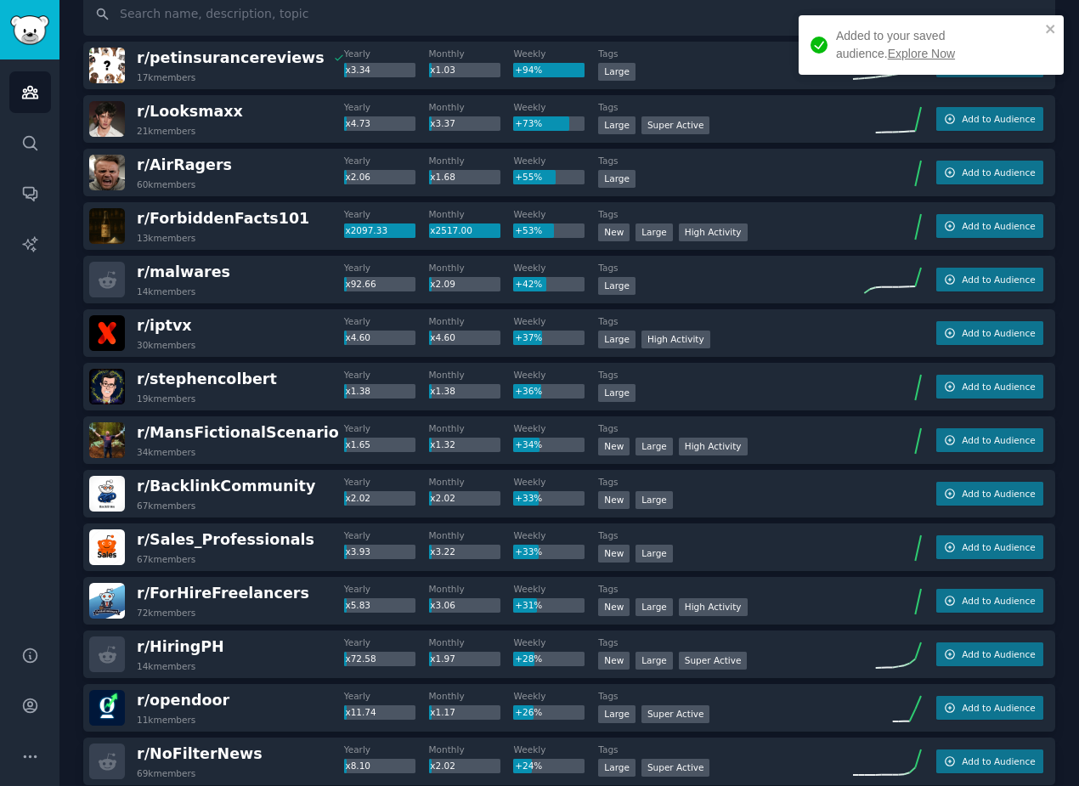
scroll to position [0, 0]
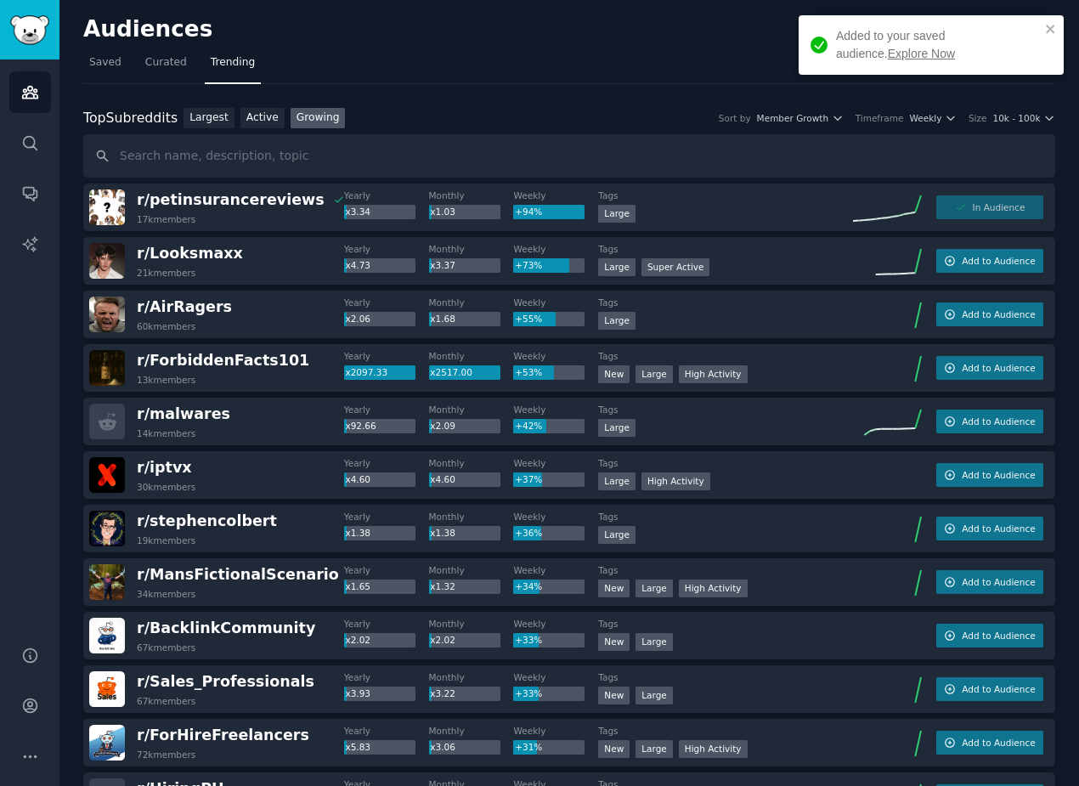
click at [888, 57] on link "Explore Now" at bounding box center [921, 54] width 67 height 14
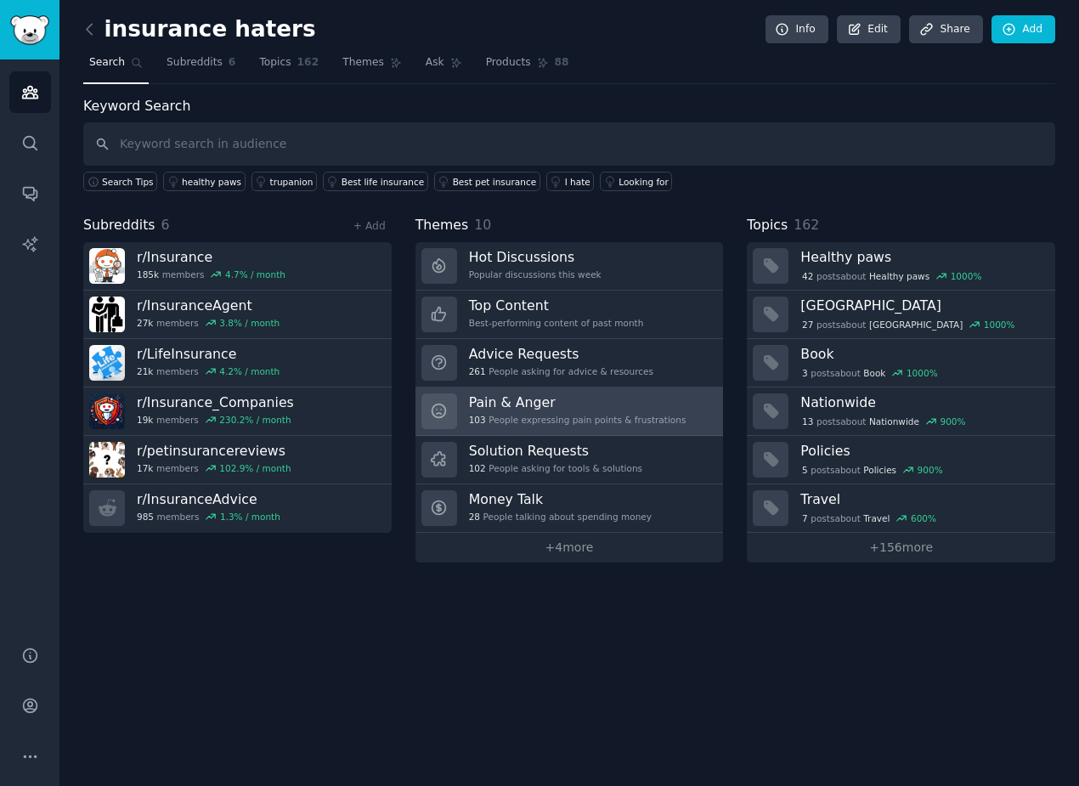
click at [550, 414] on div "103 People expressing pain points & frustrations" at bounding box center [578, 420] width 218 height 12
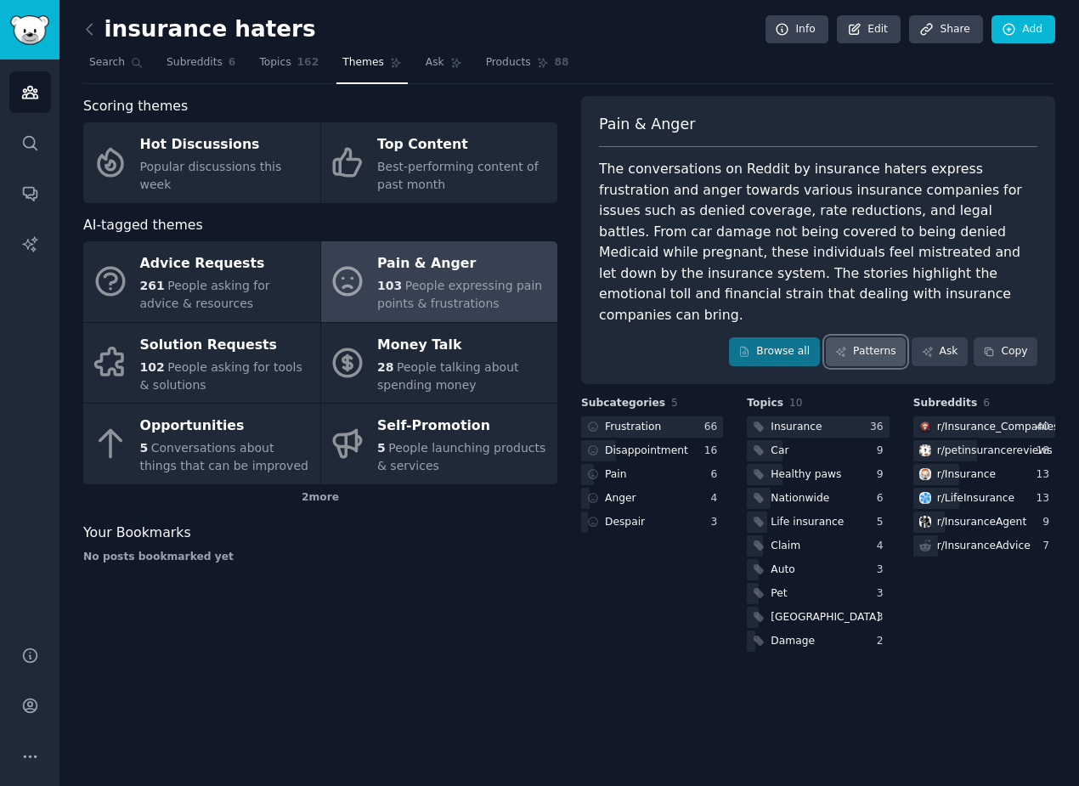
click at [890, 337] on link "Patterns" at bounding box center [866, 351] width 80 height 29
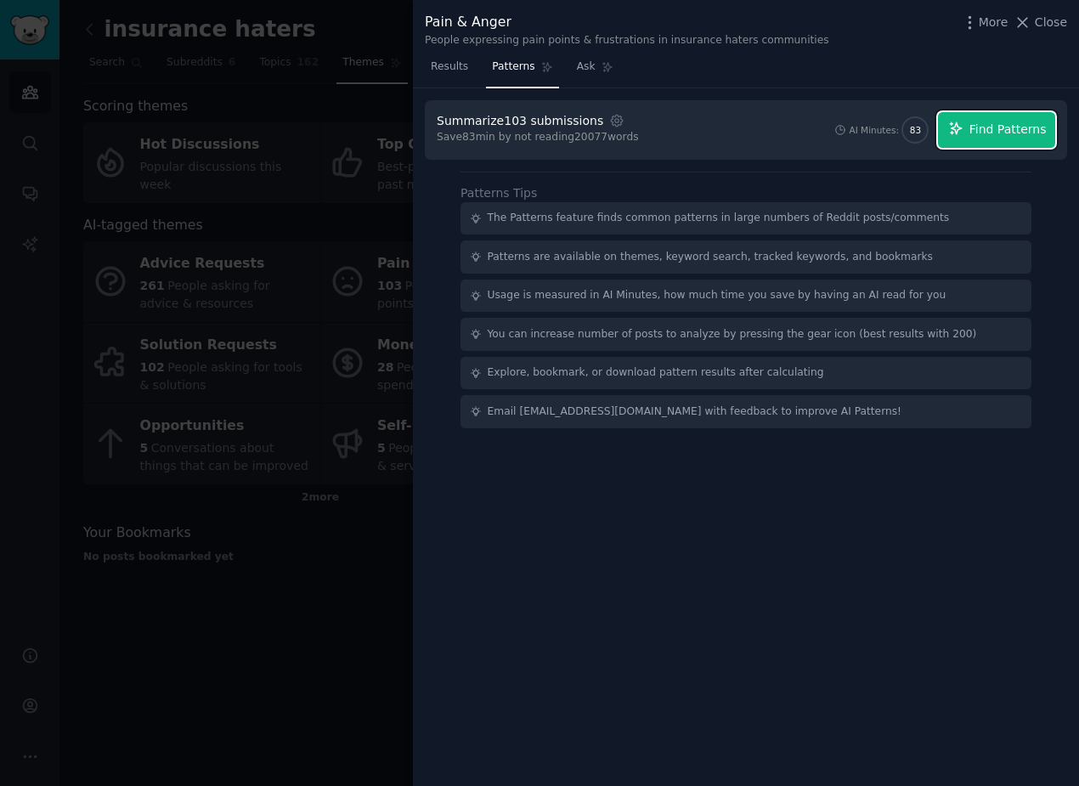
click at [973, 144] on button "Find Patterns" at bounding box center [996, 130] width 117 height 36
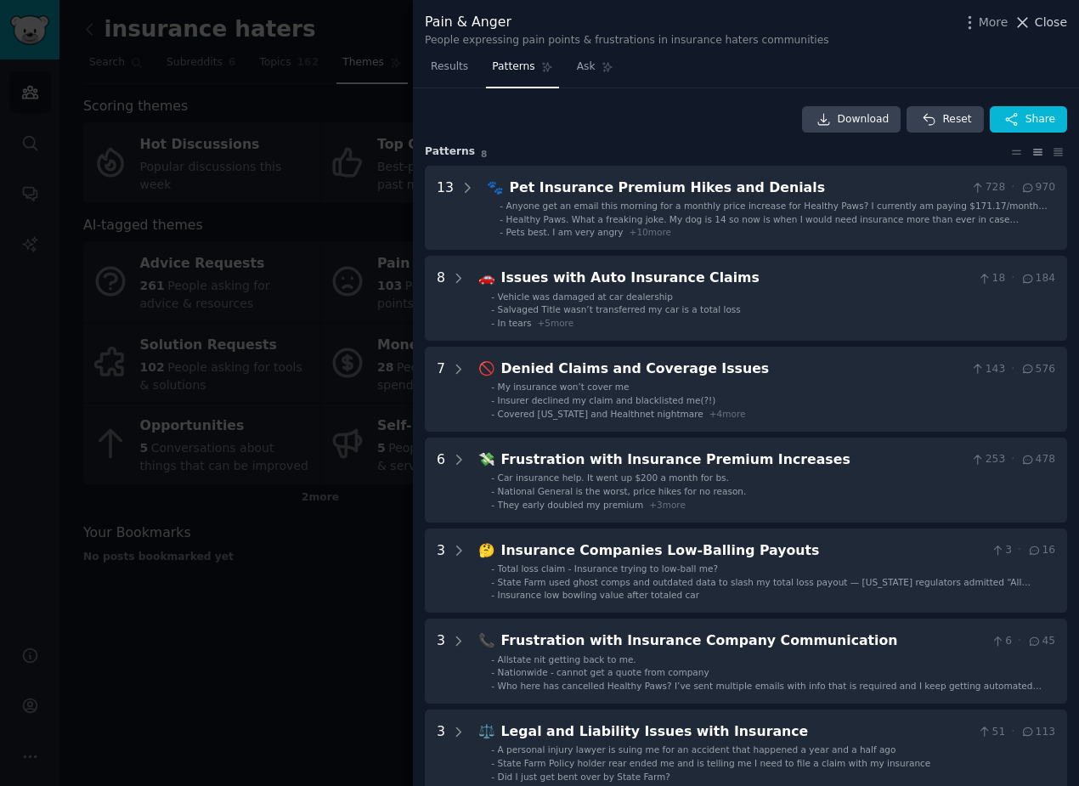
click at [1044, 28] on span "Close" at bounding box center [1051, 23] width 32 height 18
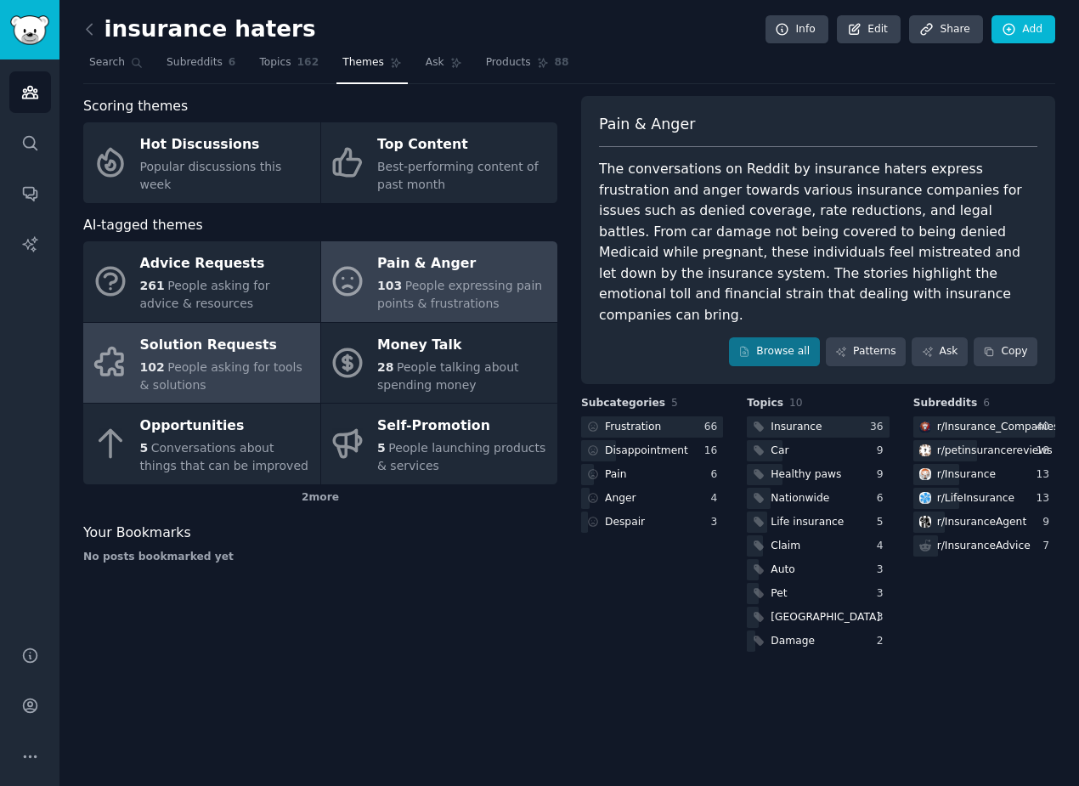
click at [235, 367] on span "People asking for tools & solutions" at bounding box center [221, 375] width 162 height 31
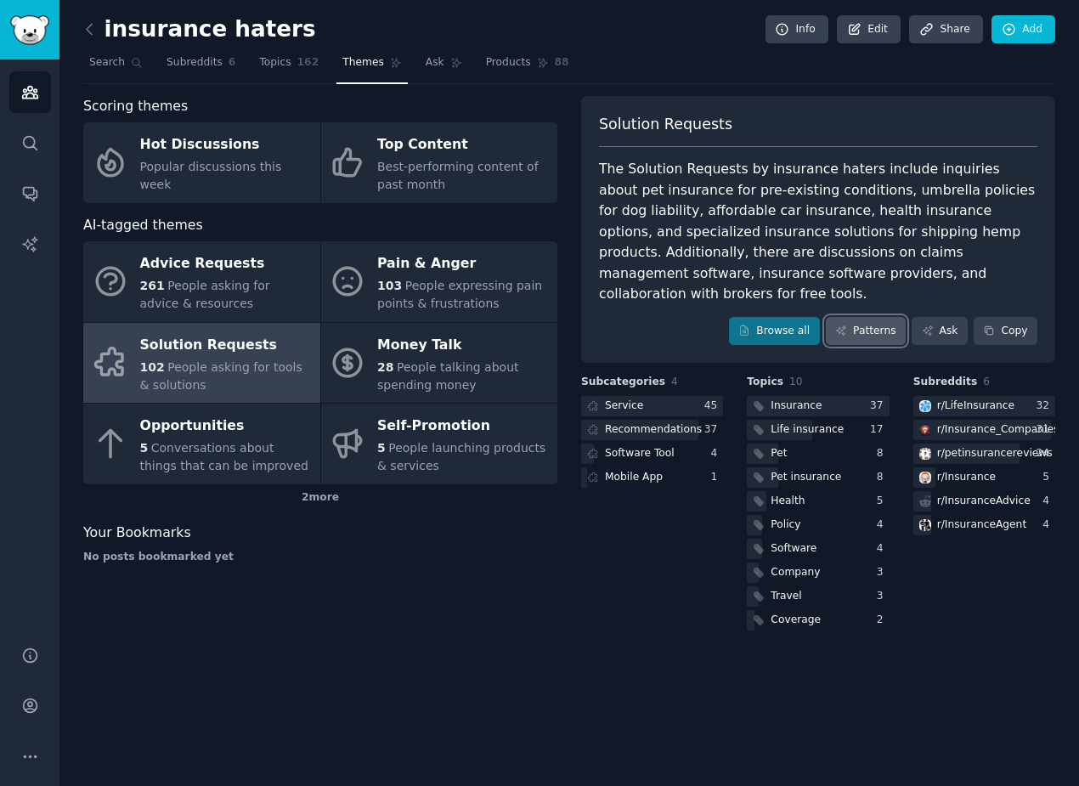
click at [864, 317] on link "Patterns" at bounding box center [866, 331] width 80 height 29
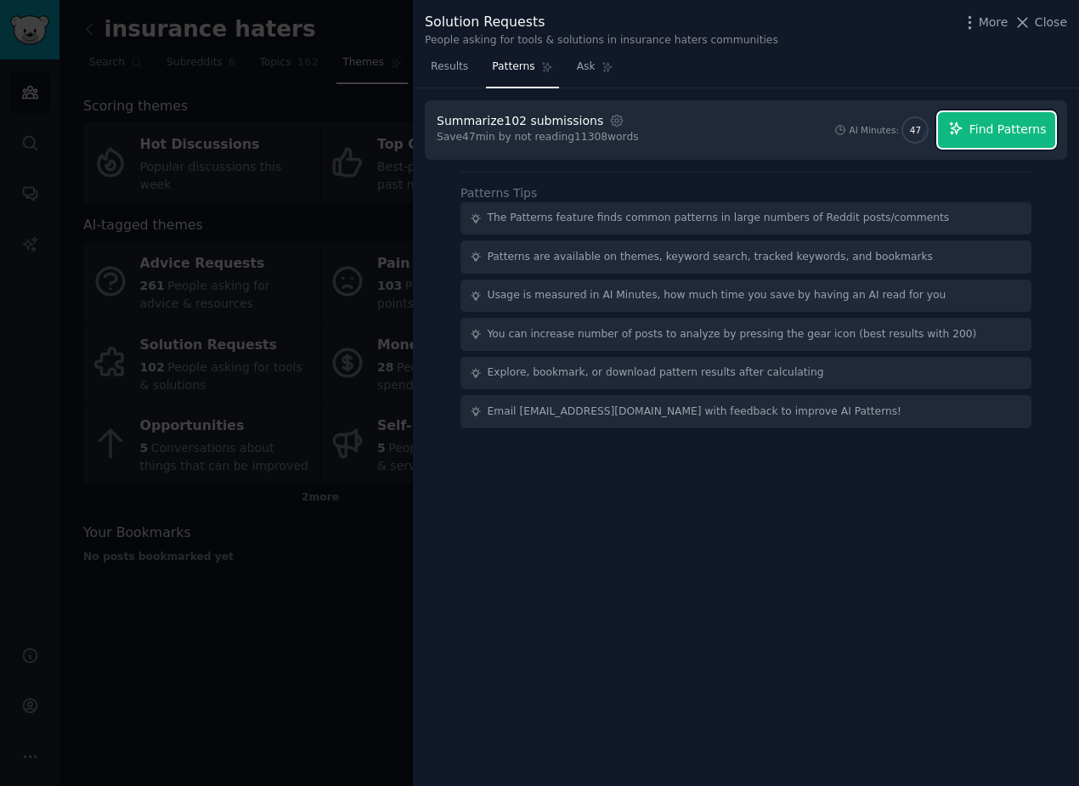
click at [988, 138] on span "Find Patterns" at bounding box center [1008, 130] width 77 height 18
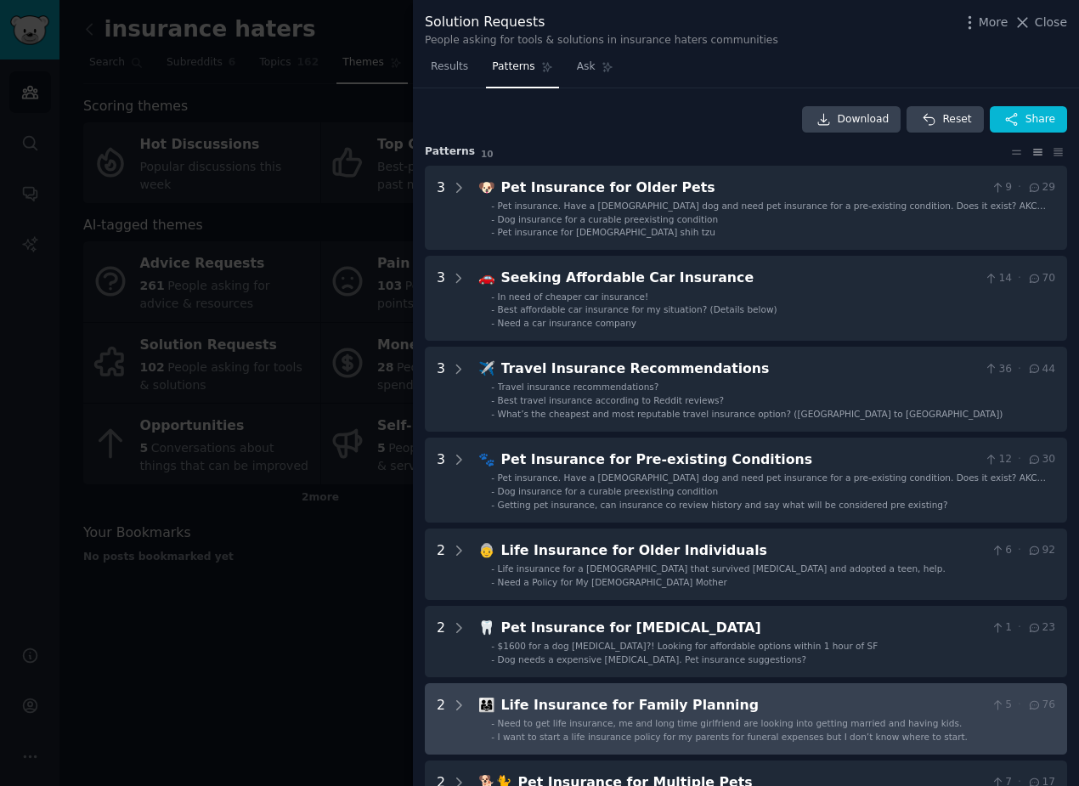
click at [553, 726] on span "Need to get life insurance, me and long time girlfriend are looking into gettin…" at bounding box center [730, 723] width 465 height 10
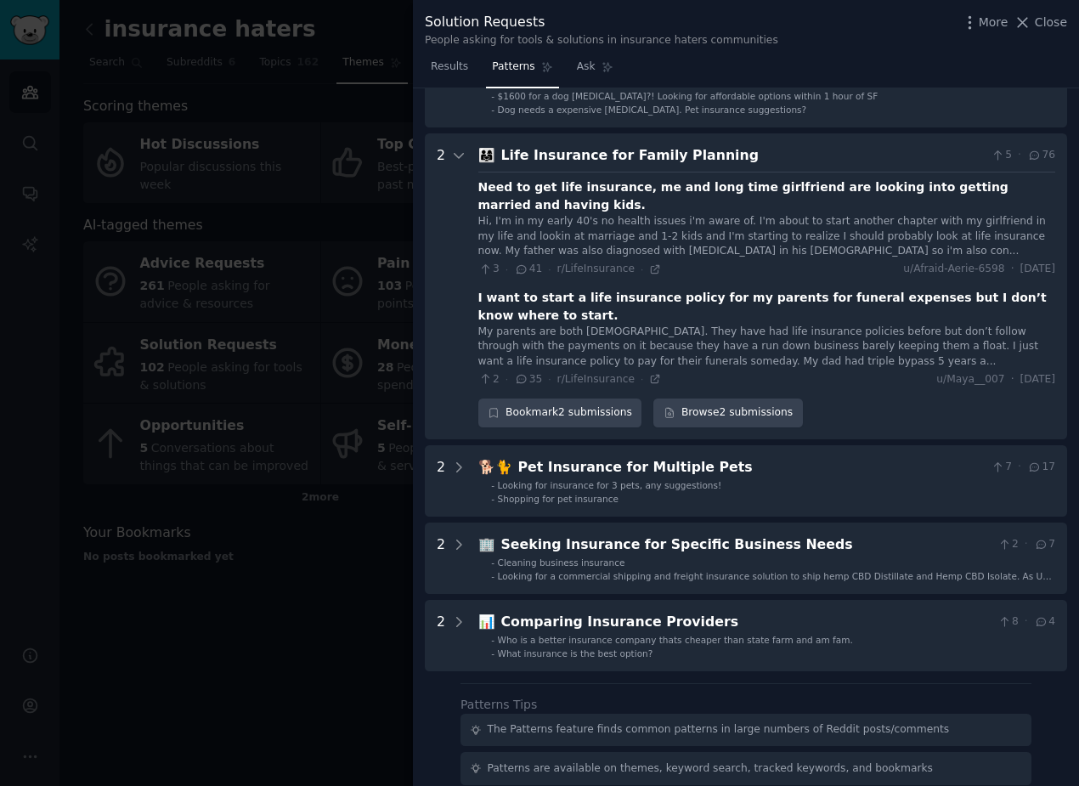
scroll to position [595, 0]
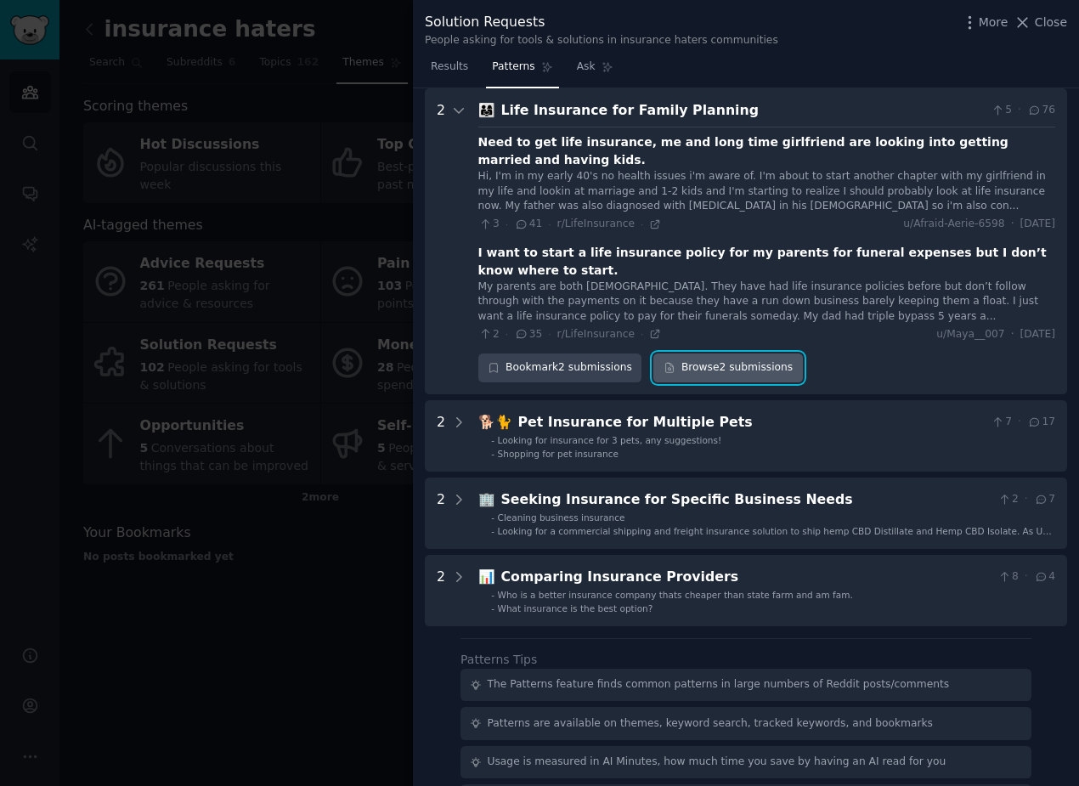
click at [667, 370] on icon at bounding box center [670, 368] width 12 height 12
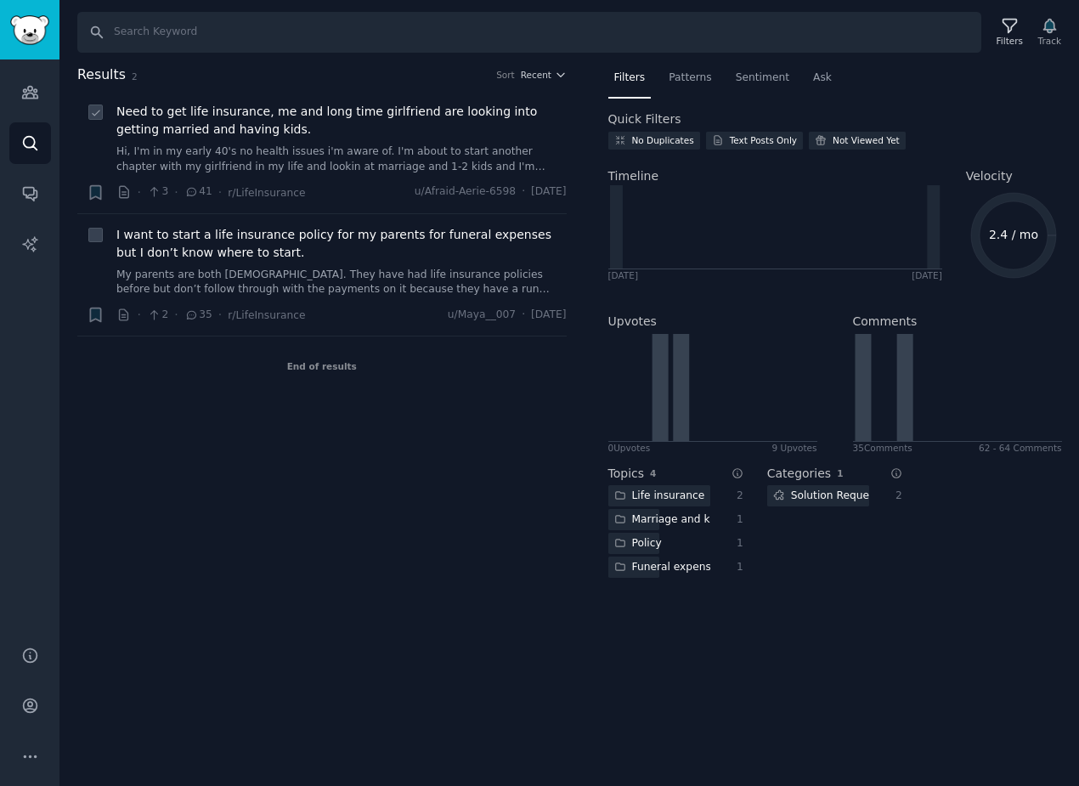
click at [416, 120] on span "Need to get life insurance, me and long time girlfriend are looking into gettin…" at bounding box center [341, 121] width 450 height 36
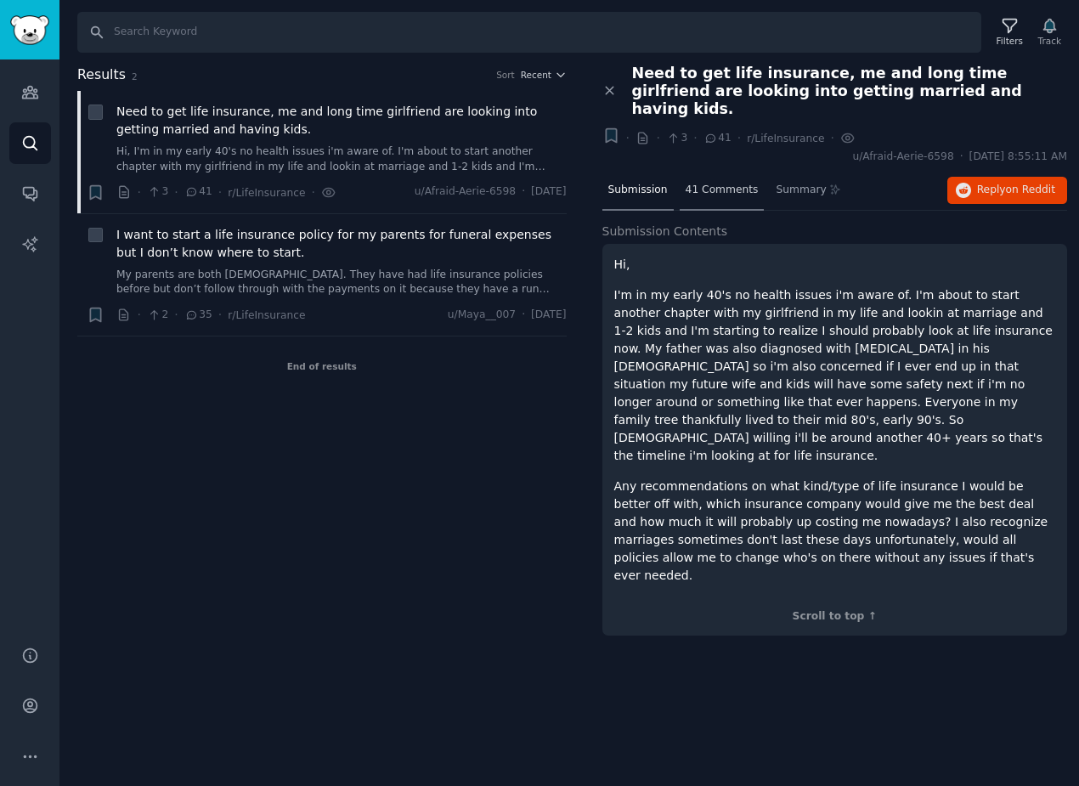
click at [700, 183] on span "41 Comments" at bounding box center [722, 190] width 73 height 15
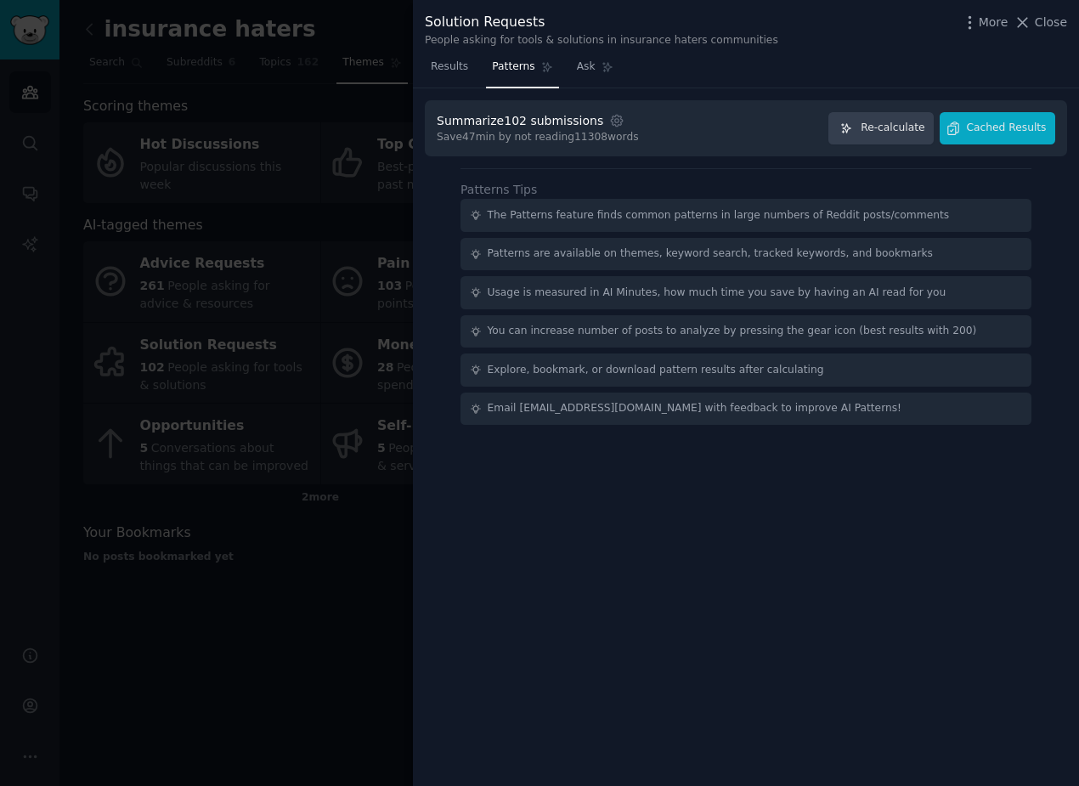
click at [70, 241] on div at bounding box center [539, 393] width 1079 height 786
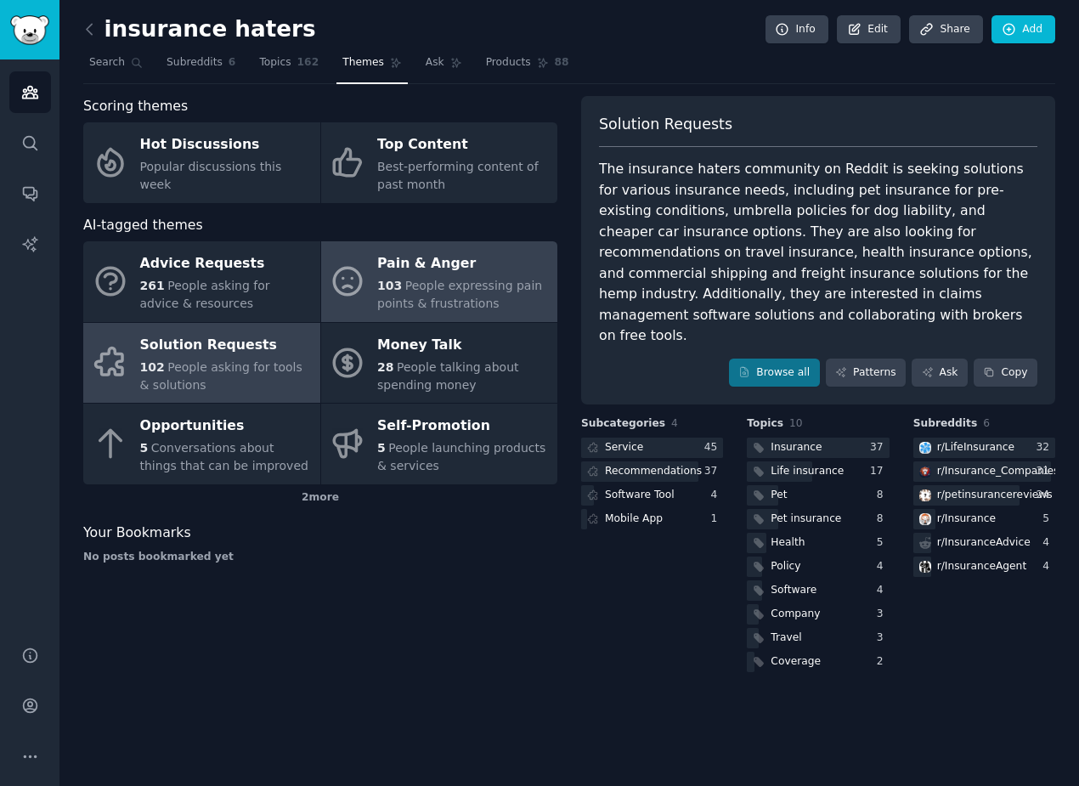
click at [408, 269] on div "Pain & Anger" at bounding box center [463, 264] width 172 height 27
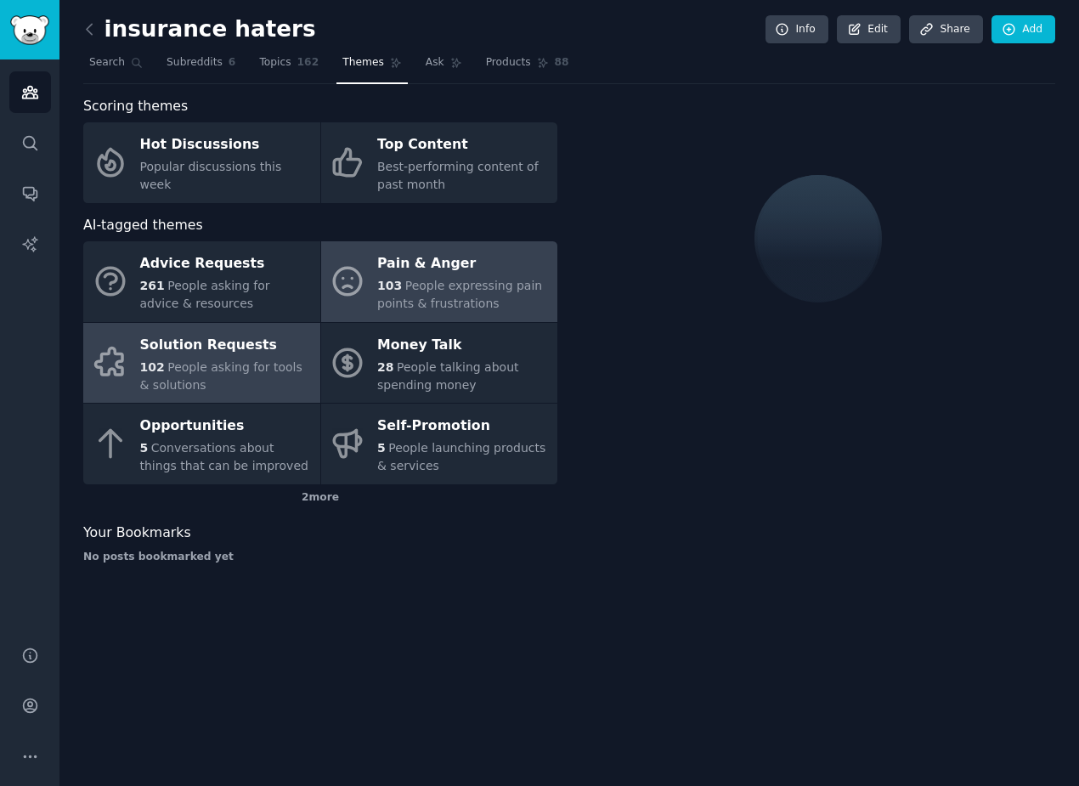
click at [234, 356] on div "Solution Requests" at bounding box center [226, 344] width 172 height 27
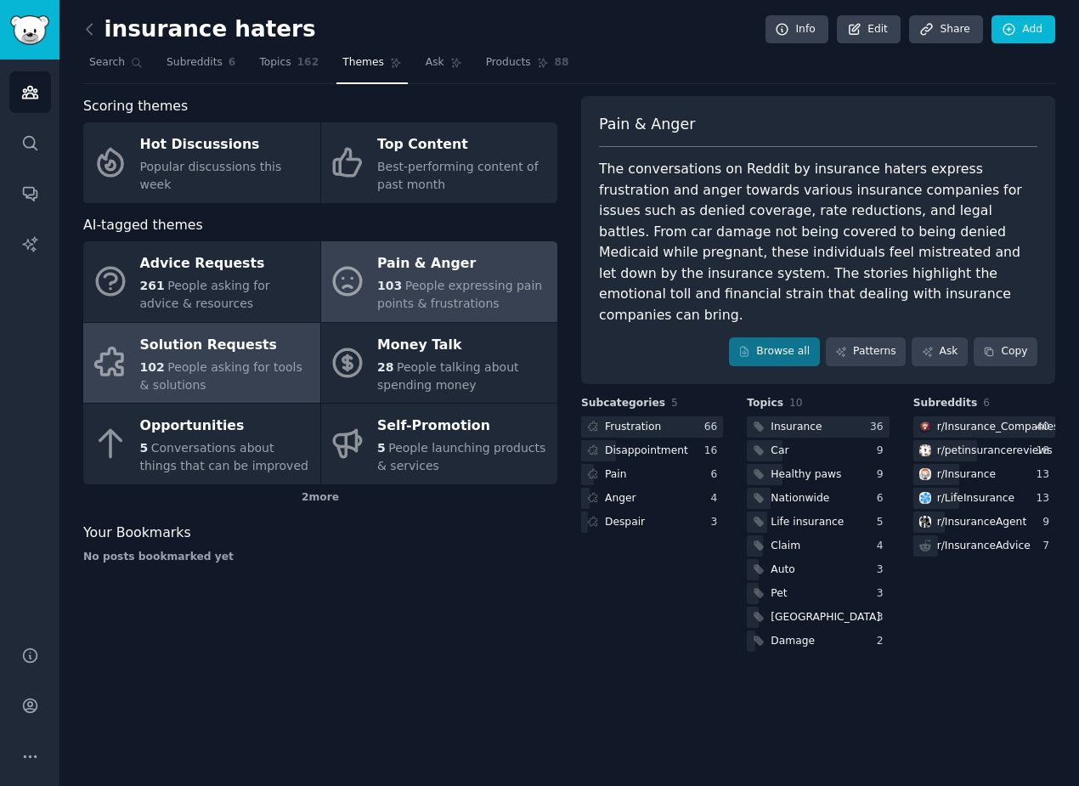
click at [452, 311] on div "103 People expressing pain points & frustrations" at bounding box center [463, 295] width 172 height 36
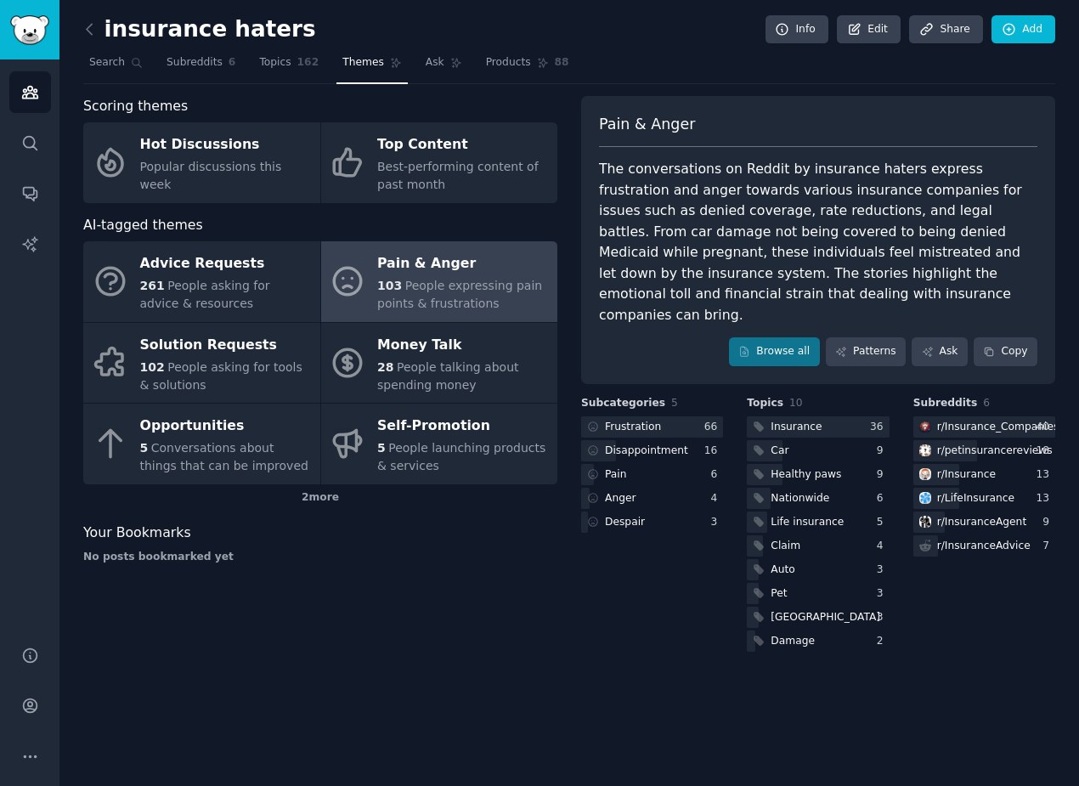
click at [452, 310] on span "People expressing pain points & frustrations" at bounding box center [459, 294] width 165 height 31
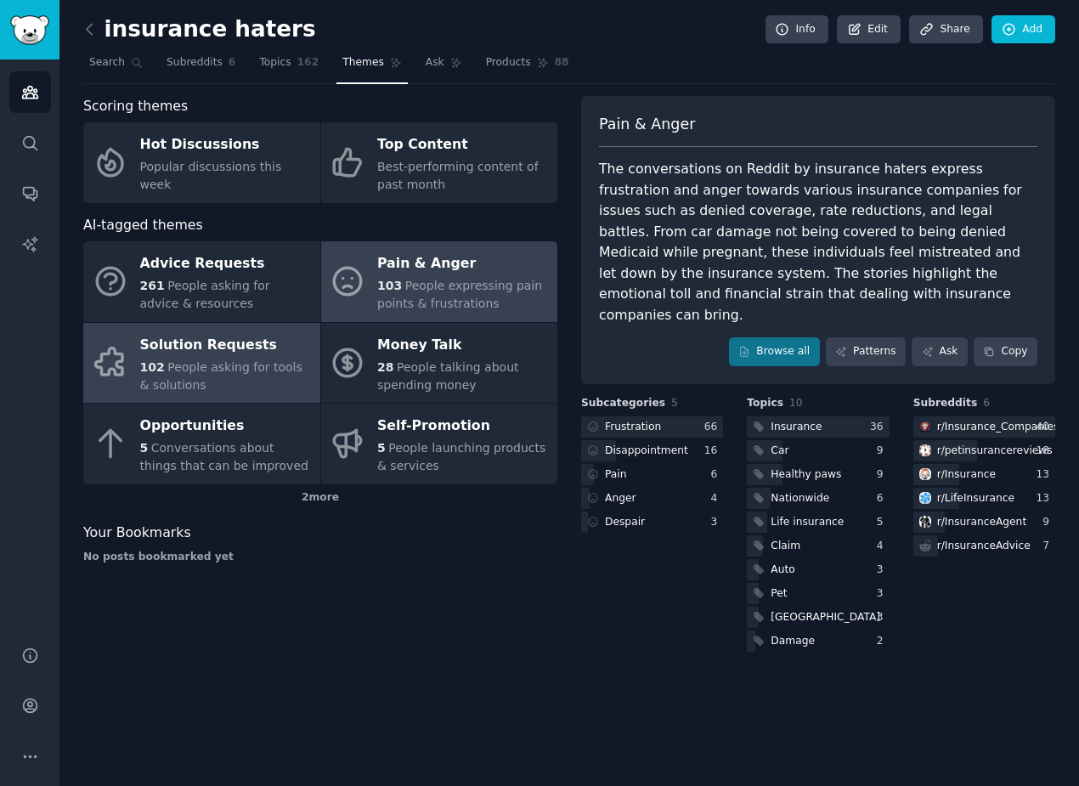
click at [233, 370] on span "People asking for tools & solutions" at bounding box center [221, 375] width 162 height 31
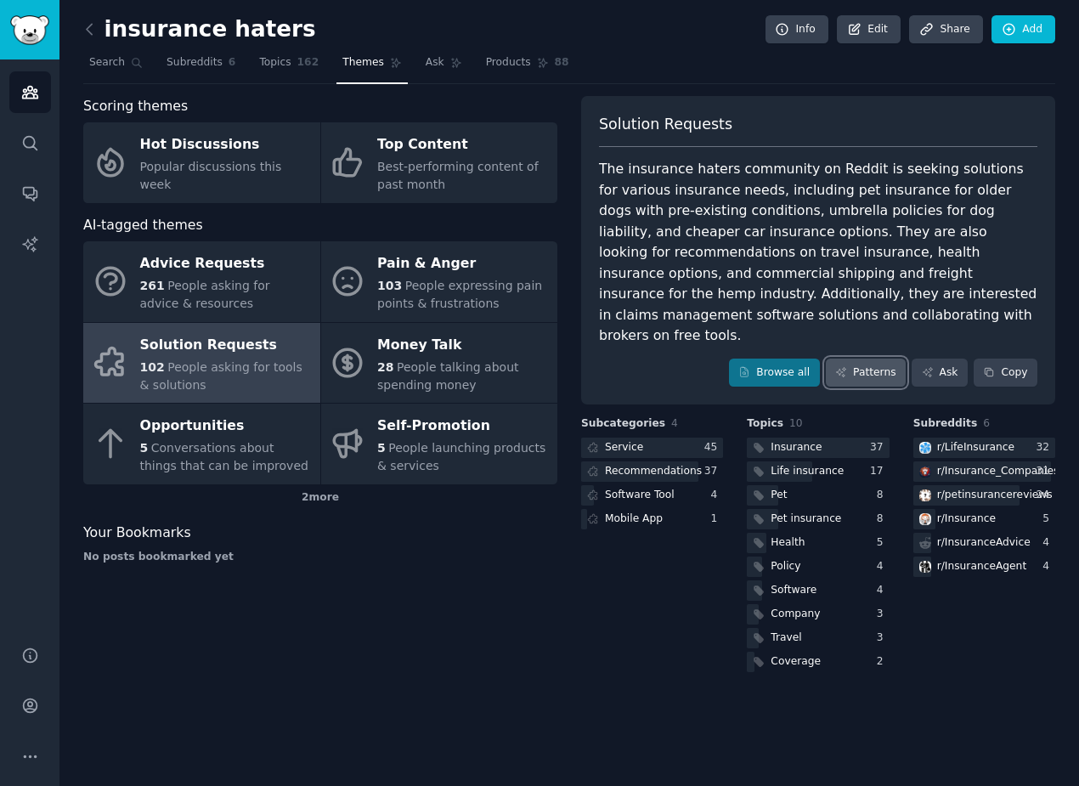
click at [837, 366] on icon at bounding box center [842, 372] width 12 height 12
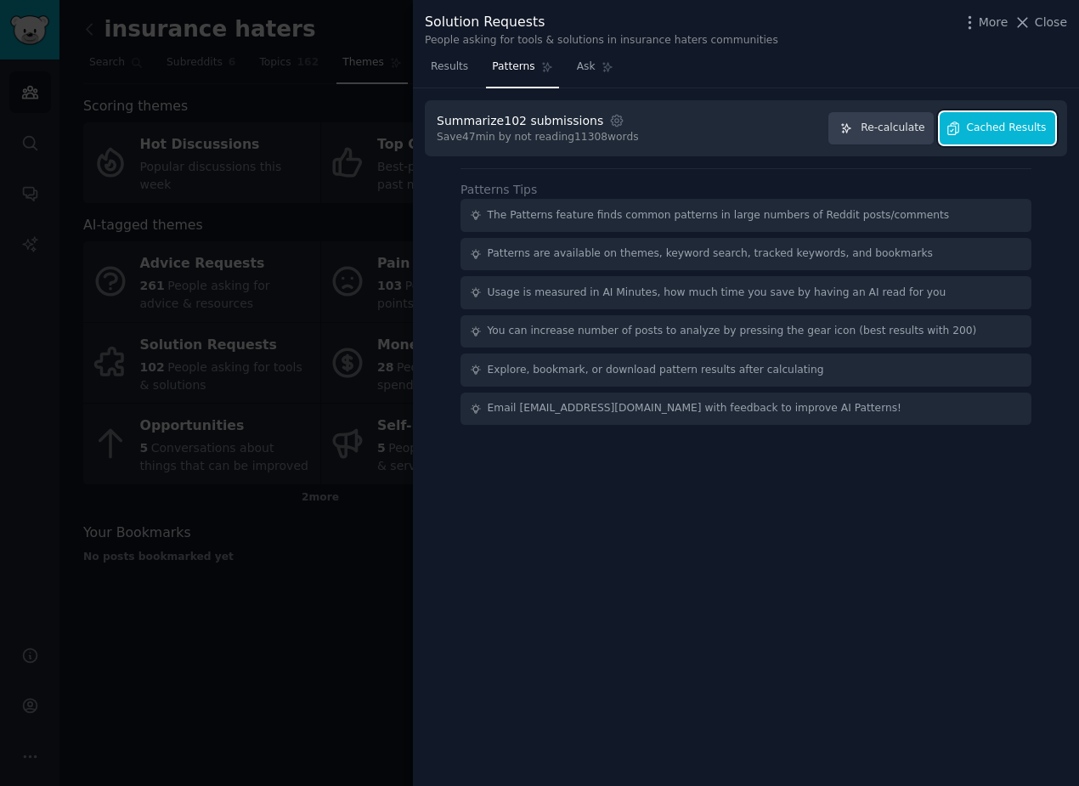
click at [999, 125] on span "Cached Results" at bounding box center [1007, 128] width 80 height 15
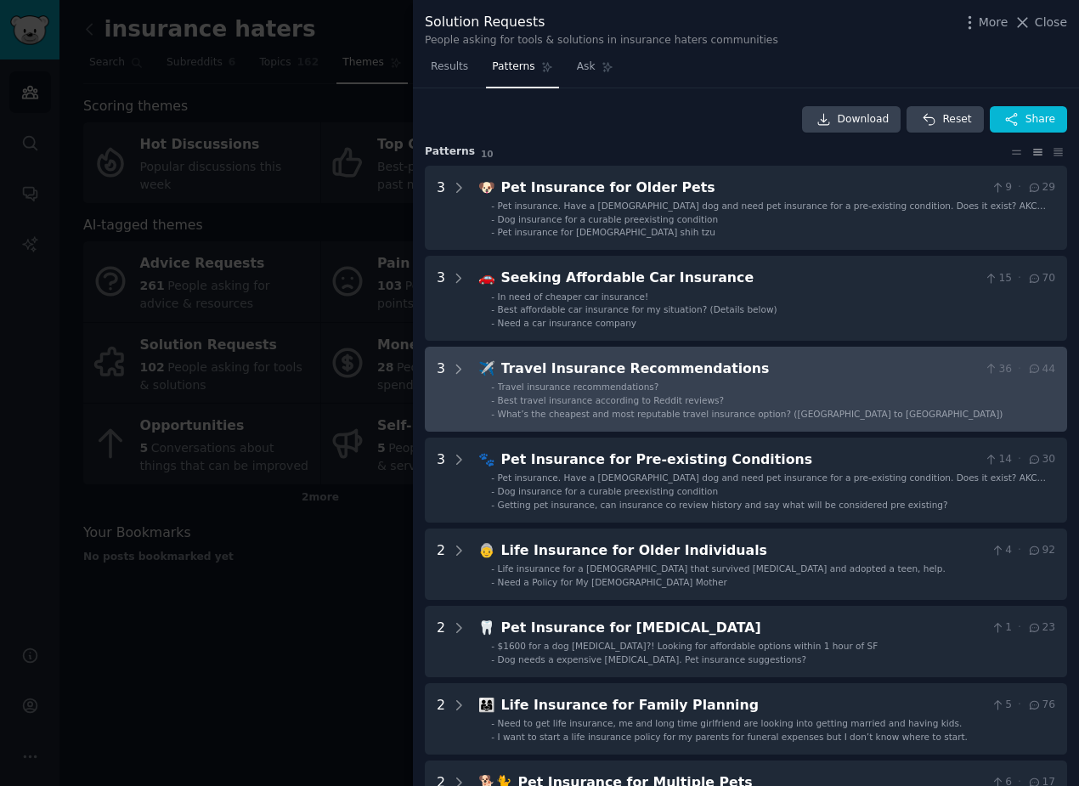
click at [847, 401] on li "- Best travel insurance according to Reddit reviews?" at bounding box center [773, 400] width 564 height 12
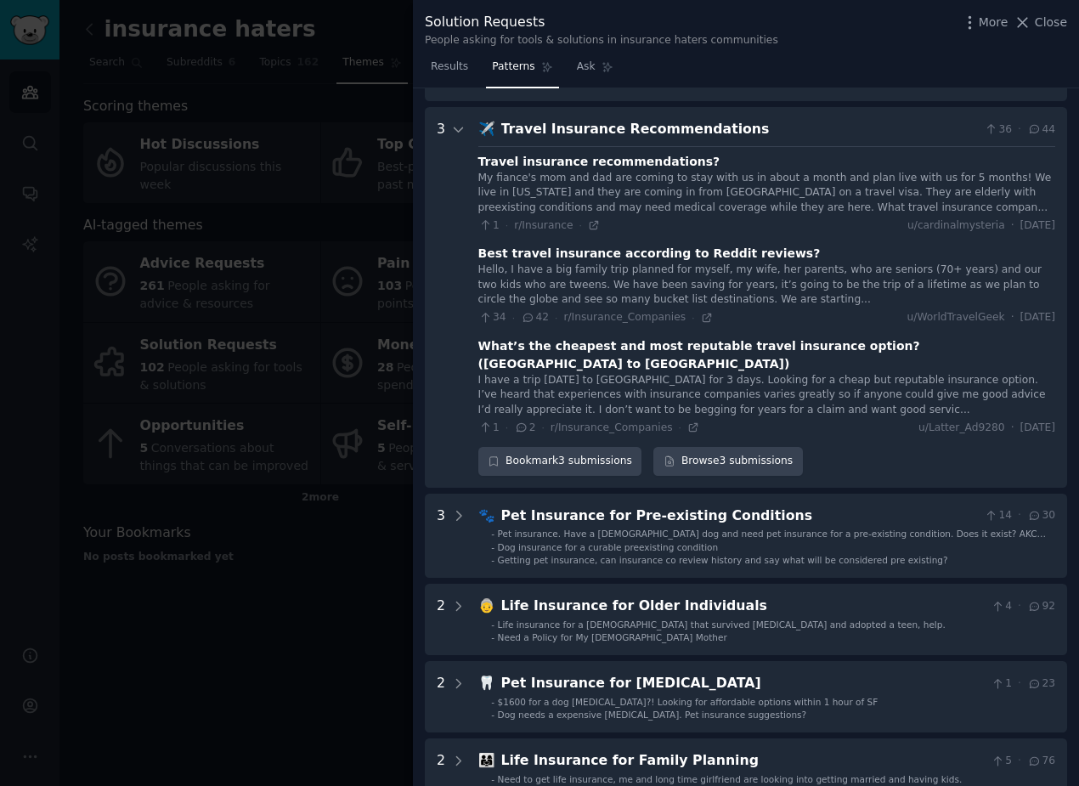
scroll to position [258, 0]
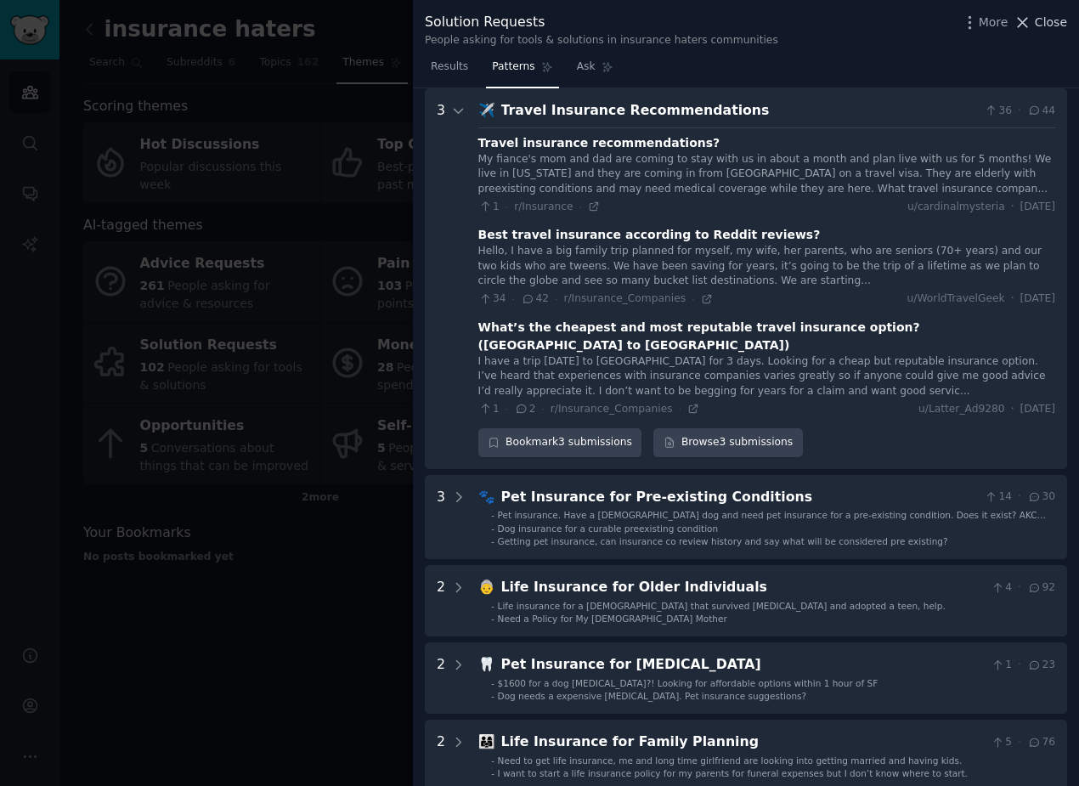
click at [1037, 20] on span "Close" at bounding box center [1051, 23] width 32 height 18
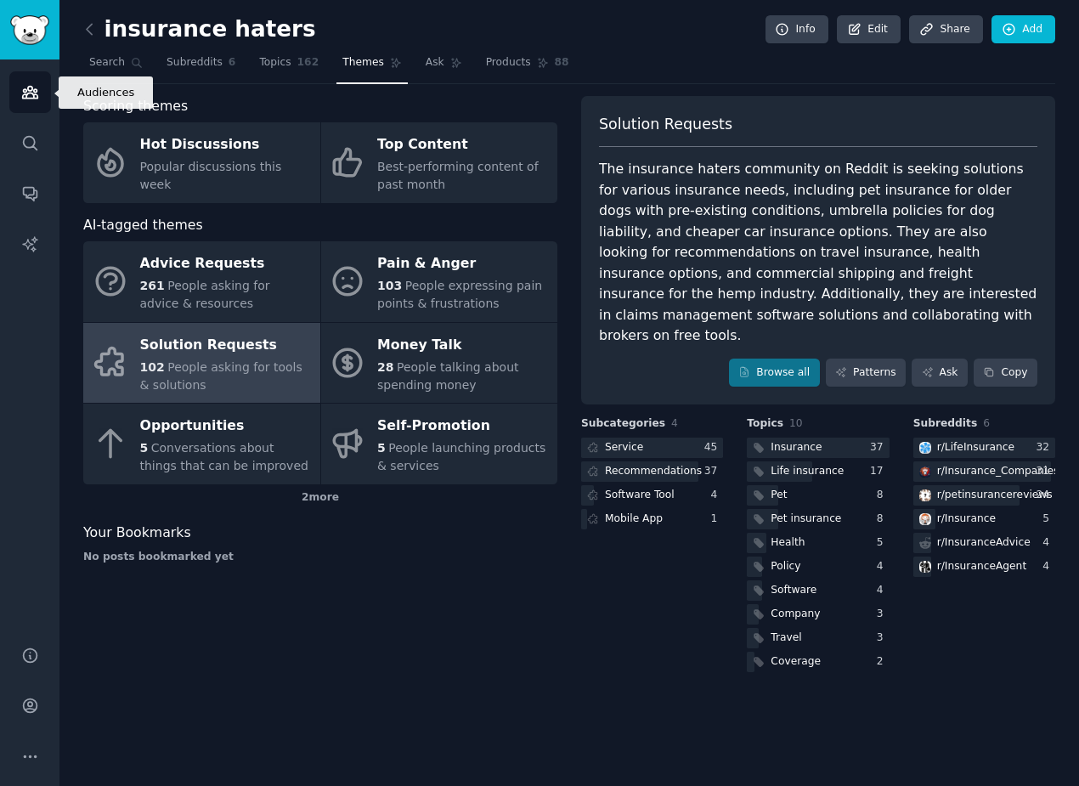
click at [43, 93] on link "Audiences" at bounding box center [30, 92] width 42 height 42
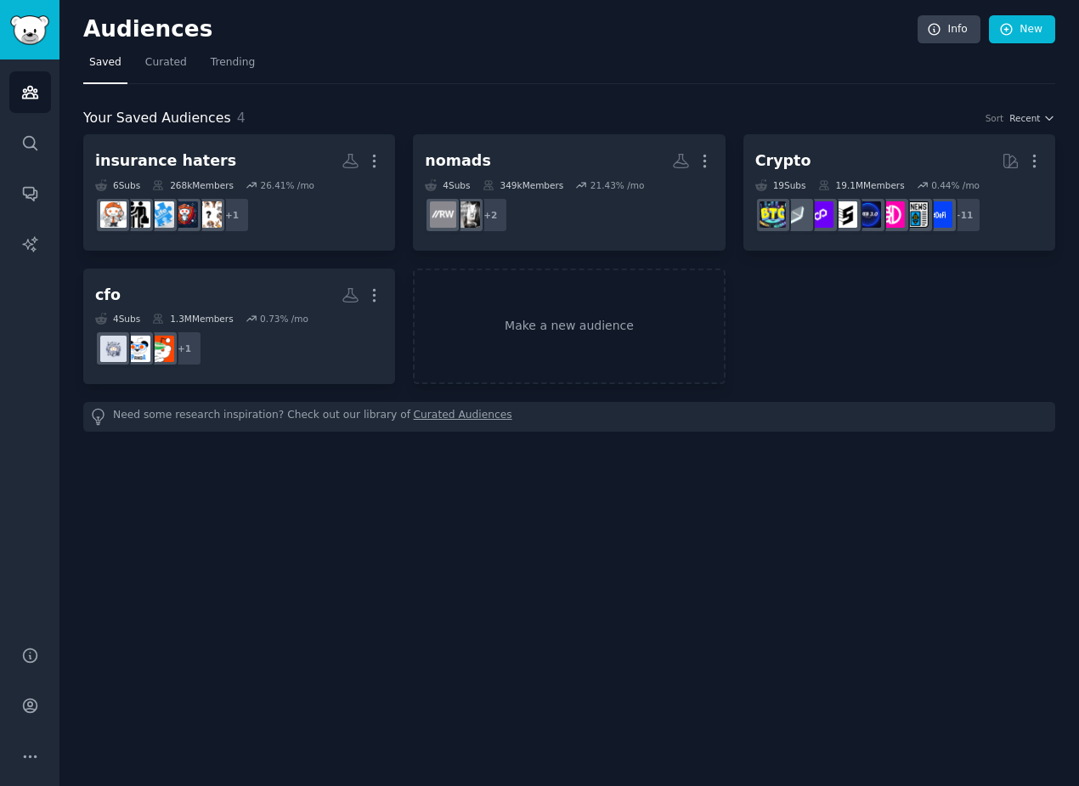
click at [198, 60] on nav "Saved Curated Trending" at bounding box center [569, 66] width 972 height 35
click at [228, 65] on span "Trending" at bounding box center [233, 62] width 44 height 15
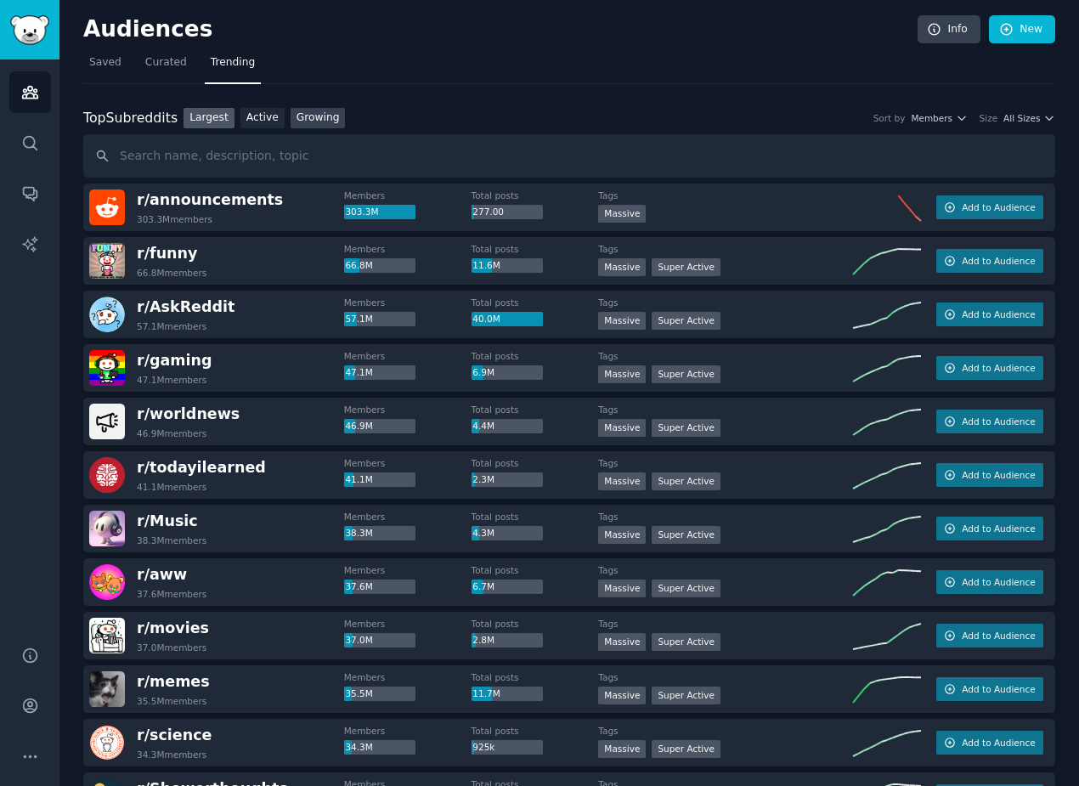
click at [316, 122] on link "Growing" at bounding box center [318, 118] width 55 height 21
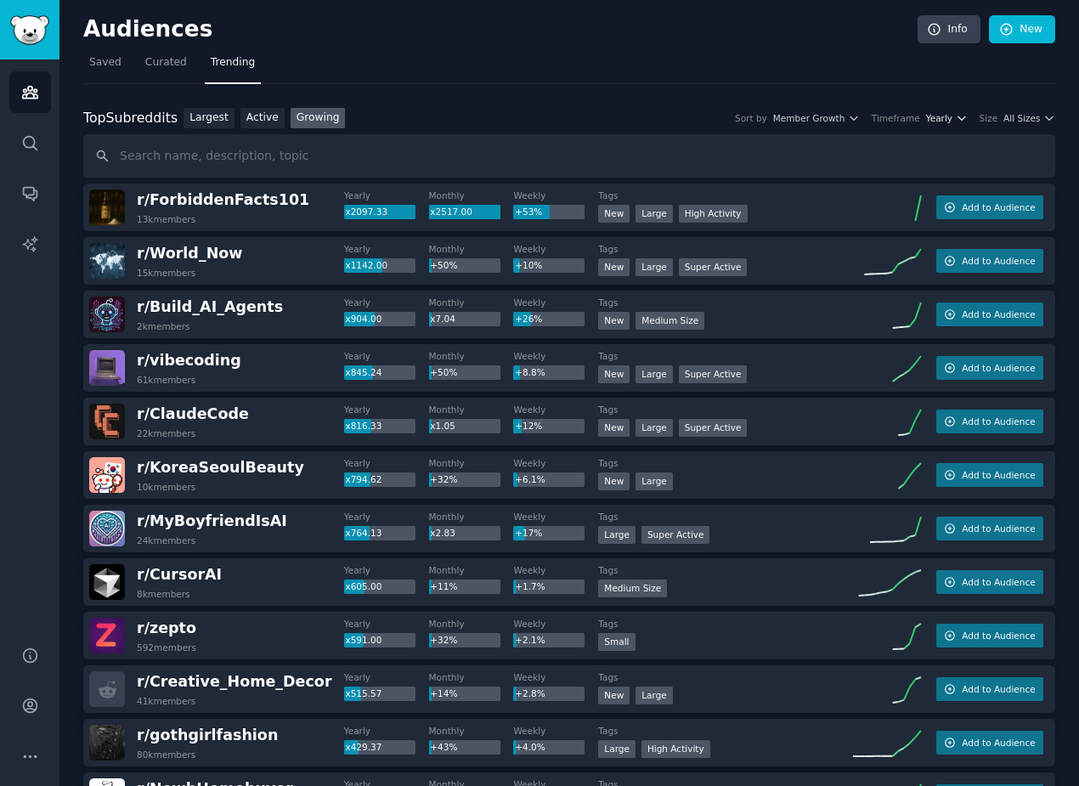
click at [943, 117] on span "Yearly" at bounding box center [939, 118] width 26 height 12
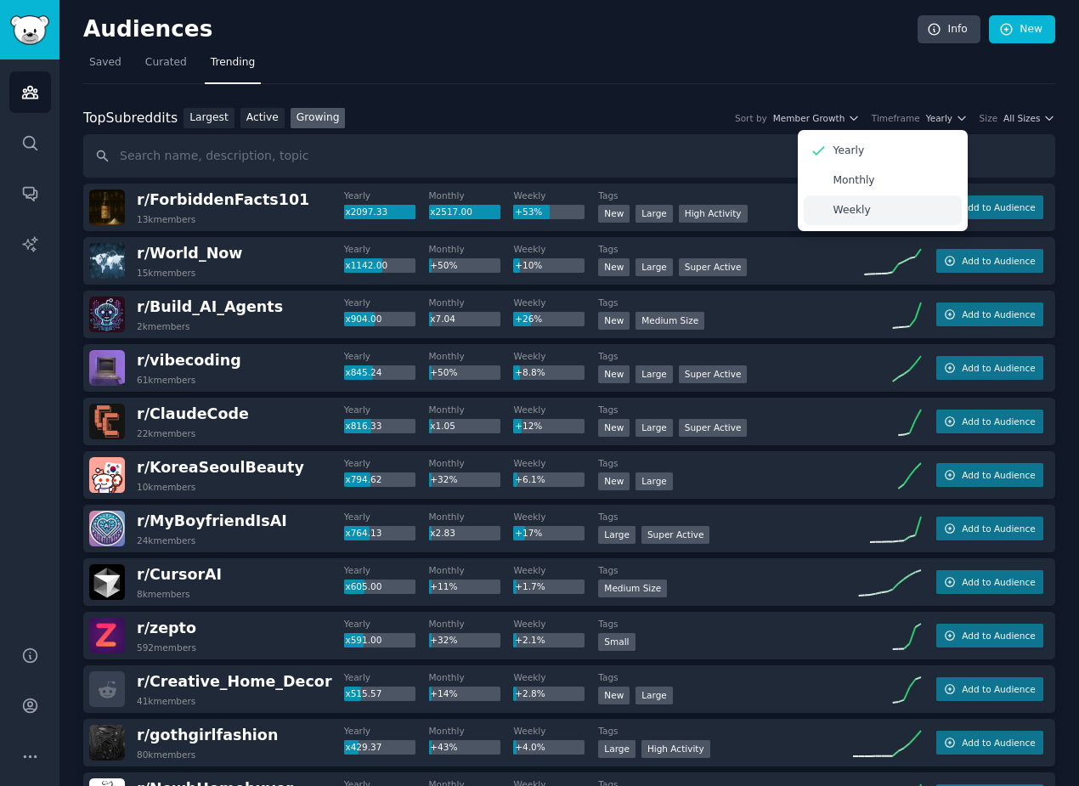
click at [877, 207] on div "Weekly" at bounding box center [883, 210] width 158 height 30
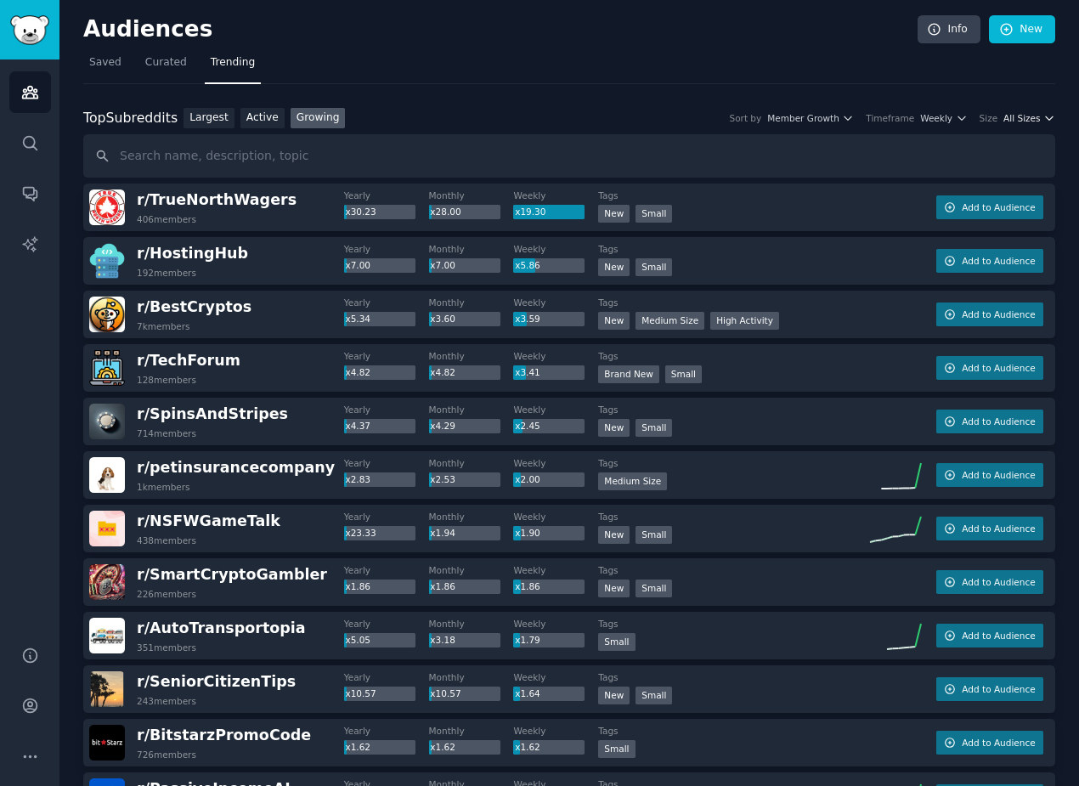
click at [1028, 116] on span "All Sizes" at bounding box center [1022, 118] width 37 height 12
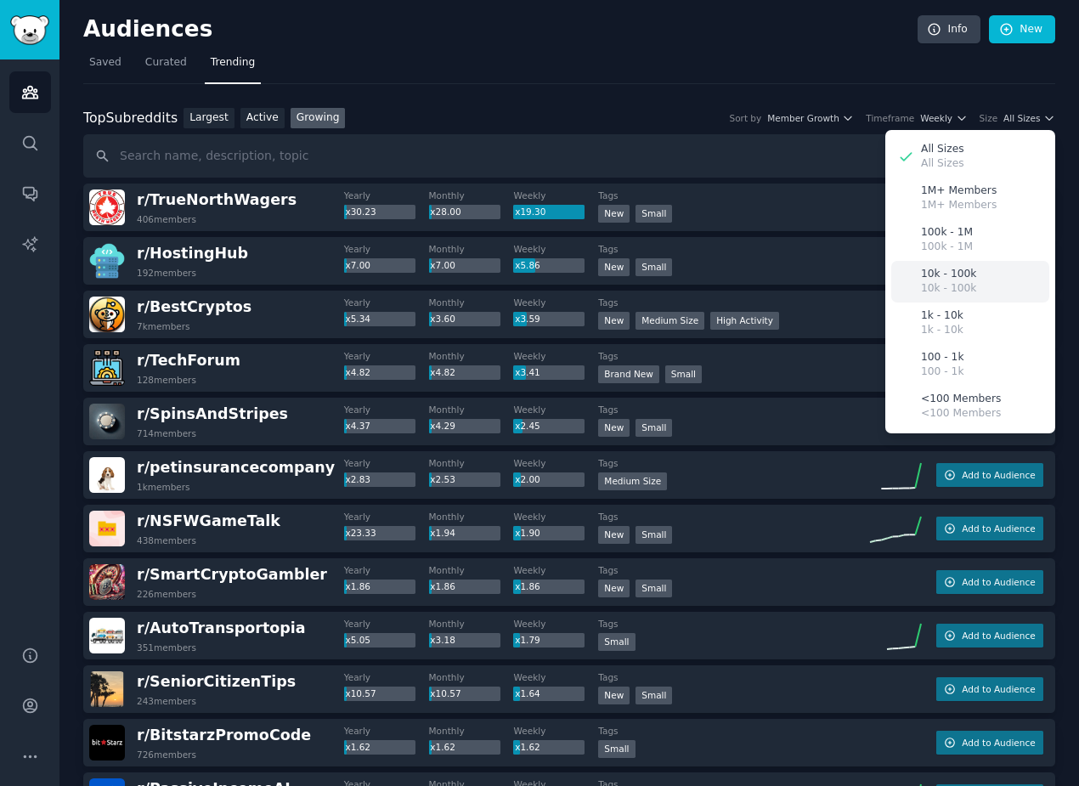
click at [966, 286] on p "10k - 100k" at bounding box center [948, 288] width 55 height 15
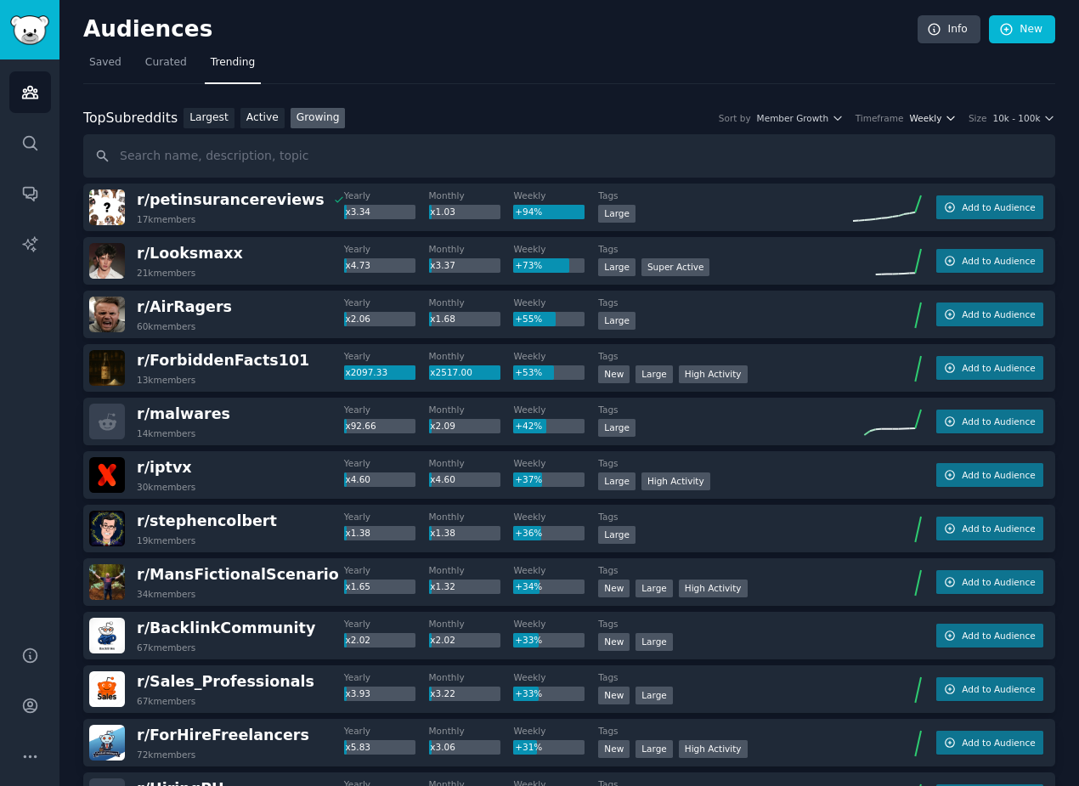
click at [932, 116] on span "Weekly" at bounding box center [926, 118] width 32 height 12
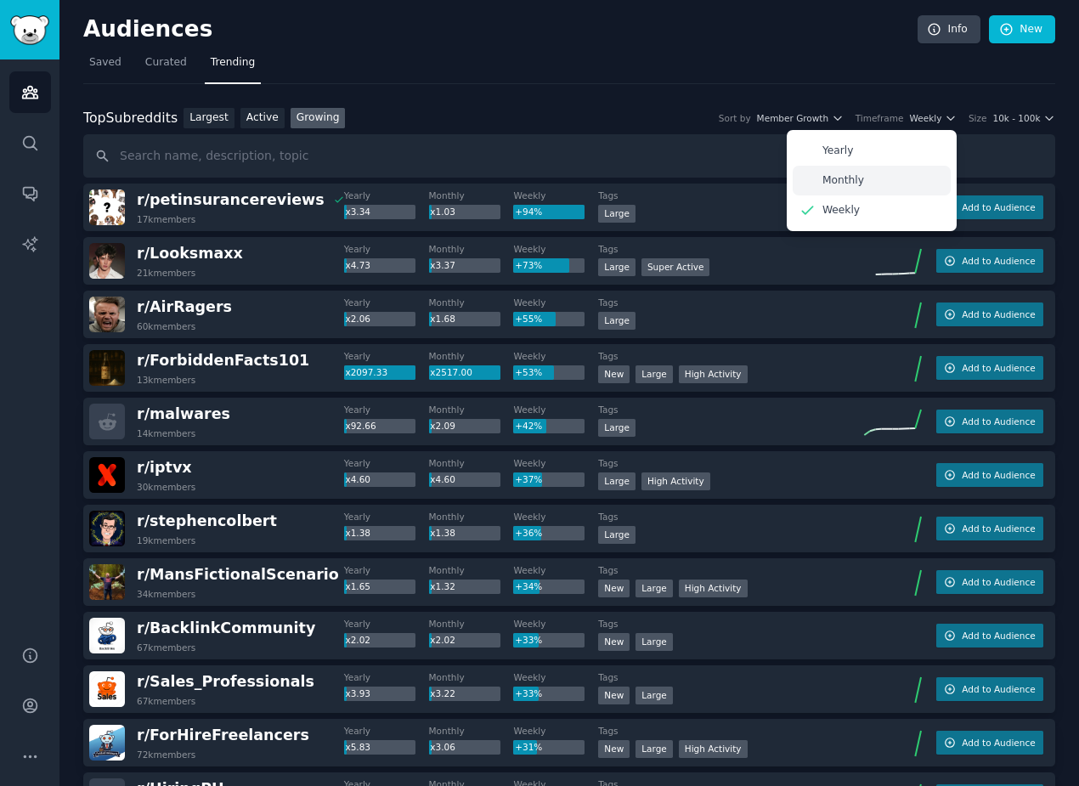
click at [875, 175] on div "Monthly" at bounding box center [872, 181] width 158 height 30
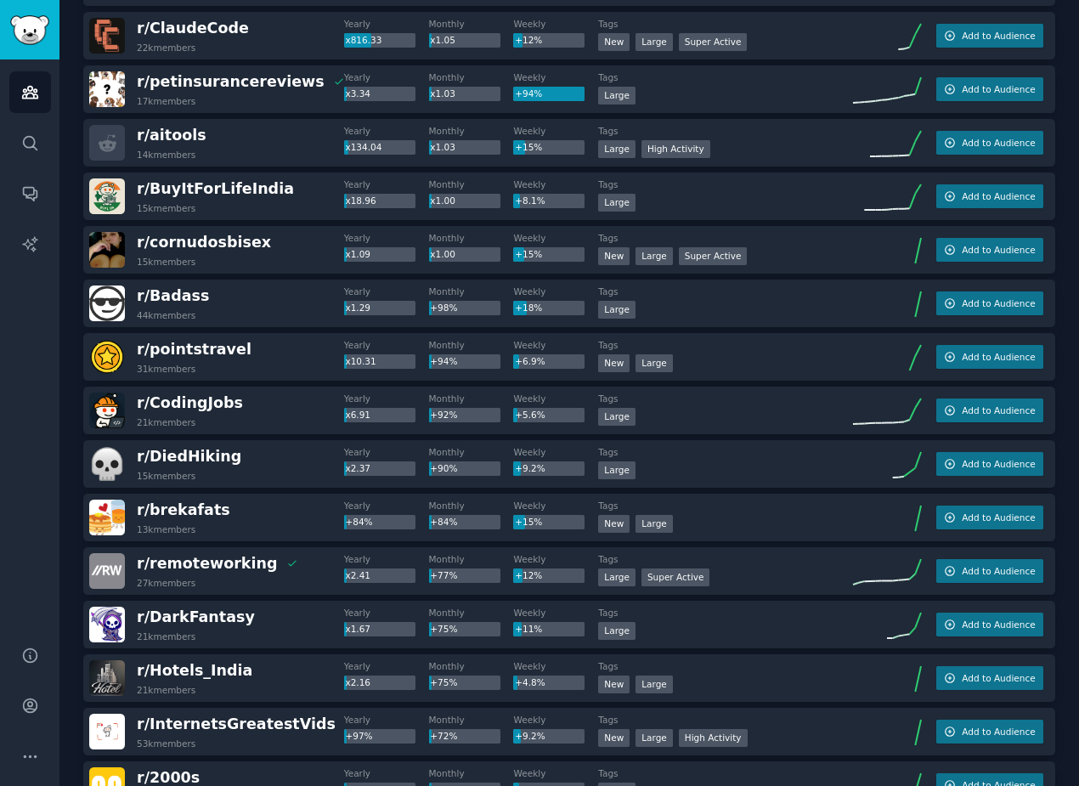
scroll to position [1644, 0]
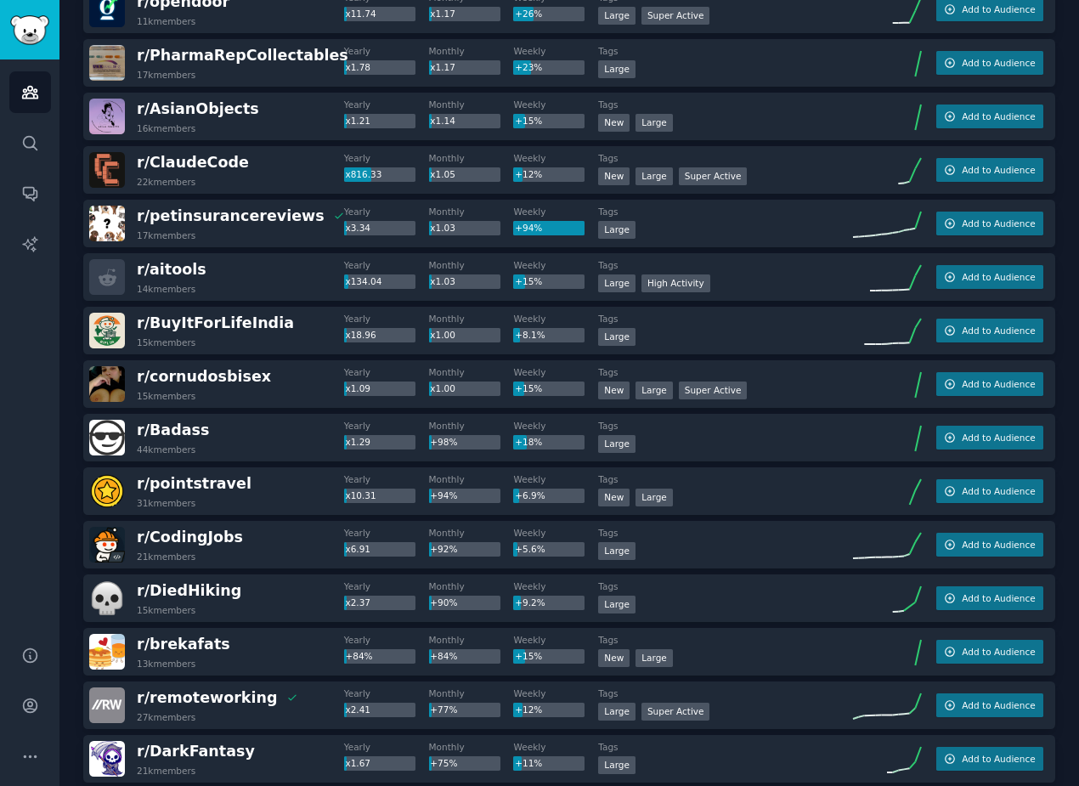
drag, startPoint x: 99, startPoint y: 329, endPoint x: 245, endPoint y: 198, distance: 196.2
click at [244, 222] on span "r/ petinsurancereviews" at bounding box center [231, 215] width 188 height 17
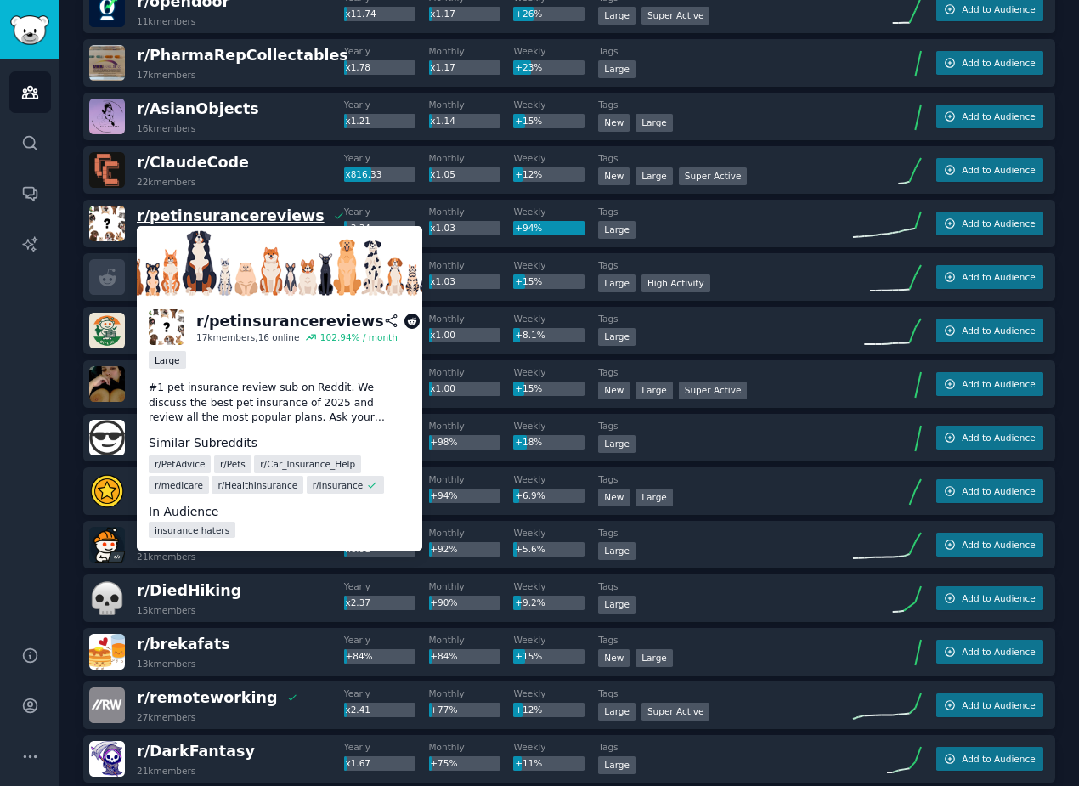
click at [244, 221] on span "r/ petinsurancereviews" at bounding box center [231, 215] width 188 height 17
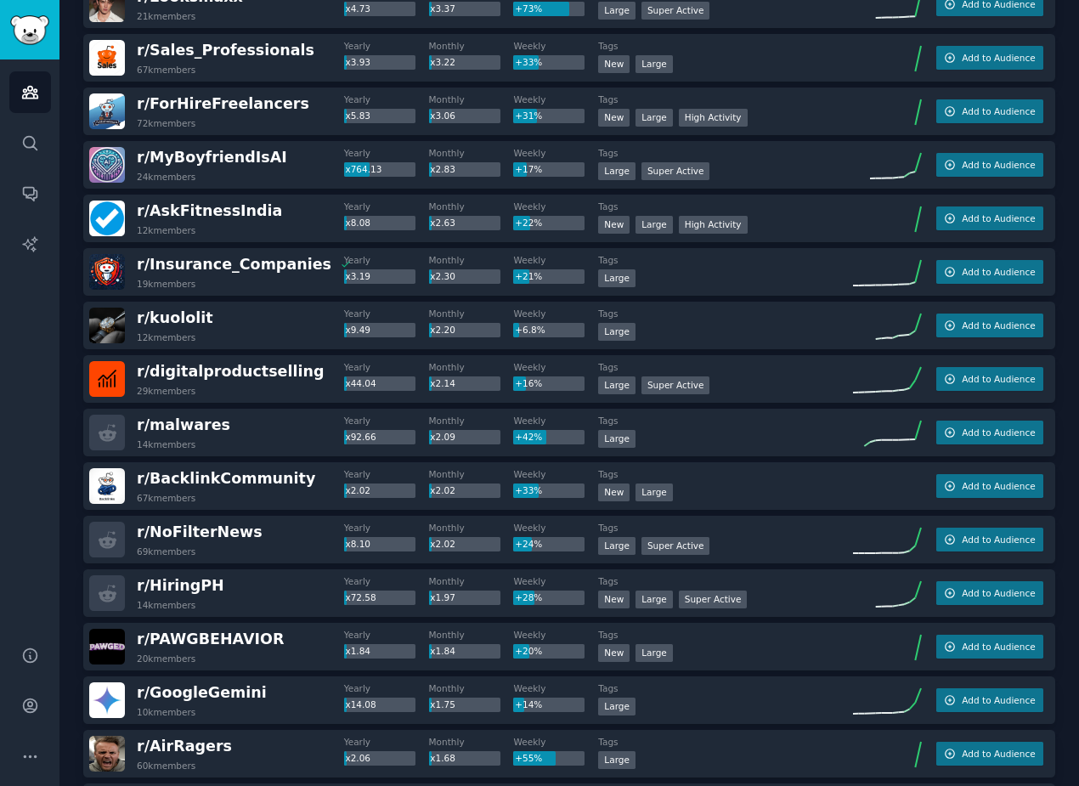
scroll to position [0, 0]
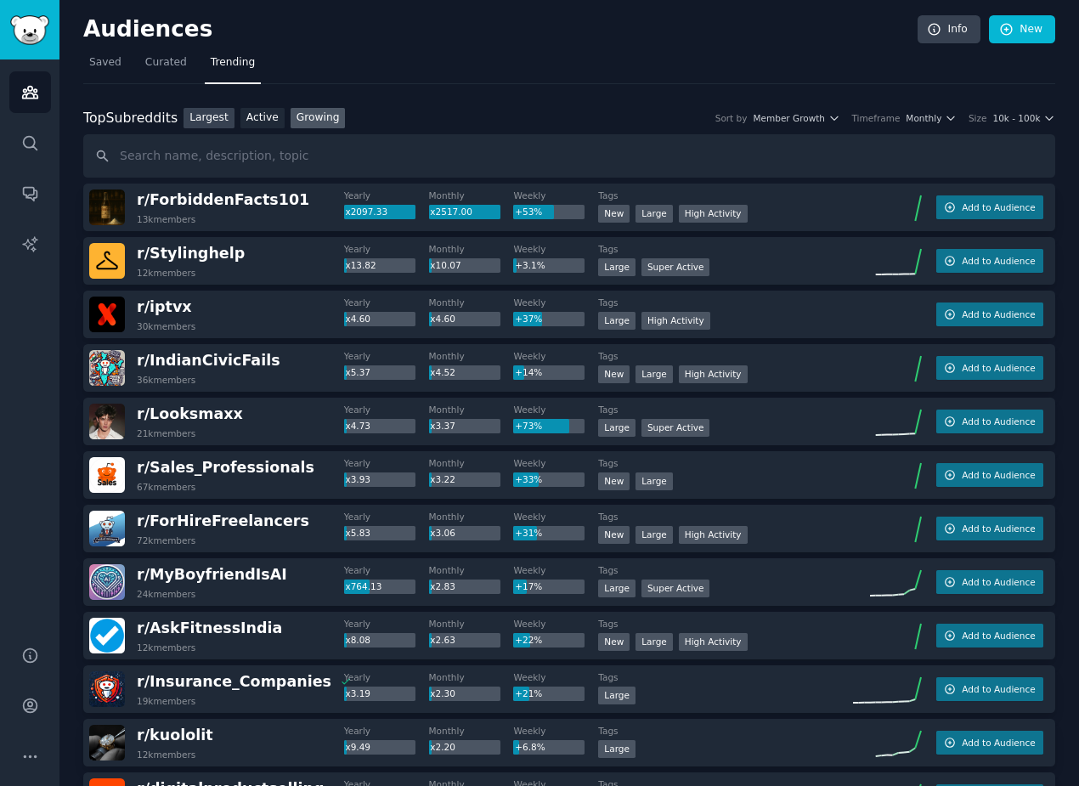
click at [192, 121] on link "Largest" at bounding box center [209, 118] width 51 height 21
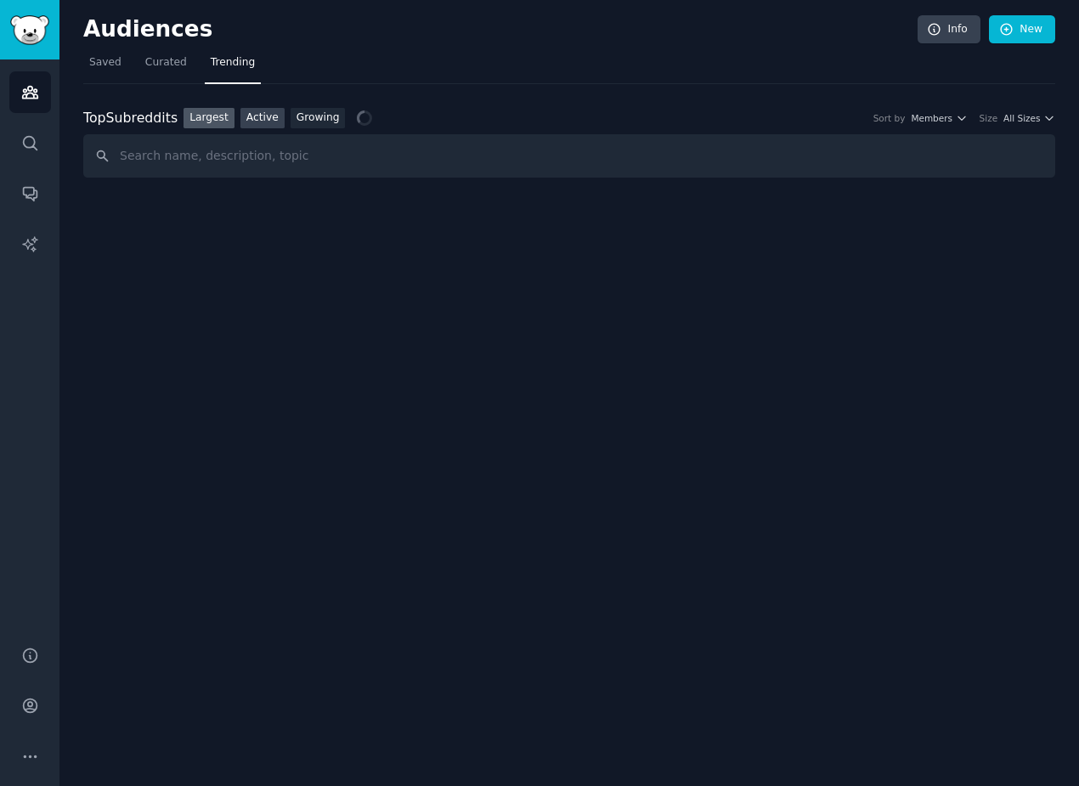
click at [251, 116] on link "Active" at bounding box center [263, 118] width 44 height 21
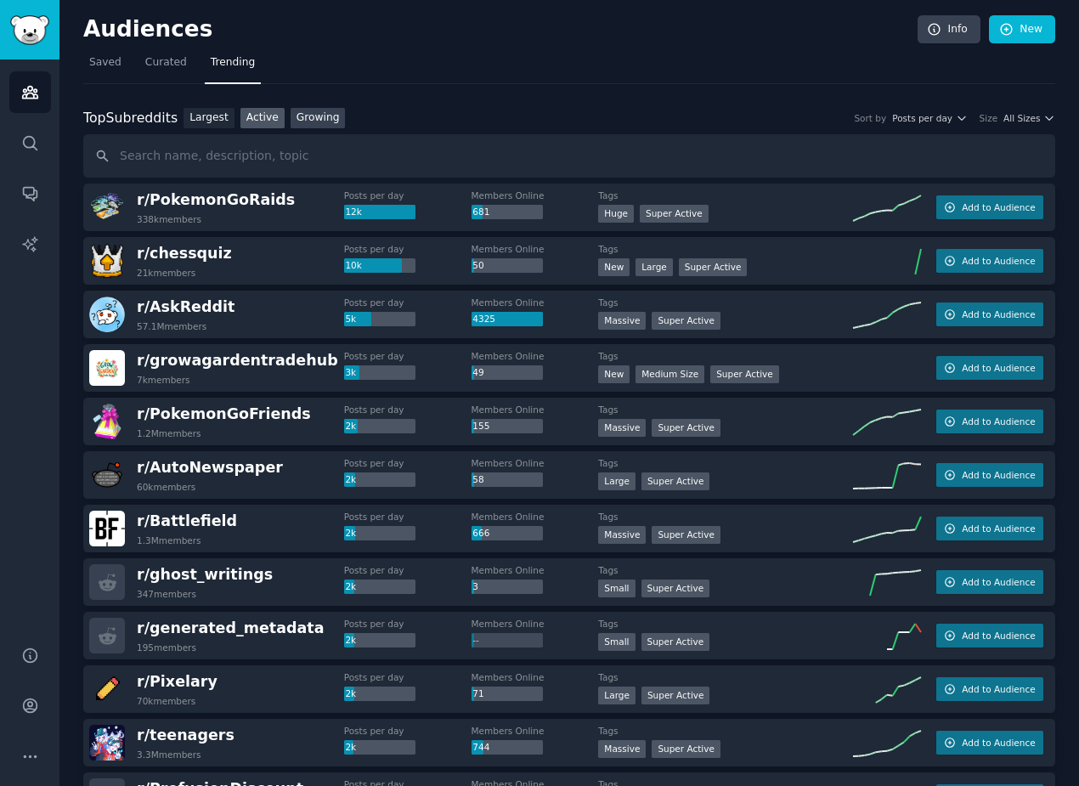
click at [291, 114] on link "Growing" at bounding box center [318, 118] width 55 height 21
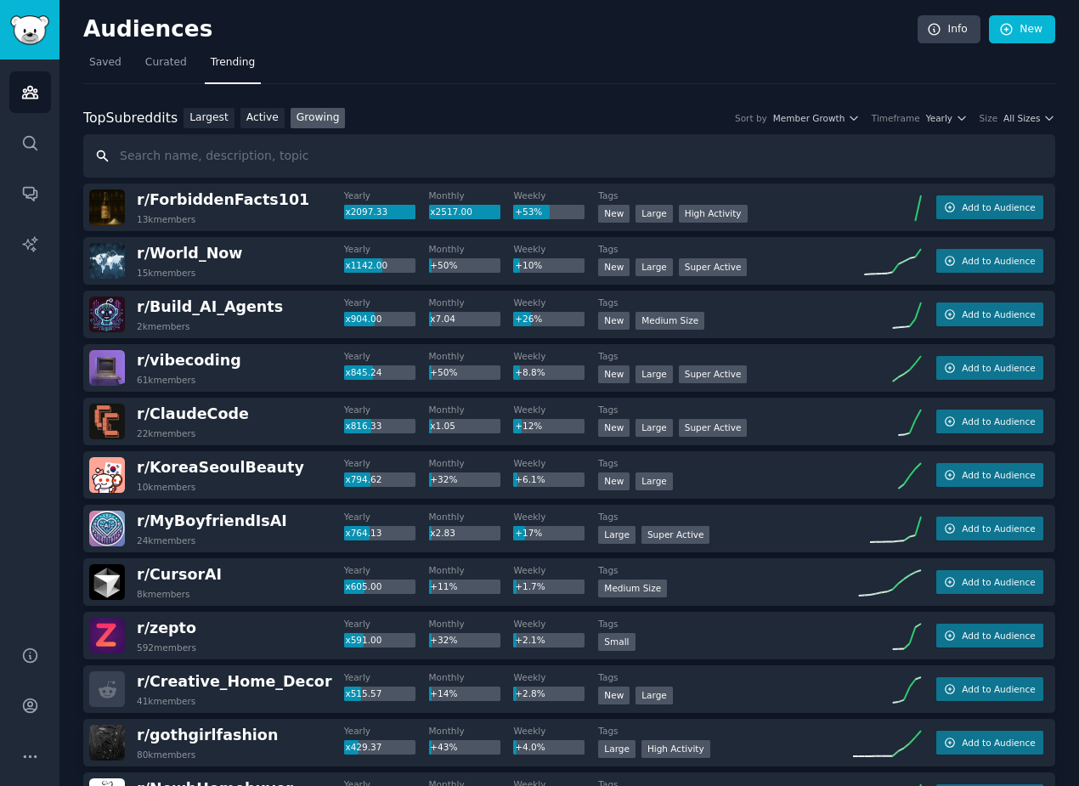
click at [270, 161] on input "text" at bounding box center [569, 155] width 972 height 43
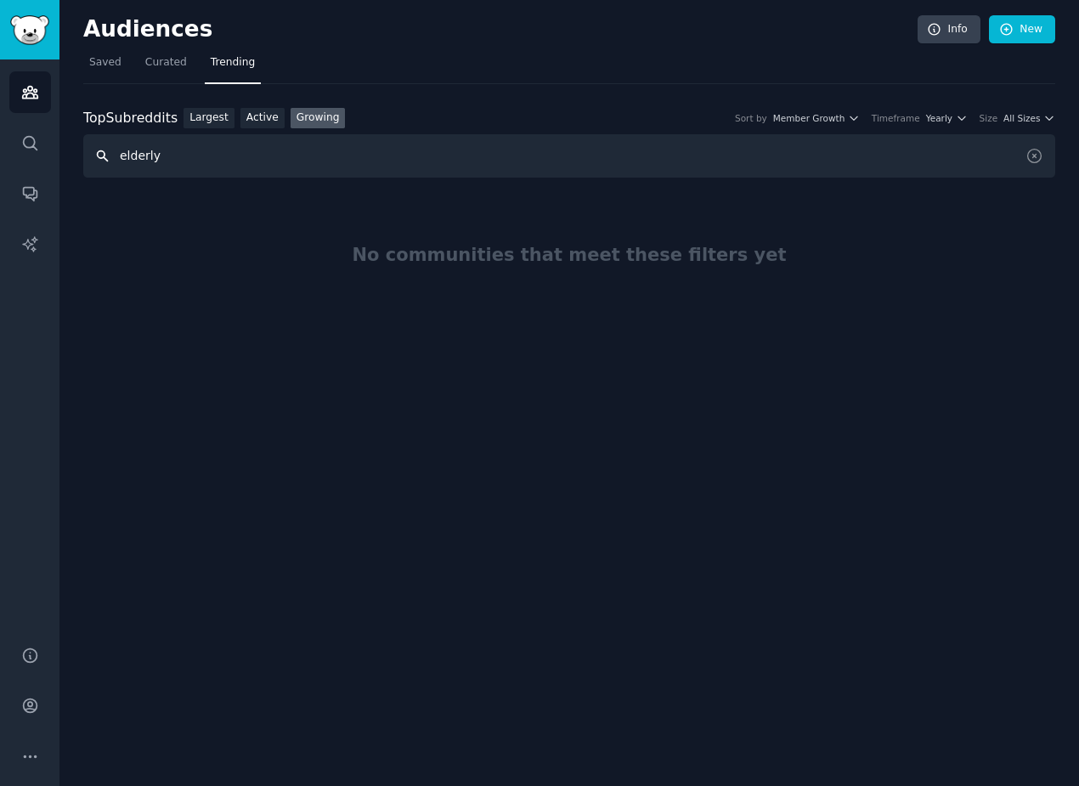
type input "elderly"
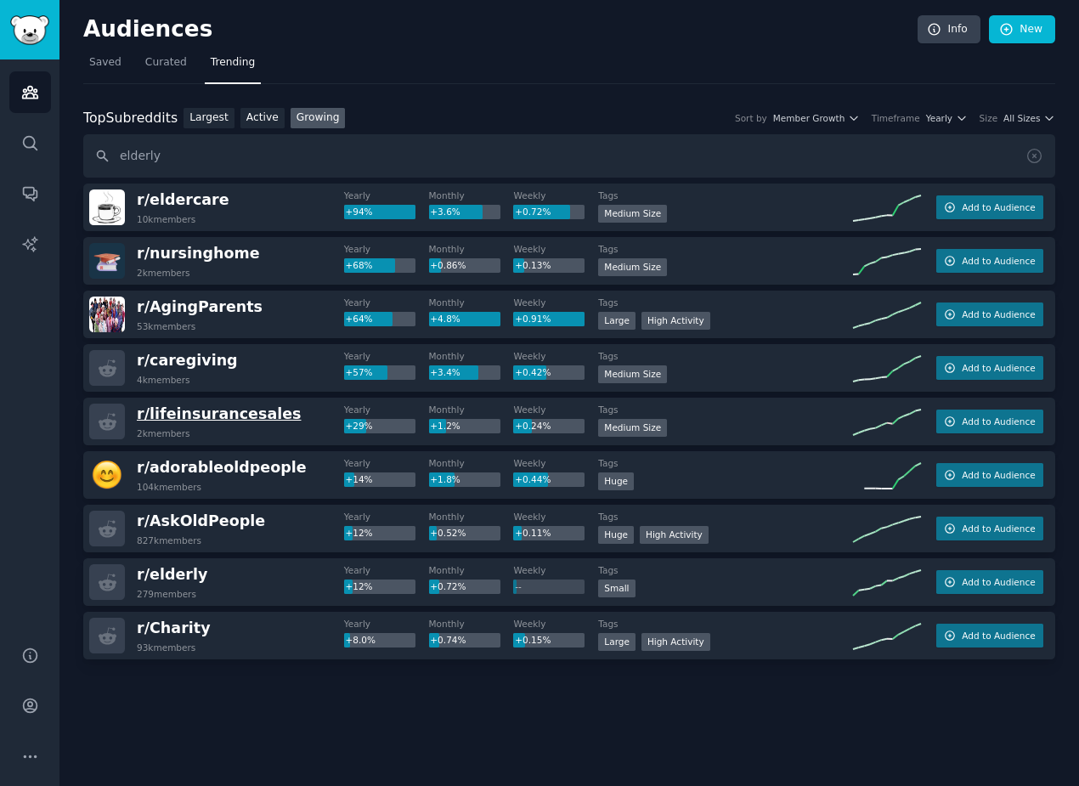
click at [207, 411] on span "r/ lifeinsurancesales" at bounding box center [219, 413] width 165 height 17
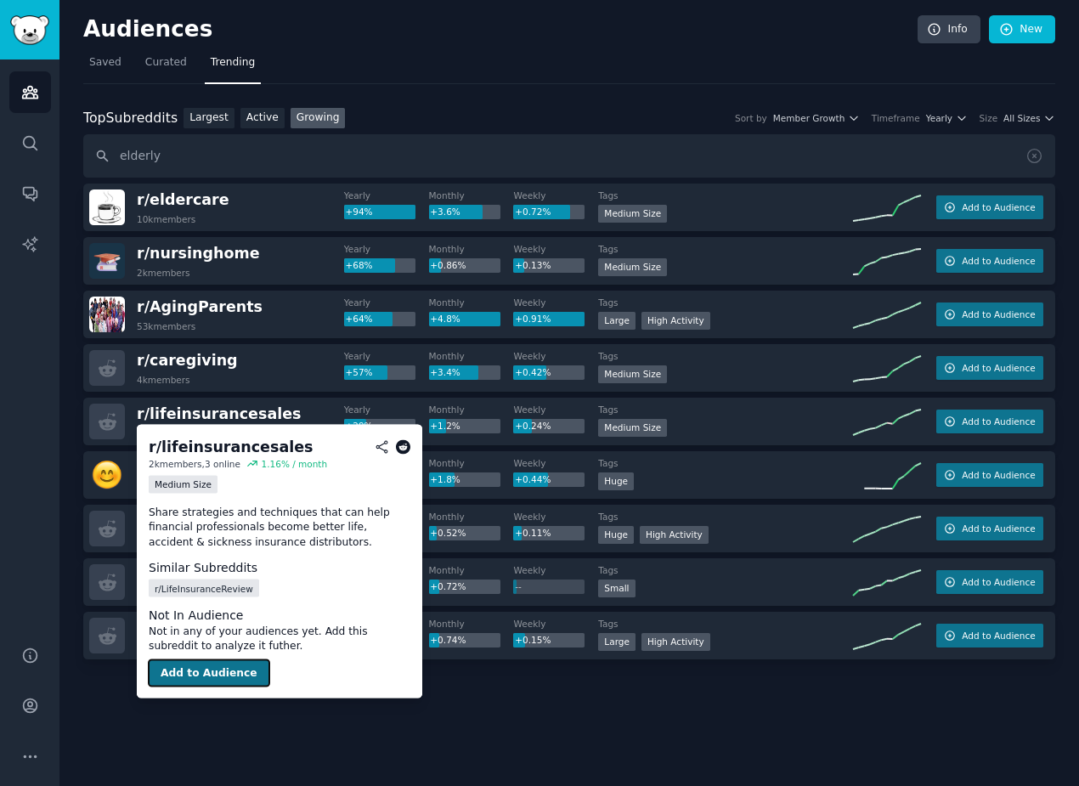
click at [212, 669] on button "Add to Audience" at bounding box center [209, 673] width 121 height 27
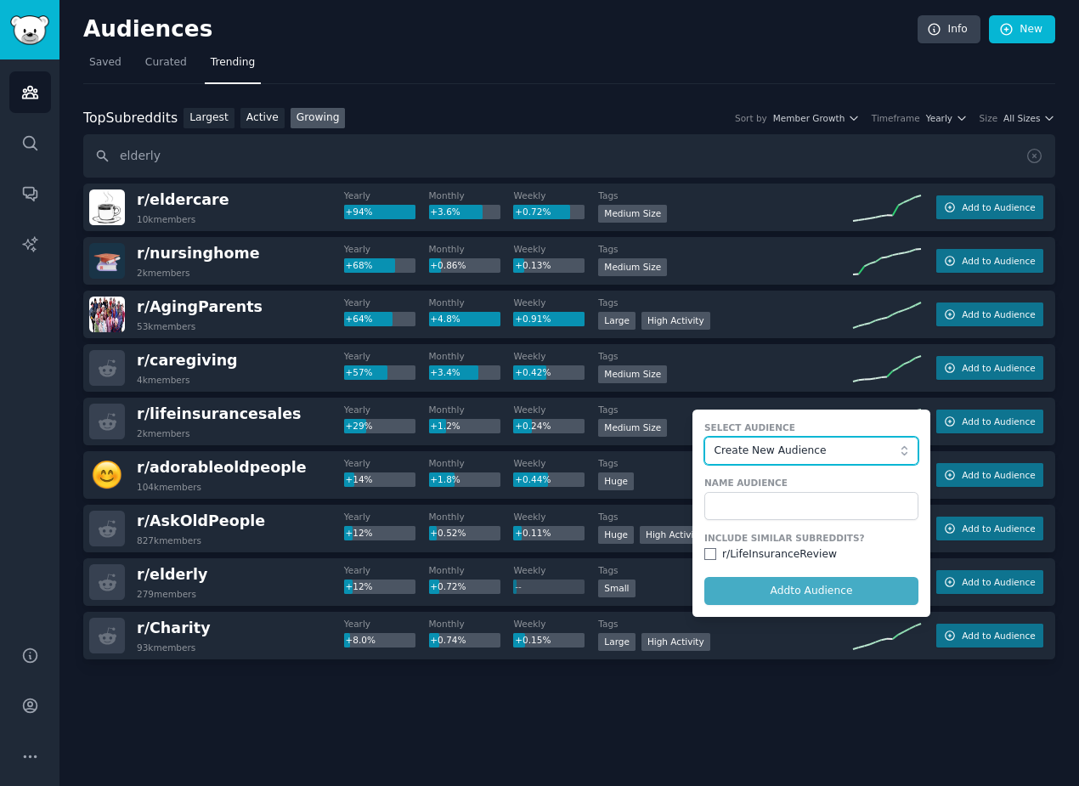
click at [731, 453] on span "Create New Audience" at bounding box center [808, 451] width 186 height 15
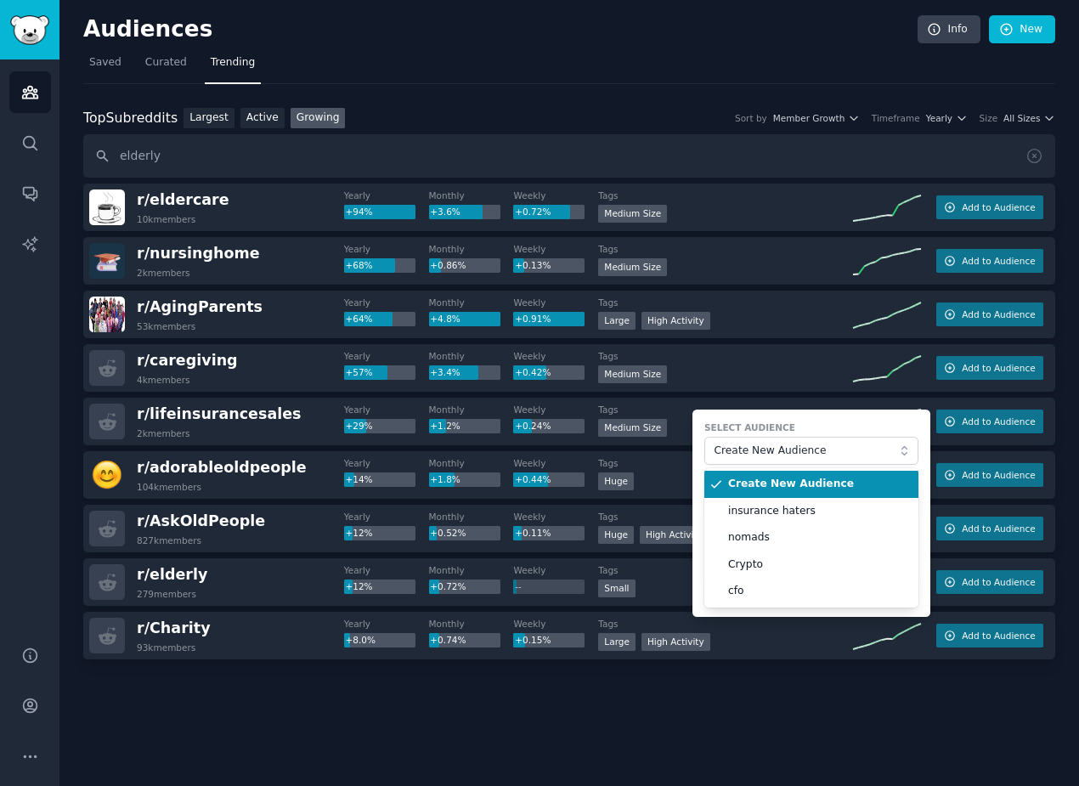
click at [742, 496] on li "Create New Audience" at bounding box center [812, 484] width 214 height 27
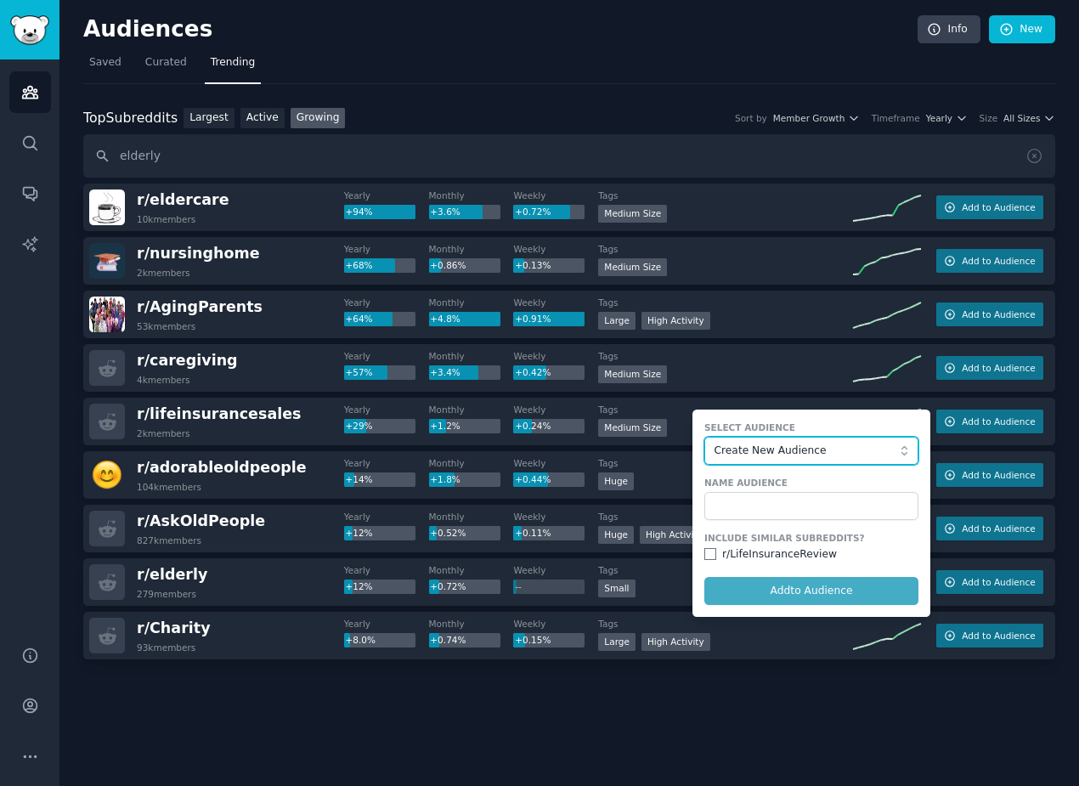
click at [749, 456] on span "Create New Audience" at bounding box center [808, 451] width 186 height 15
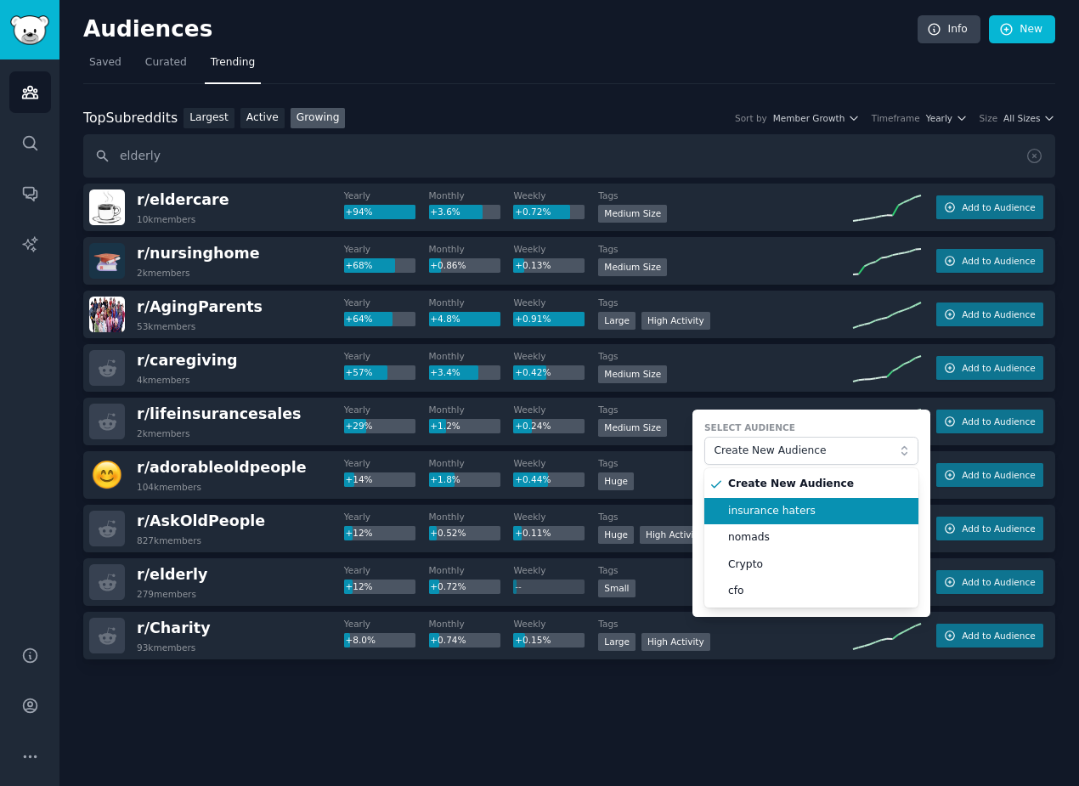
click at [740, 507] on span "insurance haters" at bounding box center [817, 511] width 178 height 15
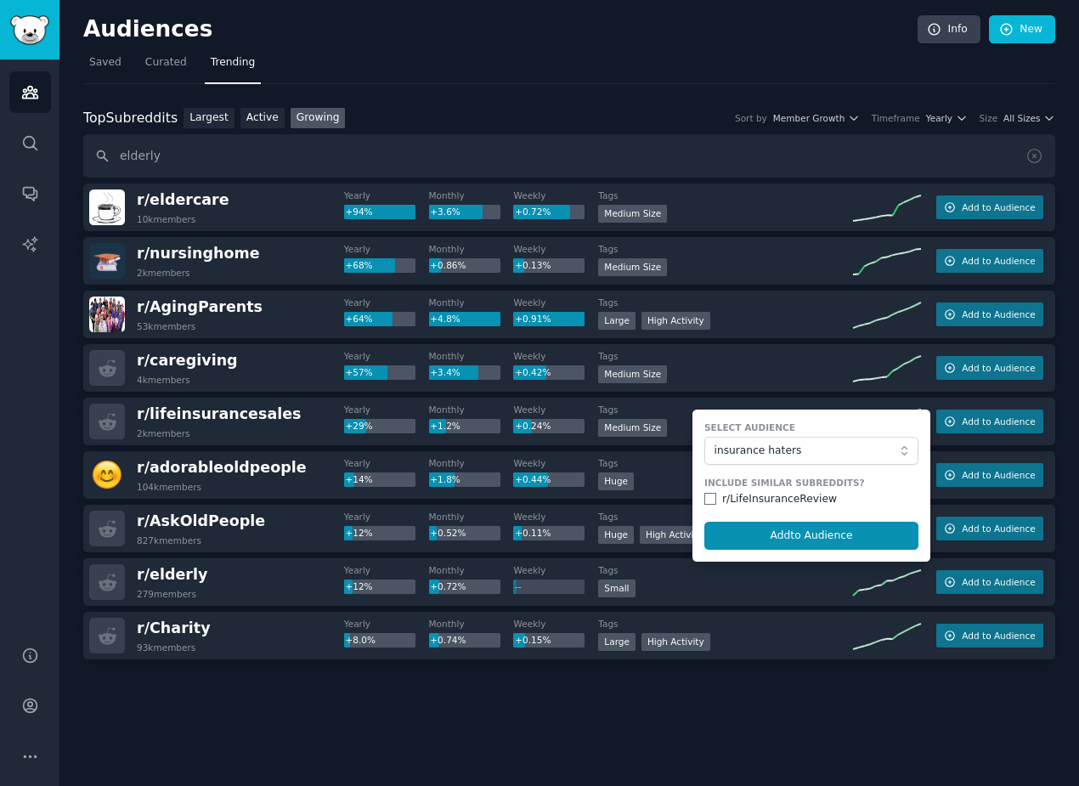
click at [727, 504] on div "r/ LifeInsuranceReview" at bounding box center [779, 499] width 115 height 15
click at [717, 501] on div "r/ LifeInsuranceReview" at bounding box center [812, 499] width 214 height 15
click at [712, 500] on input "checkbox" at bounding box center [711, 499] width 12 height 12
click at [744, 519] on form "Select Audience insurance haters Include Similar Subreddits? r/ LifeInsuranceRe…" at bounding box center [812, 486] width 238 height 152
click at [745, 541] on button "Add to Audience" at bounding box center [812, 536] width 214 height 29
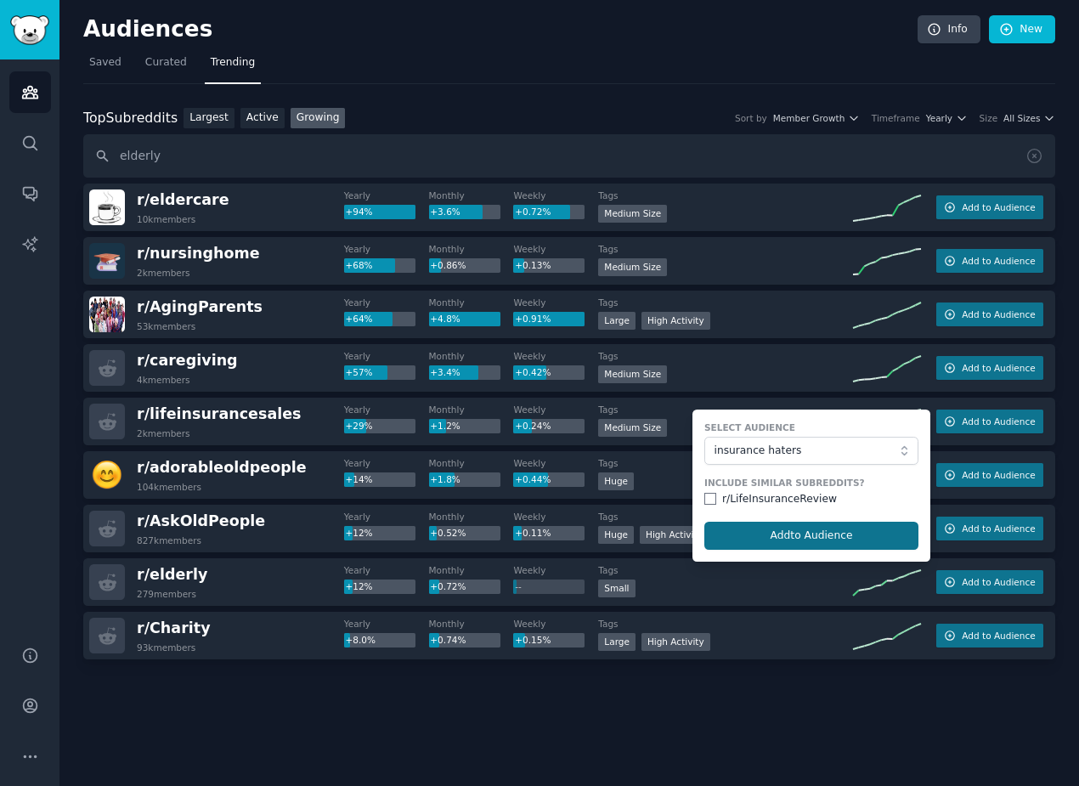
checkbox input "false"
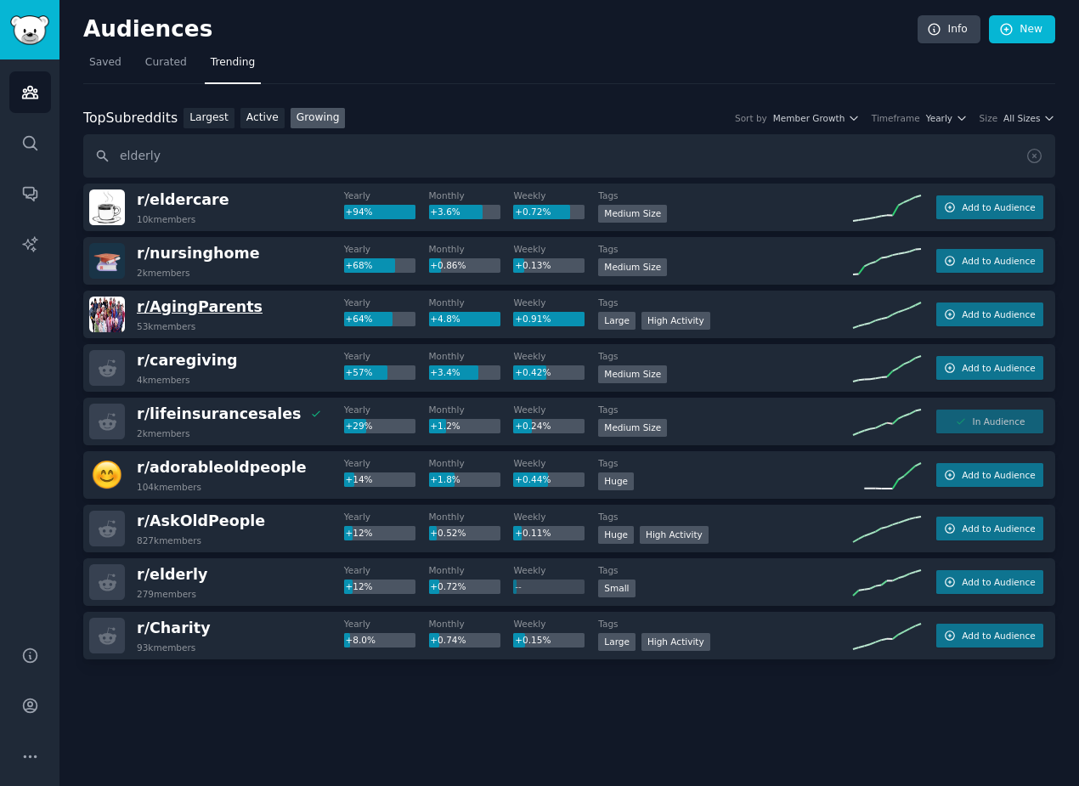
click at [226, 307] on span "r/ AgingParents" at bounding box center [200, 306] width 126 height 17
click at [206, 311] on span "r/ AgingParents" at bounding box center [200, 306] width 126 height 17
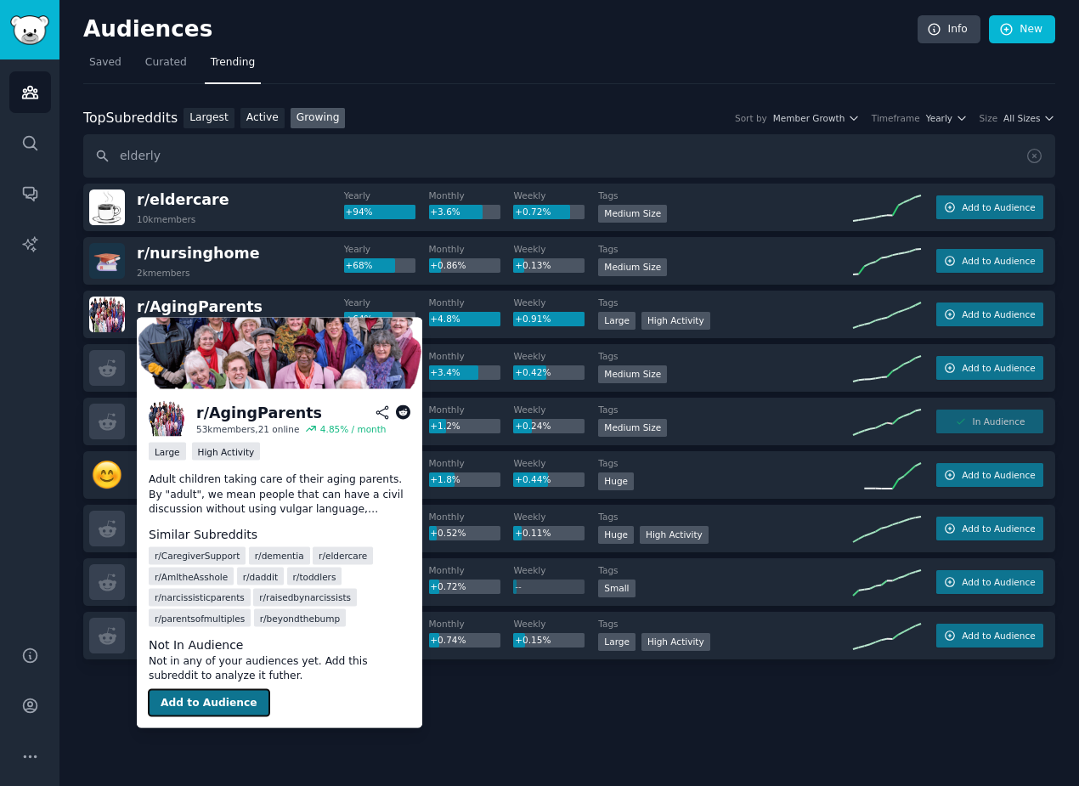
click at [199, 704] on button "Add to Audience" at bounding box center [209, 702] width 121 height 27
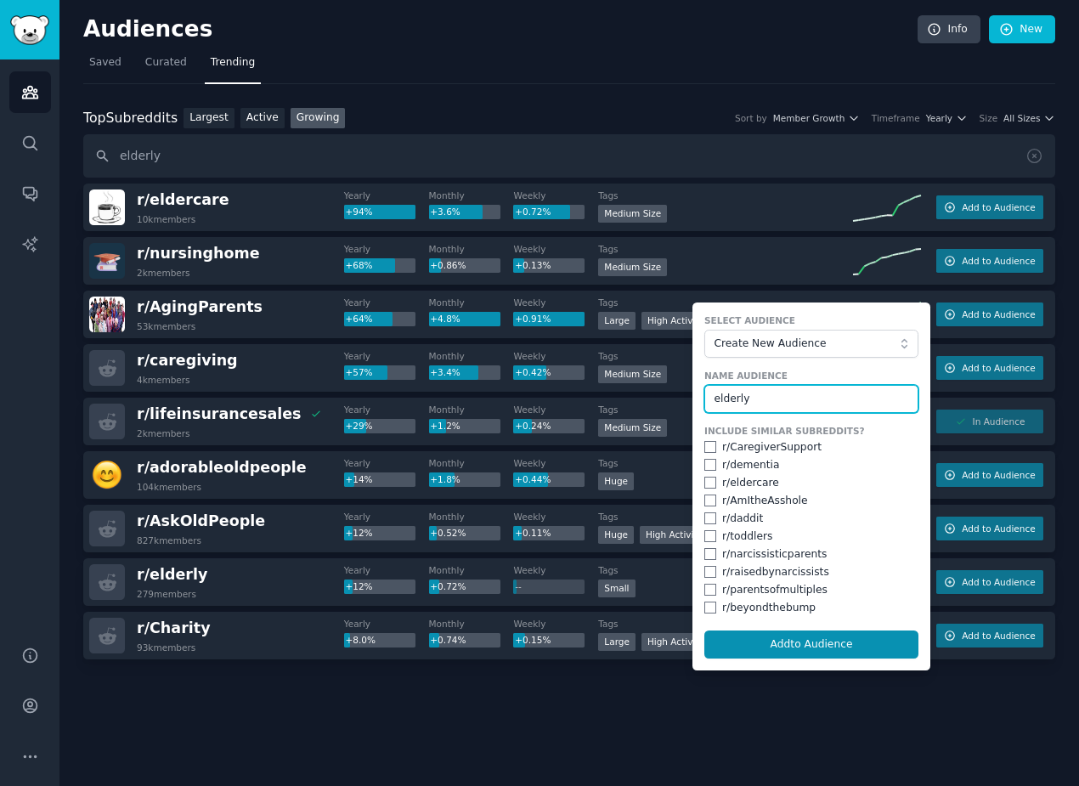
type input "elderly"
click at [708, 465] on input "checkbox" at bounding box center [711, 465] width 12 height 12
checkbox input "true"
click at [711, 487] on input "checkbox" at bounding box center [711, 483] width 12 height 12
checkbox input "true"
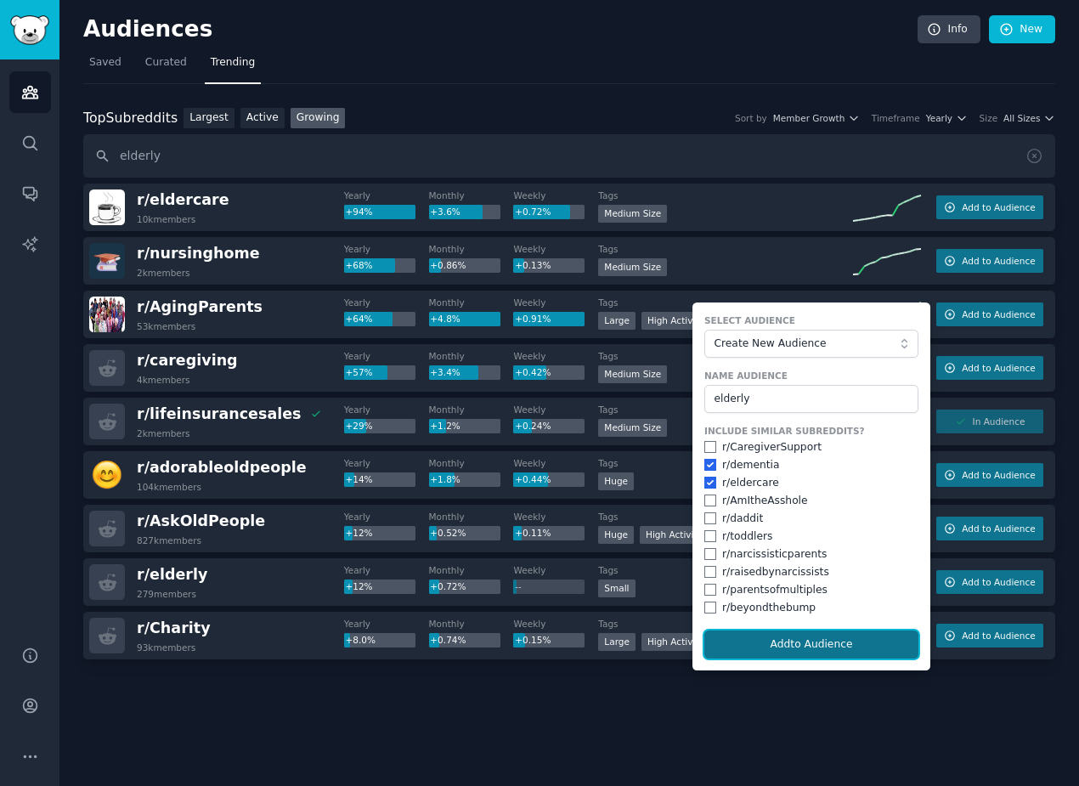
click at [757, 643] on button "Add to Audience" at bounding box center [812, 645] width 214 height 29
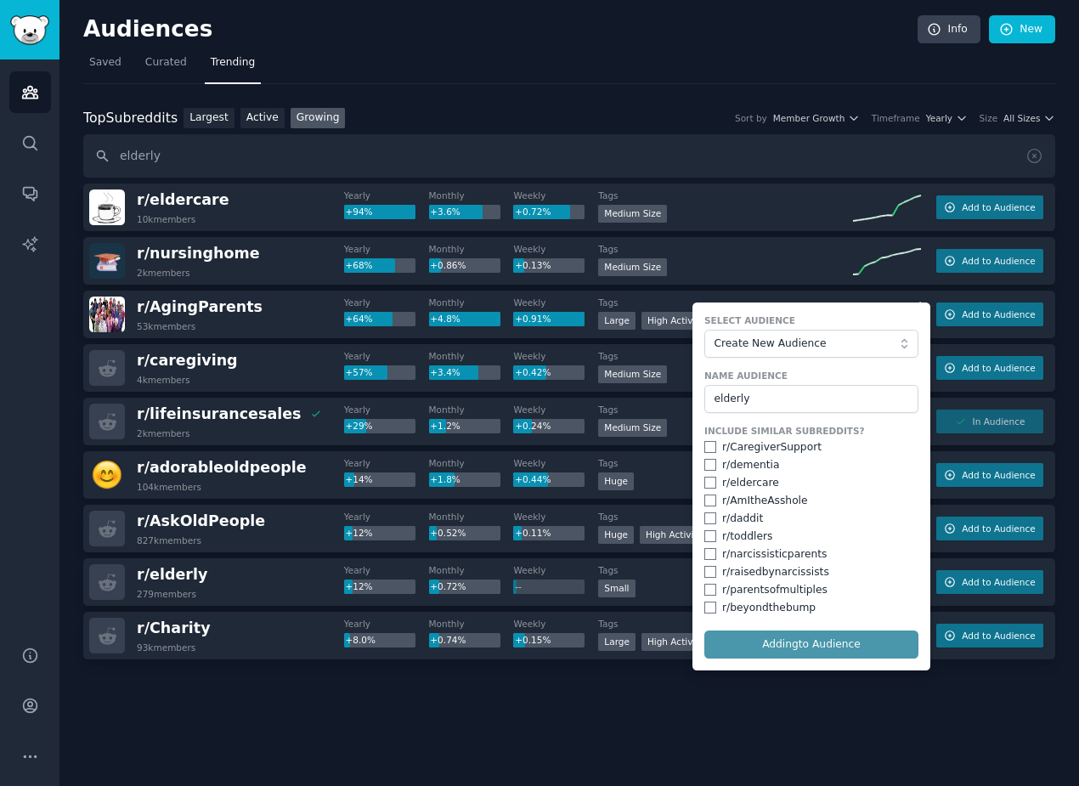
checkbox input "false"
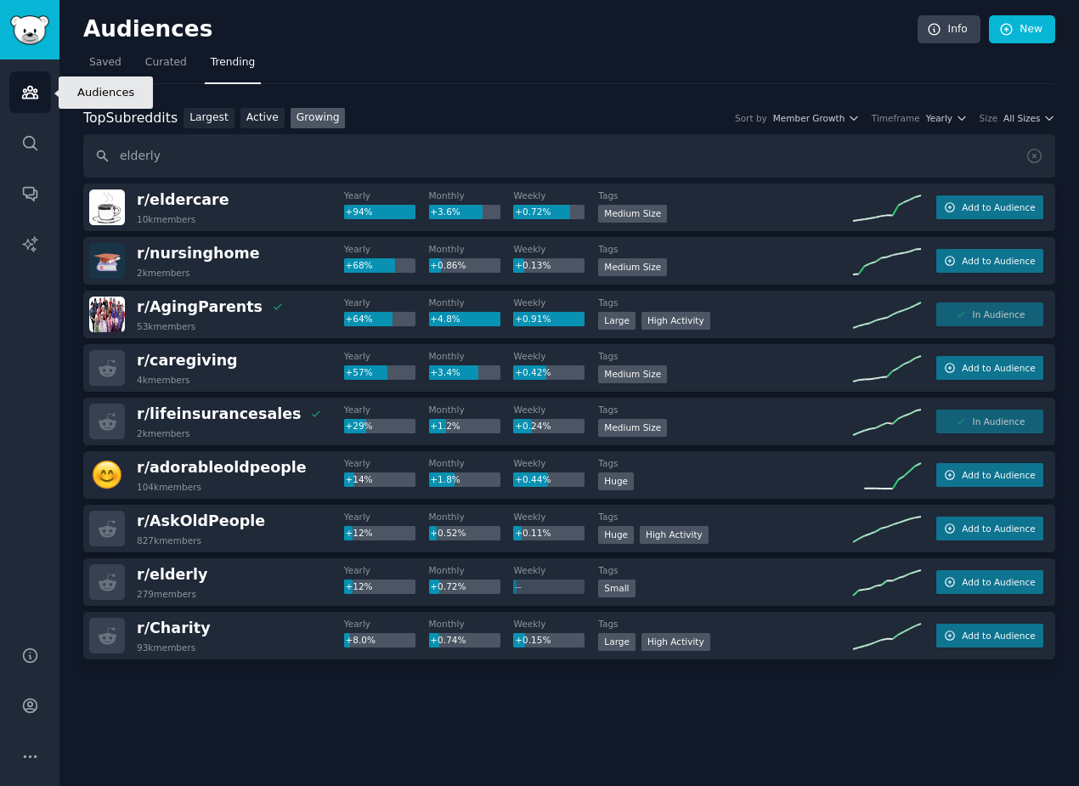
click at [31, 104] on link "Audiences" at bounding box center [30, 92] width 42 height 42
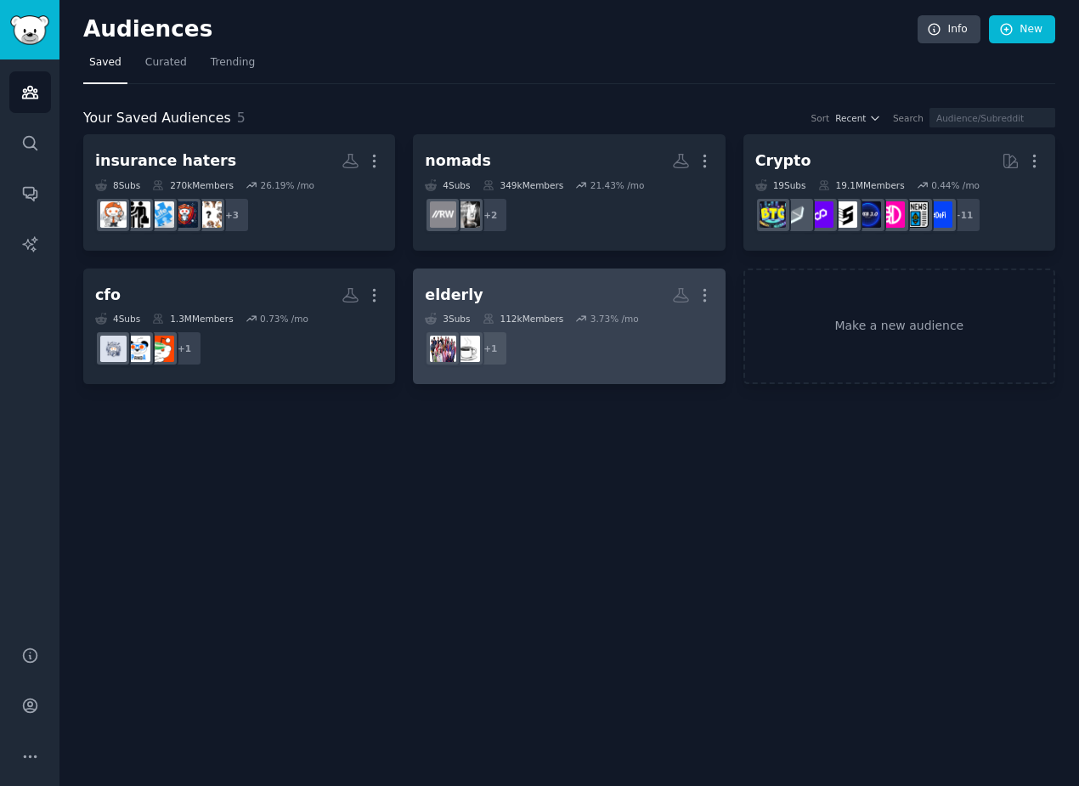
click at [522, 301] on h2 "elderly More" at bounding box center [569, 295] width 288 height 30
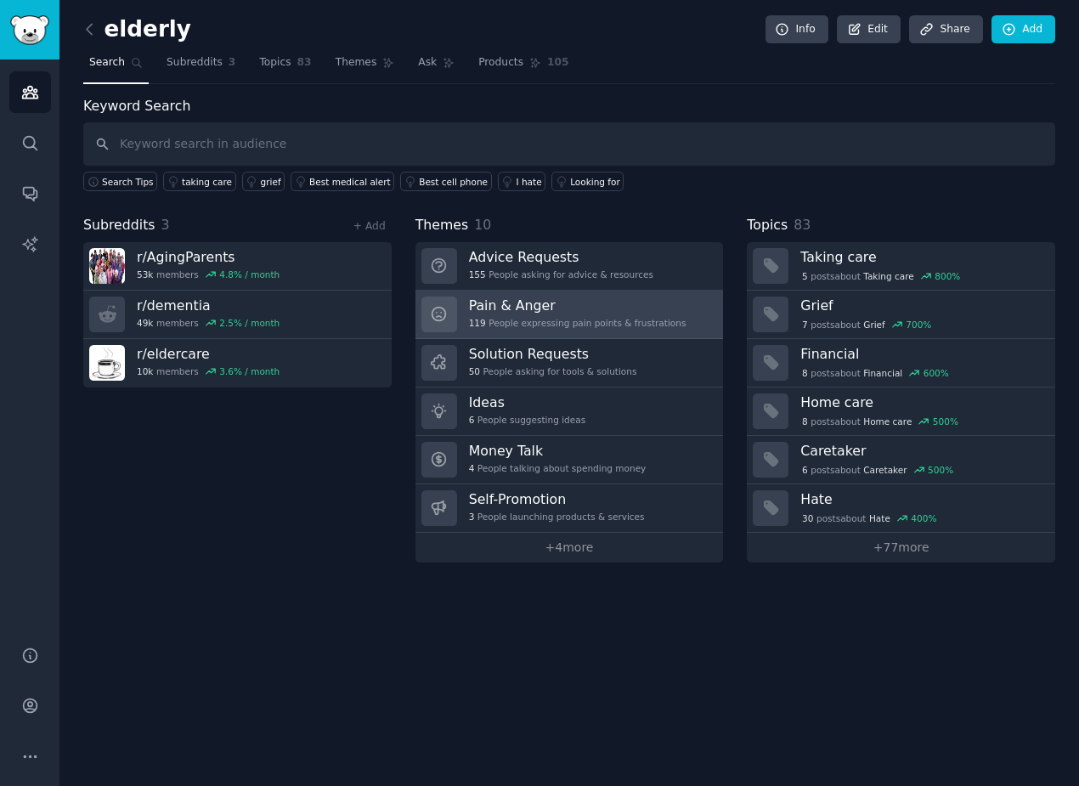
click at [526, 302] on h3 "Pain & Anger" at bounding box center [578, 306] width 218 height 18
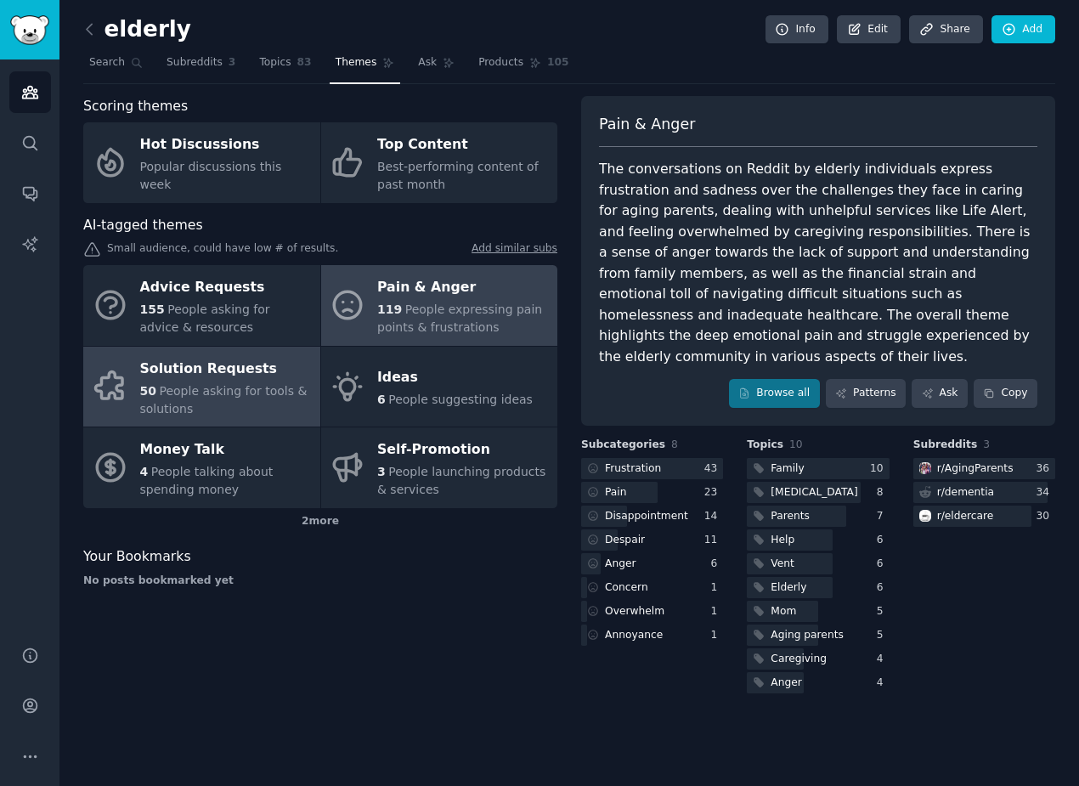
click at [173, 399] on div "50 People asking for tools & solutions" at bounding box center [226, 400] width 172 height 36
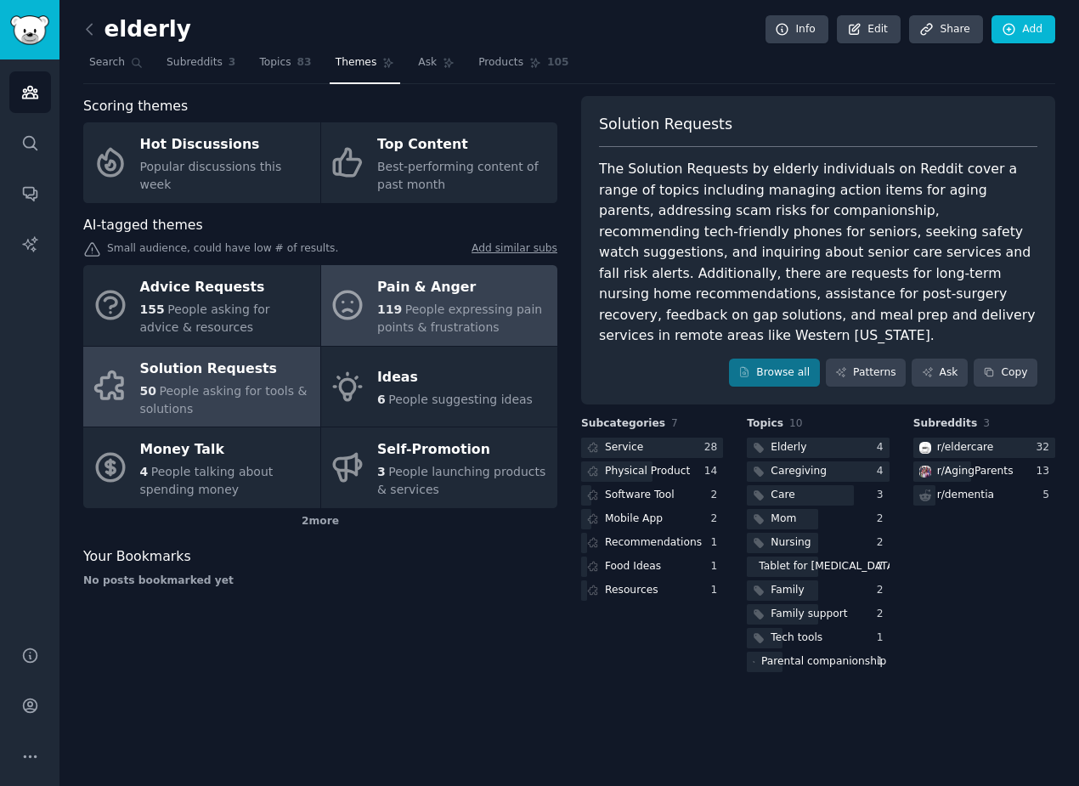
click at [416, 304] on span "People expressing pain points & frustrations" at bounding box center [459, 318] width 165 height 31
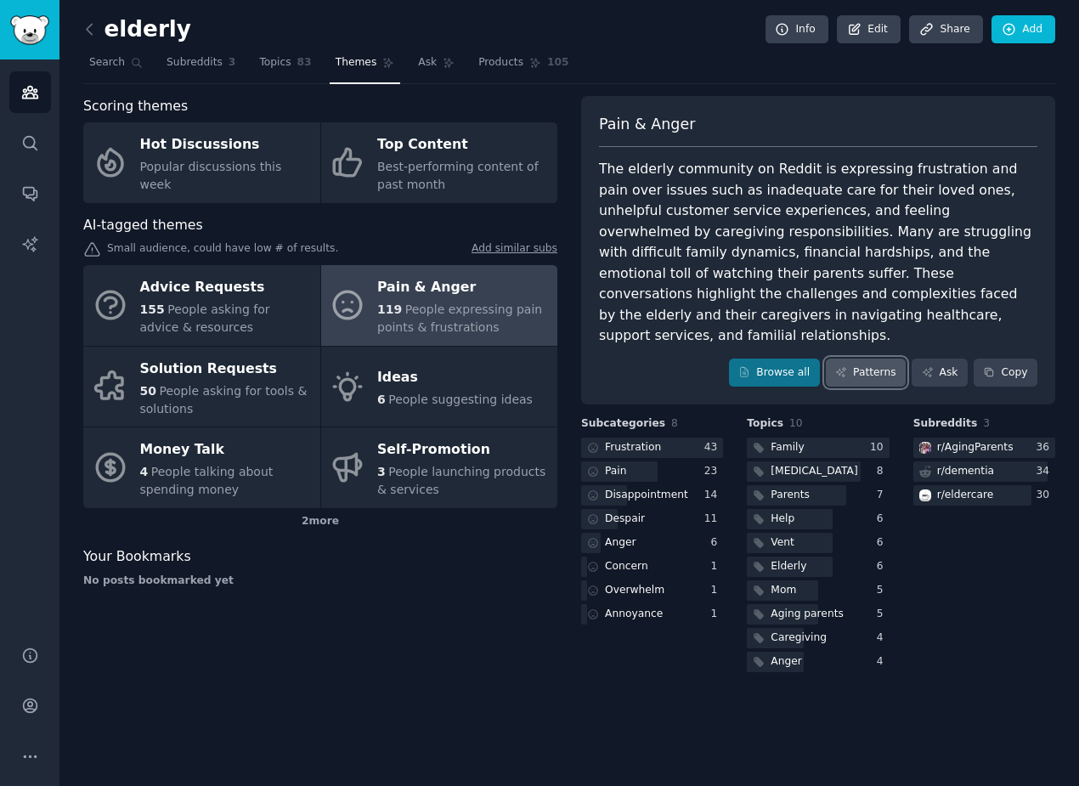
click at [886, 360] on link "Patterns" at bounding box center [866, 373] width 80 height 29
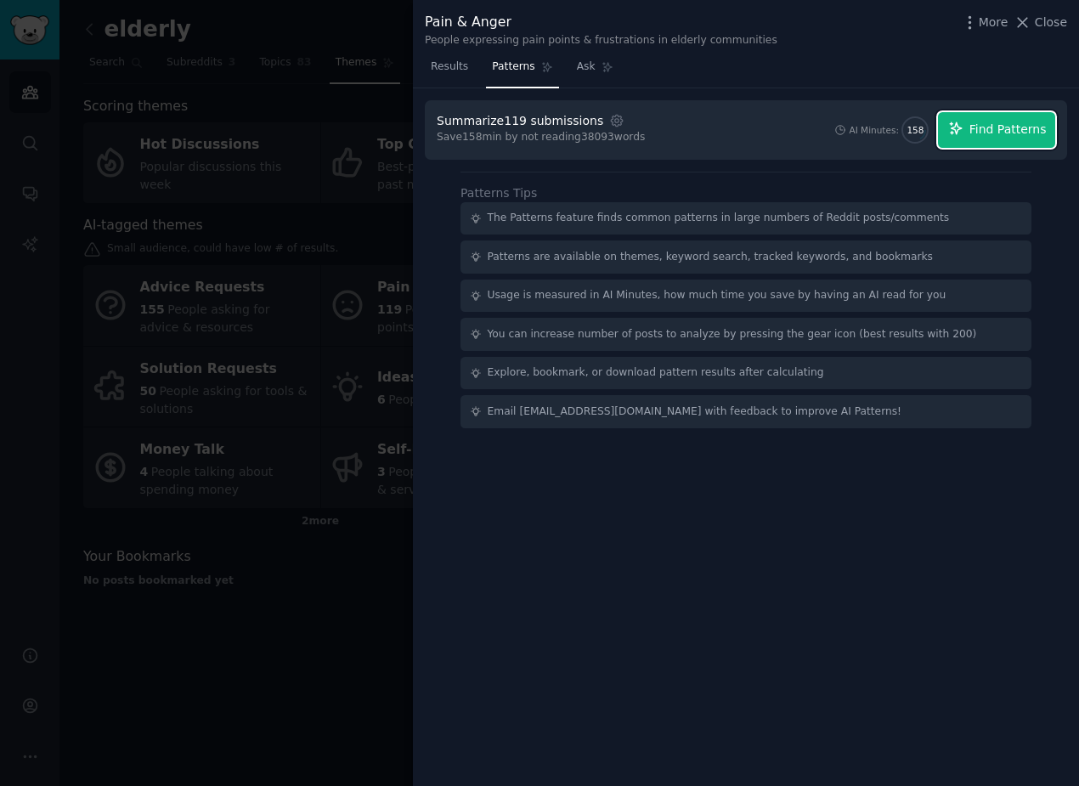
click at [964, 131] on icon "button" at bounding box center [956, 128] width 15 height 15
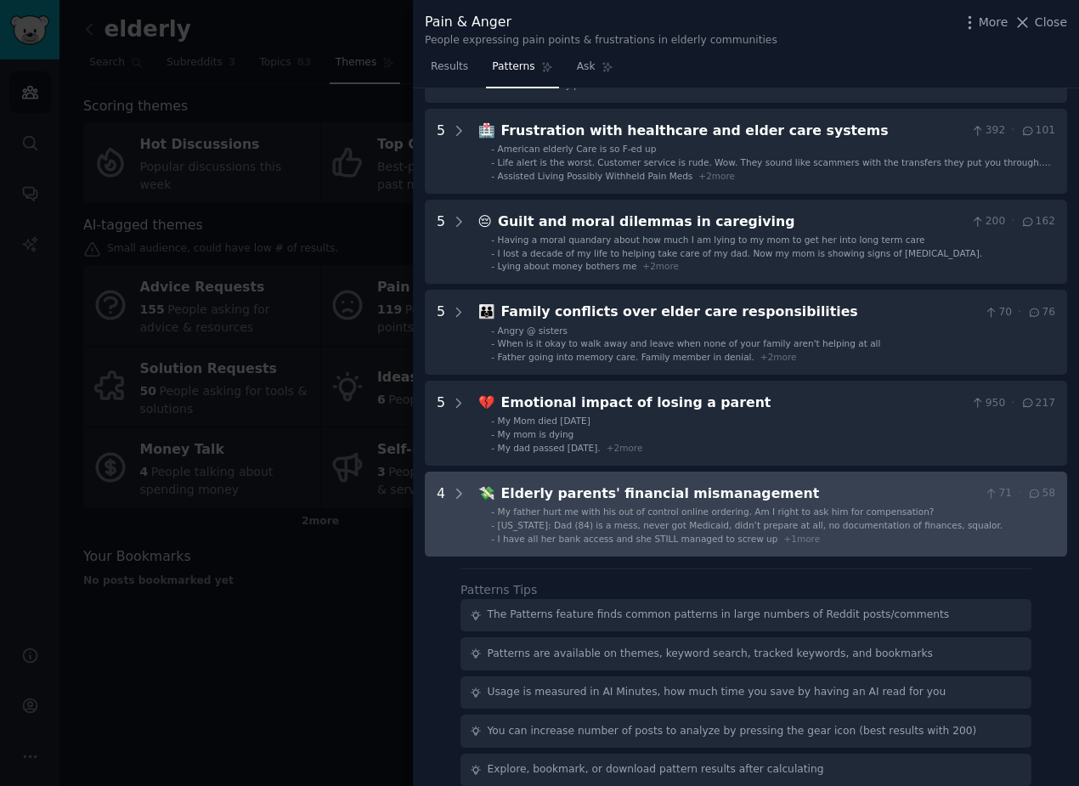
scroll to position [385, 0]
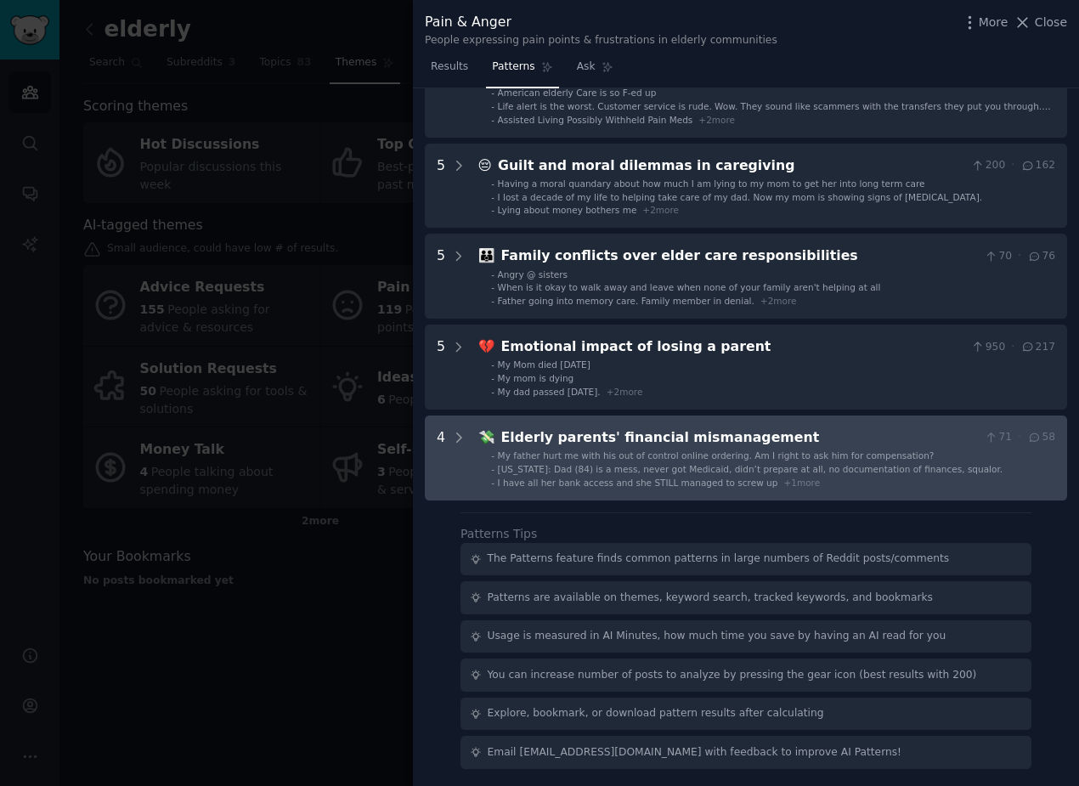
click at [498, 464] on li "- Wisconsin: Dad (84) is a mess, never got Medicaid, didn’t prepare at all, no …" at bounding box center [773, 469] width 564 height 12
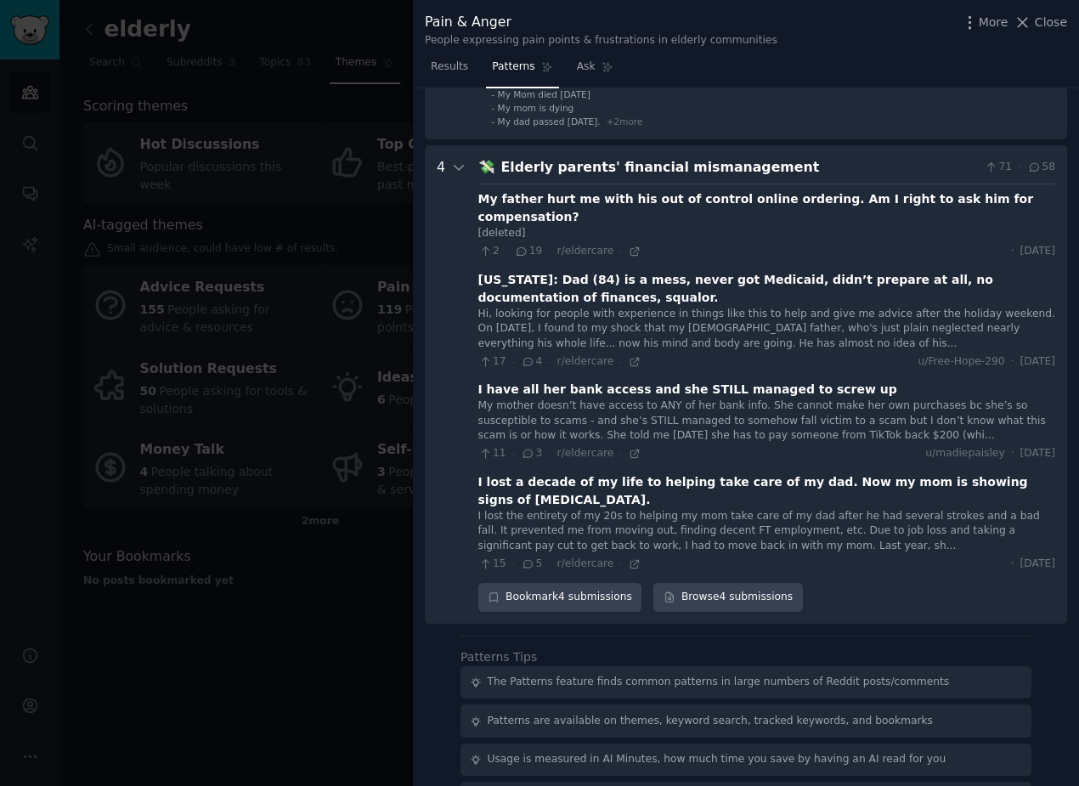
scroll to position [712, 0]
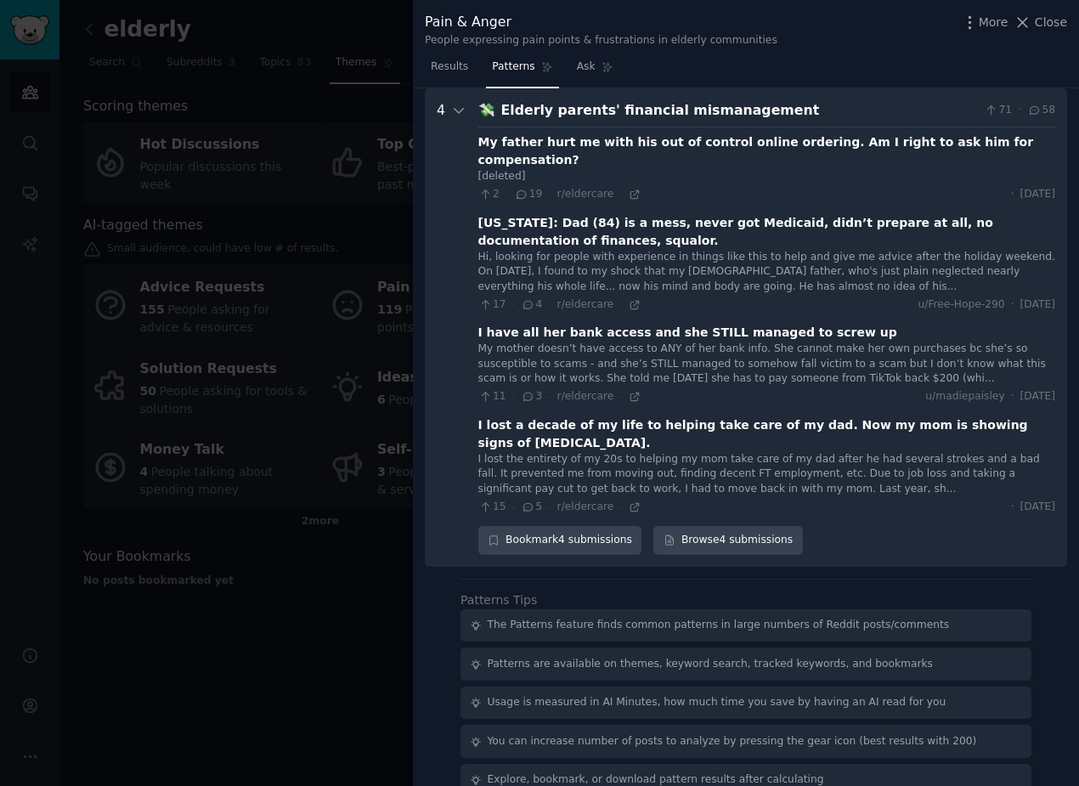
click at [674, 258] on div "Hi, looking for people with experience in things like this to help and give me …" at bounding box center [767, 272] width 577 height 45
click at [702, 526] on link "Browse 4 submissions" at bounding box center [728, 540] width 149 height 29
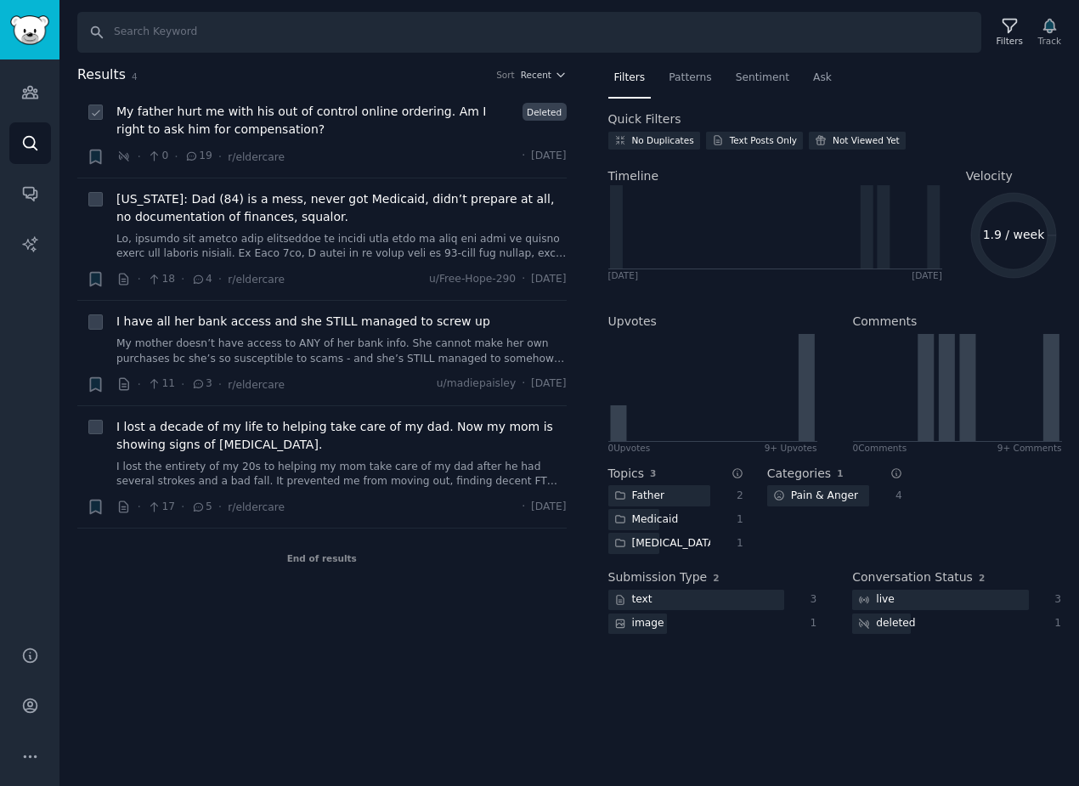
click at [406, 137] on span "My father hurt me with his out of control online ordering. Am I right to ask hi…" at bounding box center [316, 121] width 400 height 36
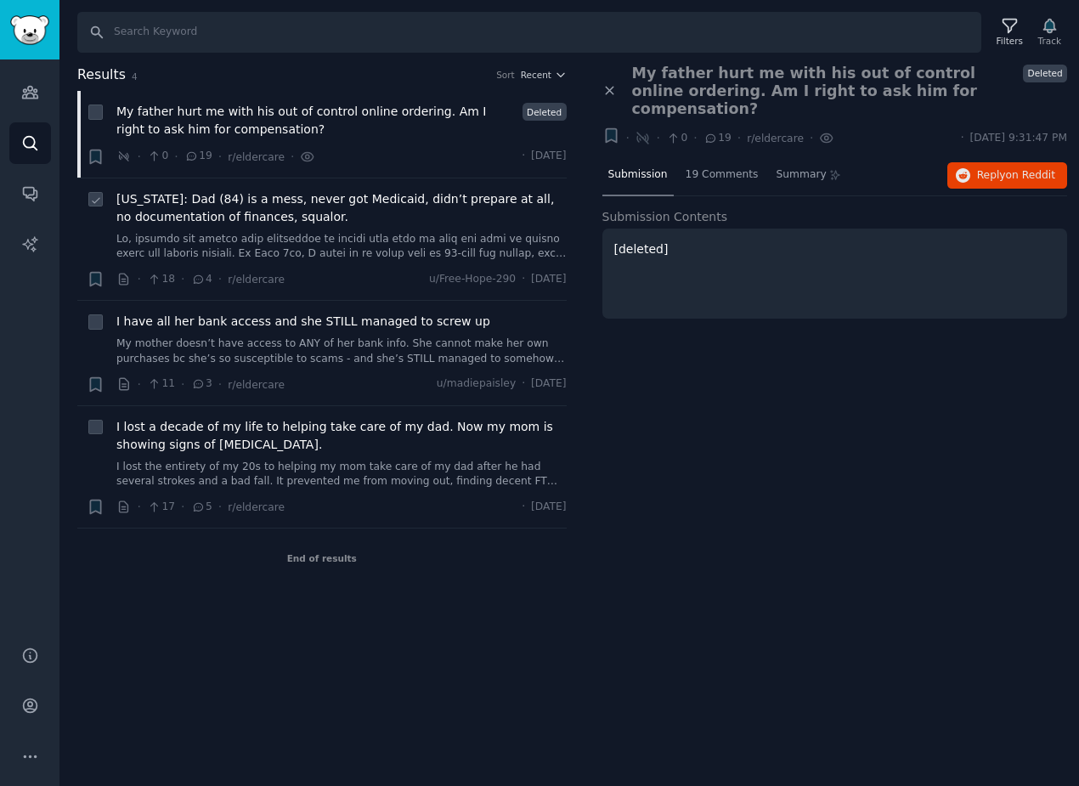
click at [411, 245] on link at bounding box center [341, 247] width 450 height 30
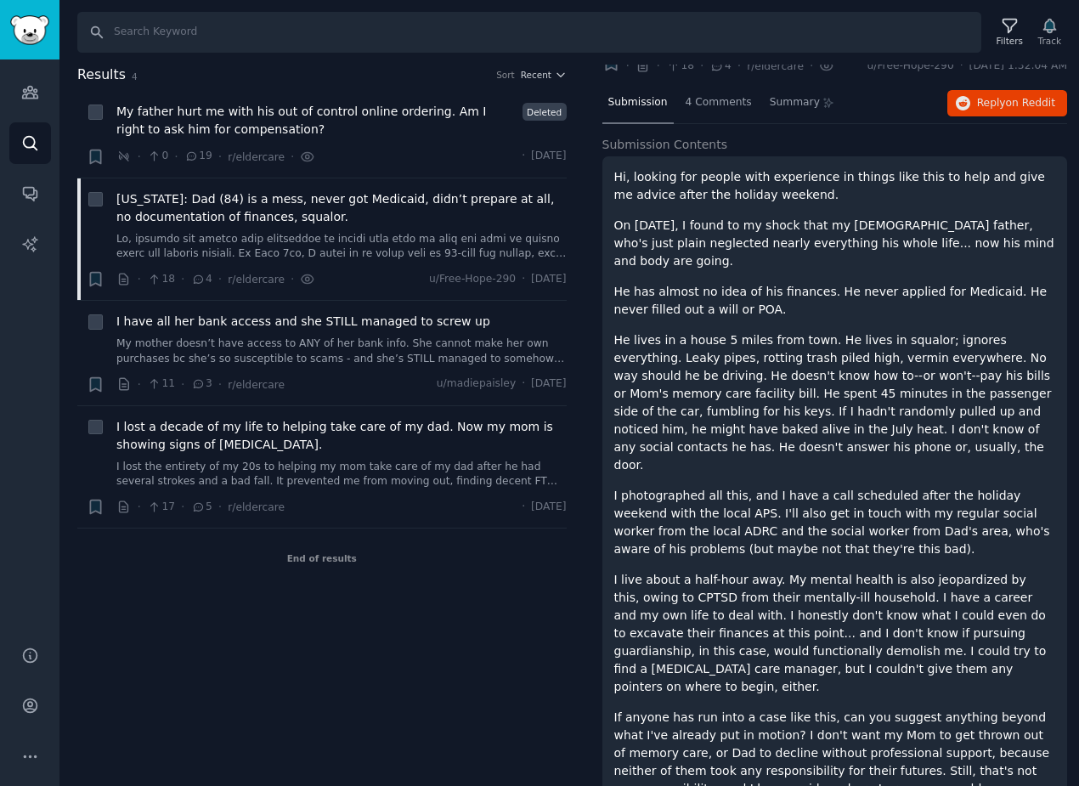
scroll to position [99, 0]
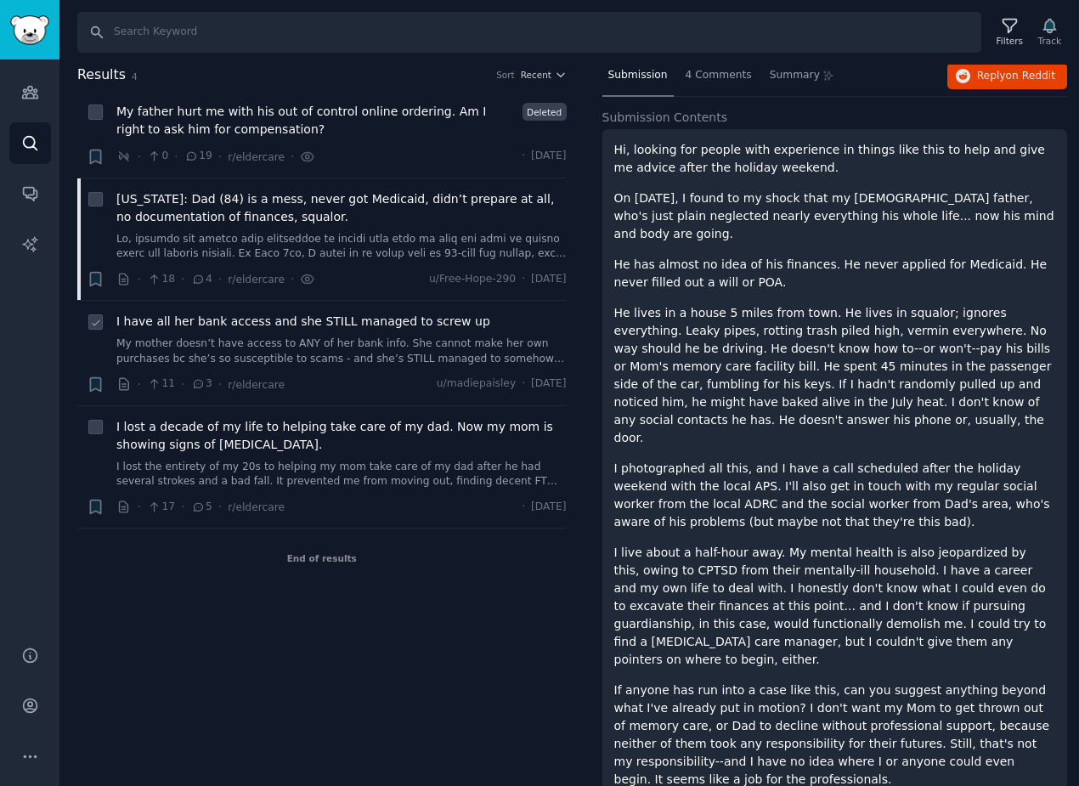
click at [292, 331] on div "I have all her bank access and she STILL managed to screw up My mother doesn’t …" at bounding box center [341, 340] width 450 height 54
click at [289, 319] on span "I have all her bank access and she STILL managed to screw up" at bounding box center [303, 322] width 374 height 18
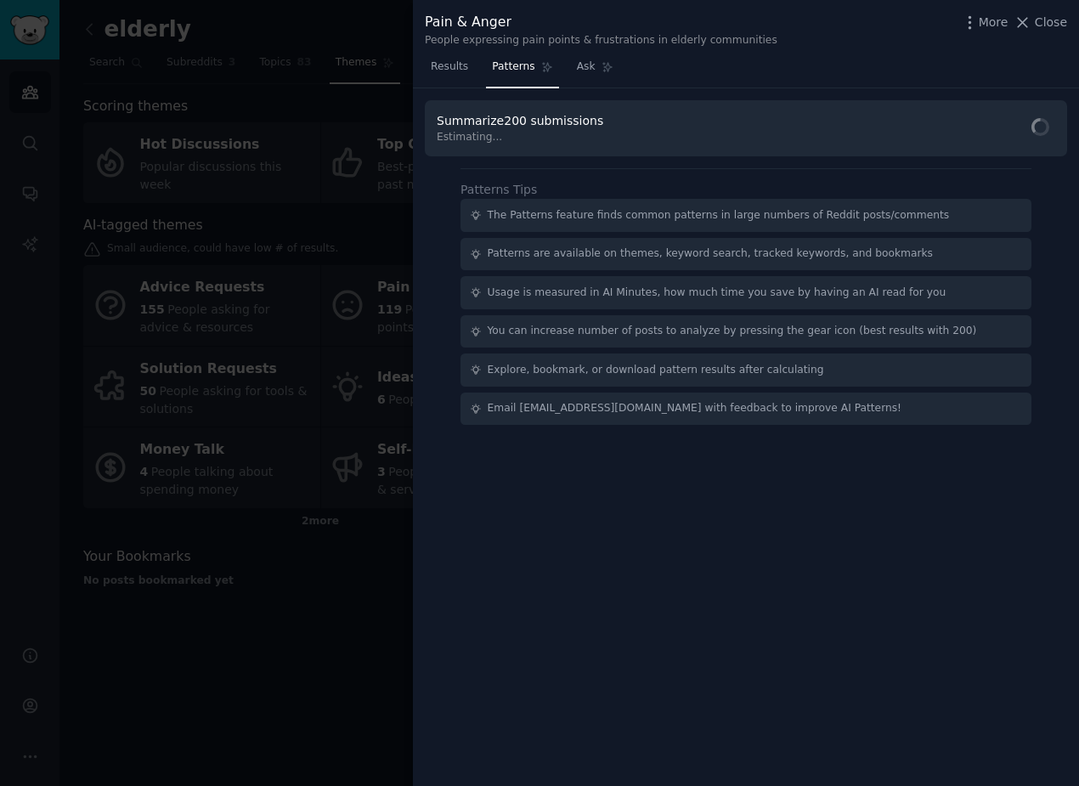
click at [77, 255] on div at bounding box center [539, 393] width 1079 height 786
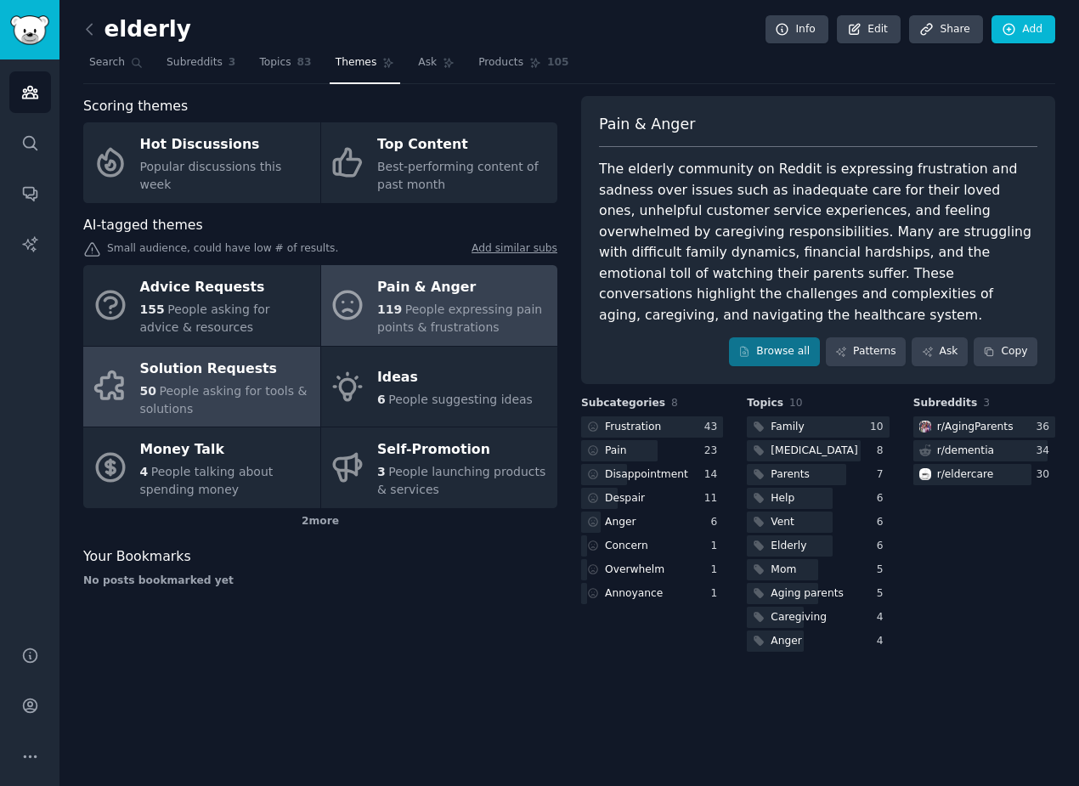
click at [251, 398] on div "50 People asking for tools & solutions" at bounding box center [226, 400] width 172 height 36
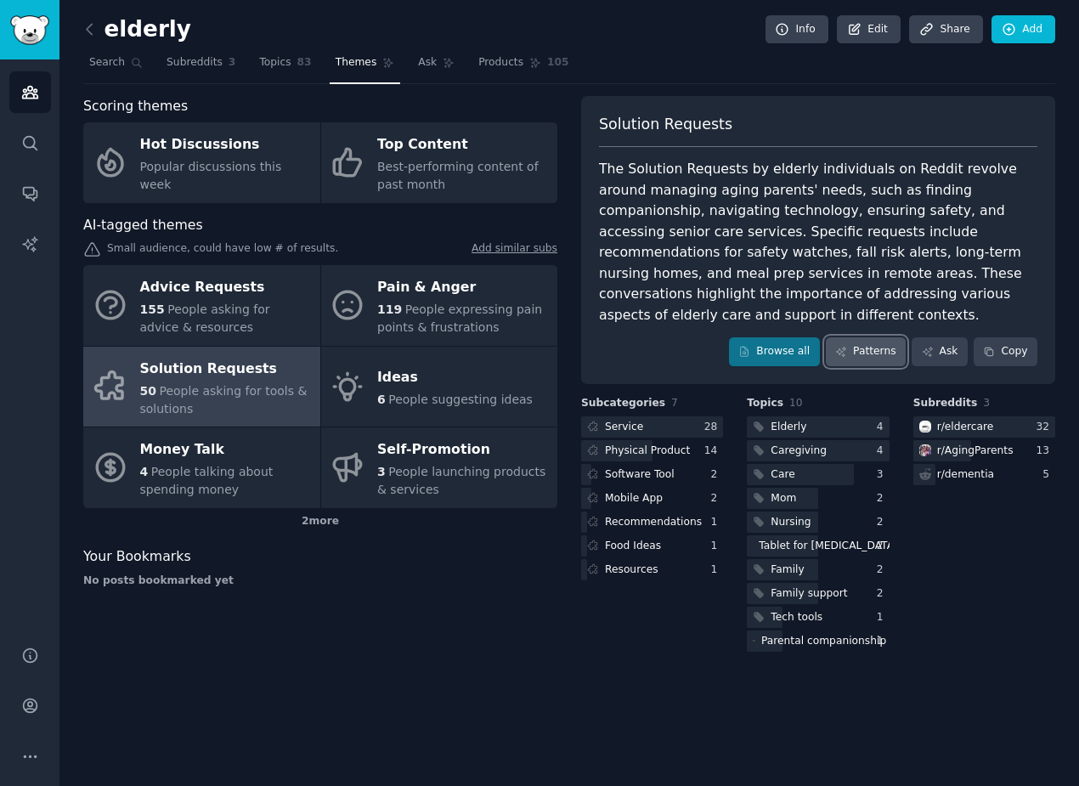
click at [869, 351] on link "Patterns" at bounding box center [866, 351] width 80 height 29
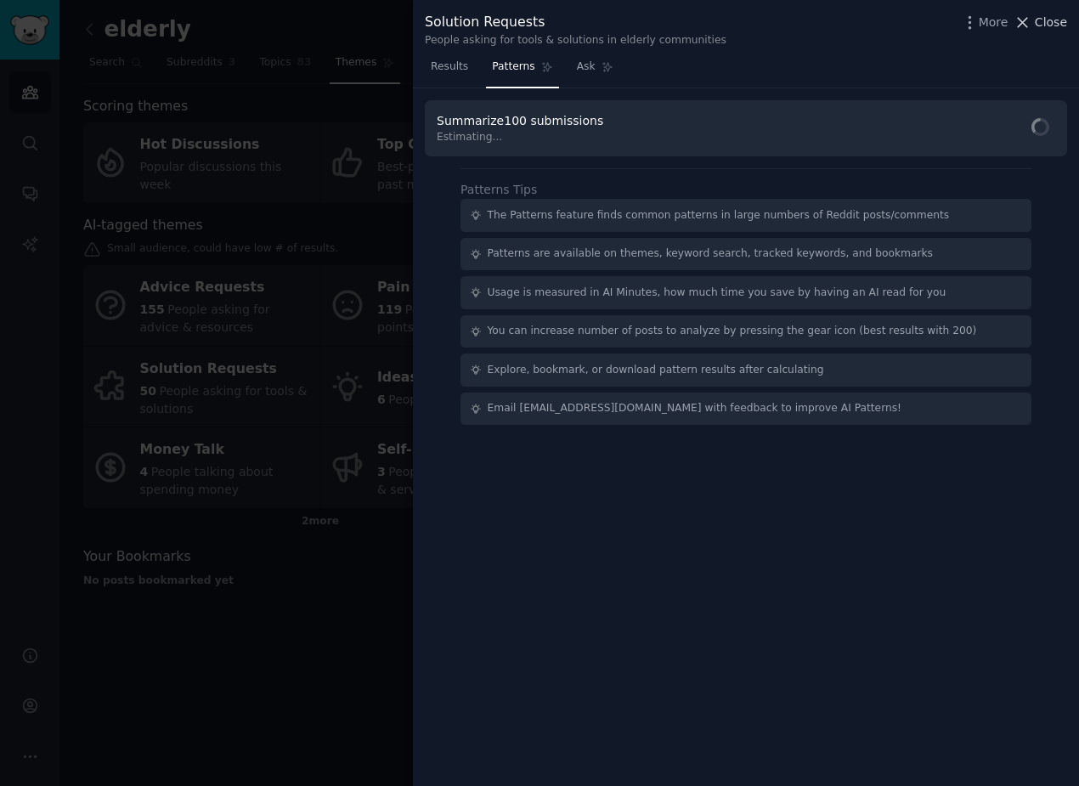
click at [1051, 16] on span "Close" at bounding box center [1051, 23] width 32 height 18
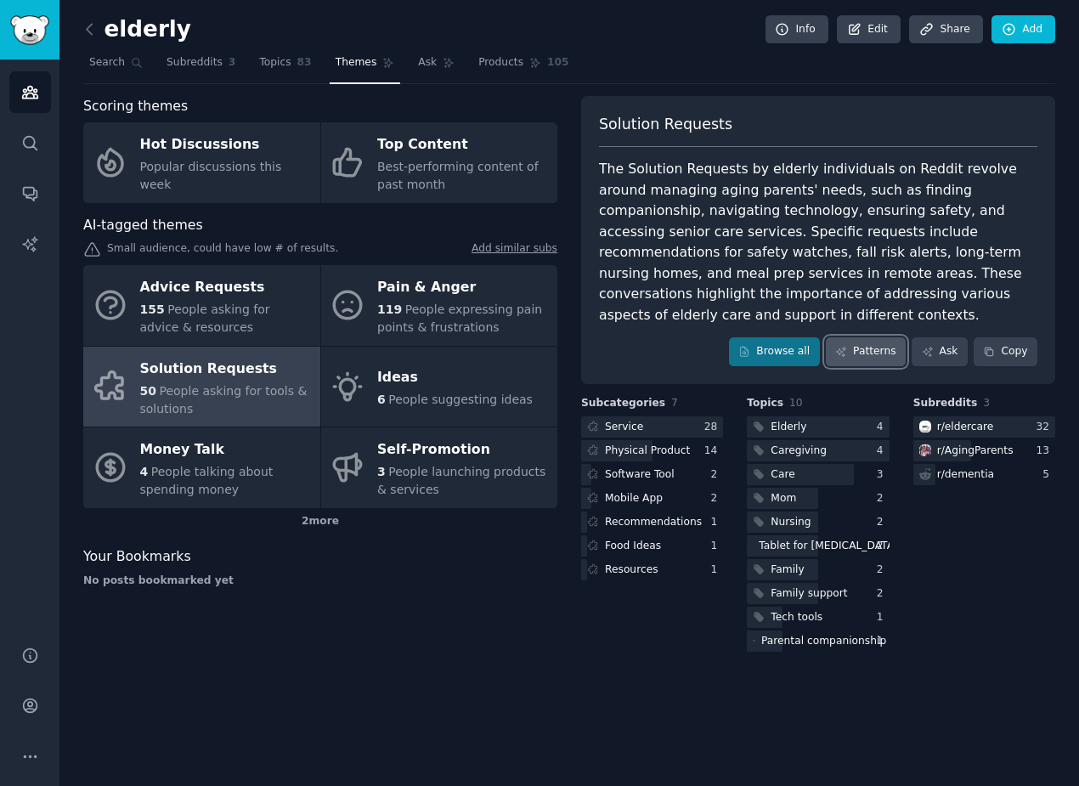
click at [875, 347] on link "Patterns" at bounding box center [866, 351] width 80 height 29
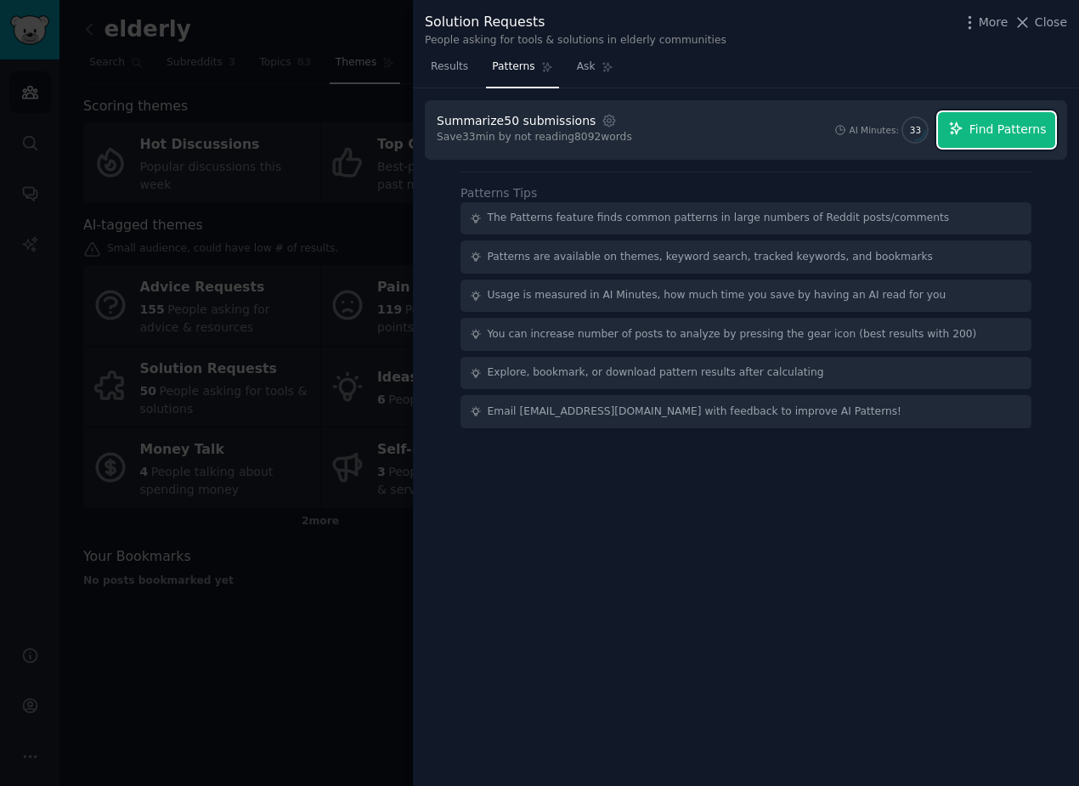
click at [977, 125] on span "Find Patterns" at bounding box center [1008, 130] width 77 height 18
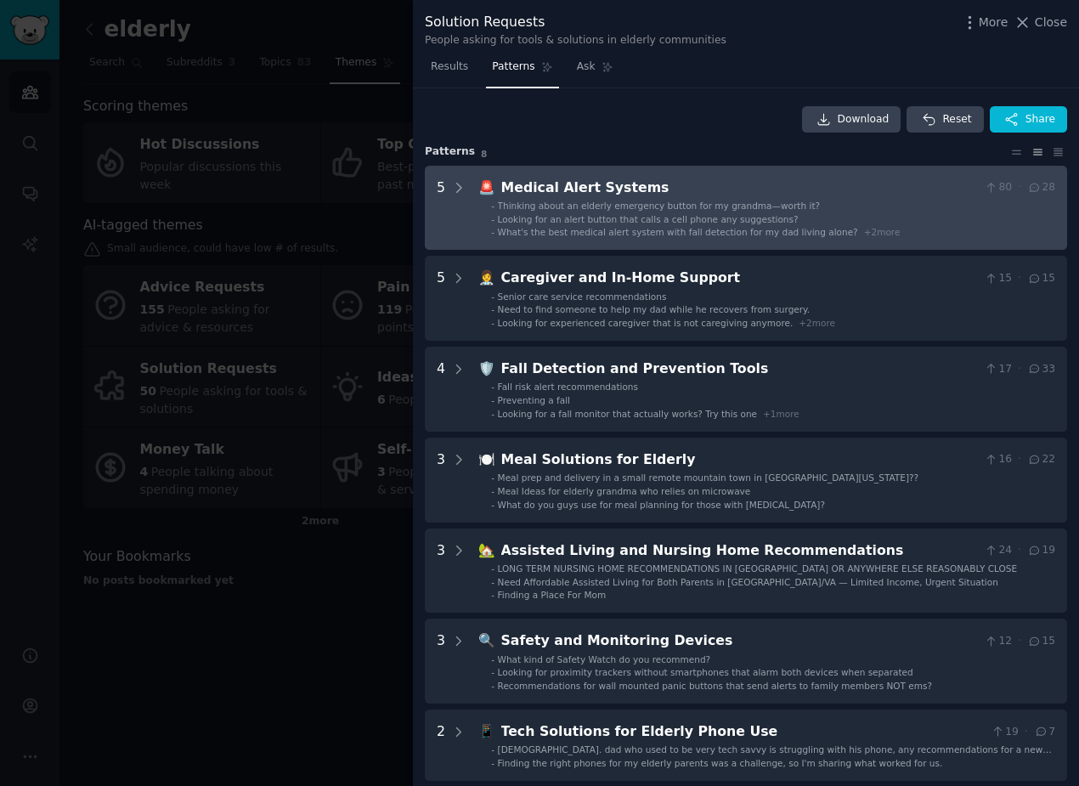
click at [535, 217] on span "Looking for an alert button that calls a cell phone any suggestions?" at bounding box center [648, 219] width 301 height 10
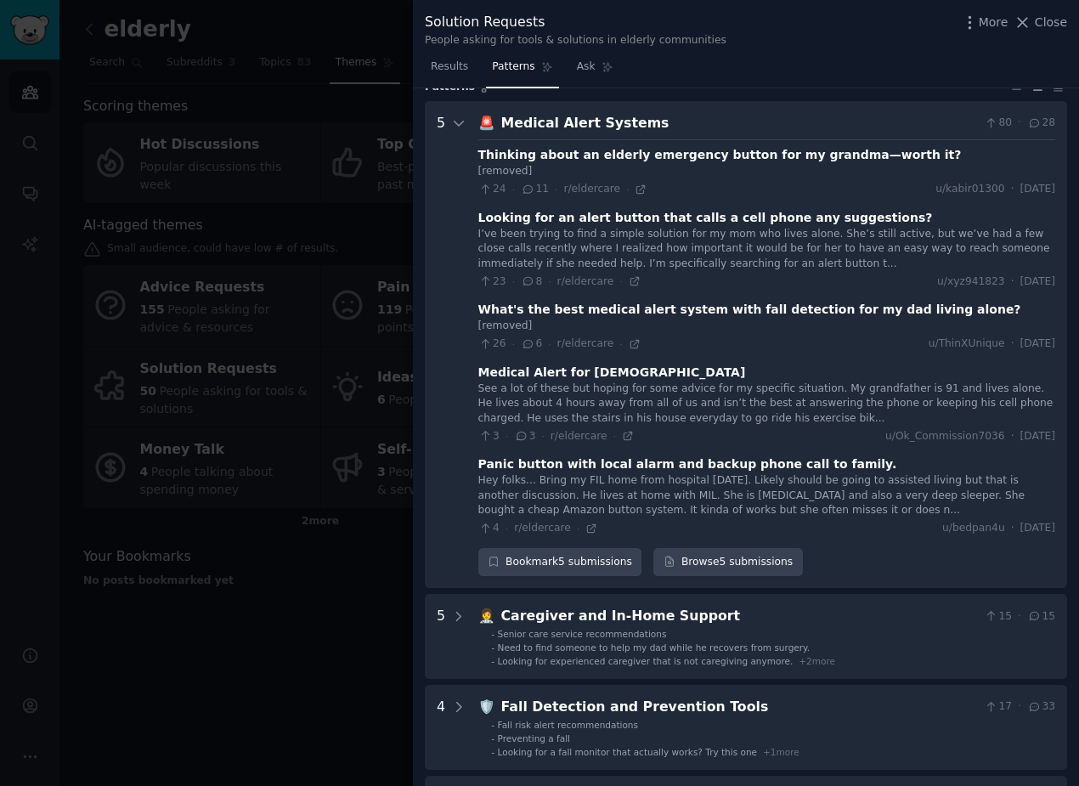
scroll to position [77, 0]
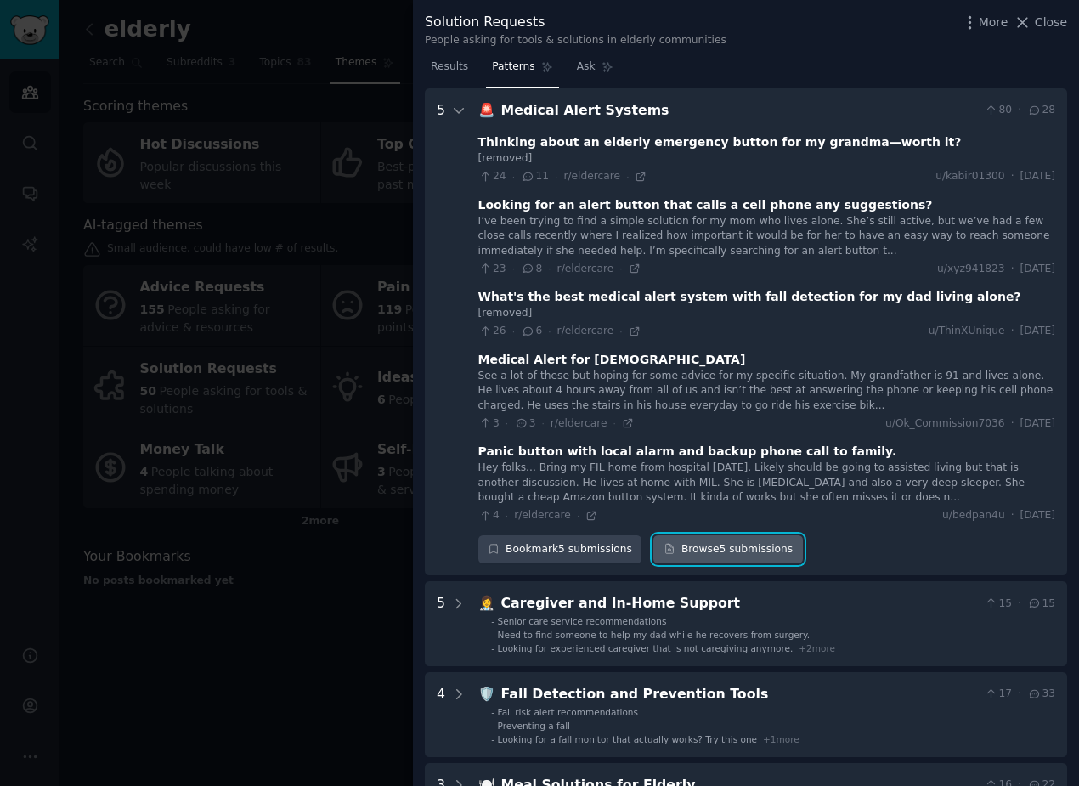
click at [691, 552] on link "Browse 5 submissions" at bounding box center [728, 549] width 149 height 29
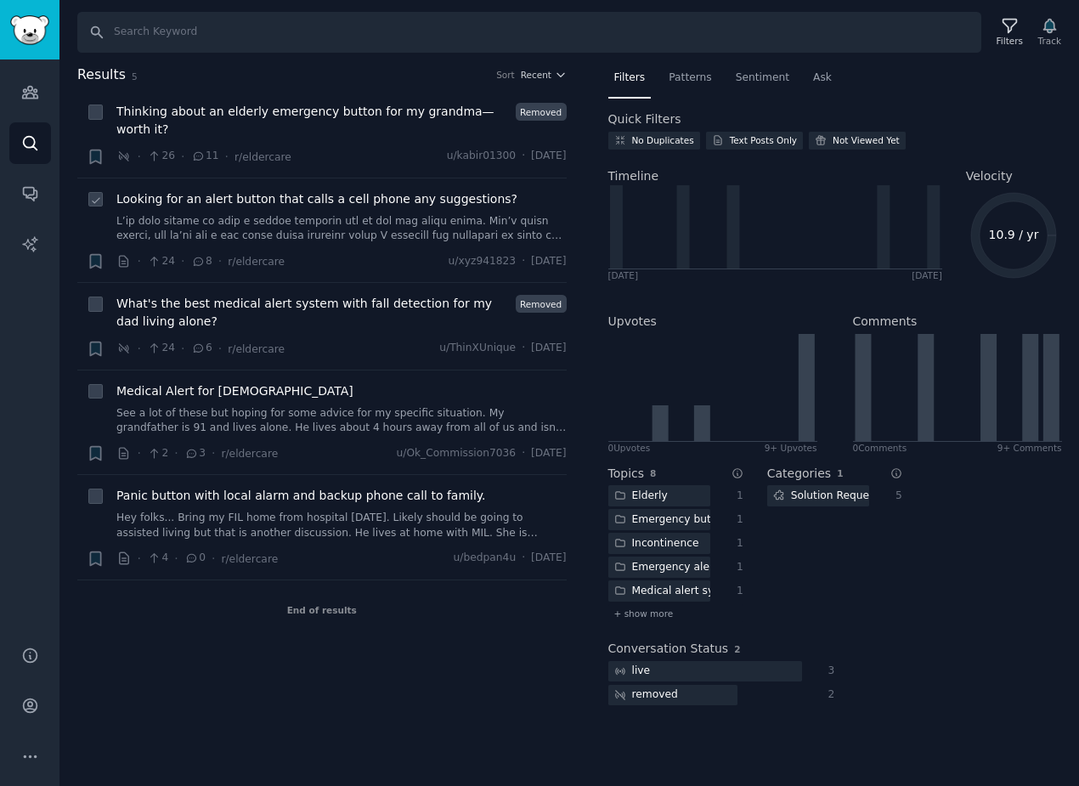
click at [362, 203] on span "Looking for an alert button that calls a cell phone any suggestions?" at bounding box center [316, 199] width 401 height 18
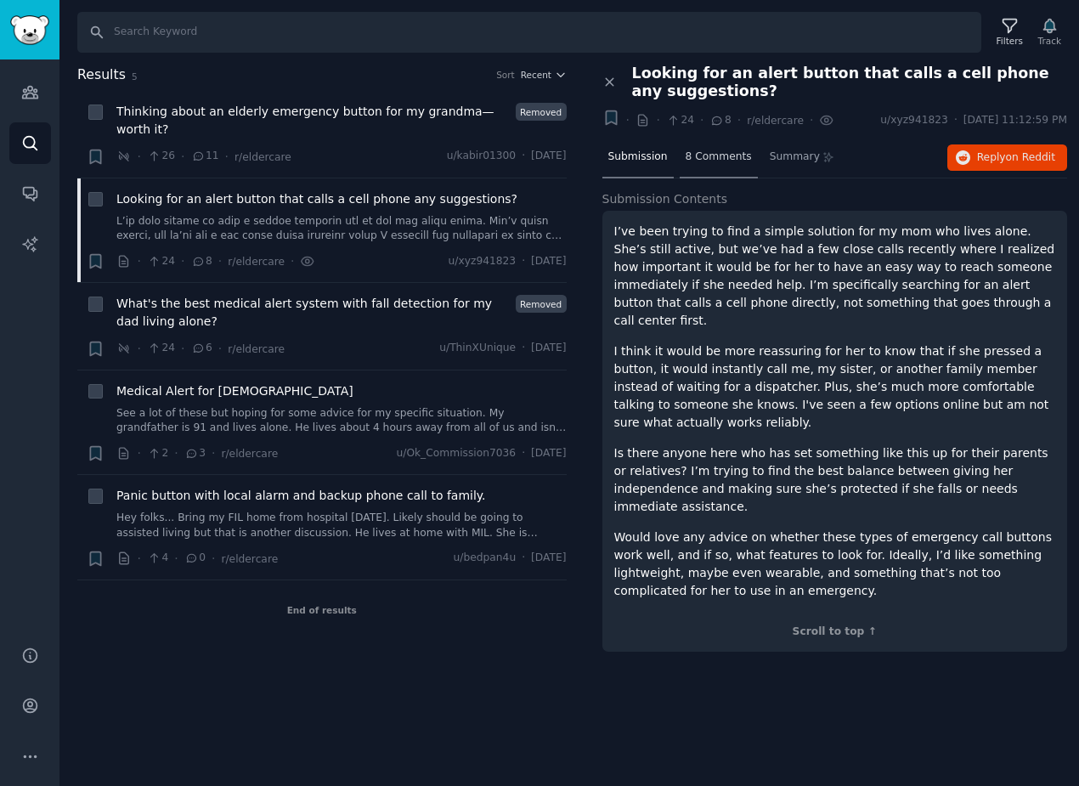
click at [706, 158] on span "8 Comments" at bounding box center [719, 157] width 66 height 15
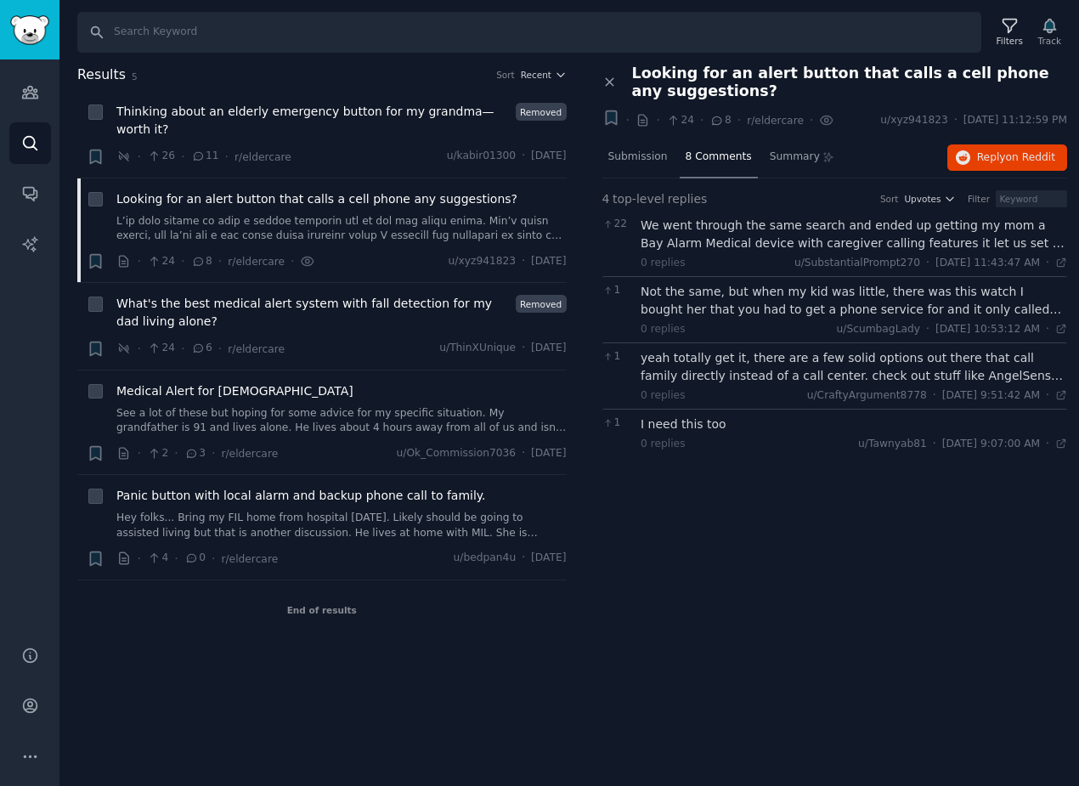
click at [737, 250] on div "We went through the same search and ended up getting my mom a Bay Alarm Medical…" at bounding box center [854, 235] width 427 height 36
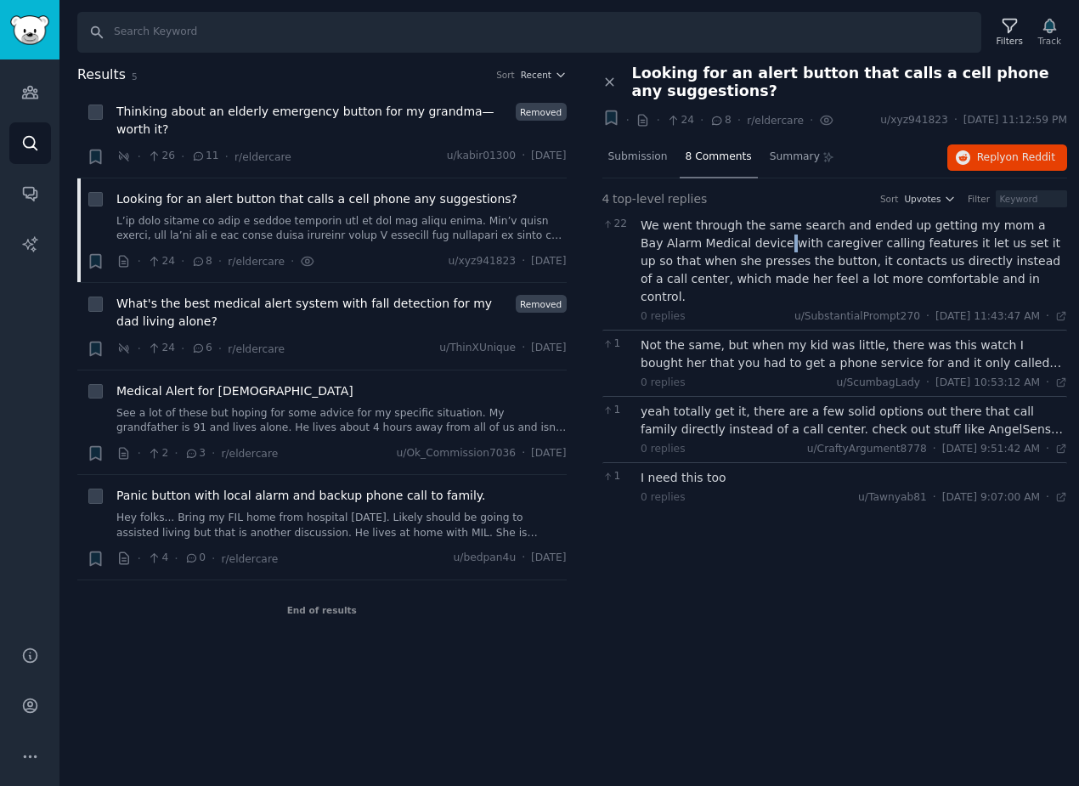
drag, startPoint x: 723, startPoint y: 246, endPoint x: 740, endPoint y: 245, distance: 17.0
click at [730, 245] on div "We went through the same search and ended up getting my mom a Bay Alarm Medical…" at bounding box center [854, 261] width 427 height 89
drag, startPoint x: 1011, startPoint y: 229, endPoint x: 715, endPoint y: 241, distance: 296.9
click at [715, 241] on div "We went through the same search and ended up getting my mom a Bay Alarm Medical…" at bounding box center [854, 261] width 427 height 89
drag, startPoint x: 726, startPoint y: 241, endPoint x: 1009, endPoint y: 225, distance: 283.5
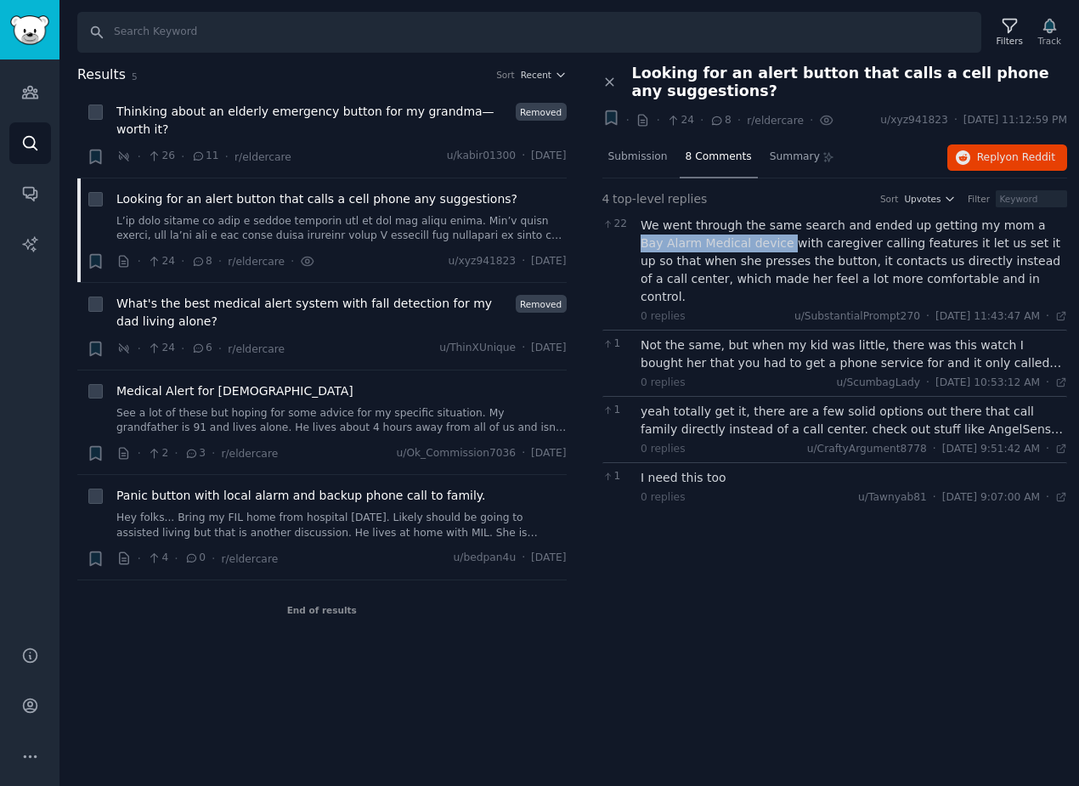
click at [1009, 225] on div "We went through the same search and ended up getting my mom a Bay Alarm Medical…" at bounding box center [854, 261] width 427 height 89
click at [185, 308] on span "What's the best medical alert system with fall detection for my dad living alon…" at bounding box center [313, 313] width 394 height 36
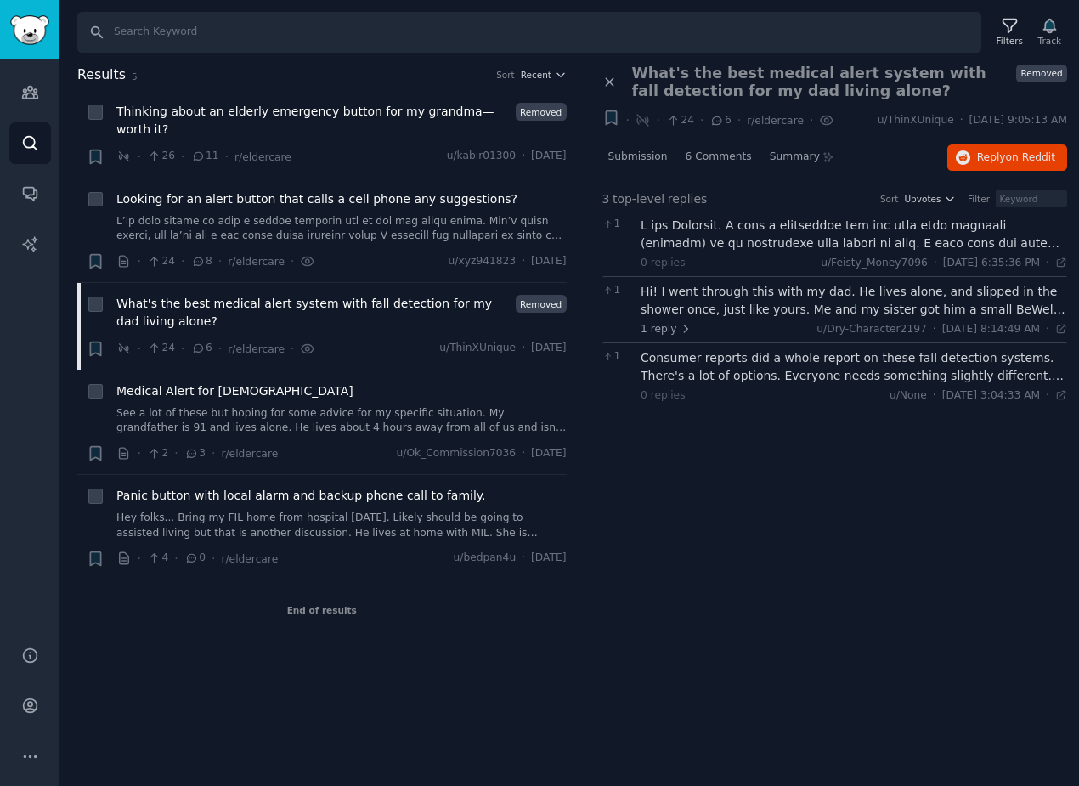
click at [731, 248] on div at bounding box center [854, 235] width 427 height 36
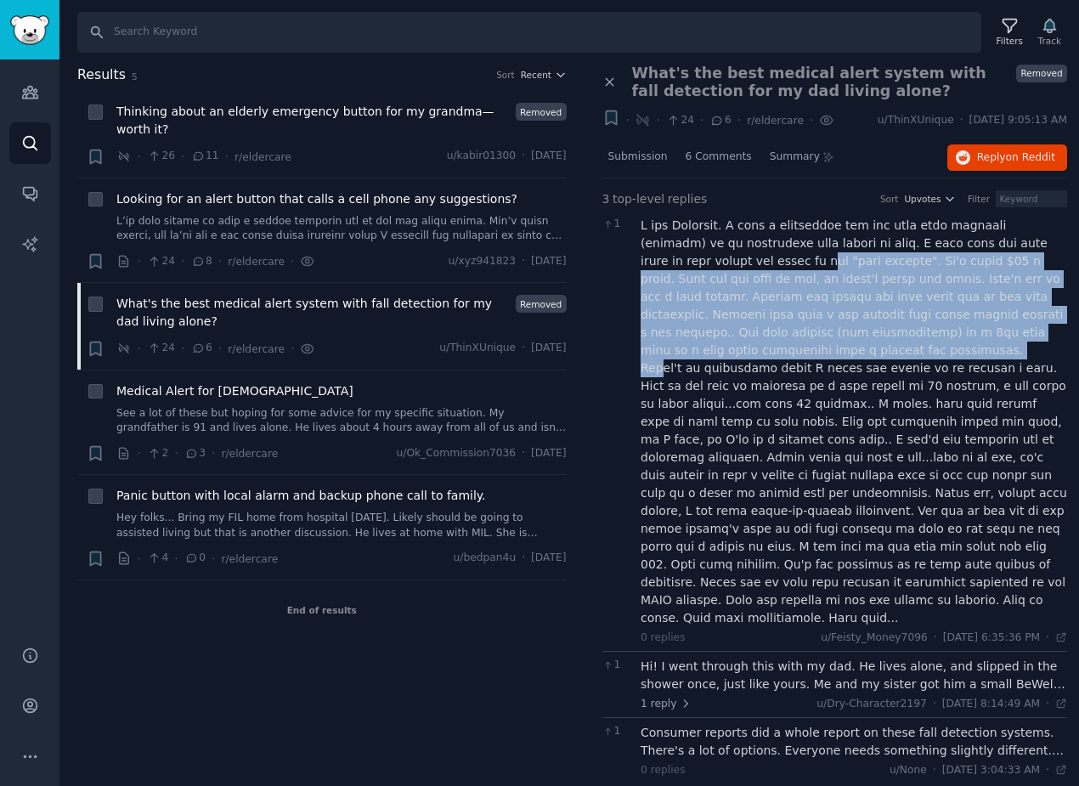
drag, startPoint x: 717, startPoint y: 257, endPoint x: 753, endPoint y: 352, distance: 101.7
click at [753, 352] on div at bounding box center [854, 422] width 427 height 411
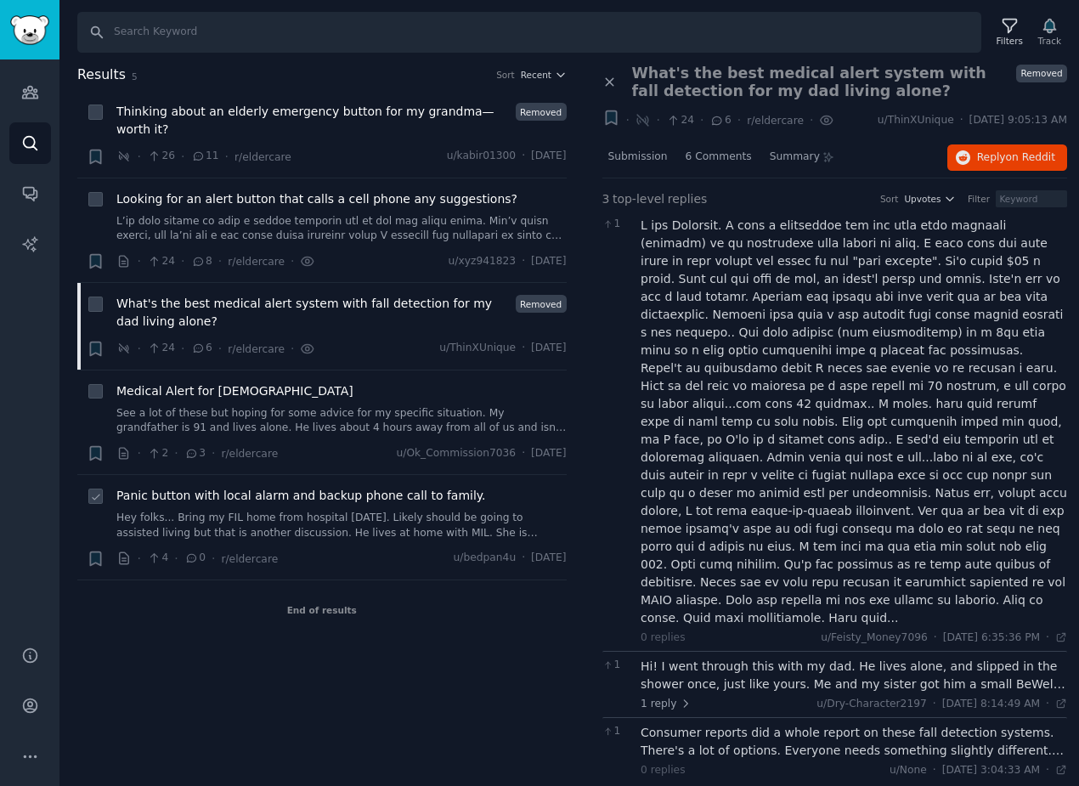
click at [371, 502] on span "Panic button with local alarm and backup phone call to family." at bounding box center [301, 496] width 370 height 18
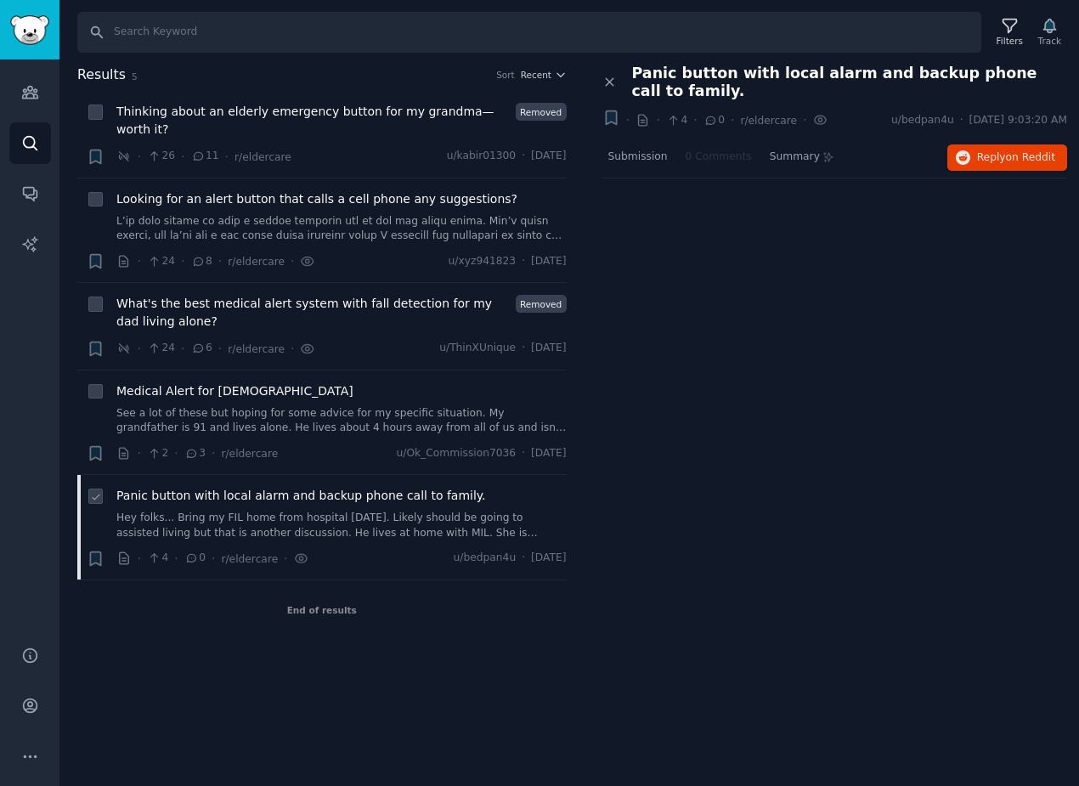
click at [357, 485] on li "+ Panic button with local alarm and backup phone call to family. Hey folks... B…" at bounding box center [322, 527] width 490 height 105
click at [277, 520] on link "Hey folks... Bring my FIL home from hospital today. Likely should be going to a…" at bounding box center [341, 526] width 450 height 30
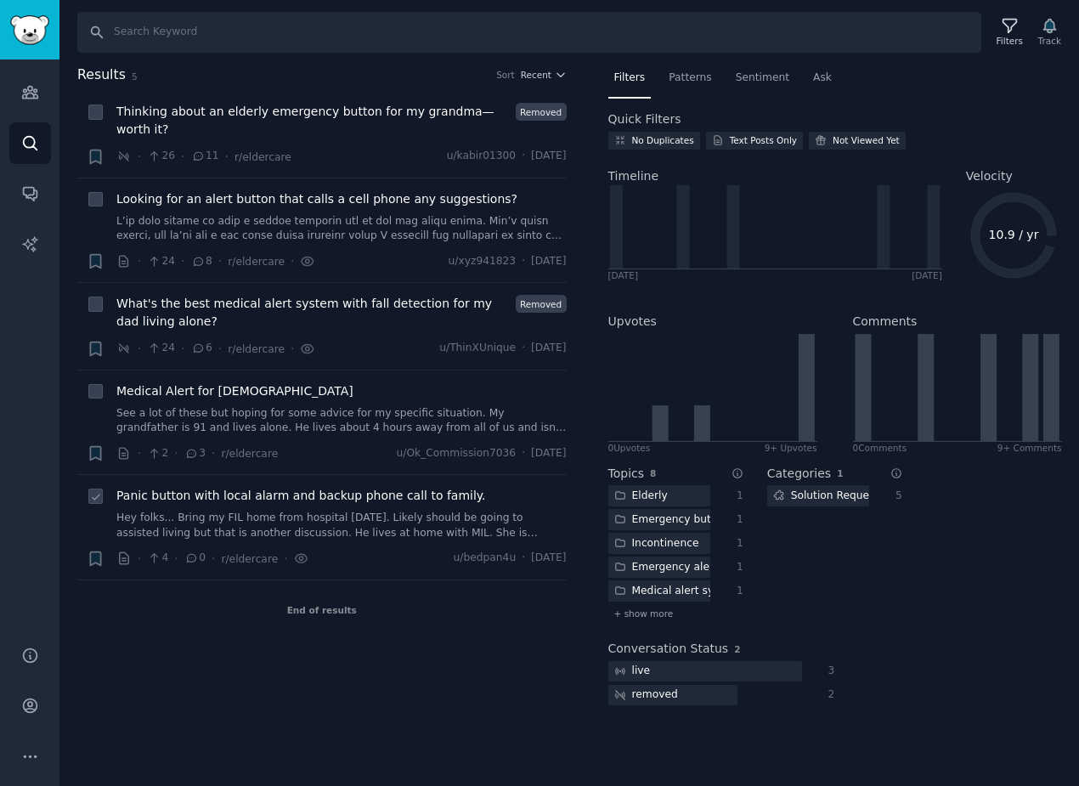
click at [258, 499] on span "Panic button with local alarm and backup phone call to family." at bounding box center [301, 496] width 370 height 18
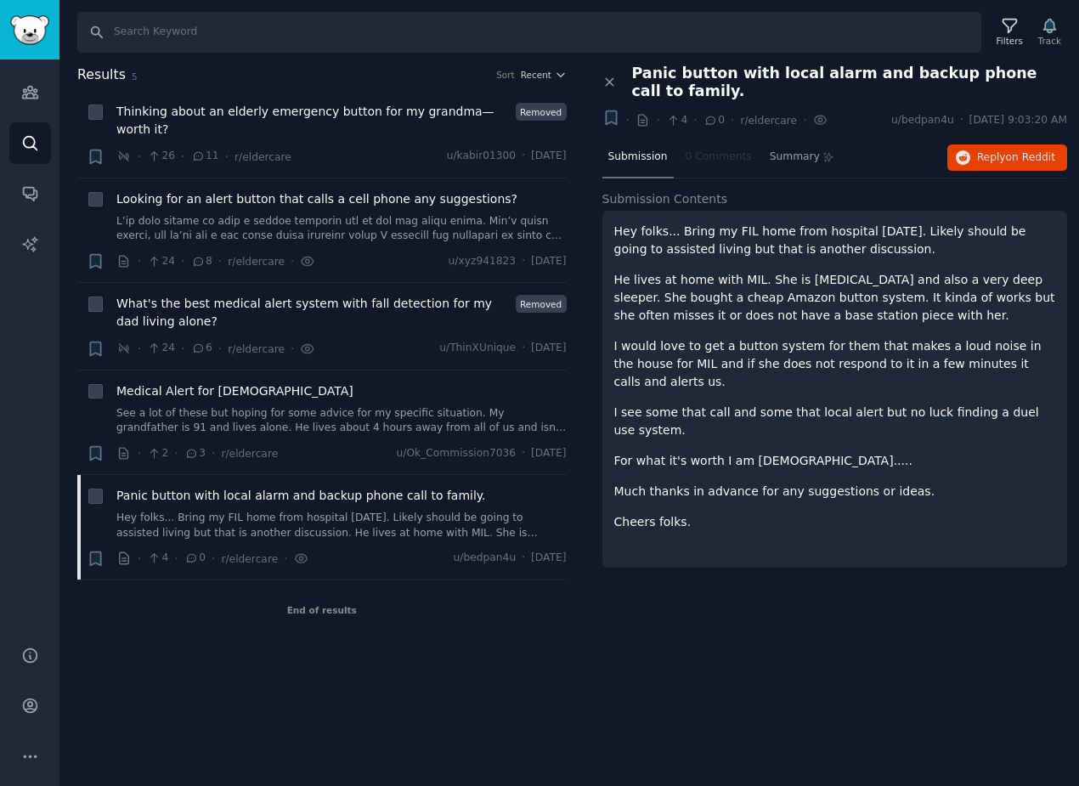
click at [691, 321] on p "He lives at home with MIL. She is hard of hearing and also a very deep sleeper.…" at bounding box center [836, 298] width 442 height 54
click at [195, 205] on span "Looking for an alert button that calls a cell phone any suggestions?" at bounding box center [316, 199] width 401 height 18
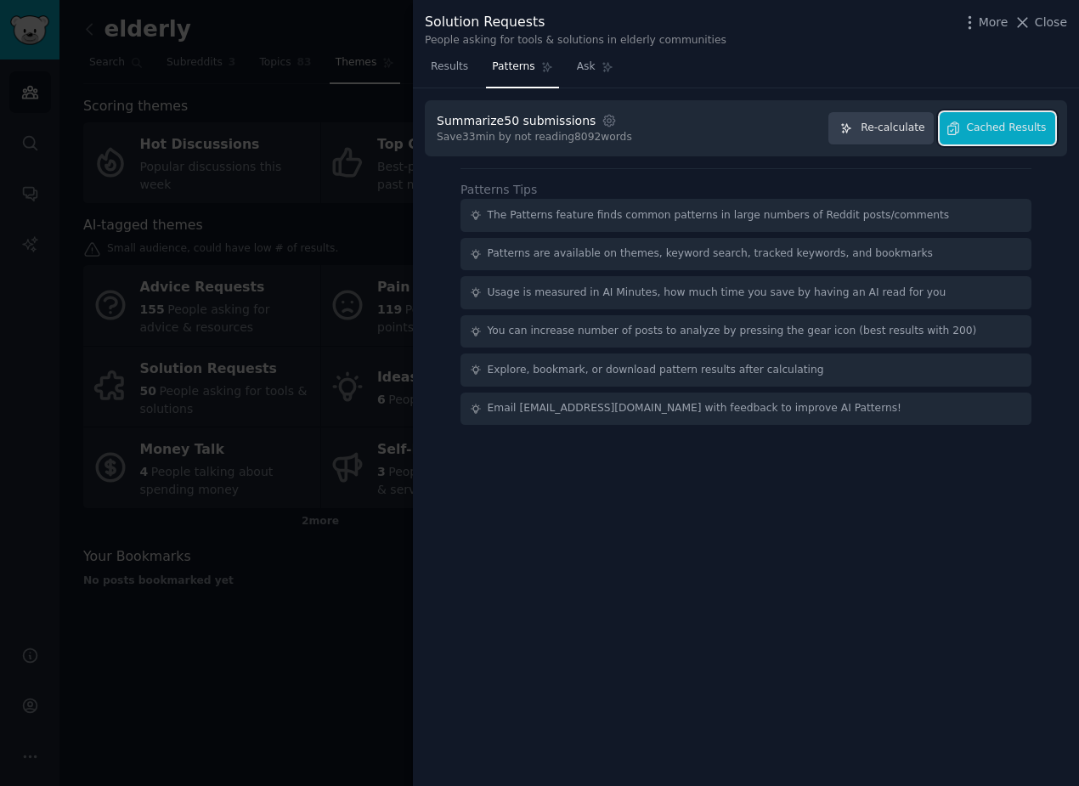
click at [1008, 137] on button "Cached Results" at bounding box center [998, 128] width 116 height 33
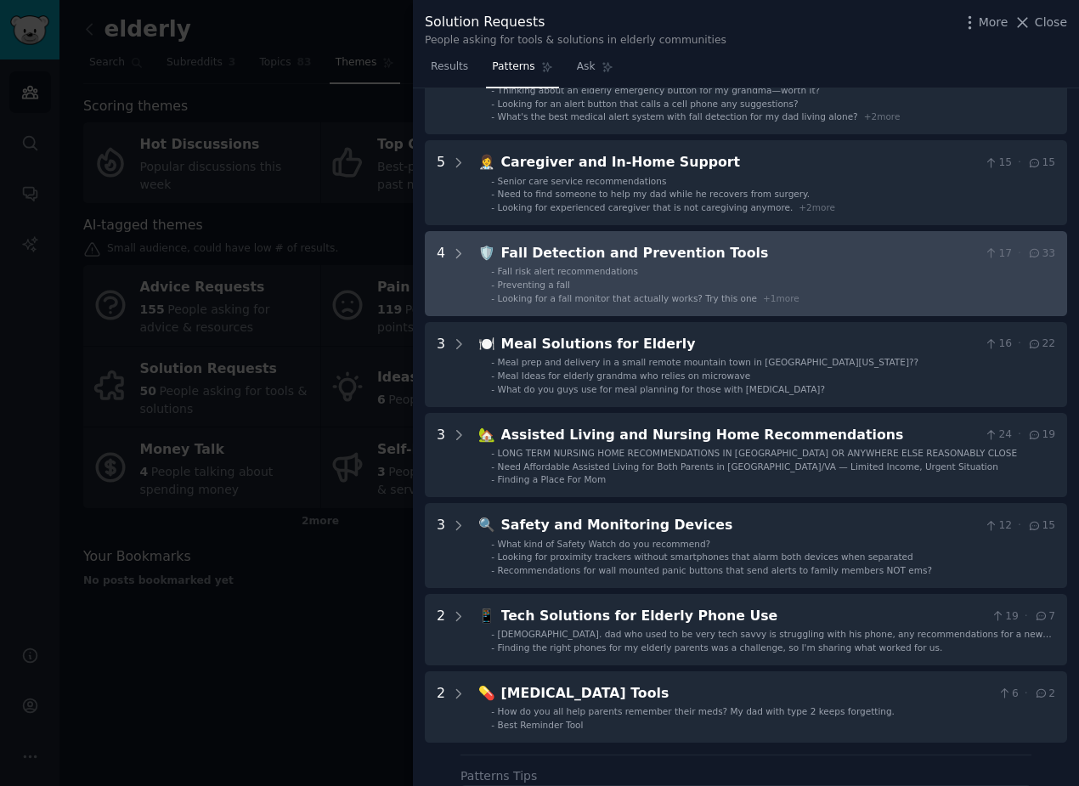
scroll to position [123, 0]
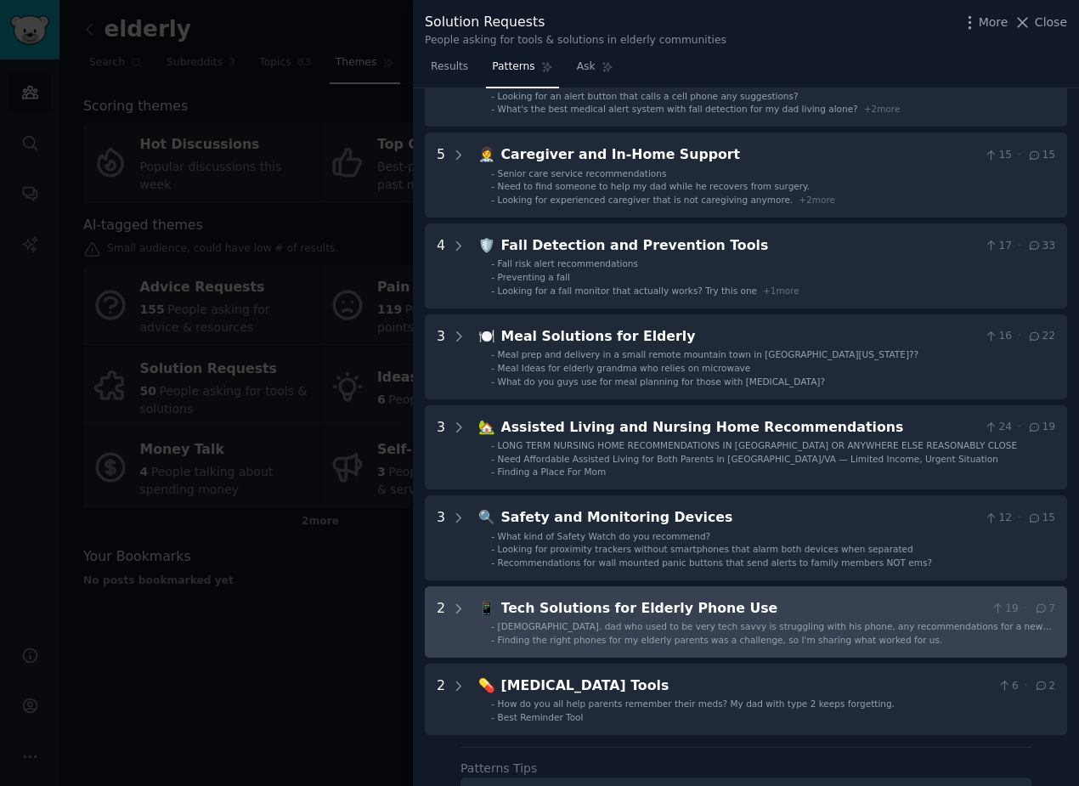
click at [790, 623] on span "71 y.o. dad who used to be very tech savvy is struggling with his phone, any re…" at bounding box center [775, 632] width 554 height 22
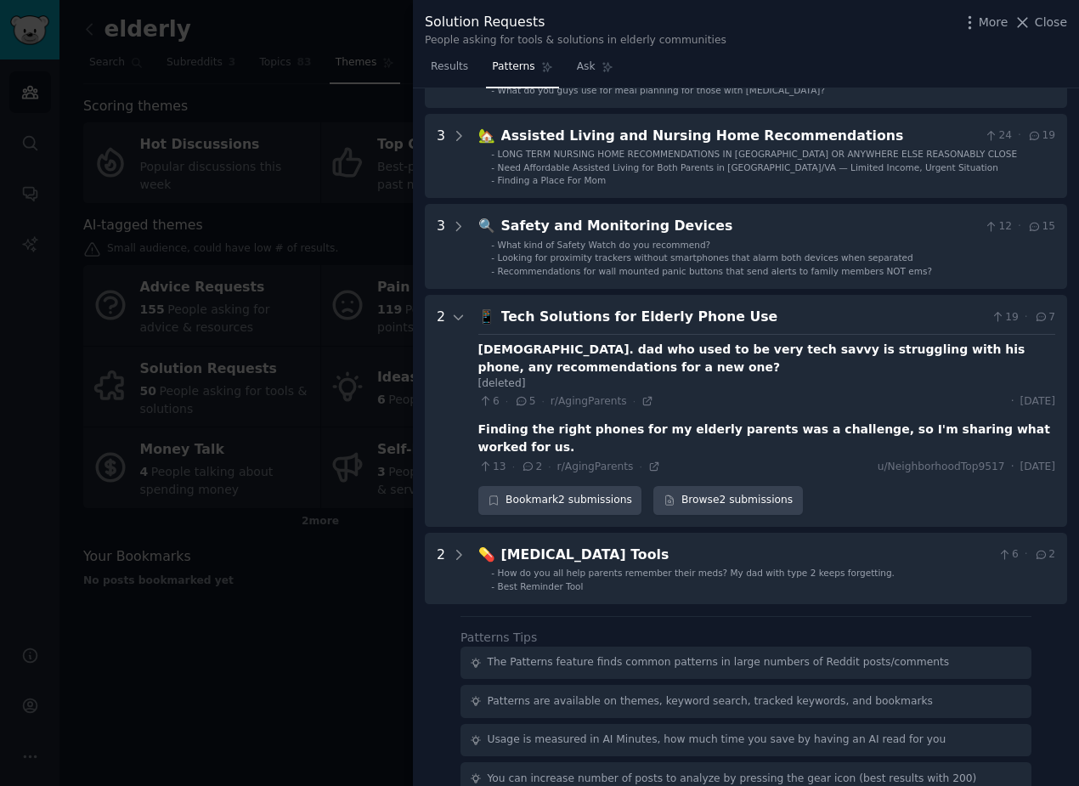
scroll to position [501, 0]
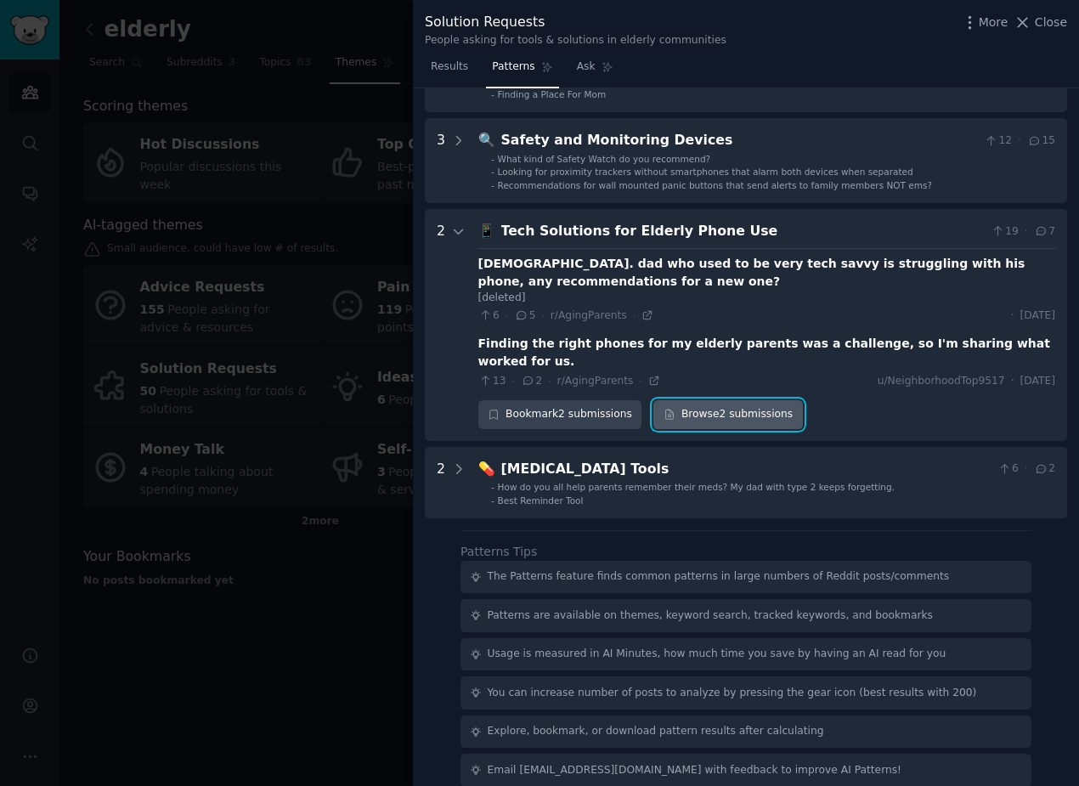
click at [671, 409] on icon at bounding box center [670, 415] width 12 height 12
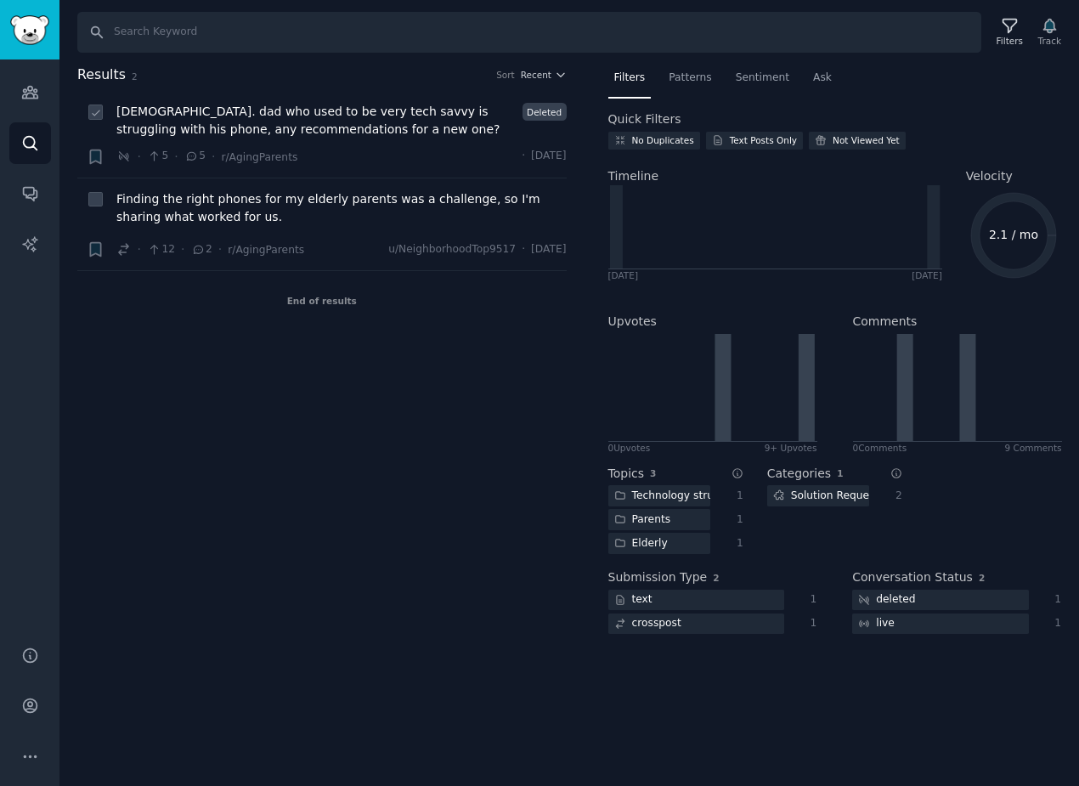
click at [373, 137] on span "71 y.o. dad who used to be very tech savvy is struggling with his phone, any re…" at bounding box center [316, 121] width 400 height 36
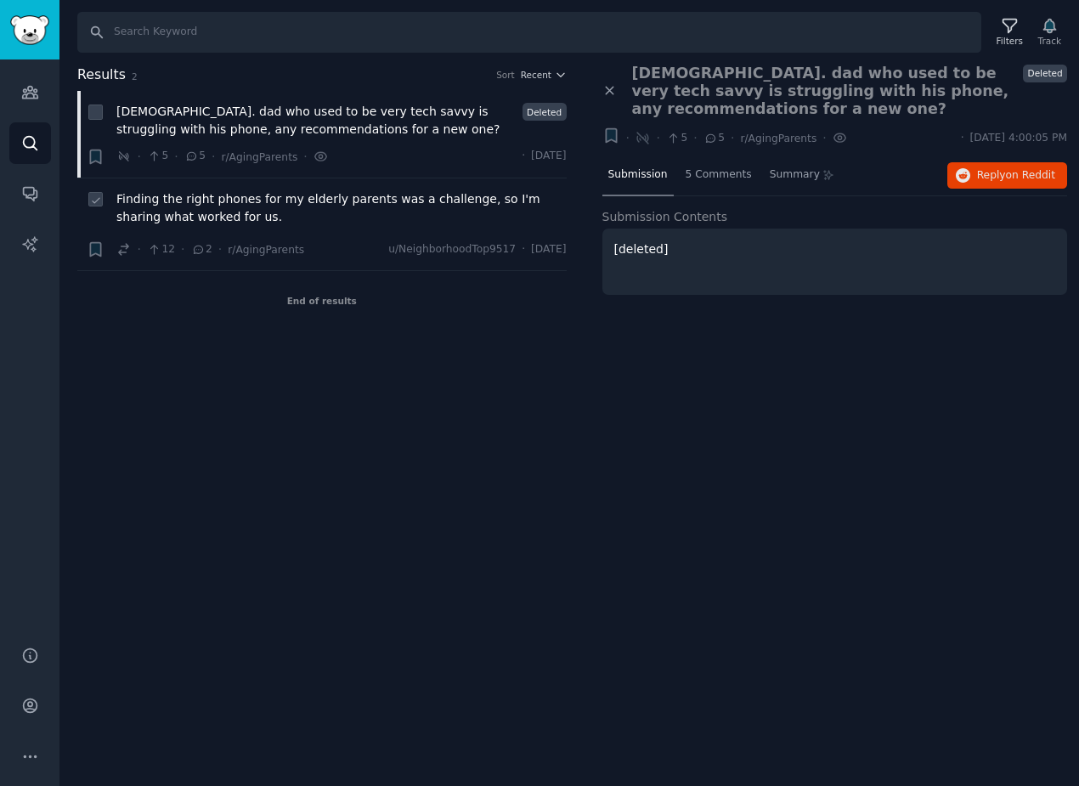
click at [374, 193] on span "Finding the right phones for my elderly parents was a challenge, so I'm sharing…" at bounding box center [341, 208] width 450 height 36
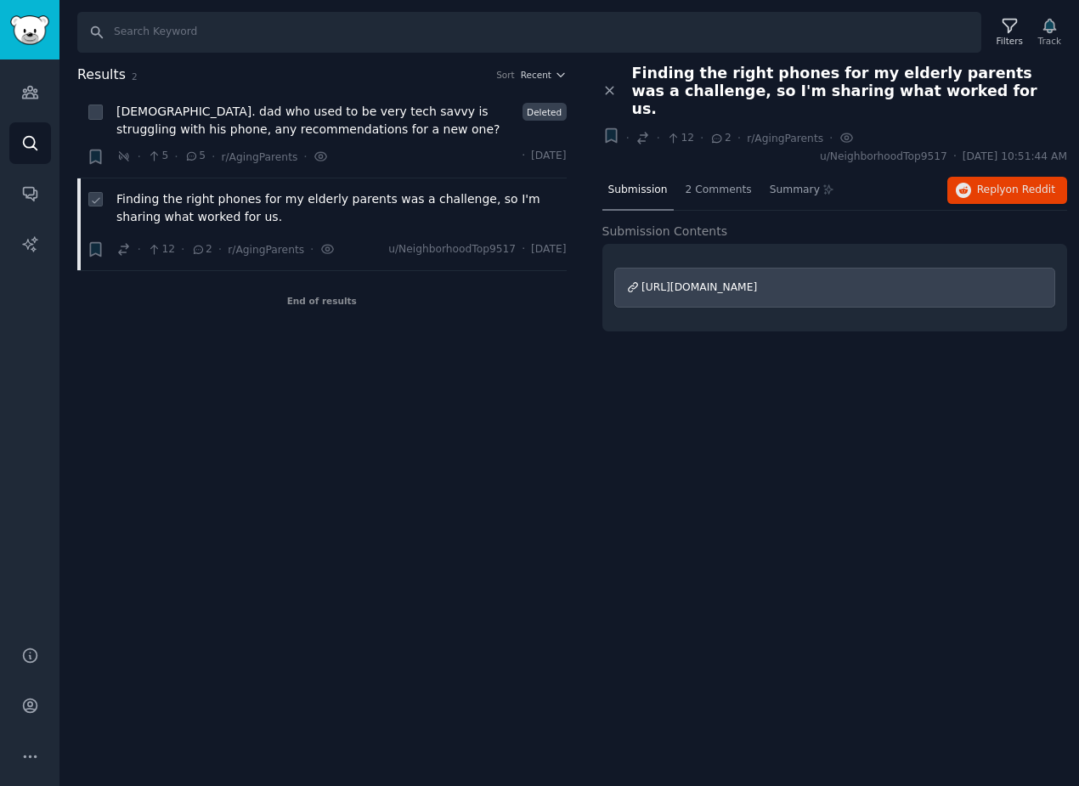
click at [419, 210] on span "Finding the right phones for my elderly parents was a challenge, so I'm sharing…" at bounding box center [341, 208] width 450 height 36
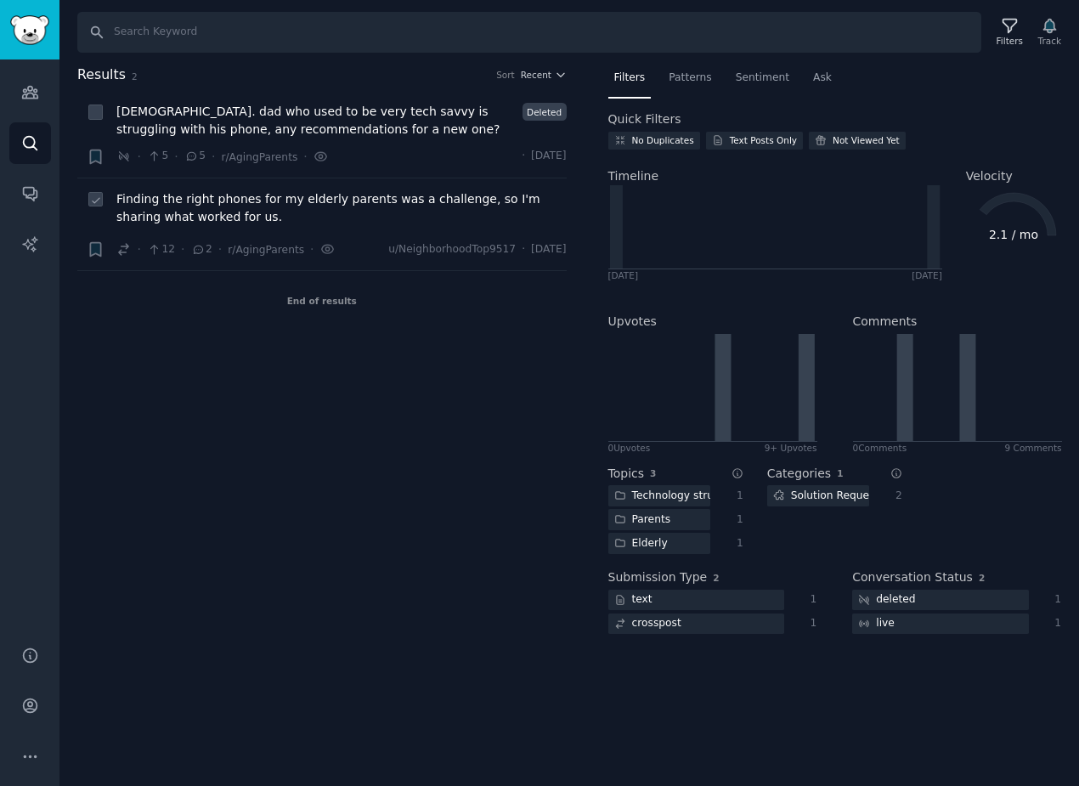
click at [443, 198] on span "Finding the right phones for my elderly parents was a challenge, so I'm sharing…" at bounding box center [341, 208] width 450 height 36
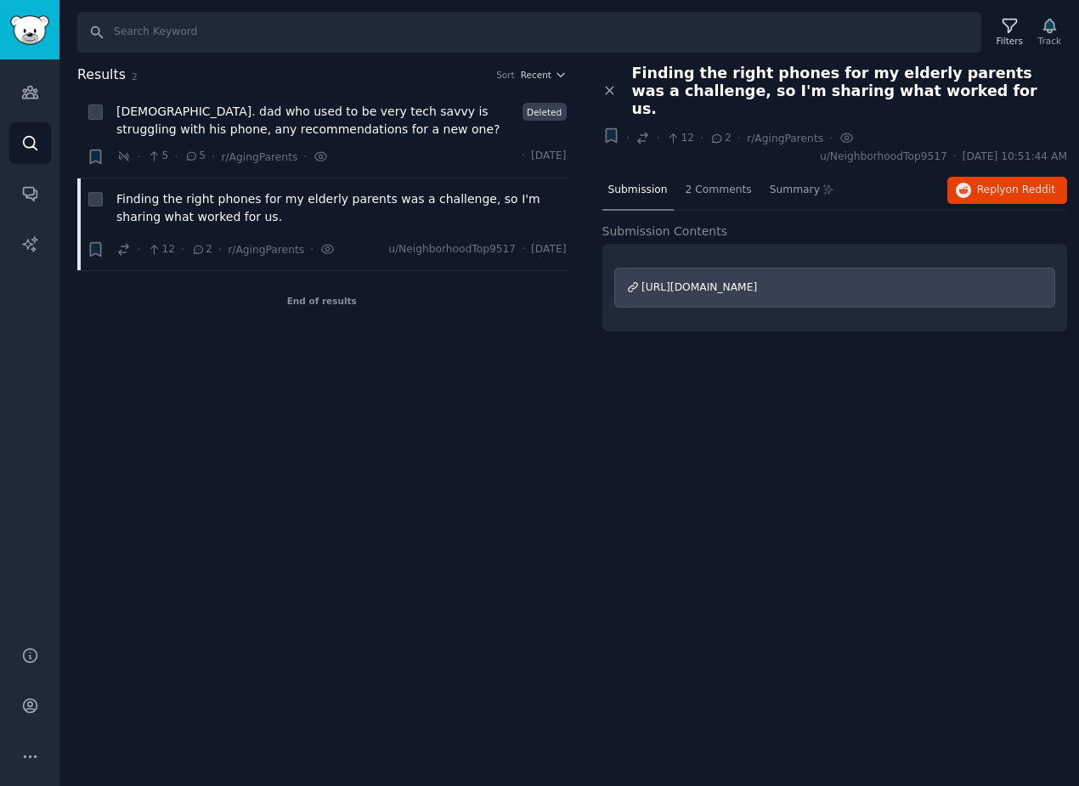
click at [663, 281] on span "https://www.reddit.com/r/TechForAgingParents/comments/1mz1zm3/finding_the_right…" at bounding box center [700, 287] width 116 height 12
click at [192, 219] on span "Finding the right phones for my elderly parents was a challenge, so I'm sharing…" at bounding box center [341, 208] width 450 height 36
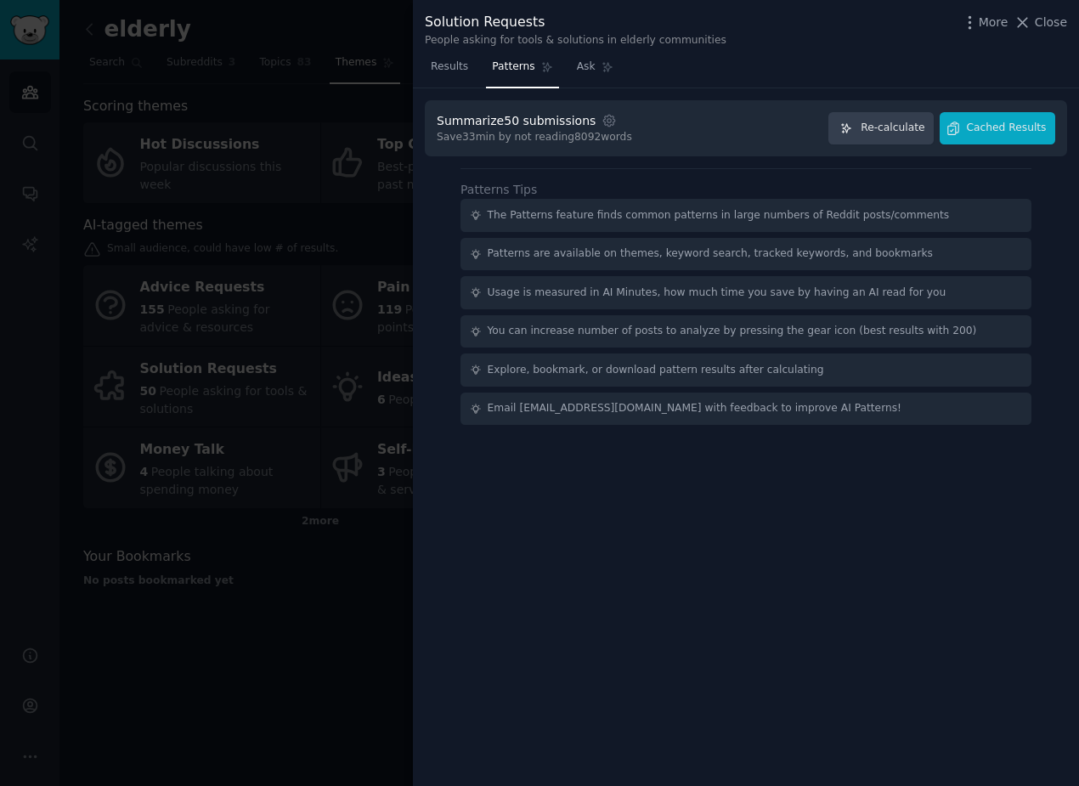
click at [42, 322] on div at bounding box center [539, 393] width 1079 height 786
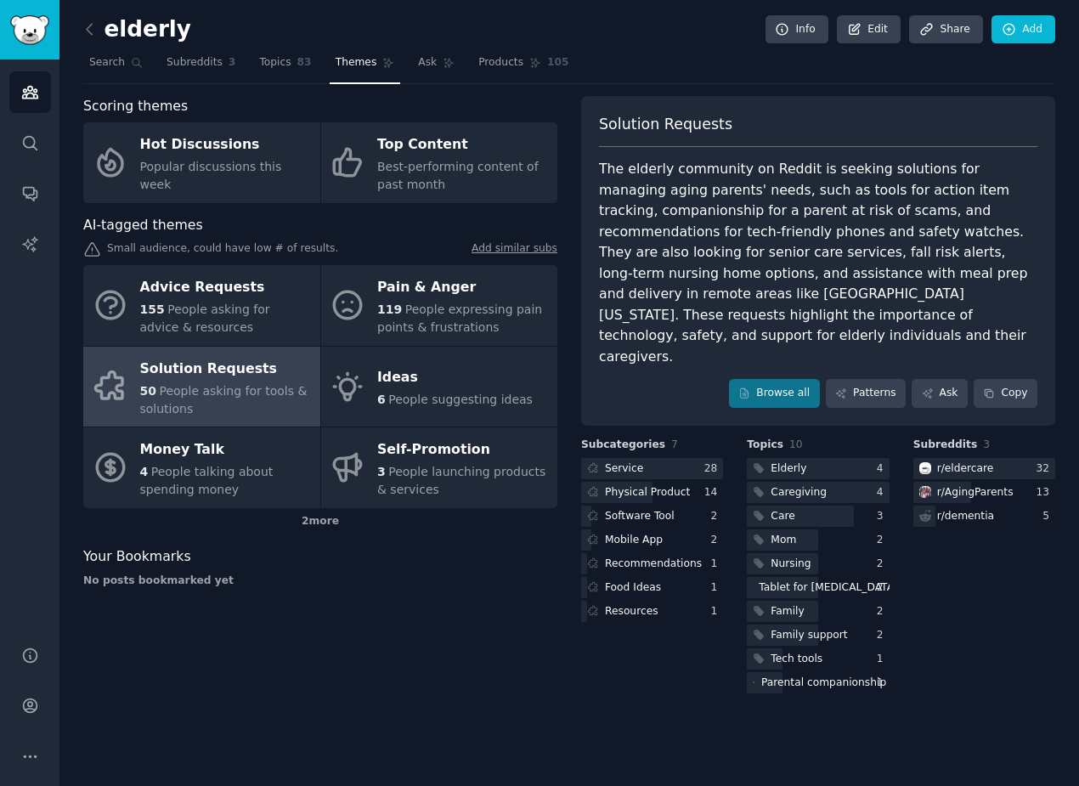
click at [186, 396] on span "People asking for tools & solutions" at bounding box center [223, 399] width 167 height 31
click at [842, 379] on link "Patterns" at bounding box center [866, 393] width 80 height 29
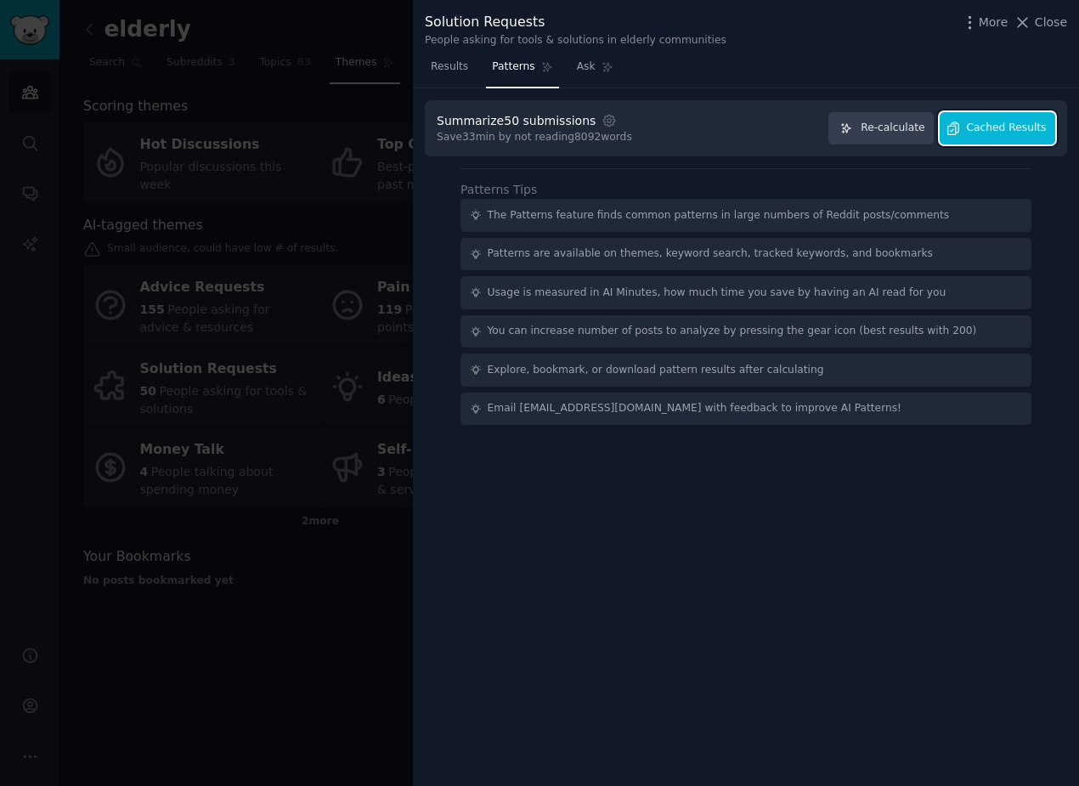
click at [974, 139] on button "Cached Results" at bounding box center [998, 128] width 116 height 33
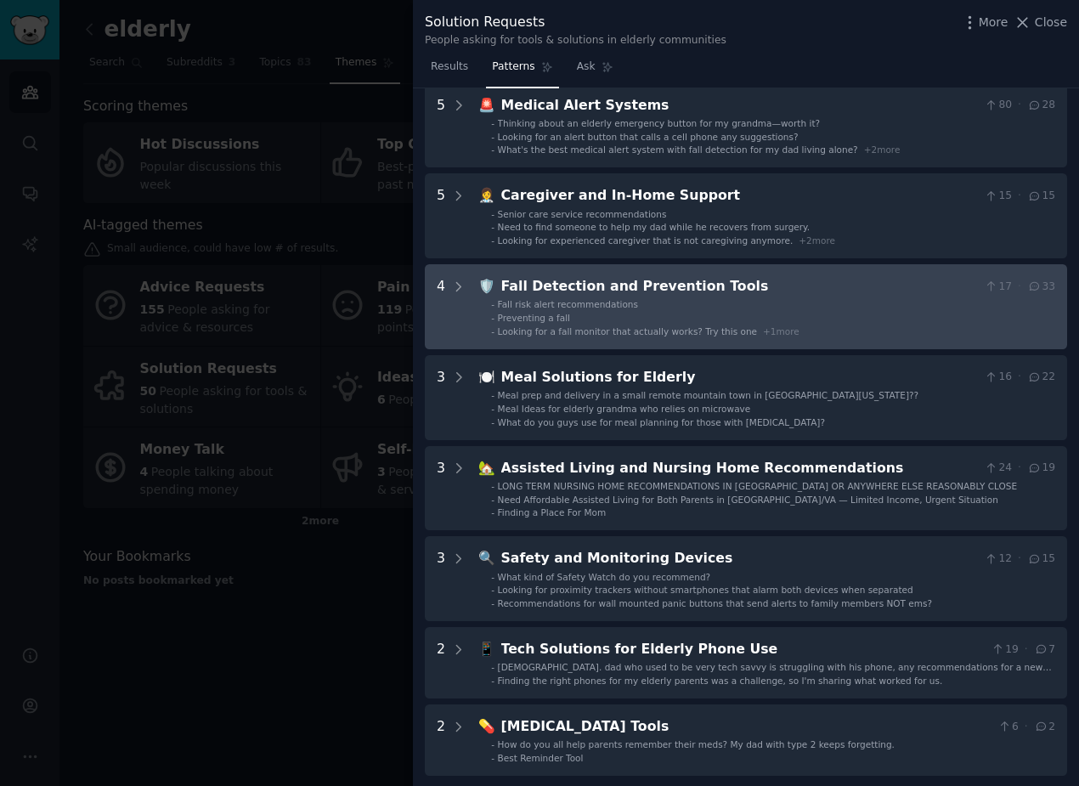
scroll to position [1, 0]
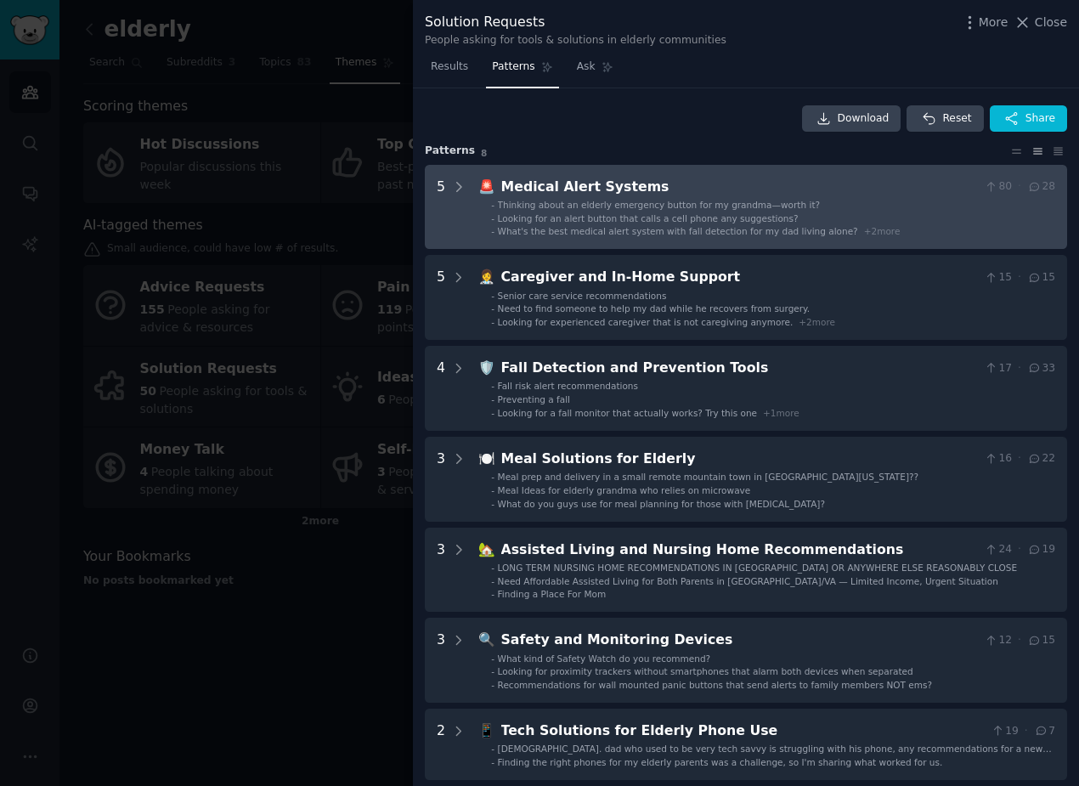
click at [628, 224] on ul "- Thinking about an elderly emergency button for my grandma—worth it? - Looking…" at bounding box center [767, 218] width 576 height 39
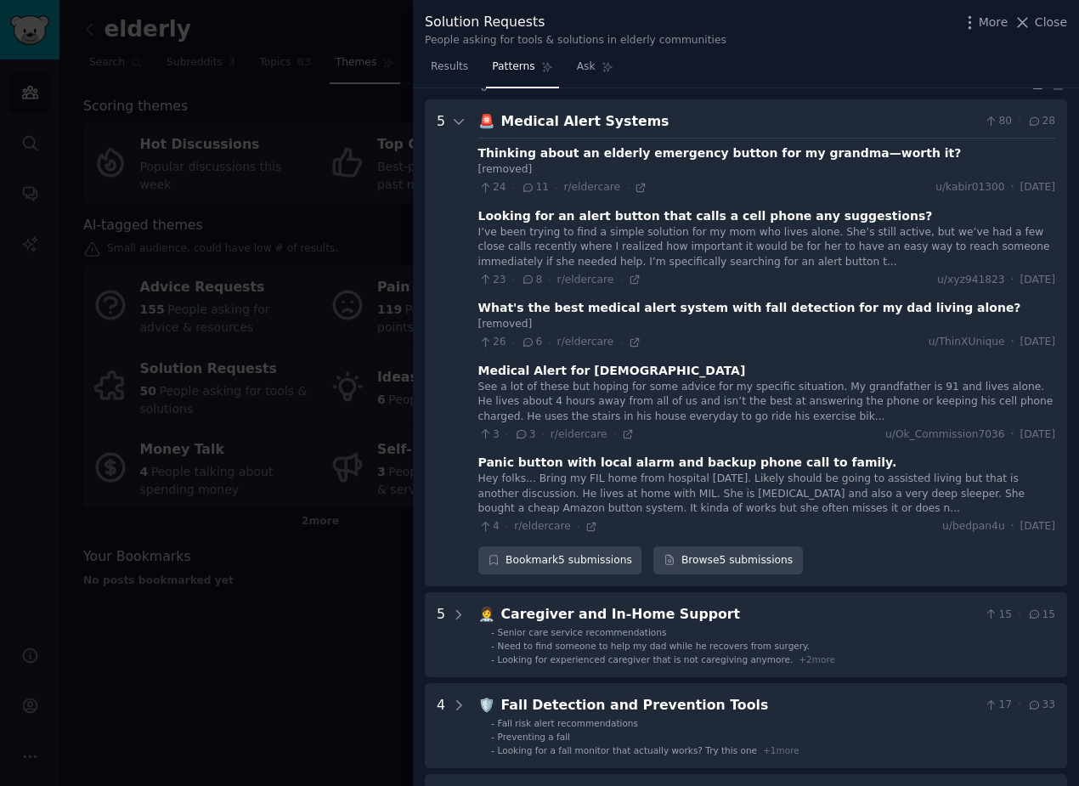
scroll to position [77, 0]
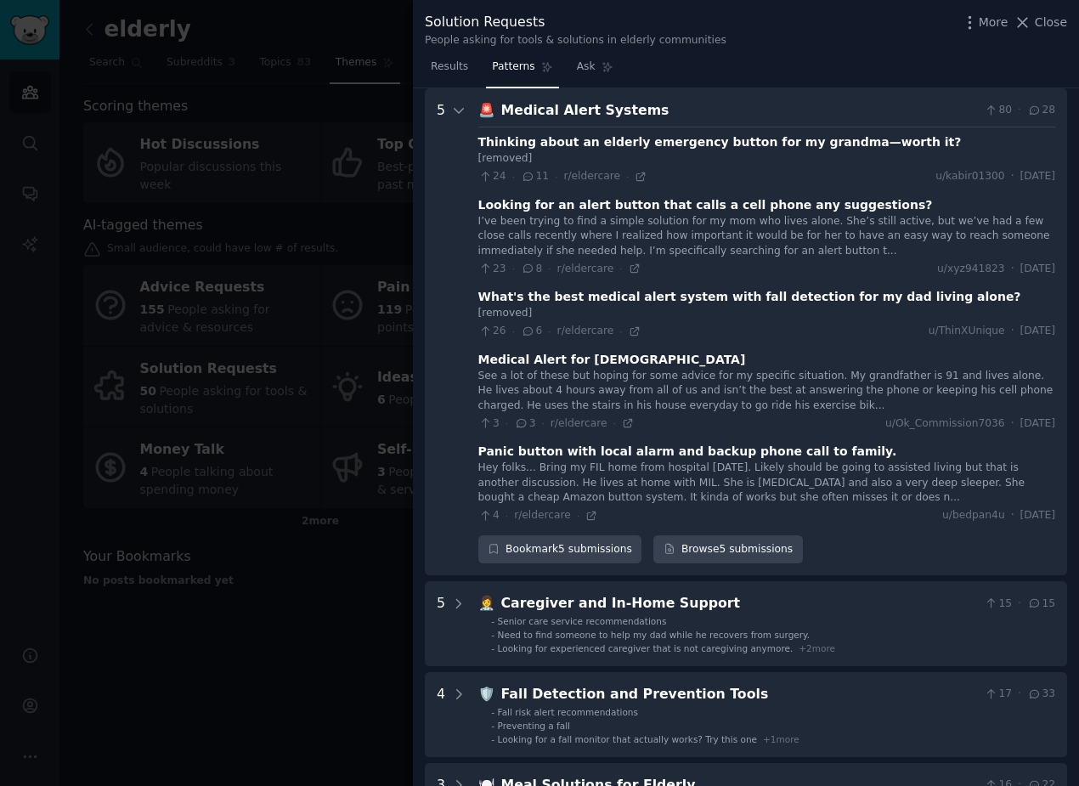
click at [312, 603] on div at bounding box center [539, 393] width 1079 height 786
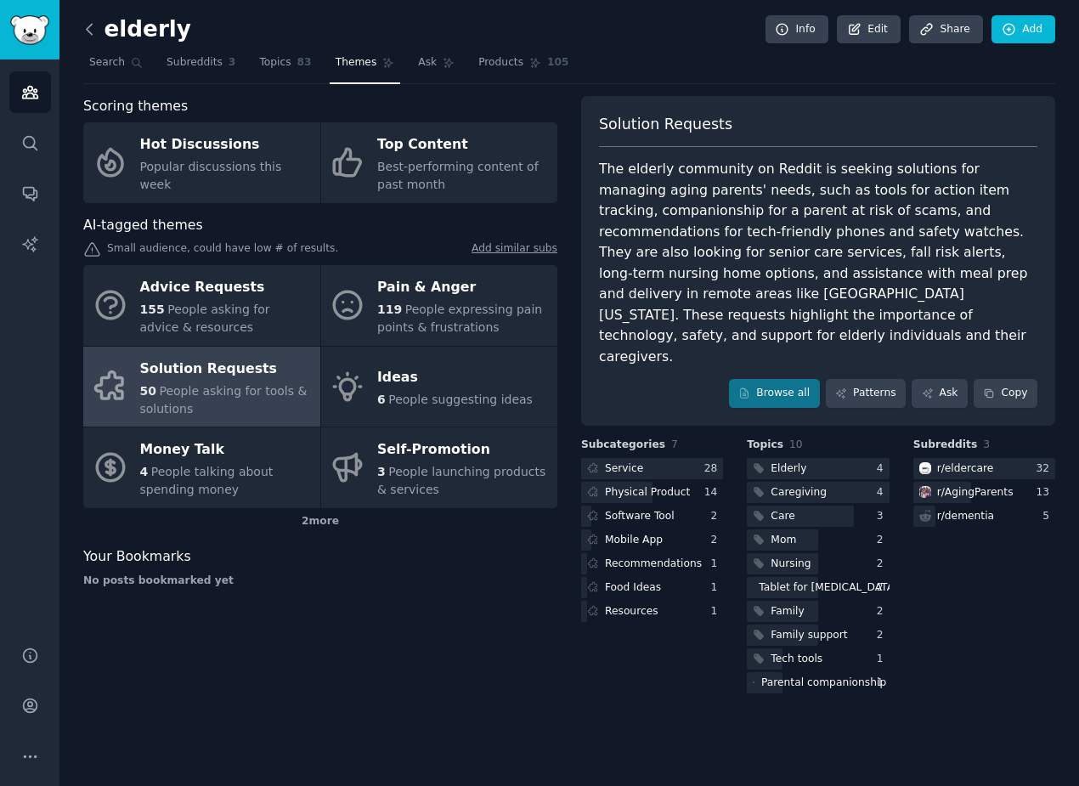
click at [95, 21] on icon at bounding box center [90, 29] width 18 height 18
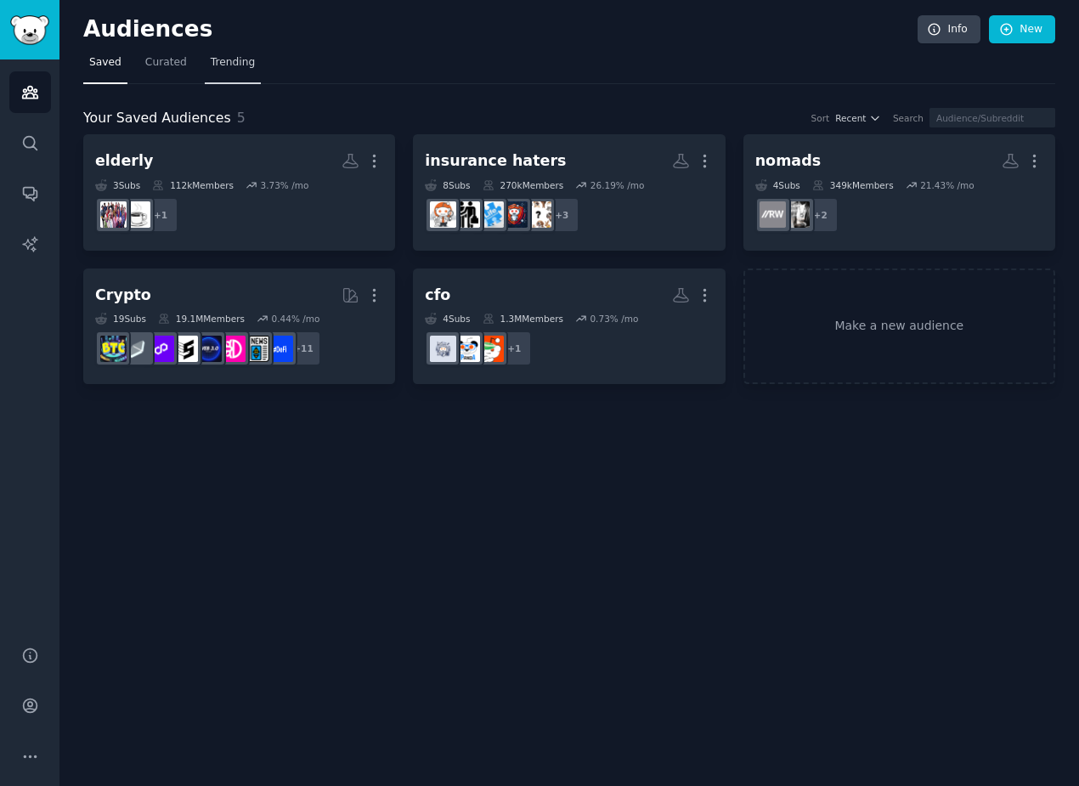
click at [234, 62] on span "Trending" at bounding box center [233, 62] width 44 height 15
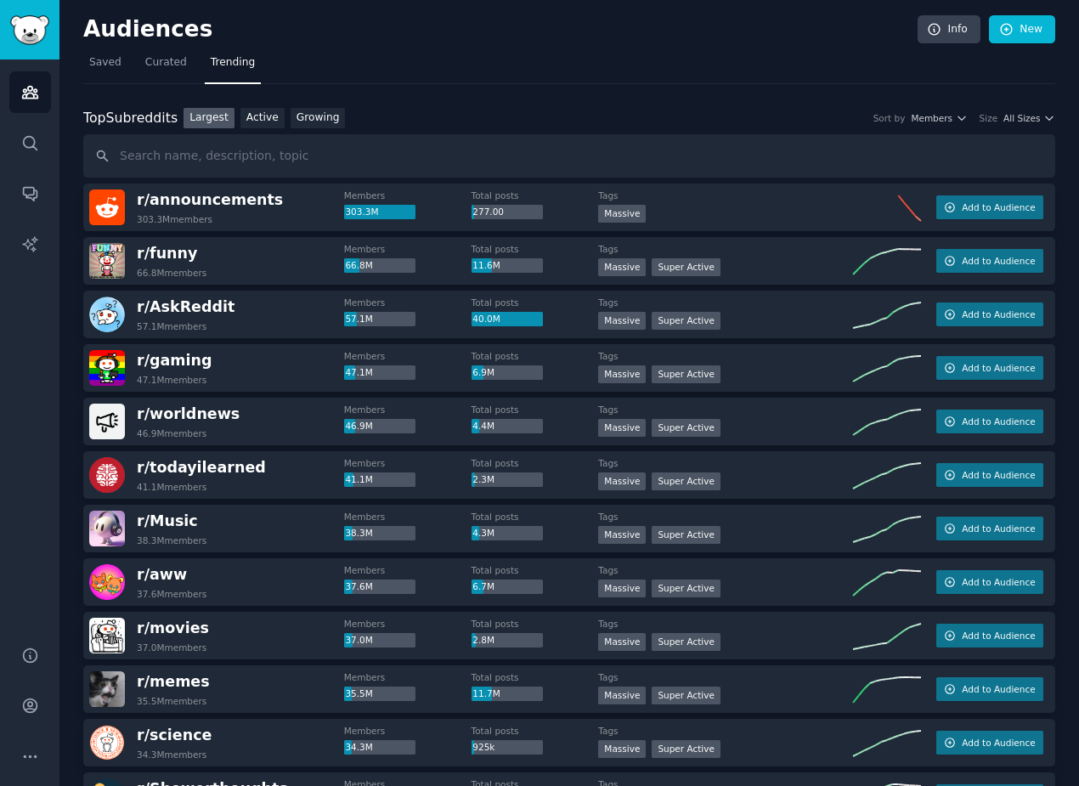
click at [165, 47] on div "Audiences Info New" at bounding box center [569, 32] width 972 height 35
click at [156, 67] on span "Curated" at bounding box center [166, 62] width 42 height 15
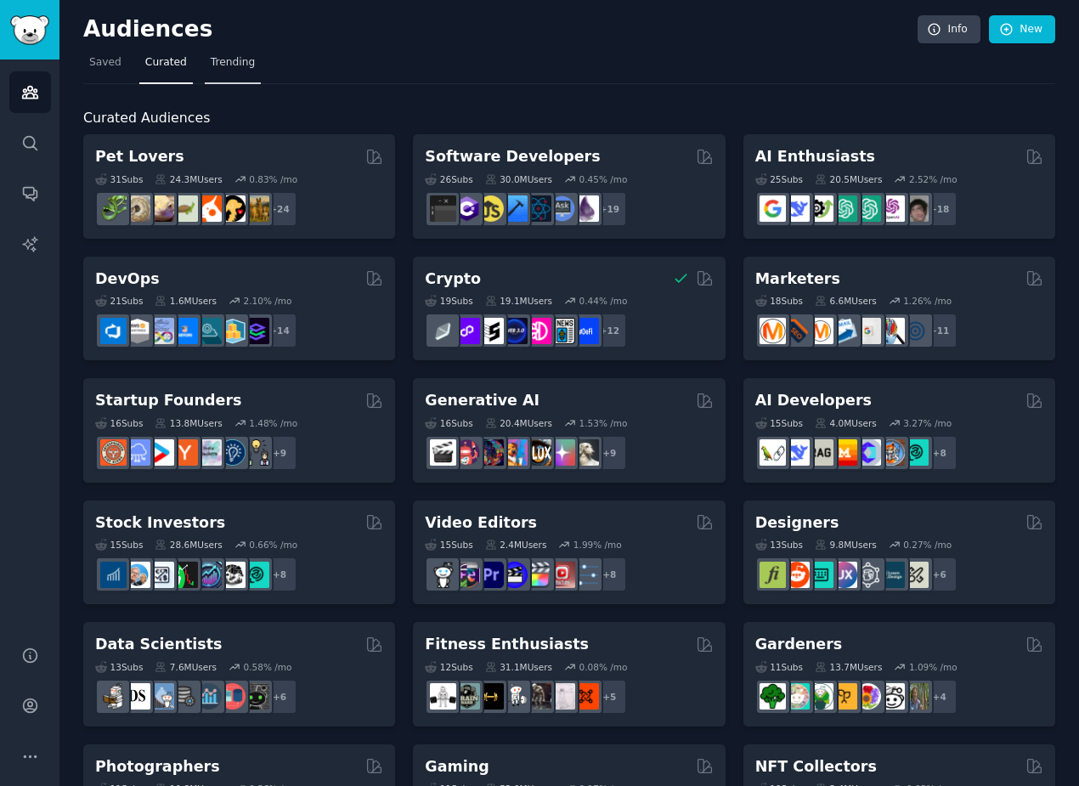
click at [241, 61] on span "Trending" at bounding box center [233, 62] width 44 height 15
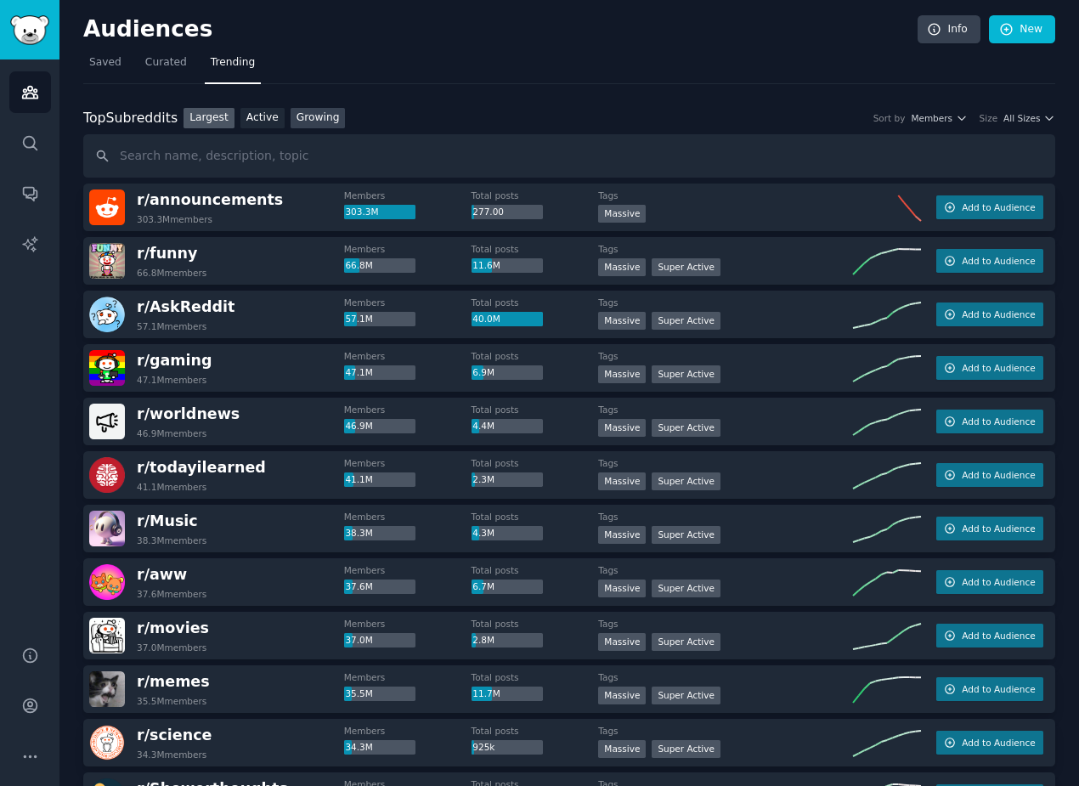
click at [299, 110] on link "Growing" at bounding box center [318, 118] width 55 height 21
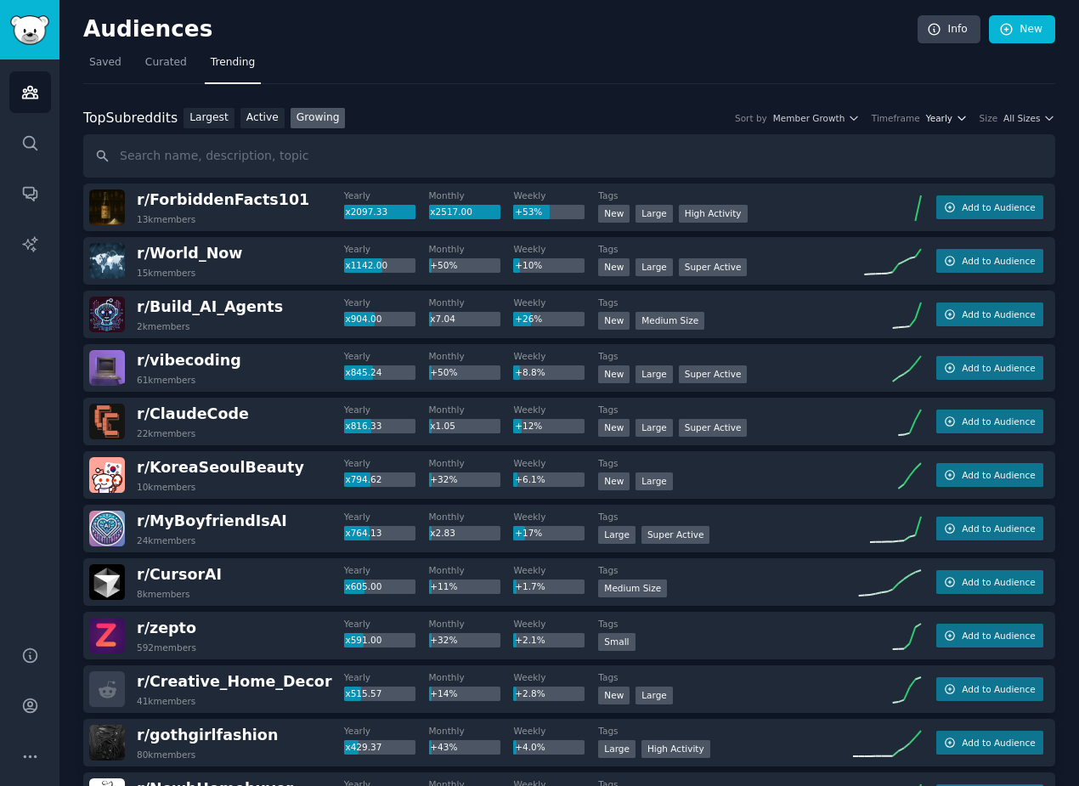
click at [946, 117] on span "Yearly" at bounding box center [939, 118] width 26 height 12
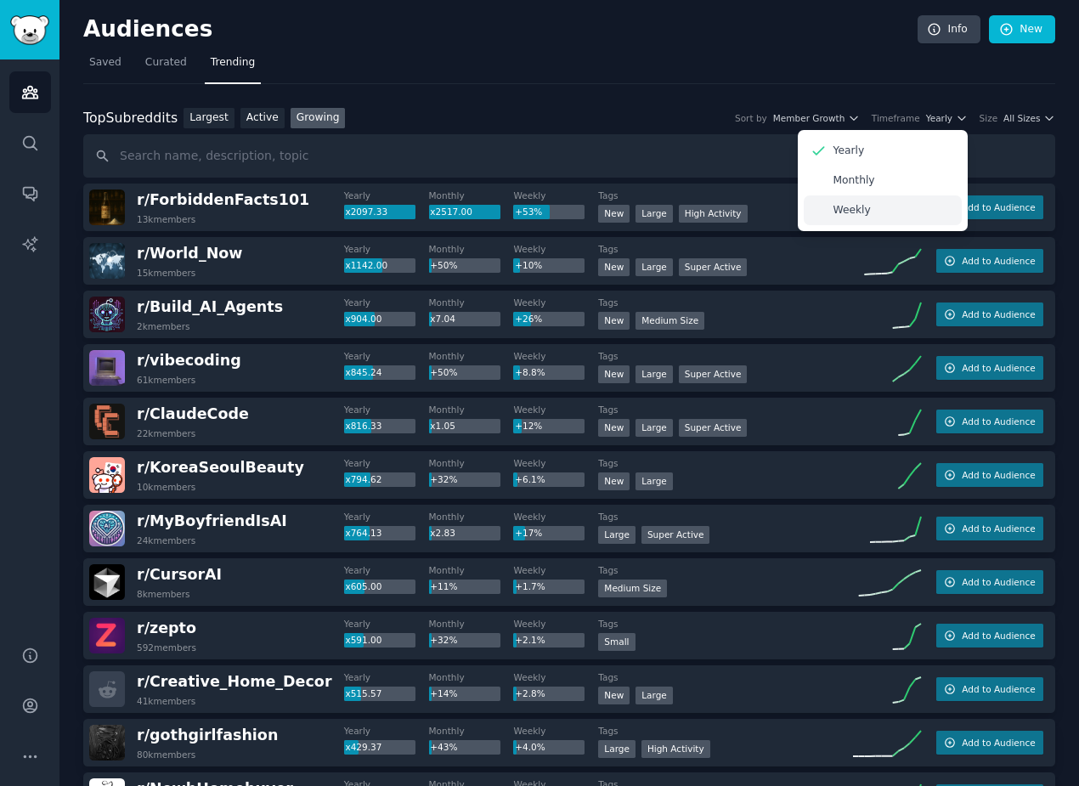
click at [858, 208] on p "Weekly" at bounding box center [852, 210] width 37 height 15
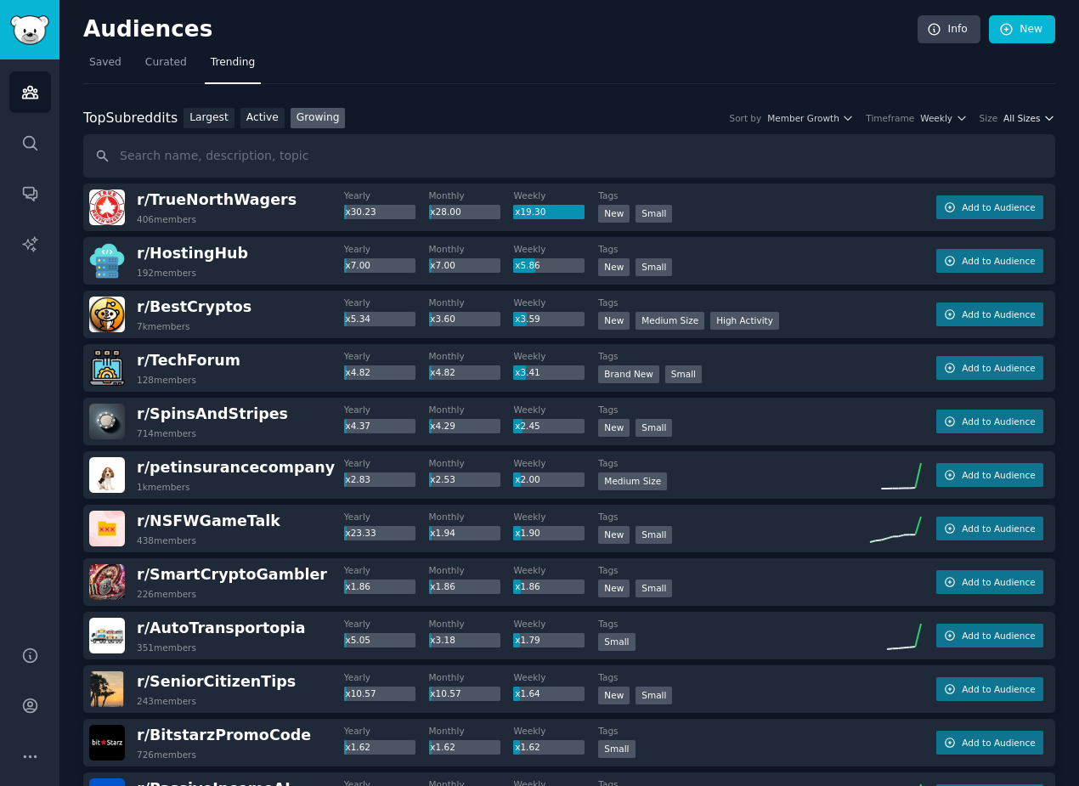
click at [1013, 114] on span "All Sizes" at bounding box center [1022, 118] width 37 height 12
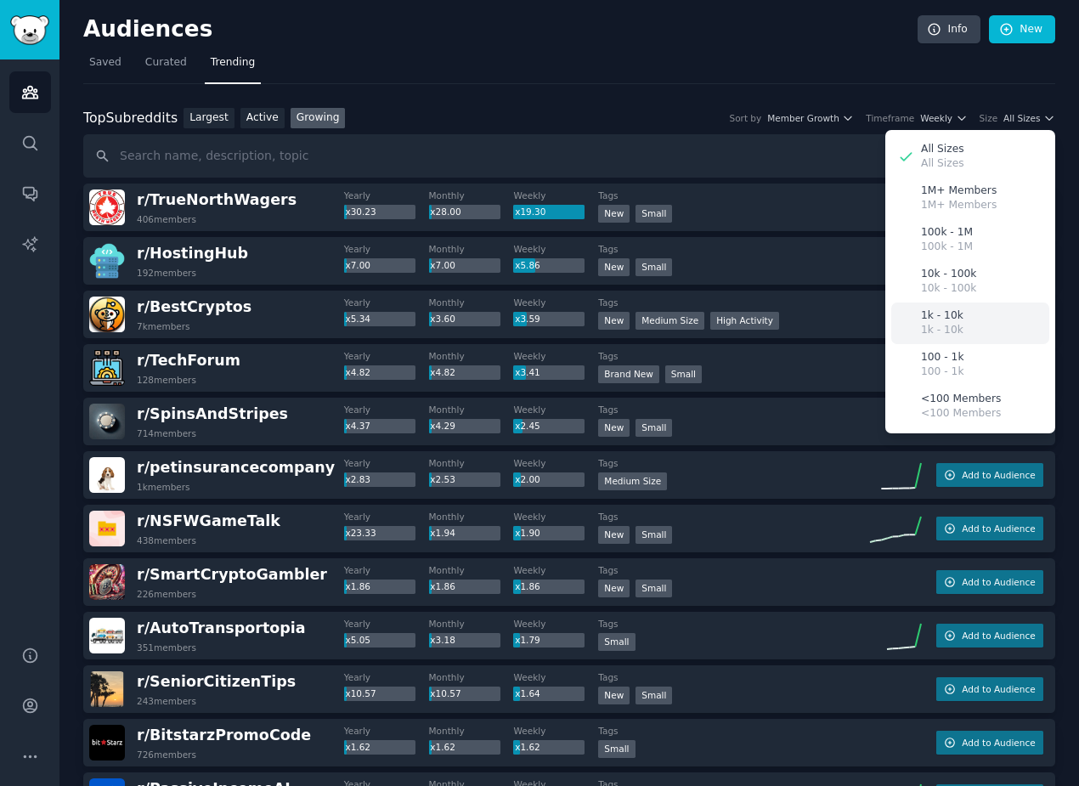
click at [945, 320] on p "1k - 10k" at bounding box center [942, 316] width 42 height 15
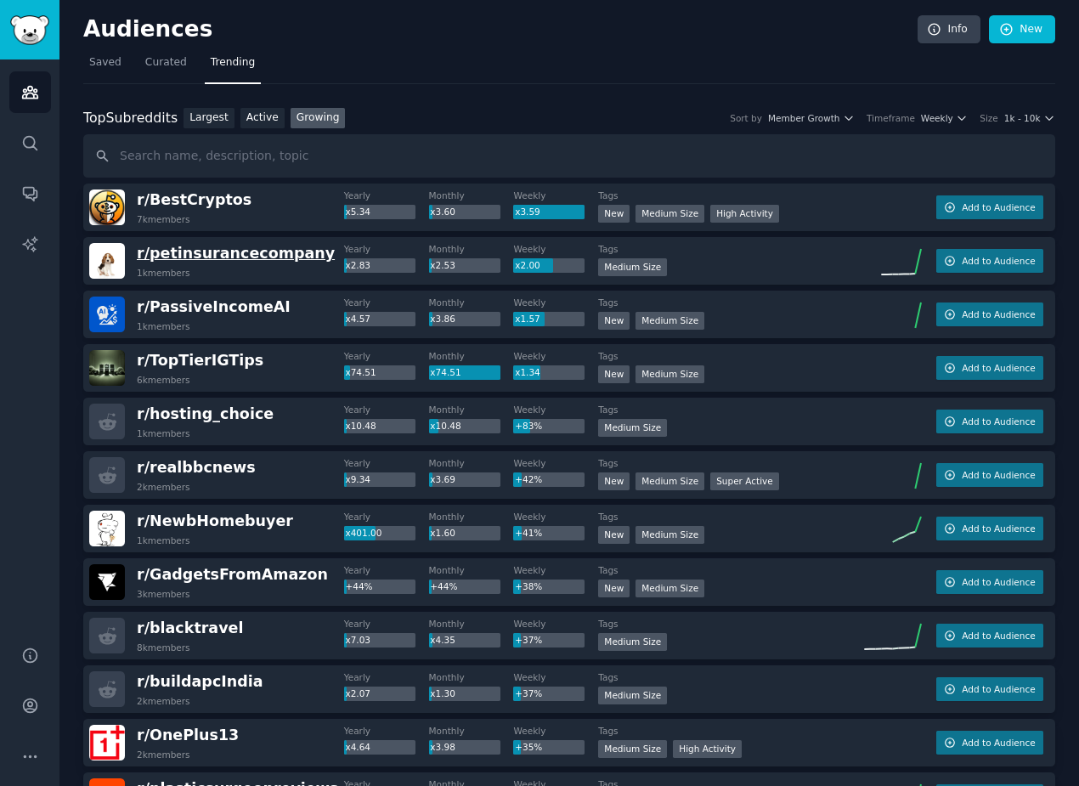
click at [173, 256] on span "r/ petinsurancecompany" at bounding box center [236, 253] width 198 height 17
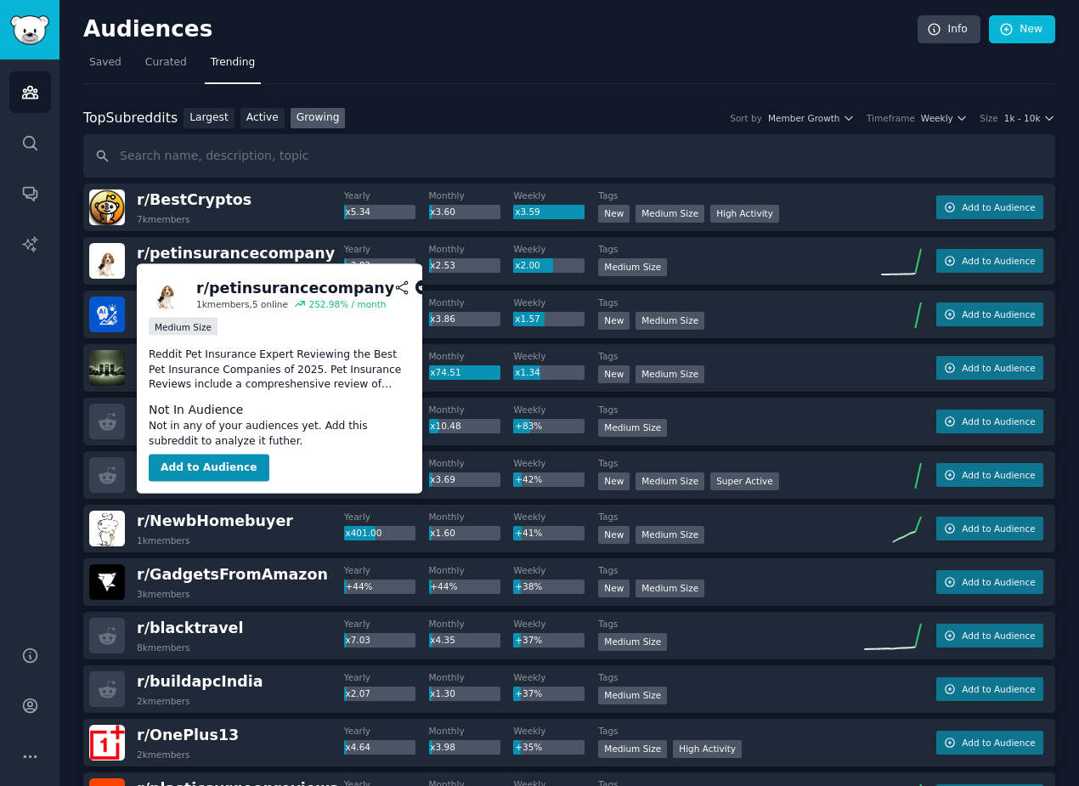
click at [416, 285] on icon at bounding box center [423, 287] width 15 height 15
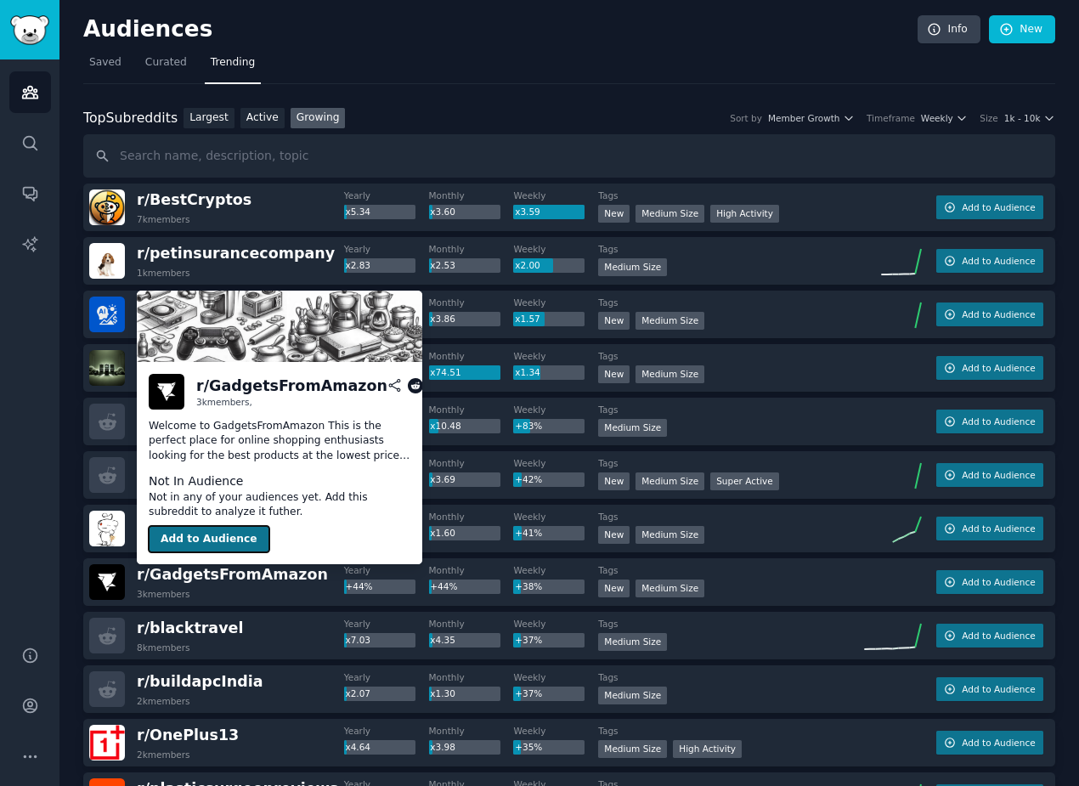
click at [200, 534] on button "Add to Audience" at bounding box center [209, 539] width 121 height 27
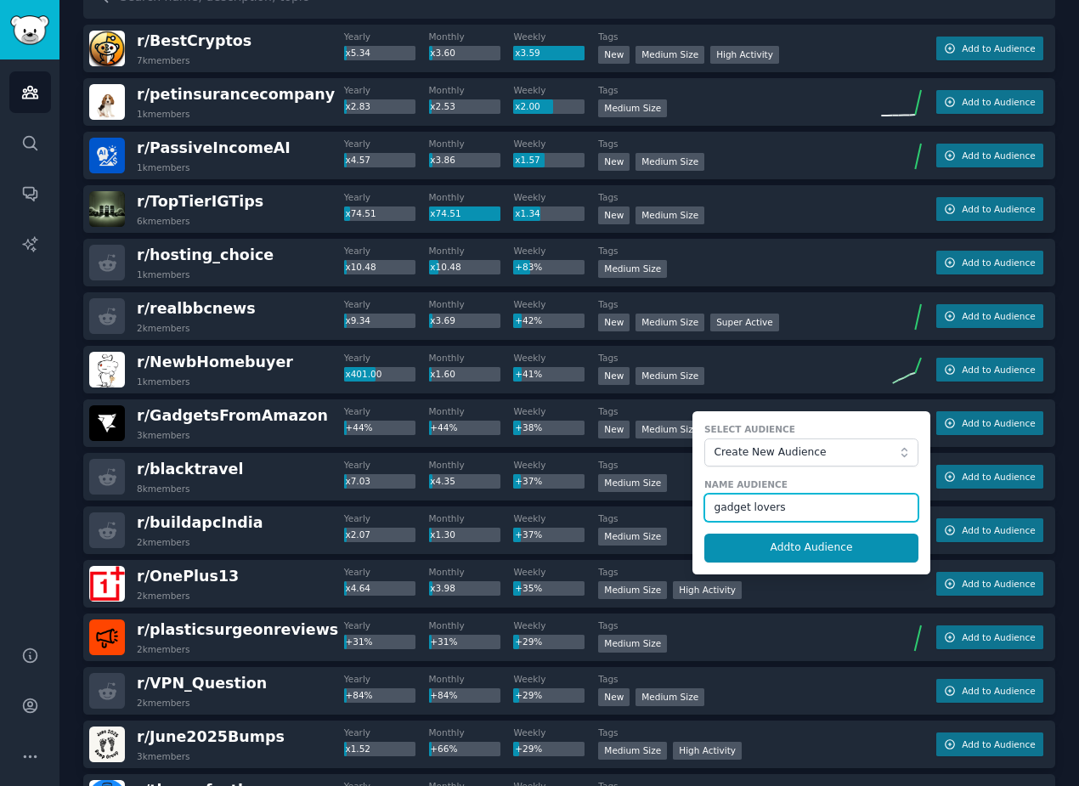
scroll to position [288, 0]
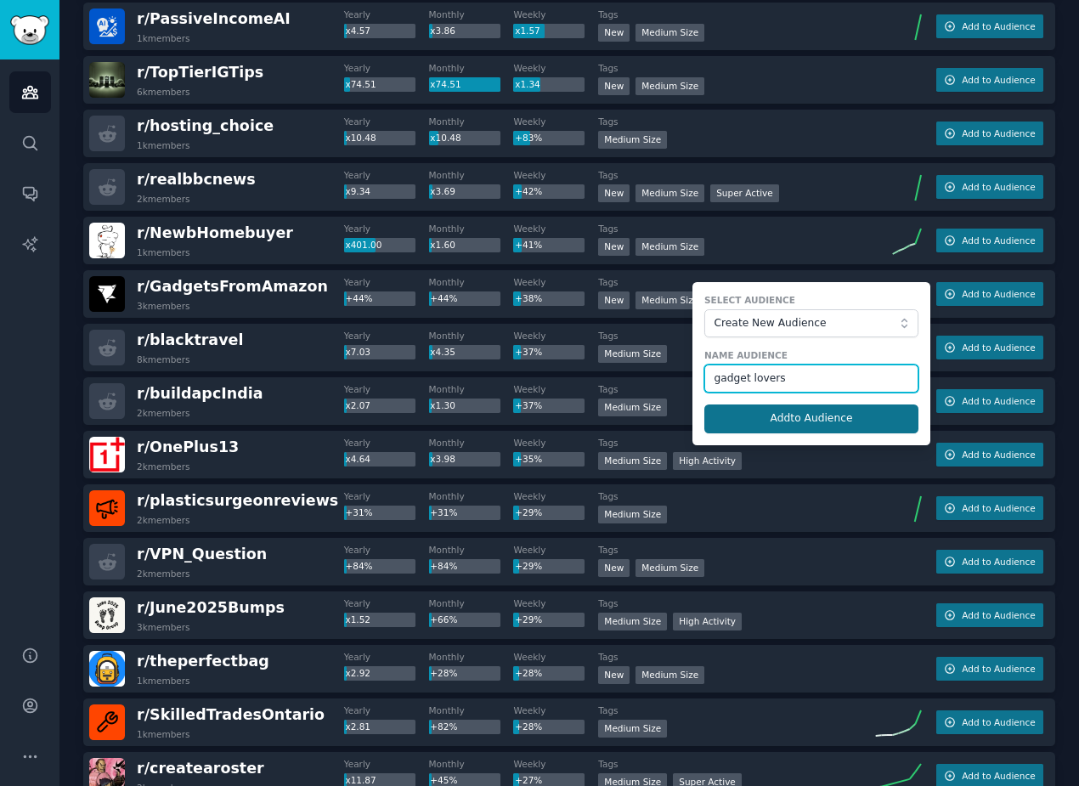
type input "gadget lovers"
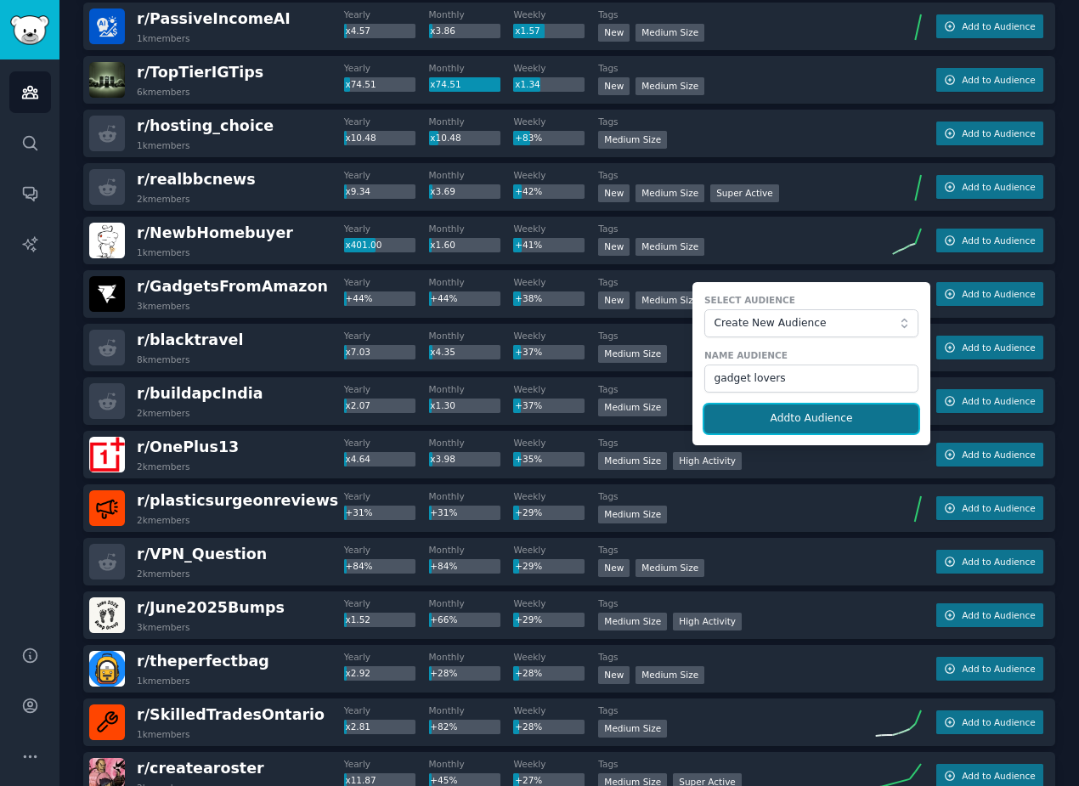
click at [754, 409] on button "Add to Audience" at bounding box center [812, 419] width 214 height 29
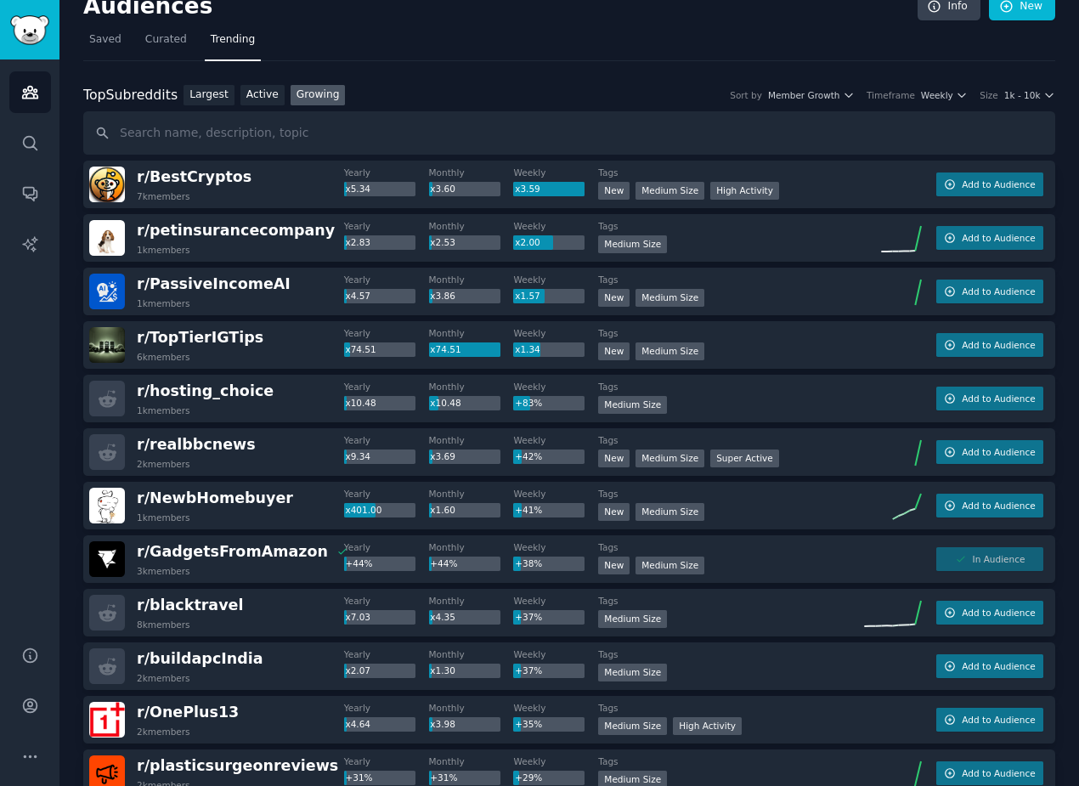
scroll to position [0, 0]
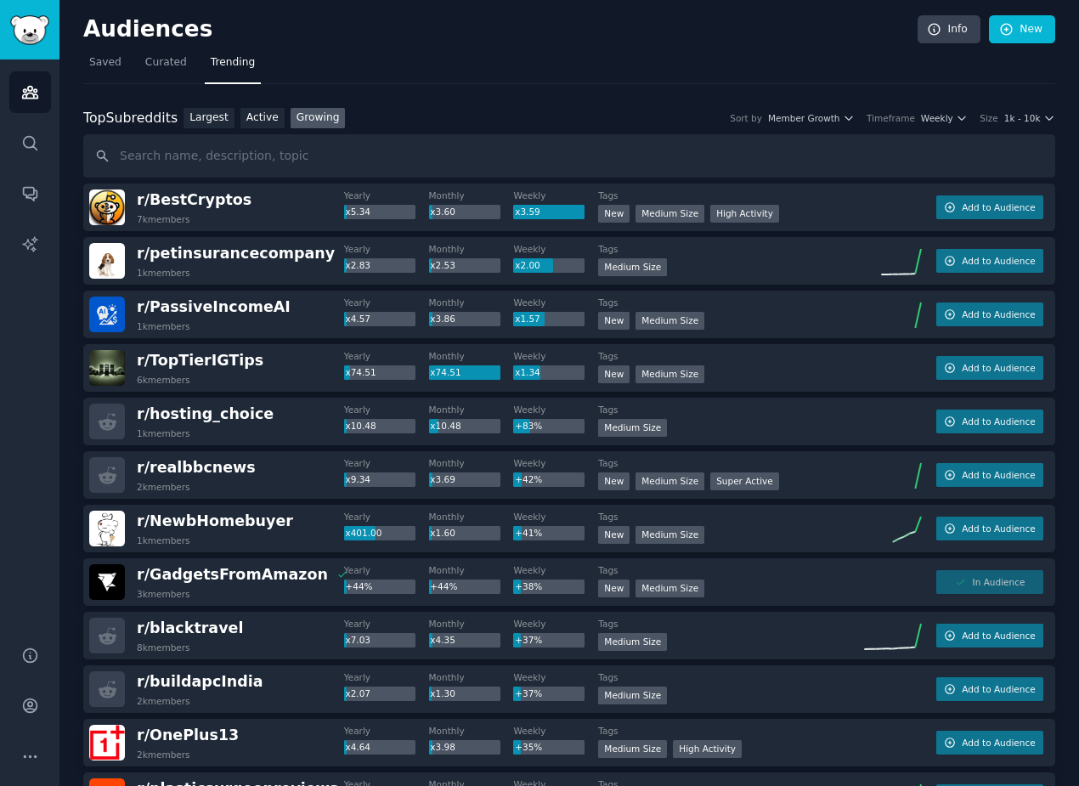
click at [1045, 126] on div "Top Subreddits Top Subreddits Largest Active Growing Sort by Member Growth Time…" at bounding box center [569, 118] width 972 height 21
click at [1044, 113] on icon "button" at bounding box center [1050, 118] width 12 height 12
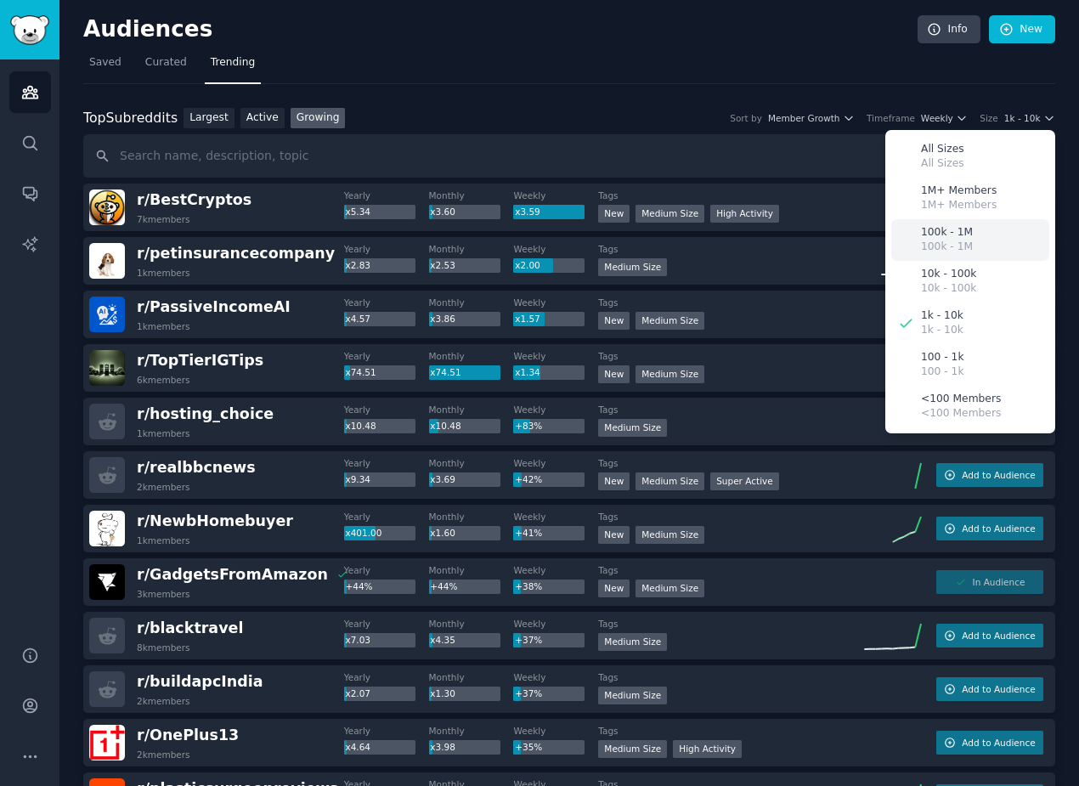
click at [932, 240] on p "100k - 1M" at bounding box center [947, 247] width 52 height 15
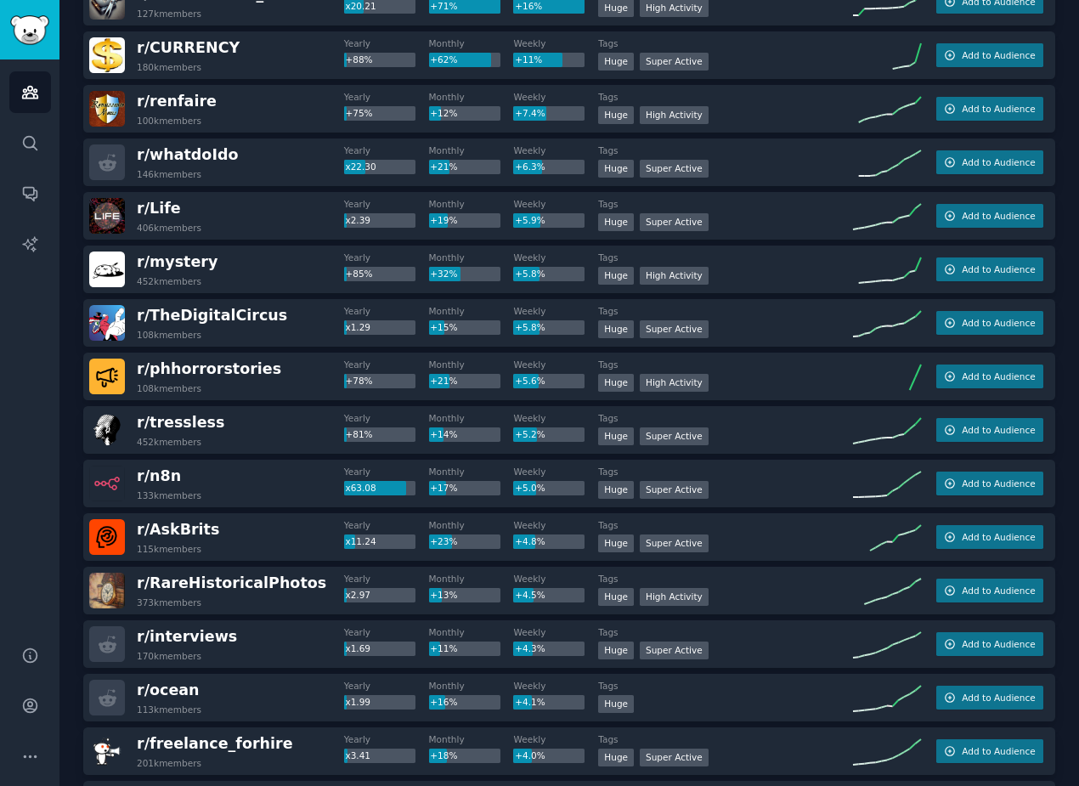
scroll to position [247, 0]
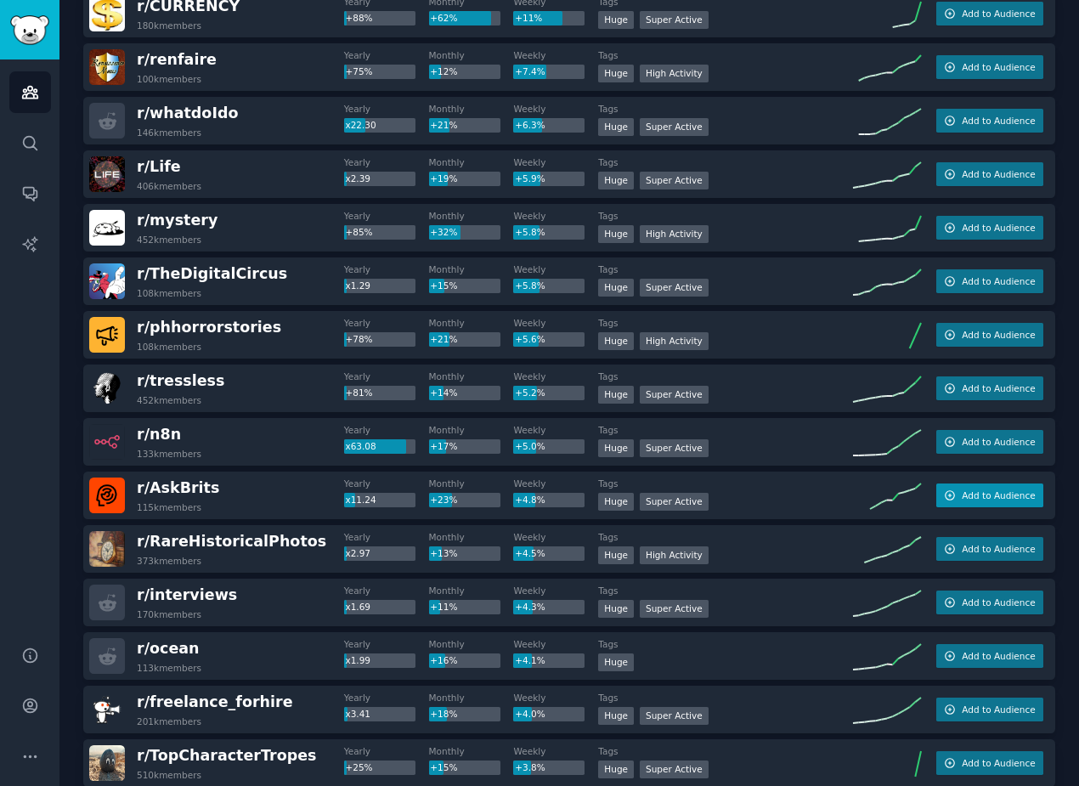
click at [965, 493] on span "Add to Audience" at bounding box center [998, 496] width 73 height 12
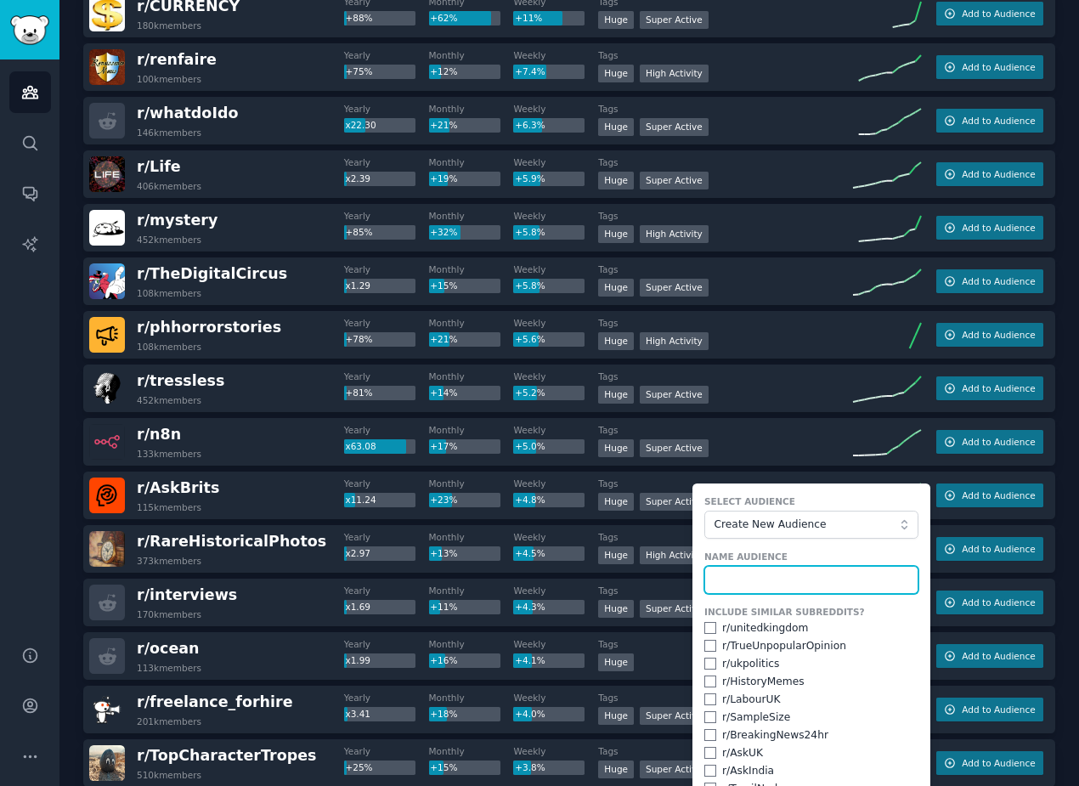
click at [739, 579] on input "text" at bounding box center [812, 580] width 214 height 29
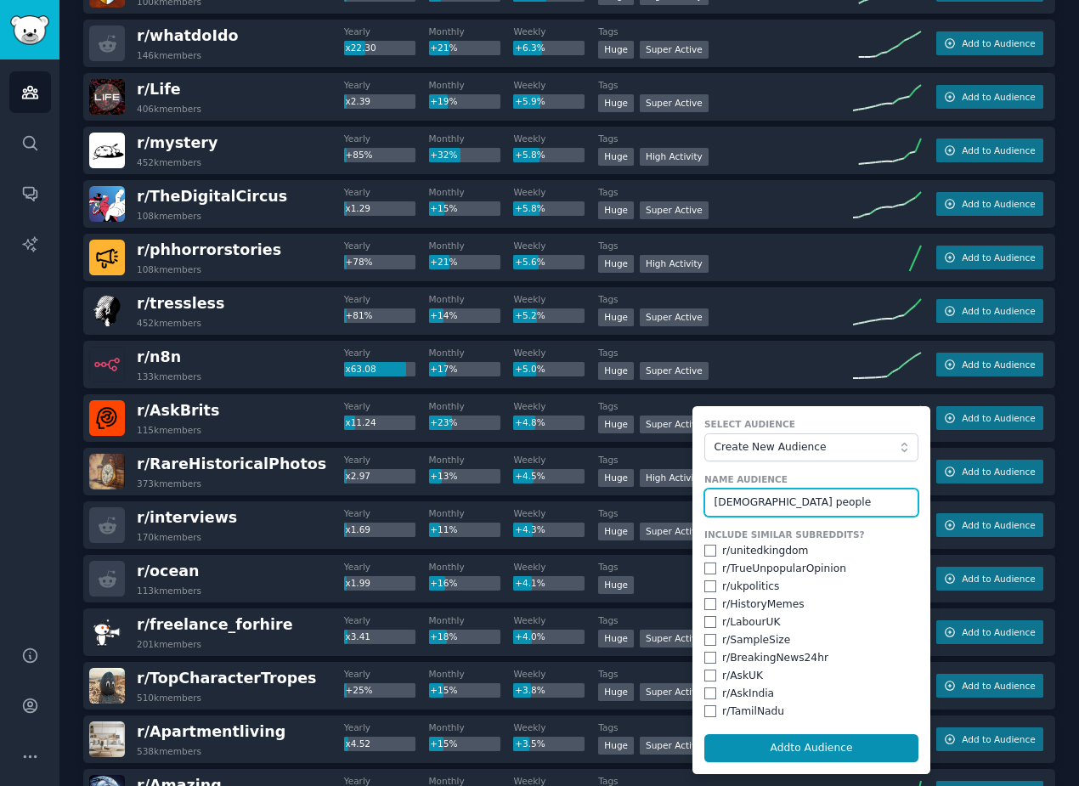
scroll to position [412, 0]
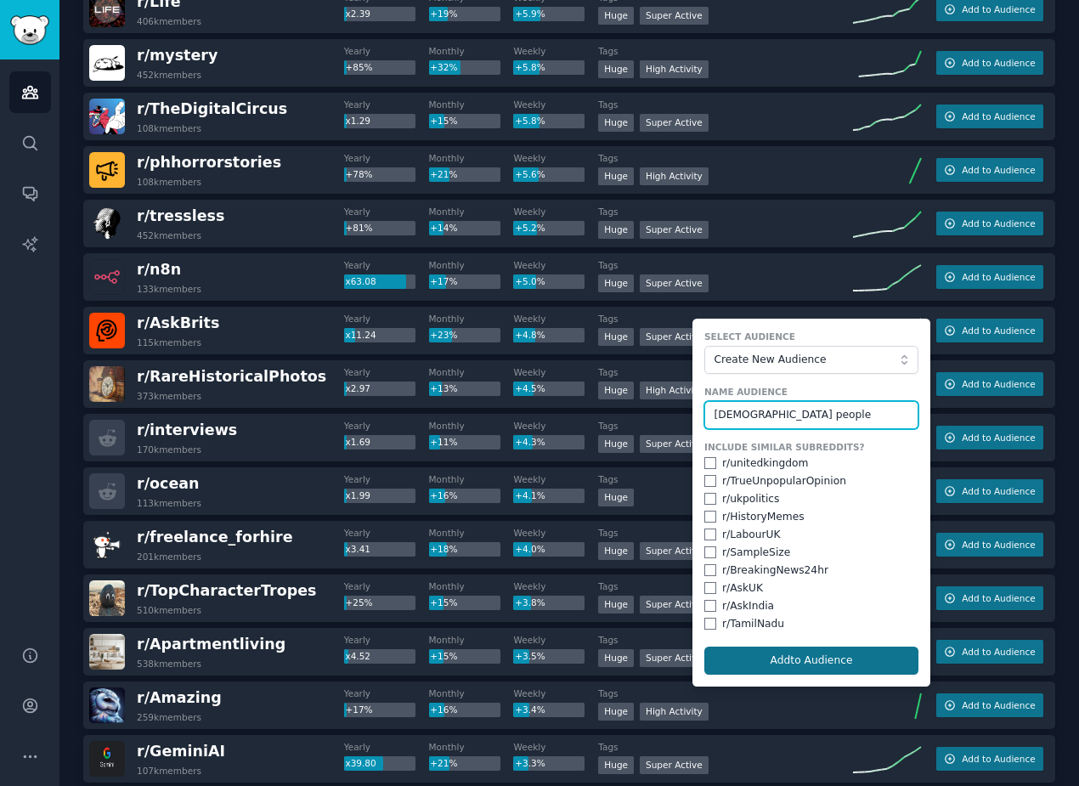
type input "british people"
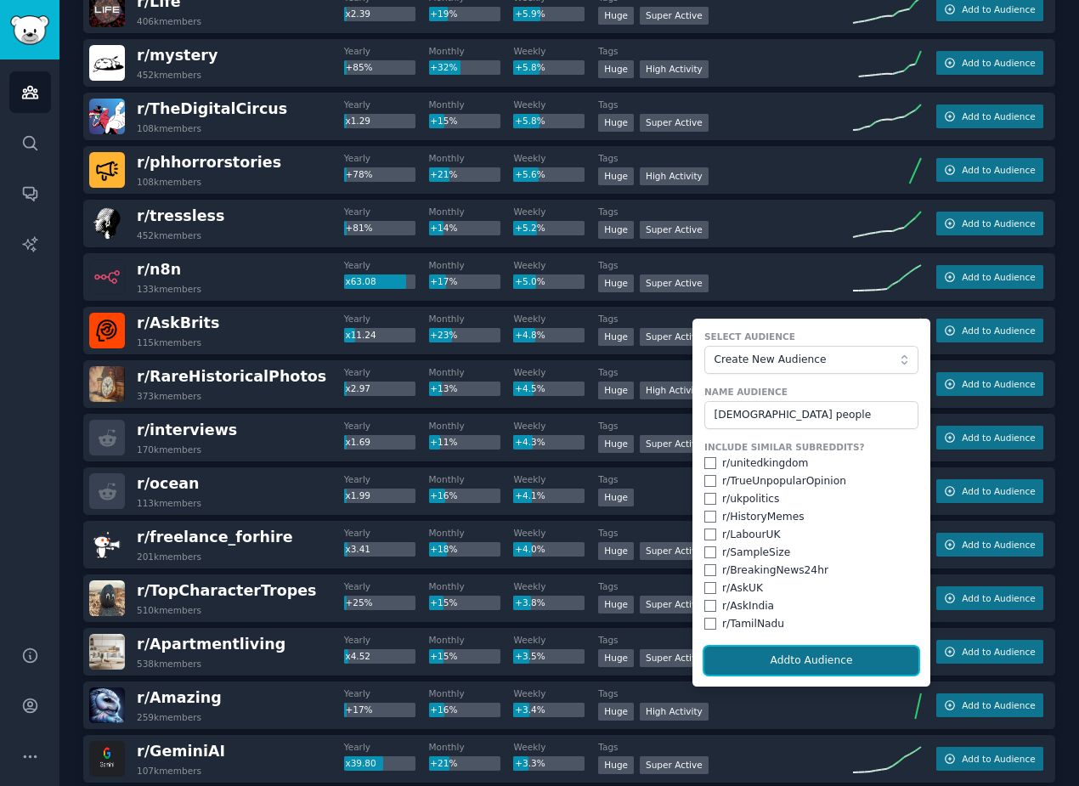
click at [833, 661] on button "Add to Audience" at bounding box center [812, 661] width 214 height 29
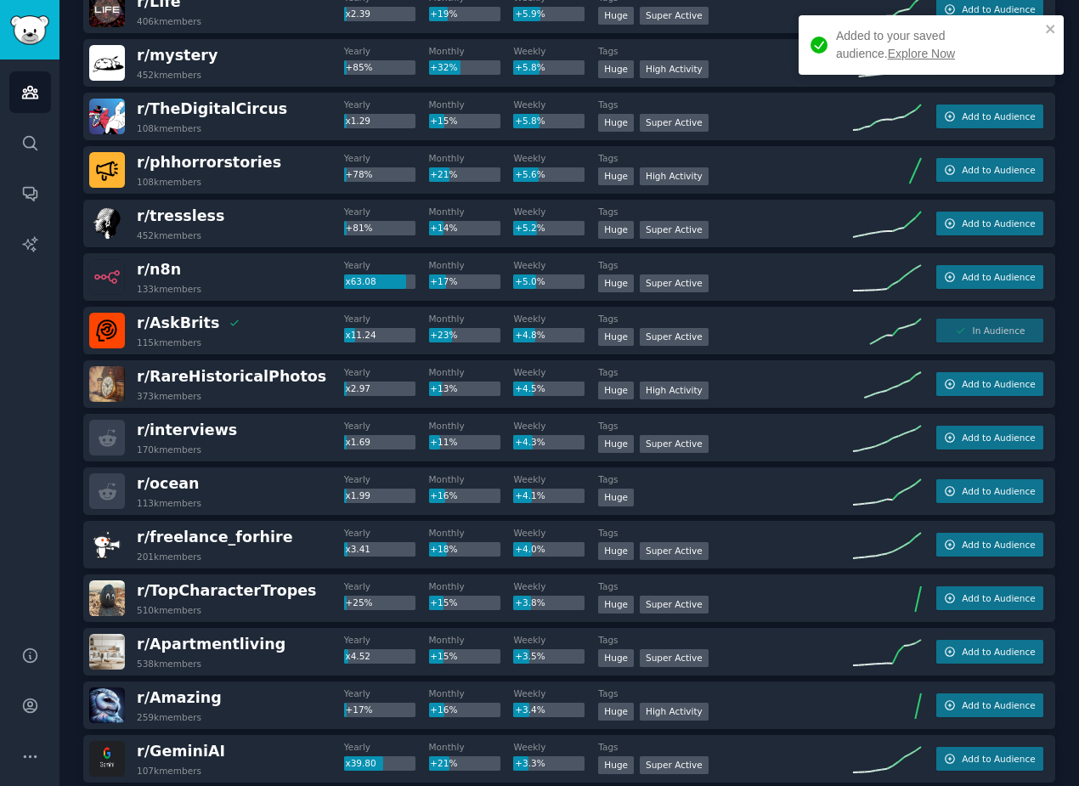
click at [888, 52] on link "Explore Now" at bounding box center [921, 54] width 67 height 14
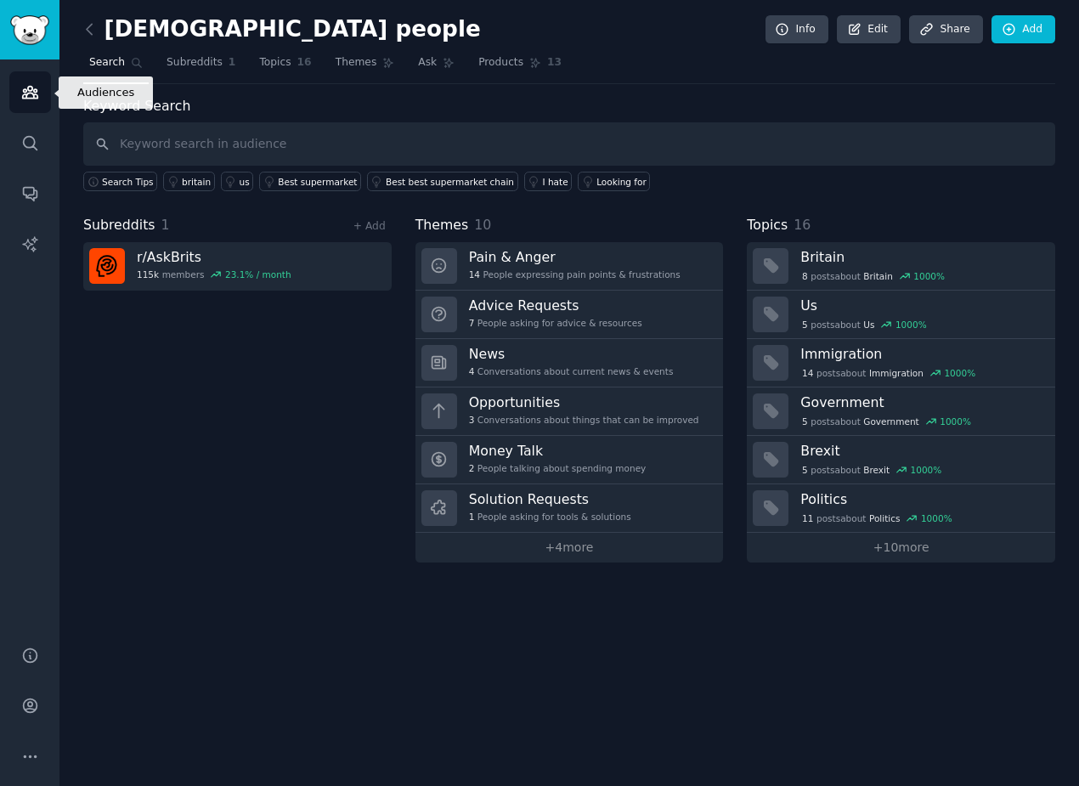
click at [36, 81] on link "Audiences" at bounding box center [30, 92] width 42 height 42
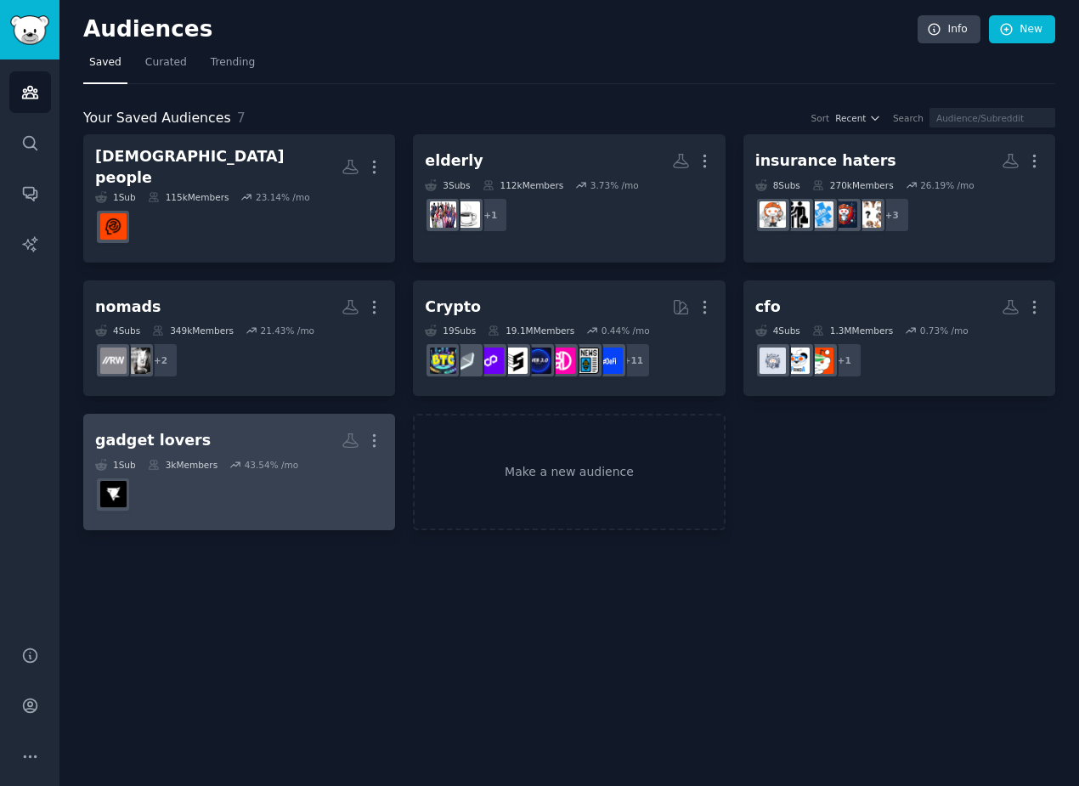
click at [225, 471] on dd at bounding box center [239, 495] width 288 height 48
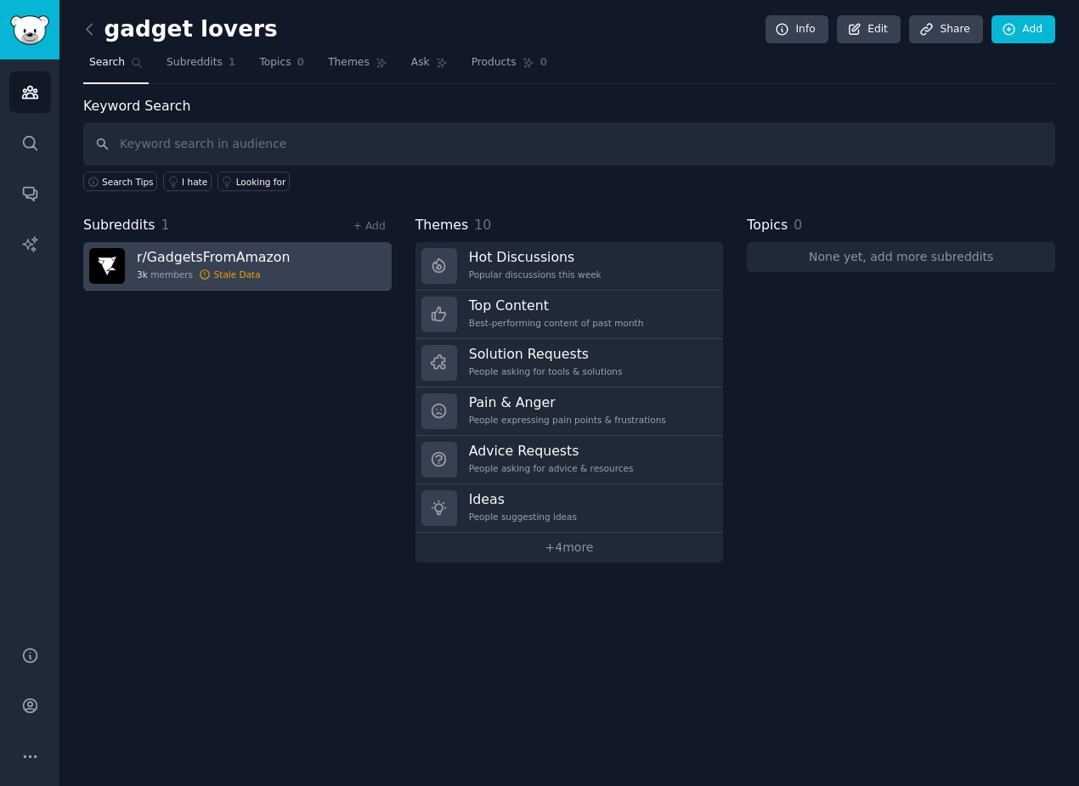
click at [201, 273] on icon at bounding box center [205, 274] width 9 height 9
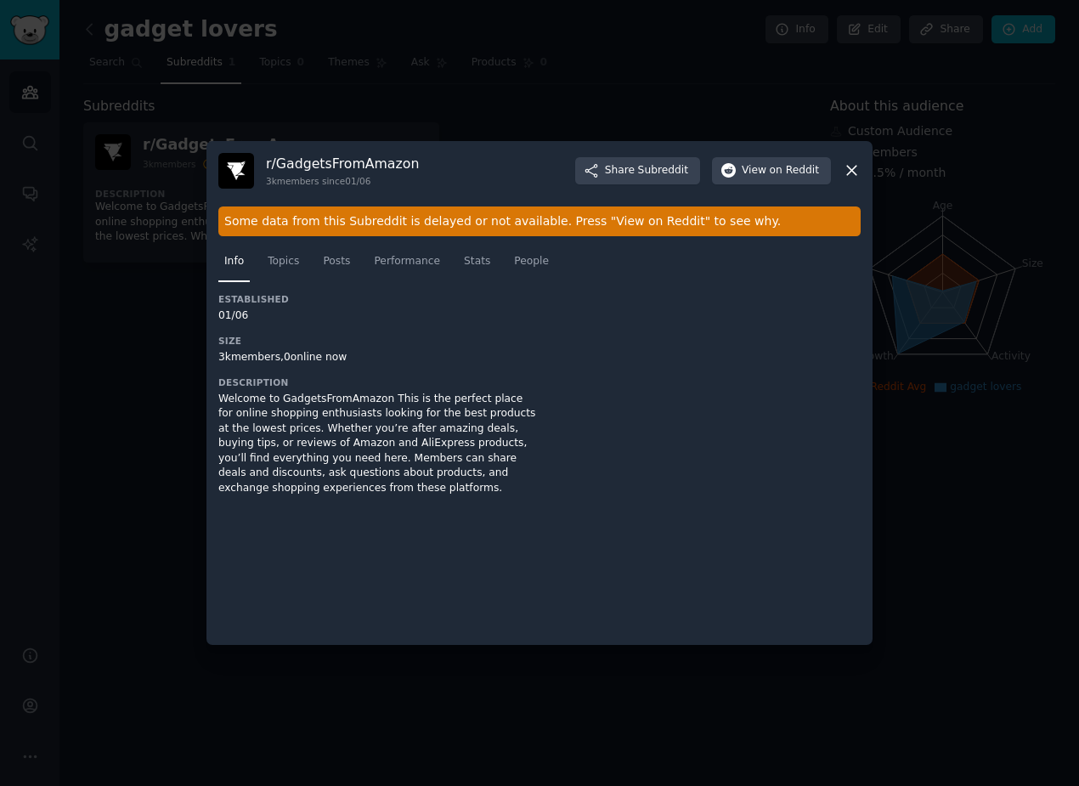
click at [200, 275] on div at bounding box center [539, 393] width 1079 height 786
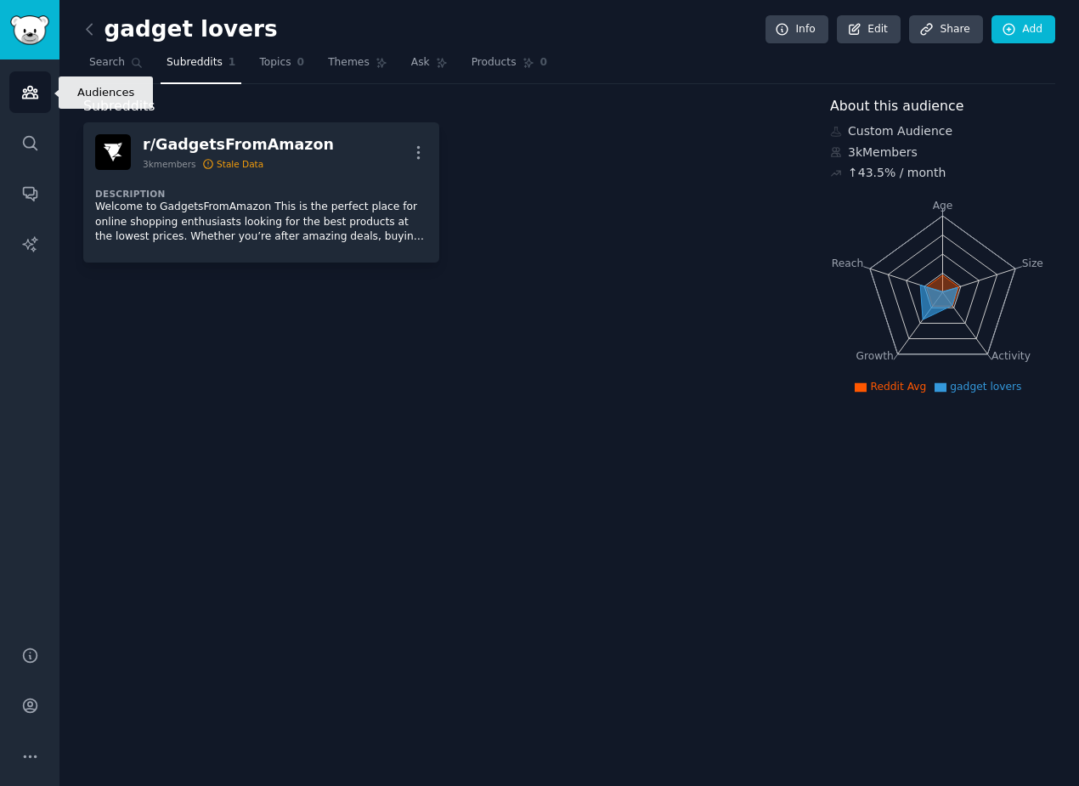
click at [24, 91] on icon "Sidebar" at bounding box center [30, 92] width 18 height 18
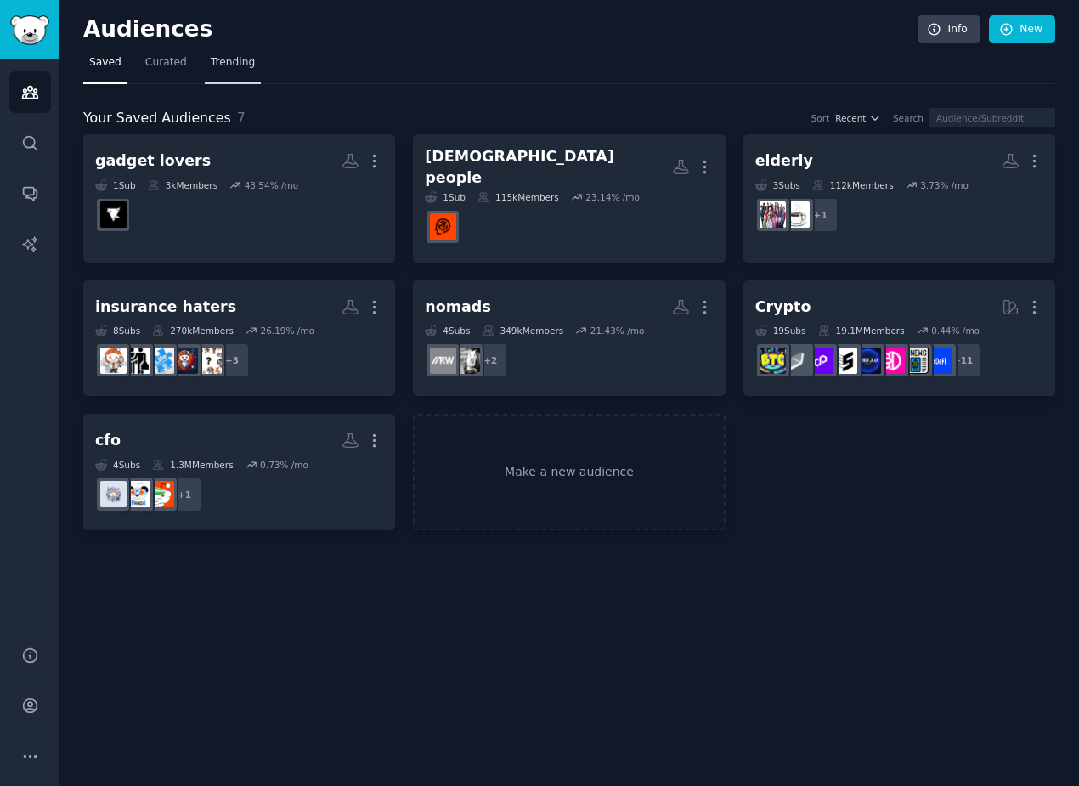
click at [239, 61] on span "Trending" at bounding box center [233, 62] width 44 height 15
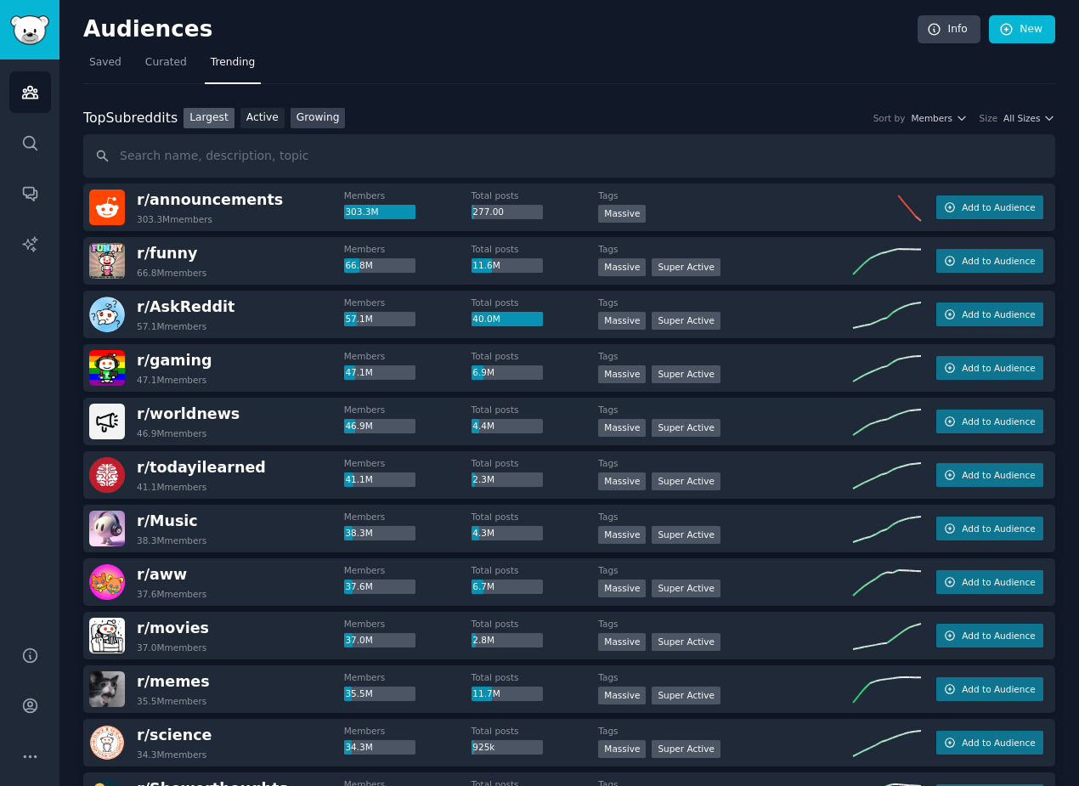
click at [309, 117] on link "Growing" at bounding box center [318, 118] width 55 height 21
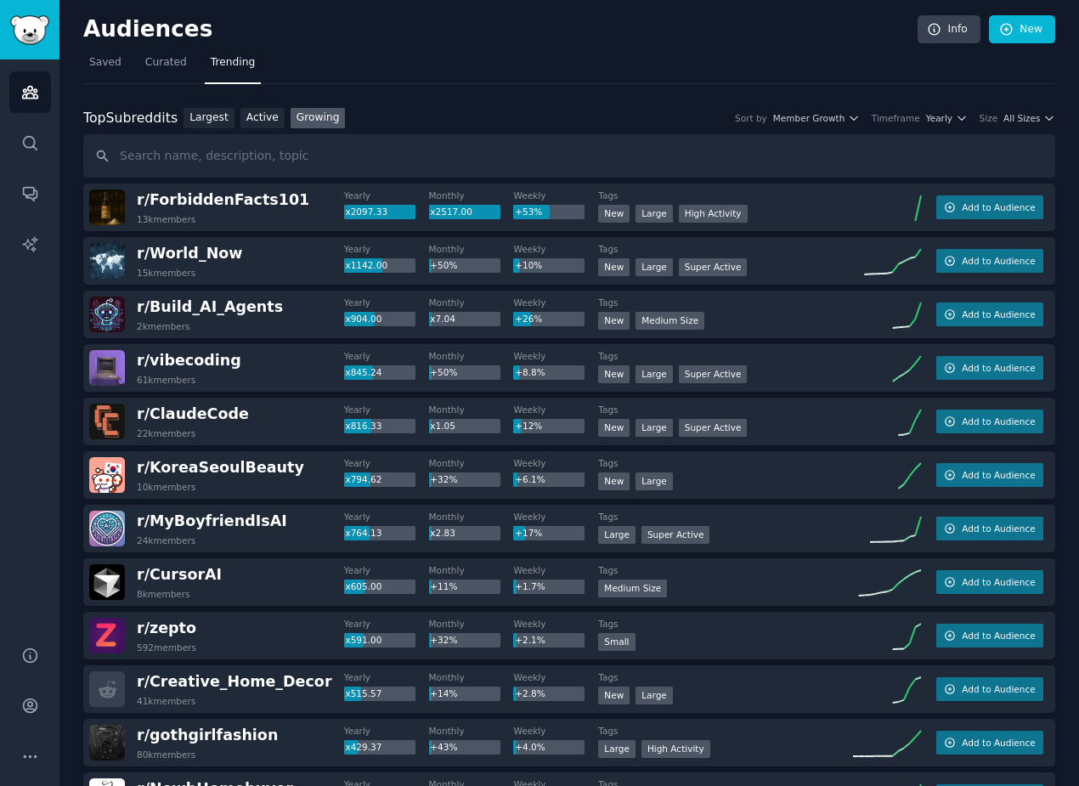
click at [829, 124] on div "Top Subreddits Top Subreddits Largest Active Growing Sort by Member Growth Time…" at bounding box center [569, 118] width 972 height 21
click at [941, 116] on span "Yearly" at bounding box center [939, 118] width 26 height 12
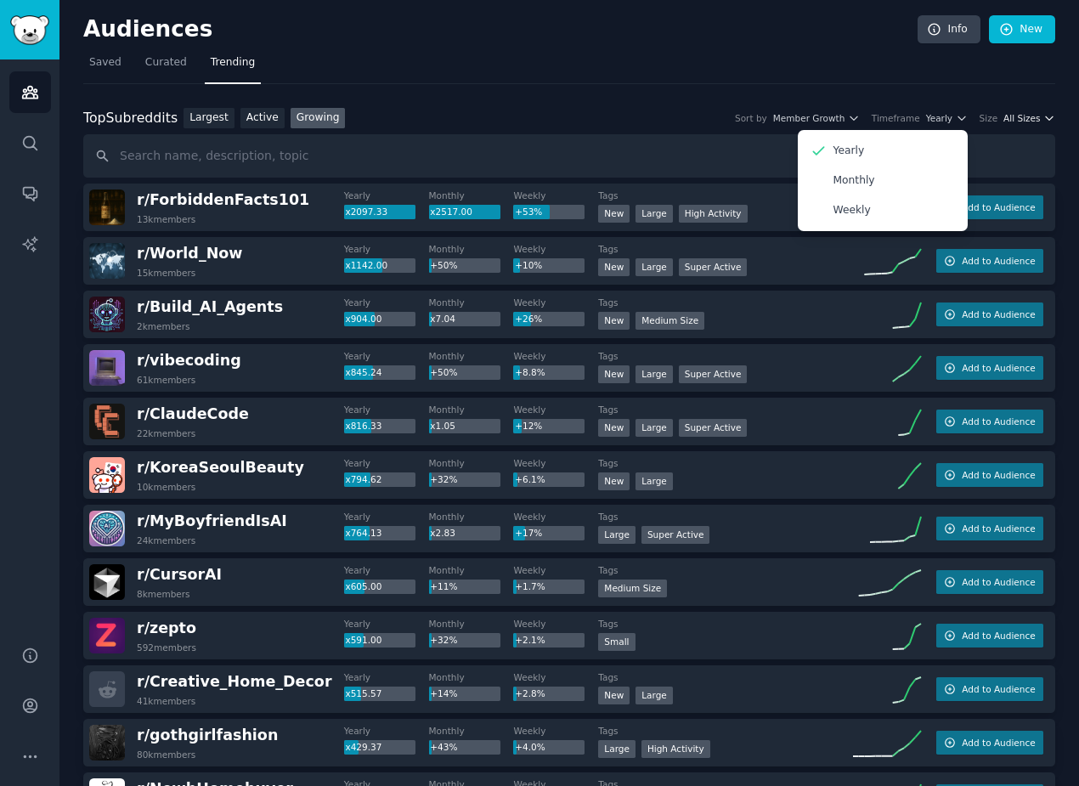
click at [1046, 116] on icon "button" at bounding box center [1050, 118] width 12 height 12
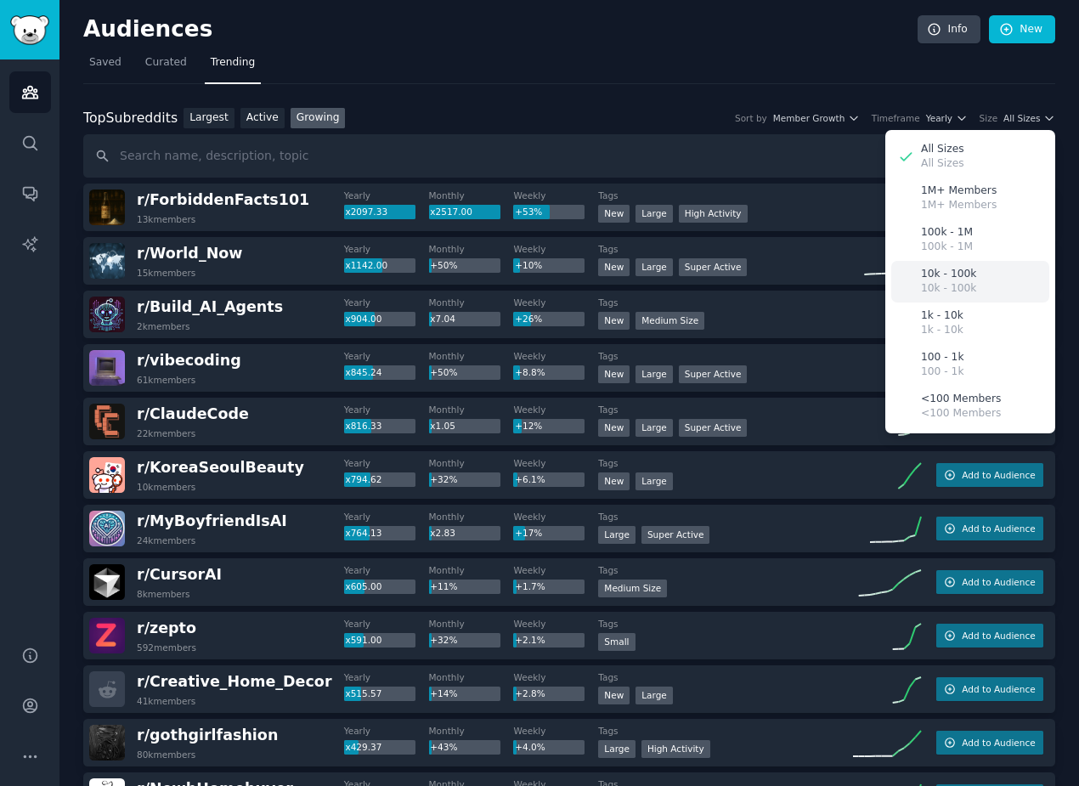
click at [932, 292] on p "10k - 100k" at bounding box center [948, 288] width 55 height 15
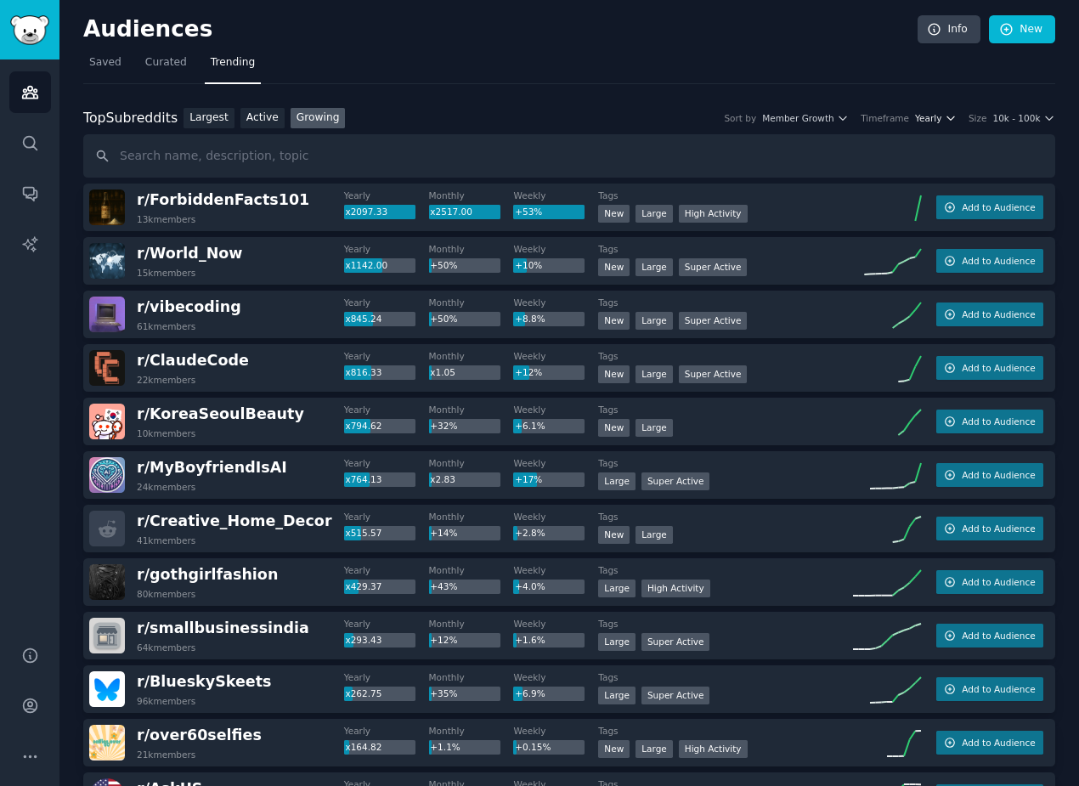
click at [941, 123] on button "Yearly" at bounding box center [936, 118] width 42 height 12
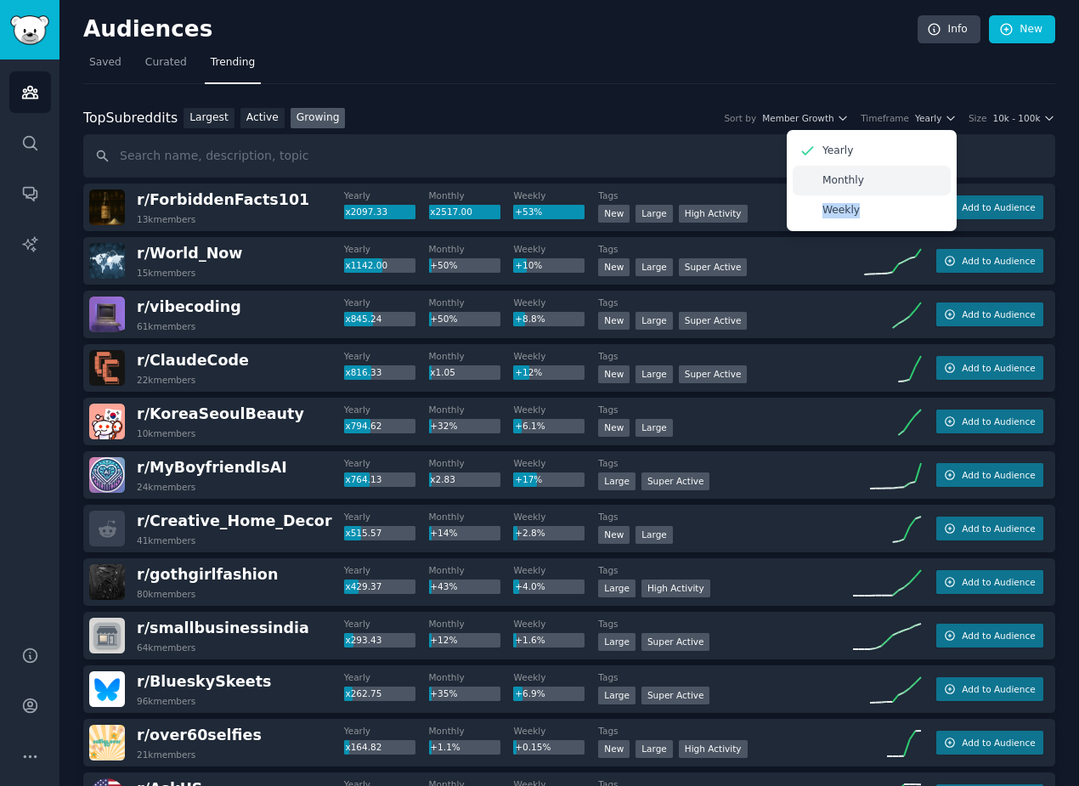
drag, startPoint x: 892, startPoint y: 207, endPoint x: 870, endPoint y: 179, distance: 36.2
click at [870, 179] on div "Yearly Monthly Weekly" at bounding box center [872, 180] width 170 height 101
click at [870, 179] on div "Monthly" at bounding box center [872, 181] width 158 height 30
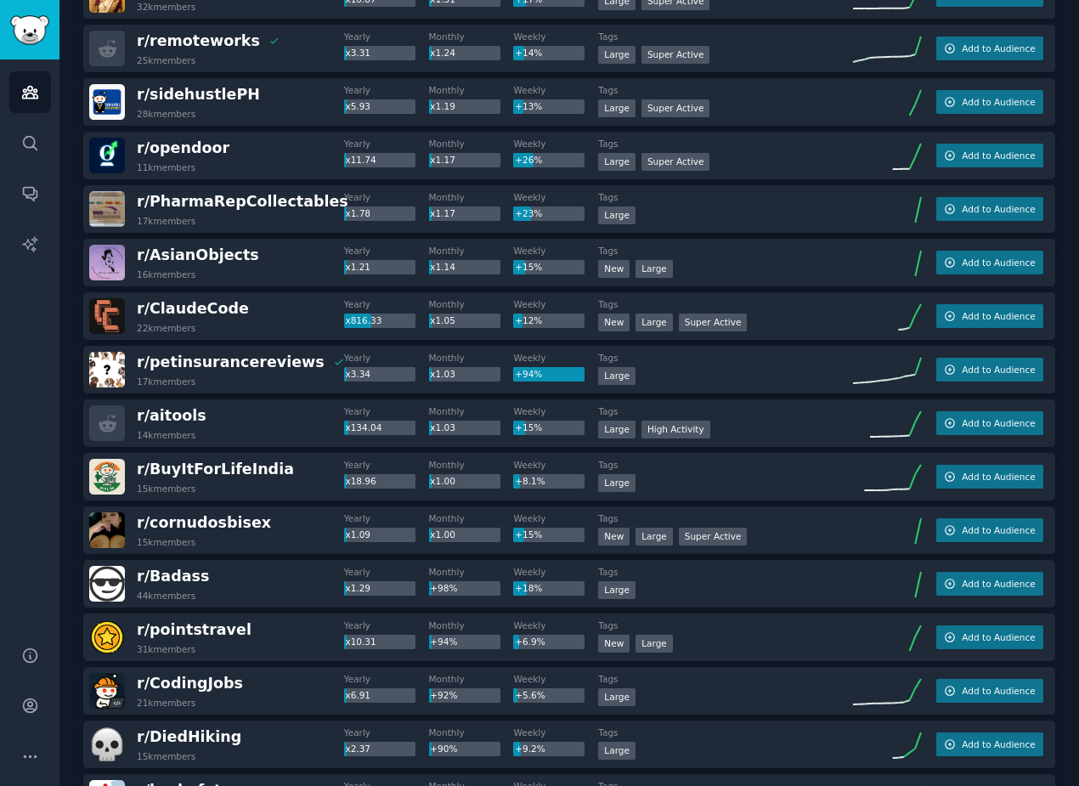
scroll to position [1503, 0]
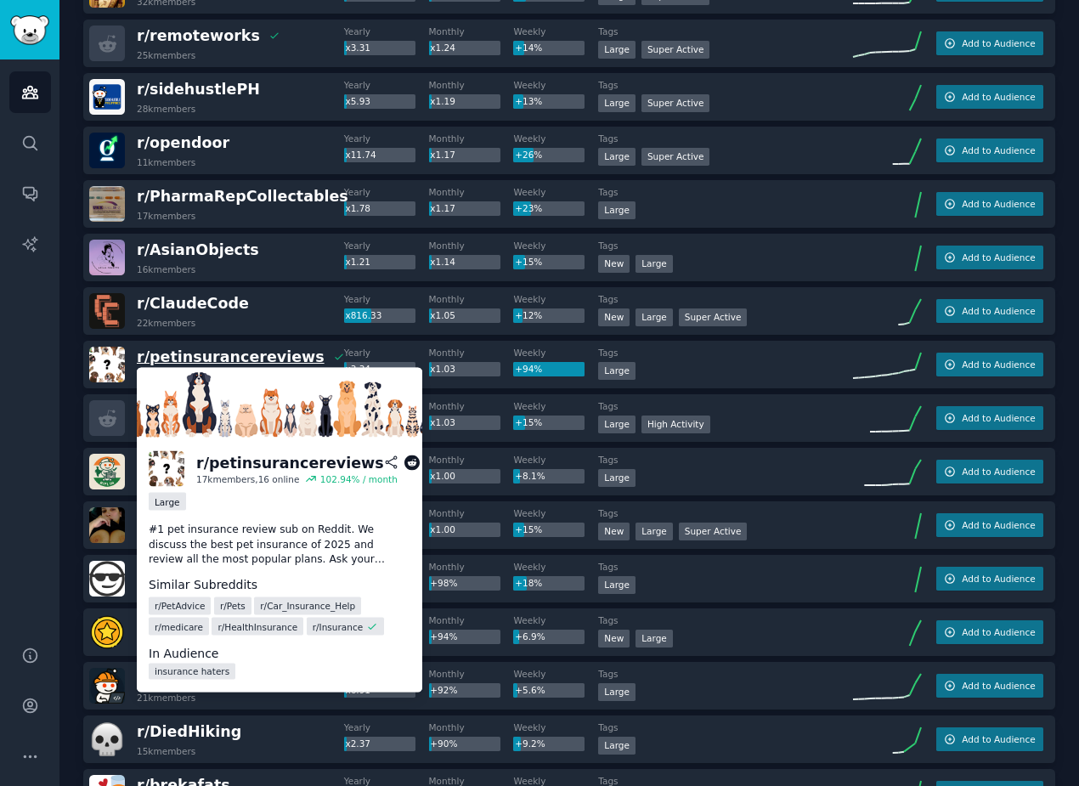
click at [210, 364] on span "r/ petinsurancereviews" at bounding box center [231, 356] width 188 height 17
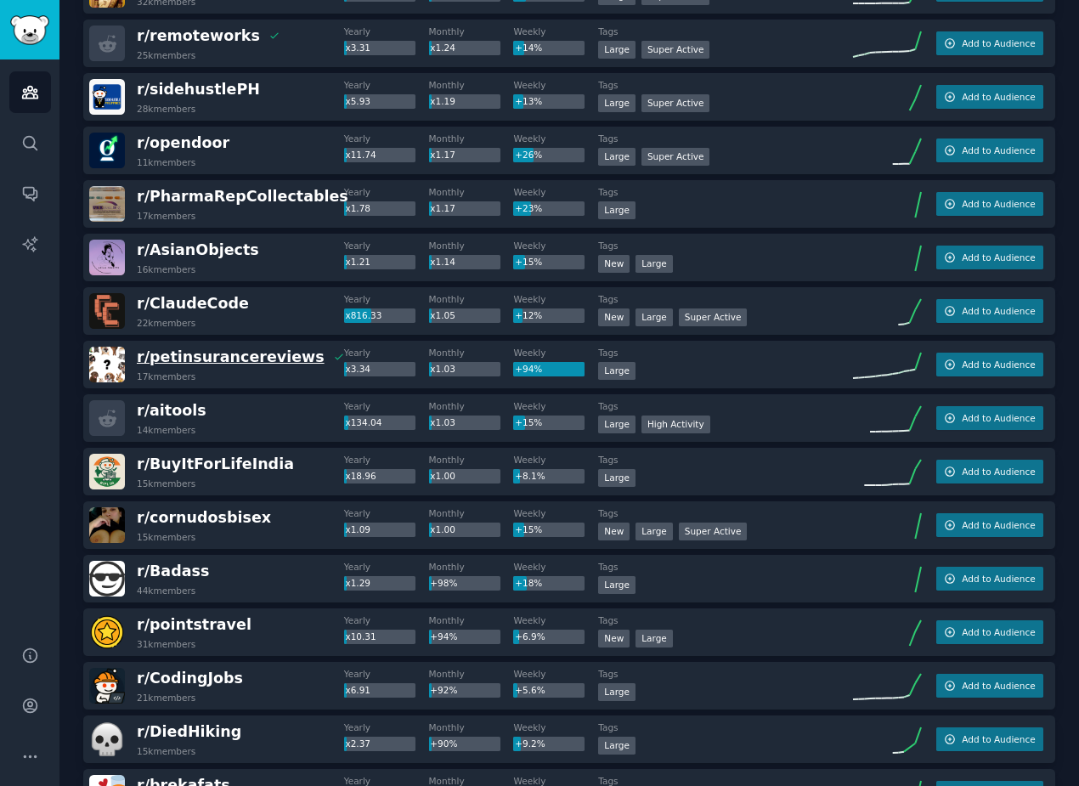
click at [201, 353] on span "r/ petinsurancereviews" at bounding box center [231, 356] width 188 height 17
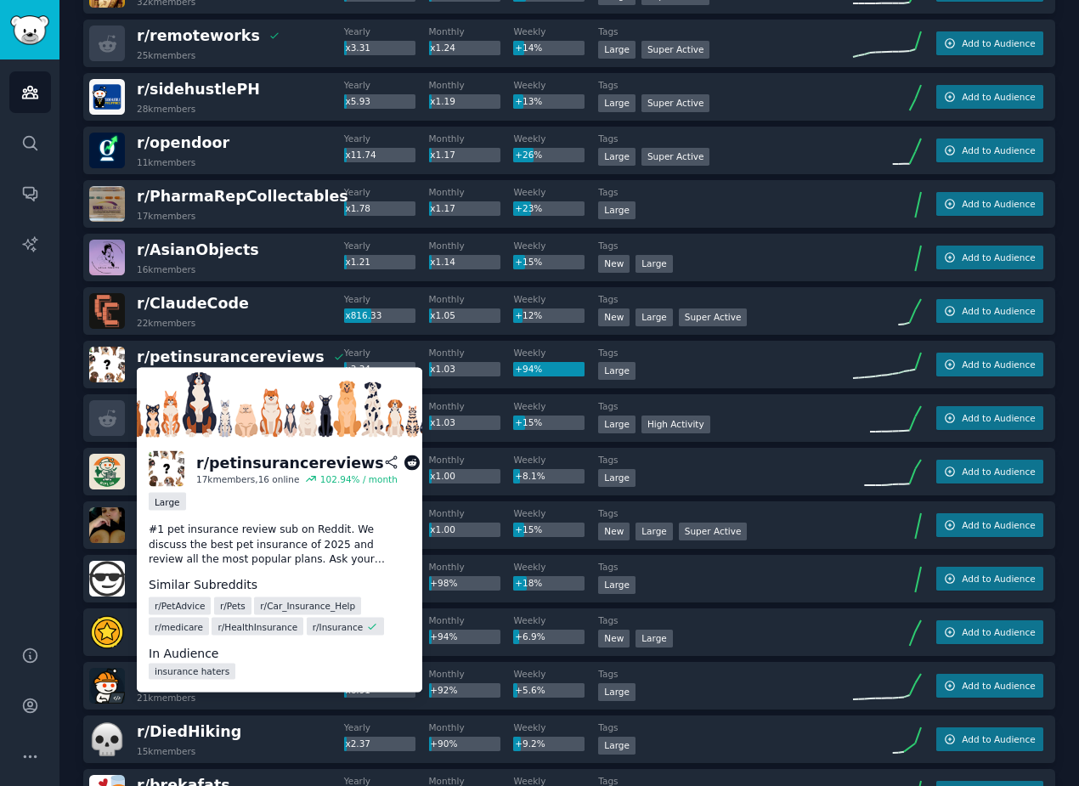
click at [405, 466] on icon at bounding box center [412, 463] width 15 height 15
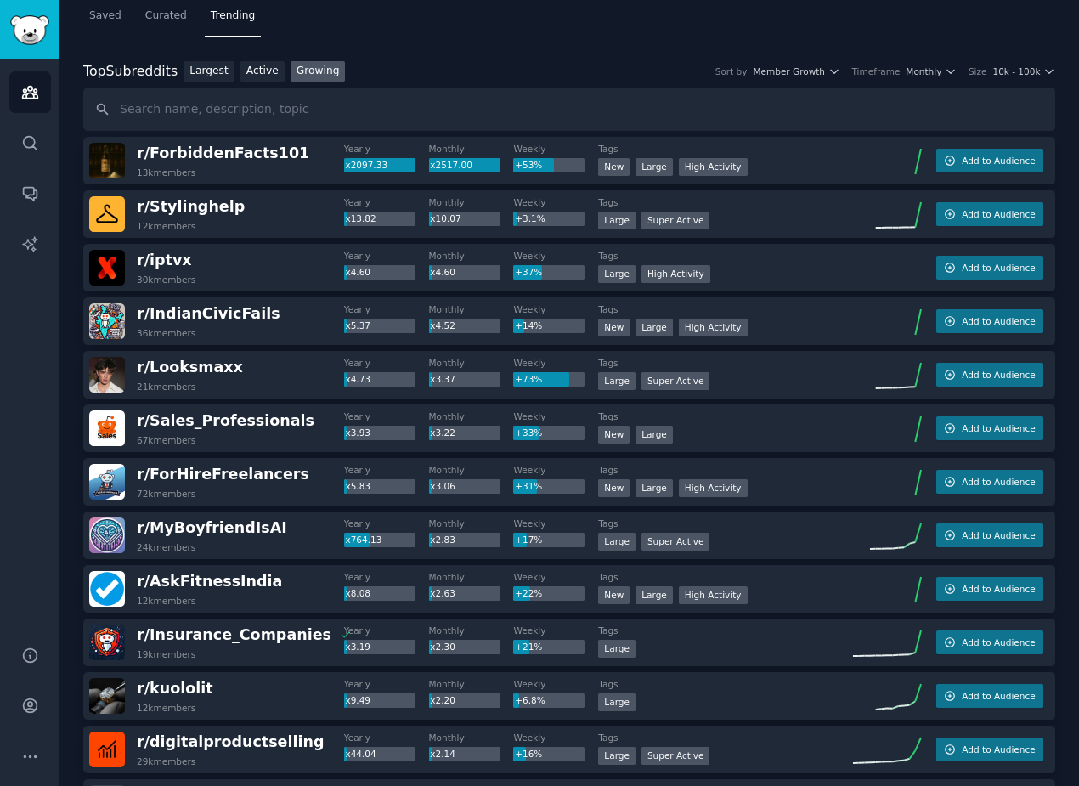
scroll to position [0, 0]
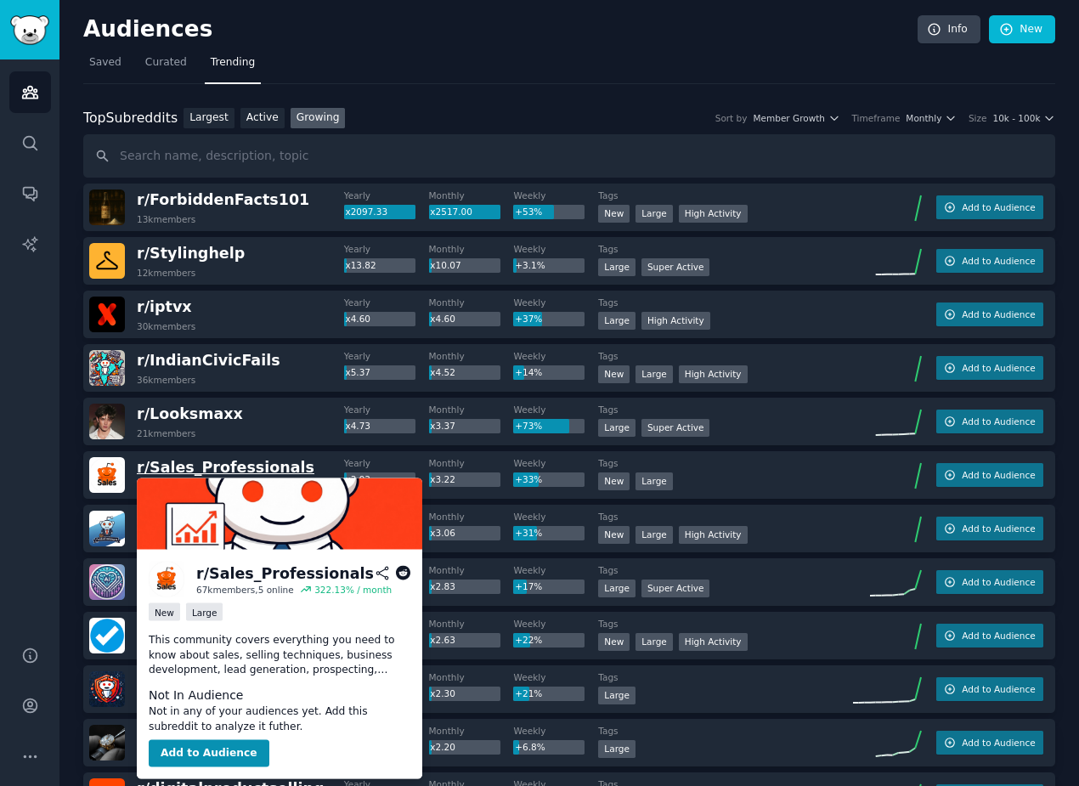
click at [190, 467] on span "r/ Sales_Professionals" at bounding box center [226, 467] width 178 height 17
click at [195, 524] on img at bounding box center [280, 514] width 286 height 71
click at [400, 575] on icon at bounding box center [403, 573] width 15 height 15
